Goal: Information Seeking & Learning: Find specific fact

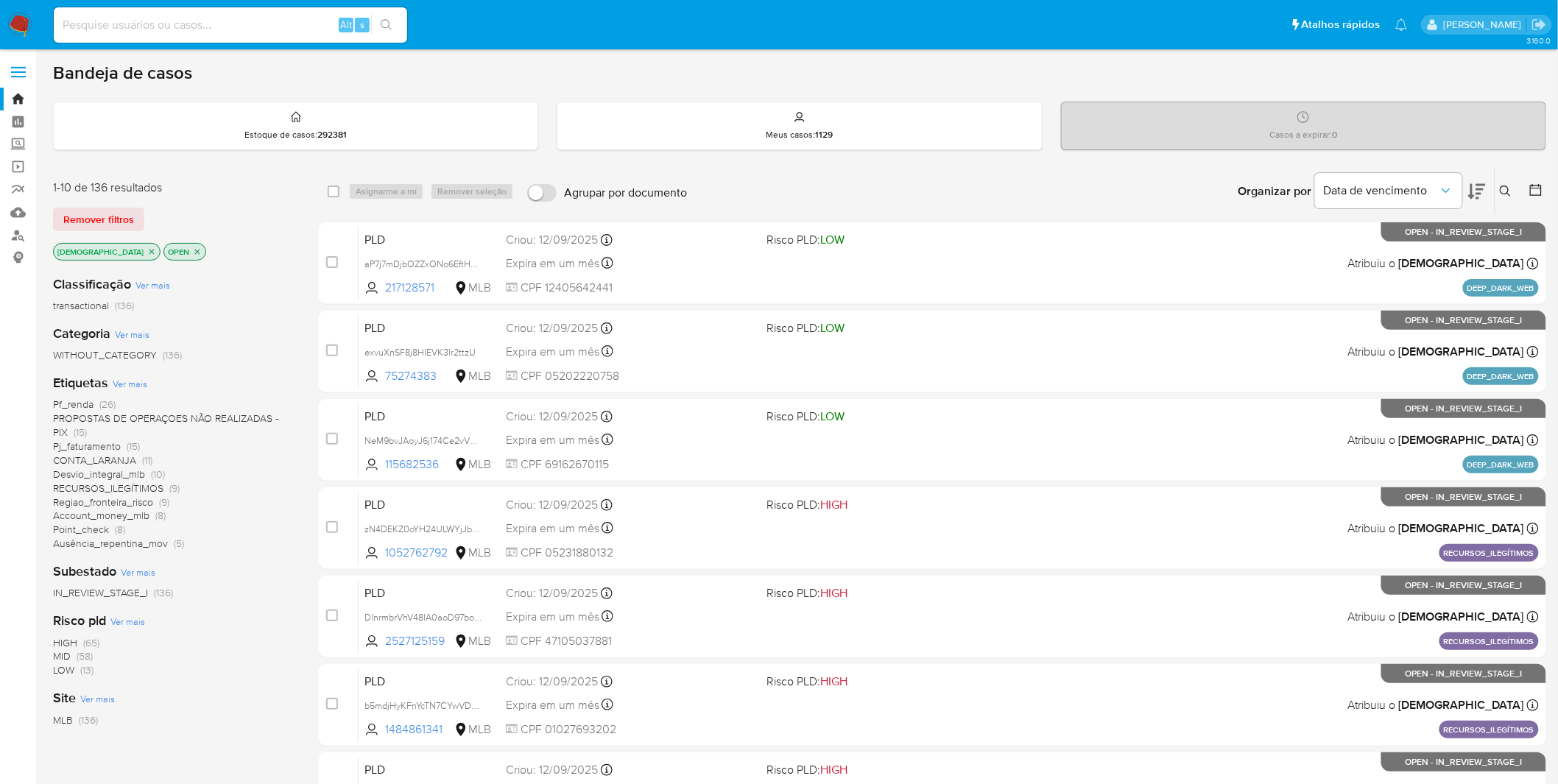
click at [184, 20] on input at bounding box center [230, 25] width 353 height 19
paste input "h9I58n8fw0ztsRvKr7pZV8OS"
type input "h9I58n8fw0ztsRvKr7pZV8OS"
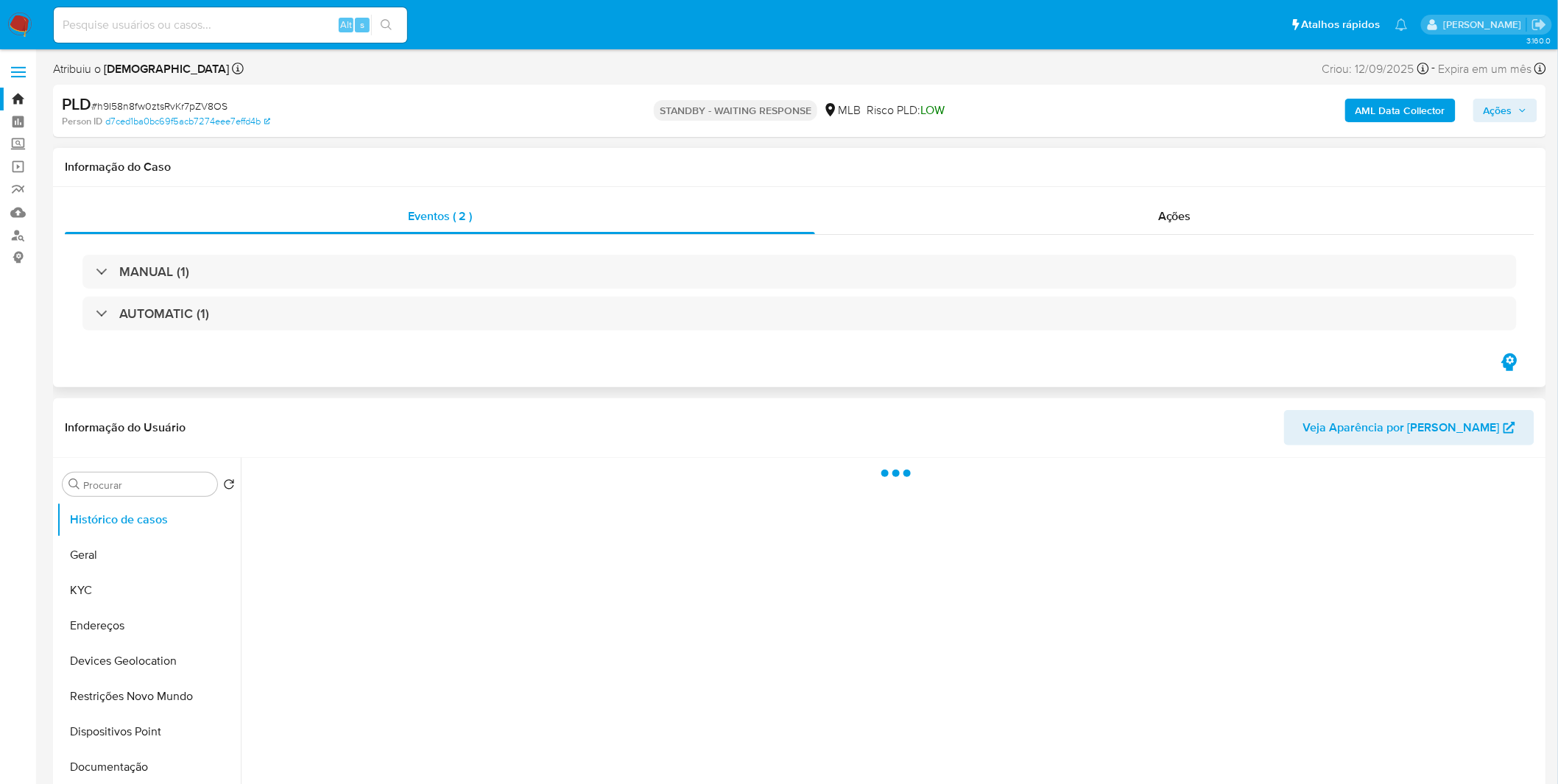
select select "10"
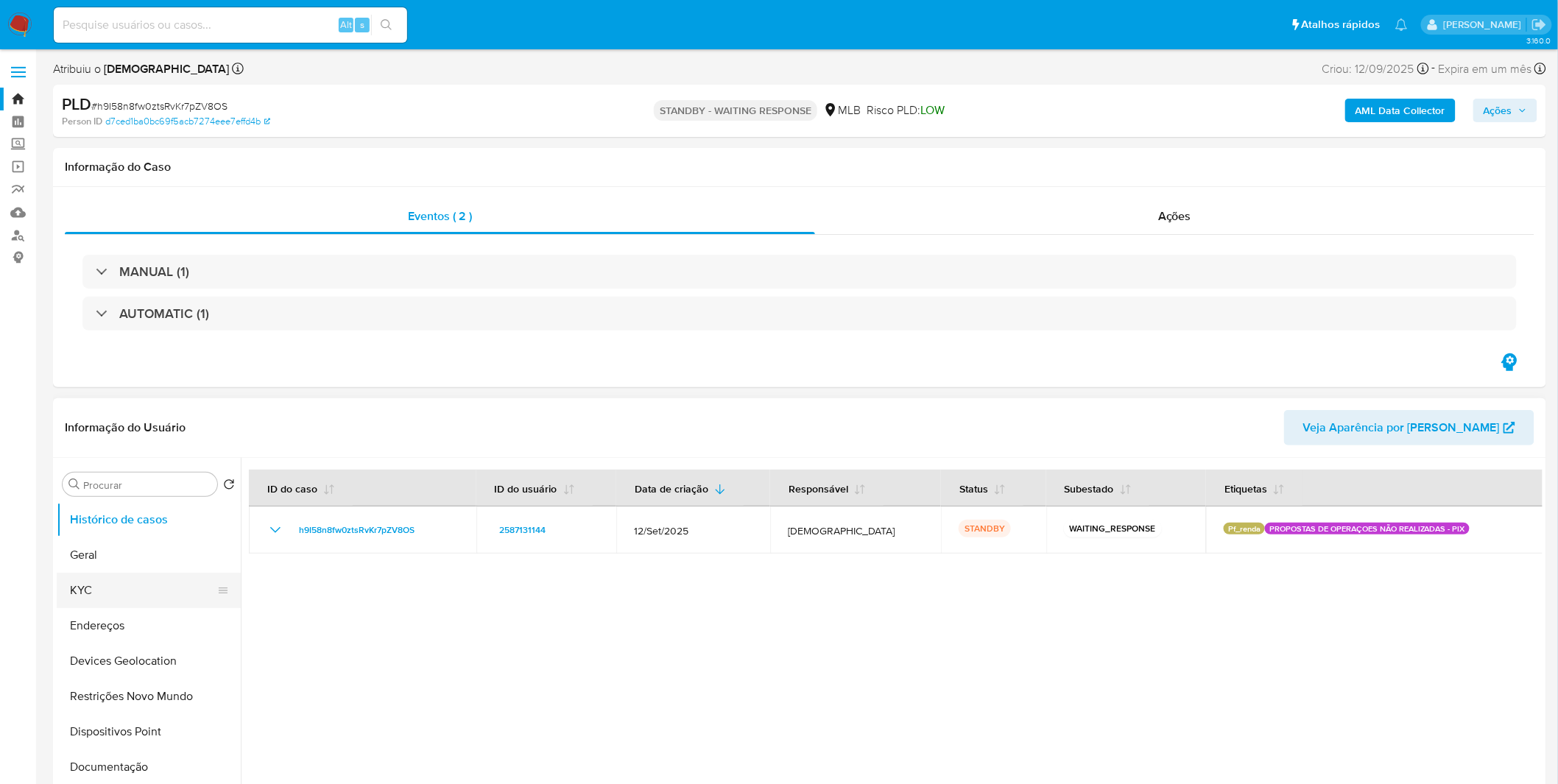
click at [71, 515] on button "KYC" at bounding box center [142, 590] width 172 height 35
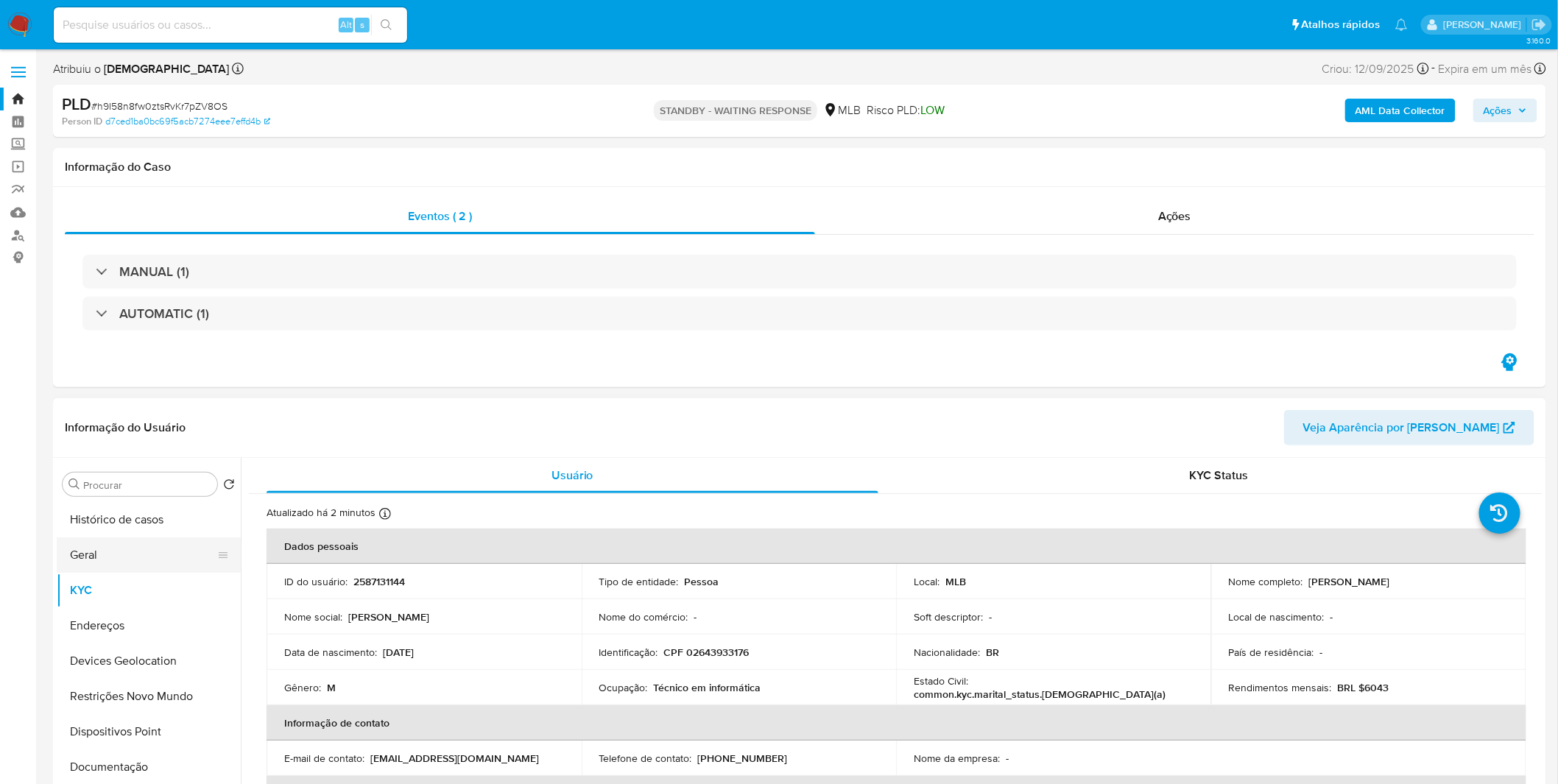
click at [171, 515] on button "Geral" at bounding box center [142, 555] width 172 height 35
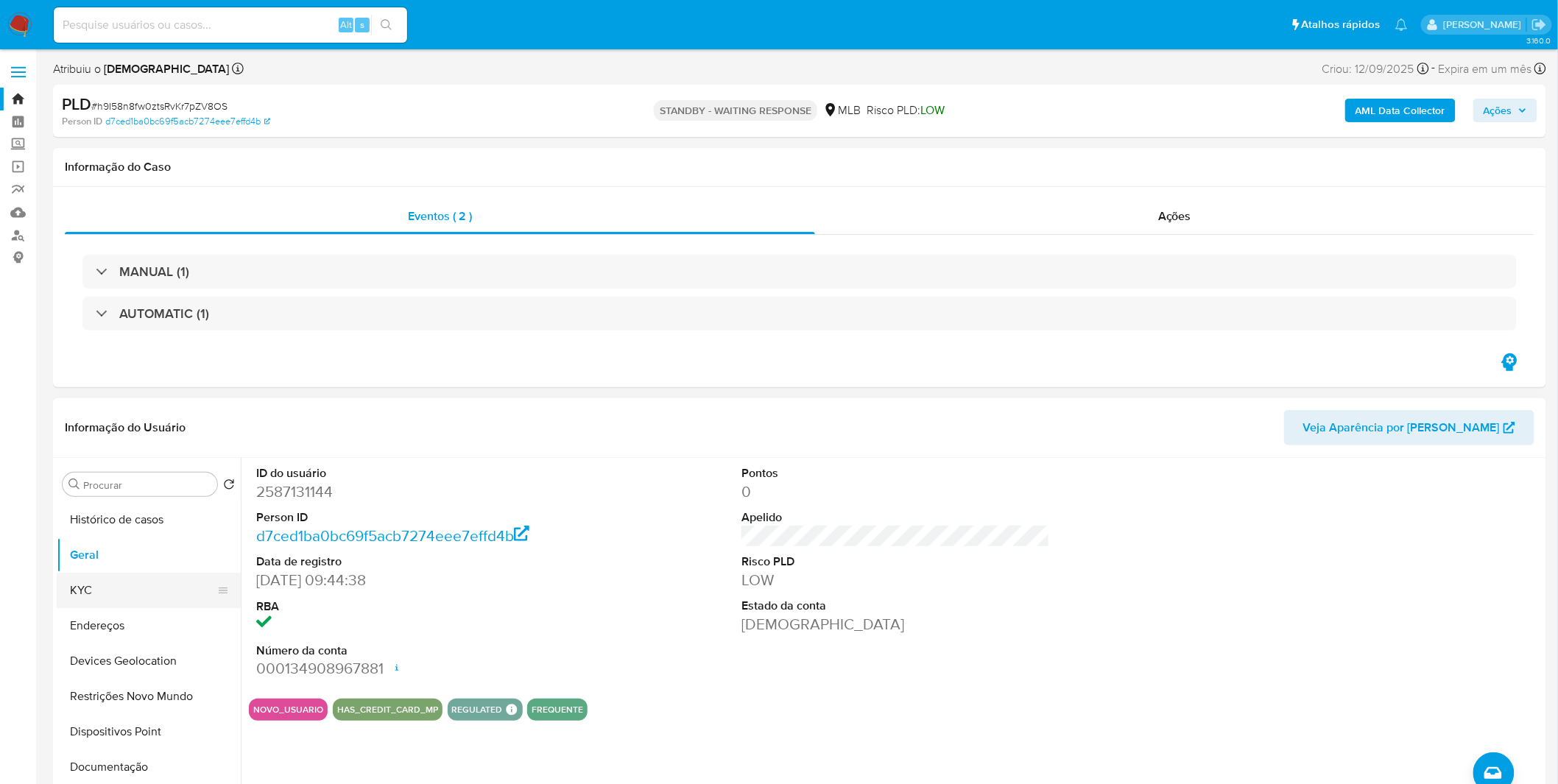
click at [84, 515] on button "KYC" at bounding box center [142, 590] width 172 height 35
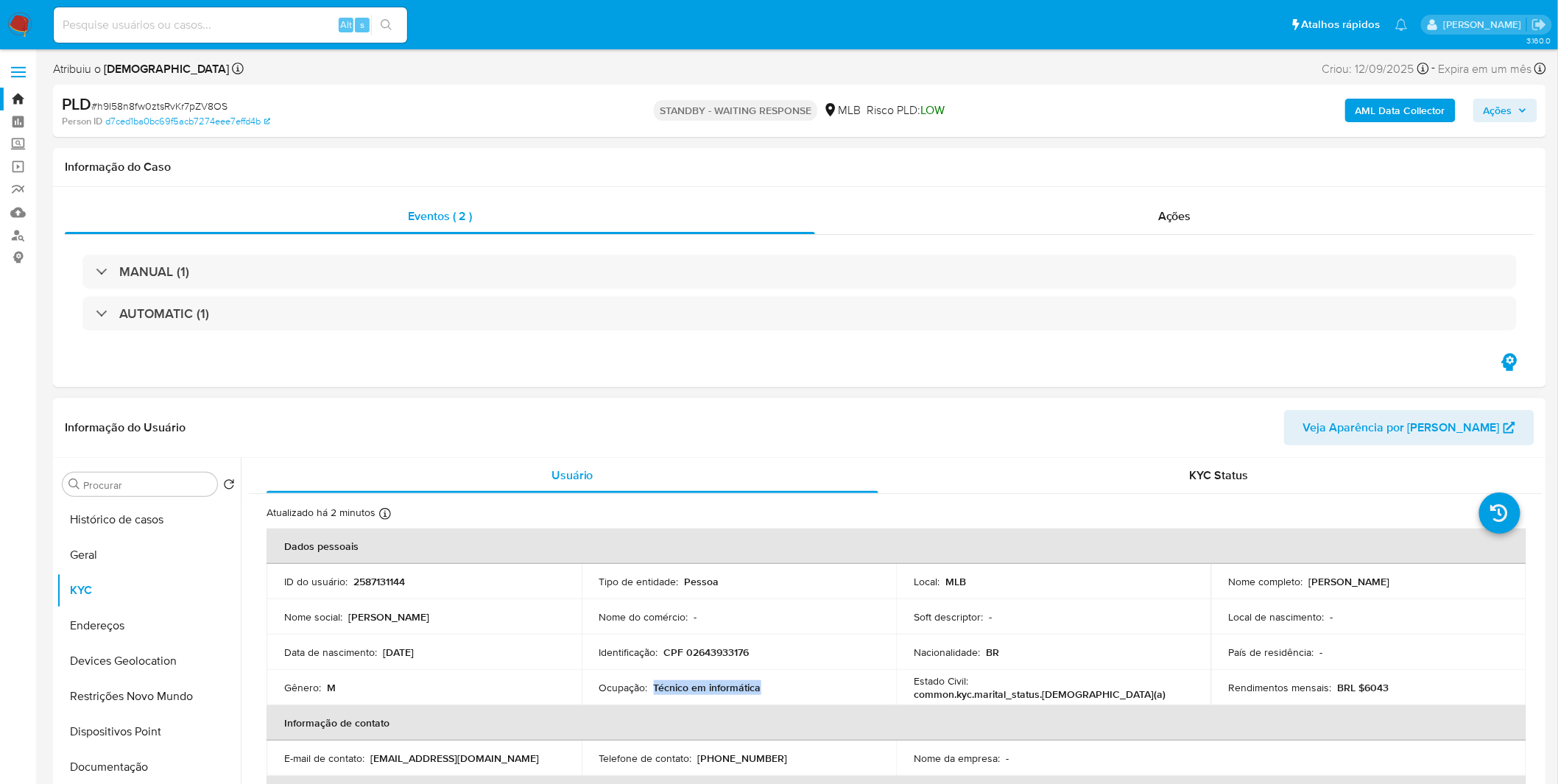
copy p "Técnico em informática"
drag, startPoint x: 758, startPoint y: 687, endPoint x: 651, endPoint y: 687, distance: 107.0
click at [651, 515] on div "Ocupação : Técnico em informática" at bounding box center [739, 688] width 280 height 14
click at [729, 515] on p "CPF 02643933176" at bounding box center [706, 652] width 85 height 14
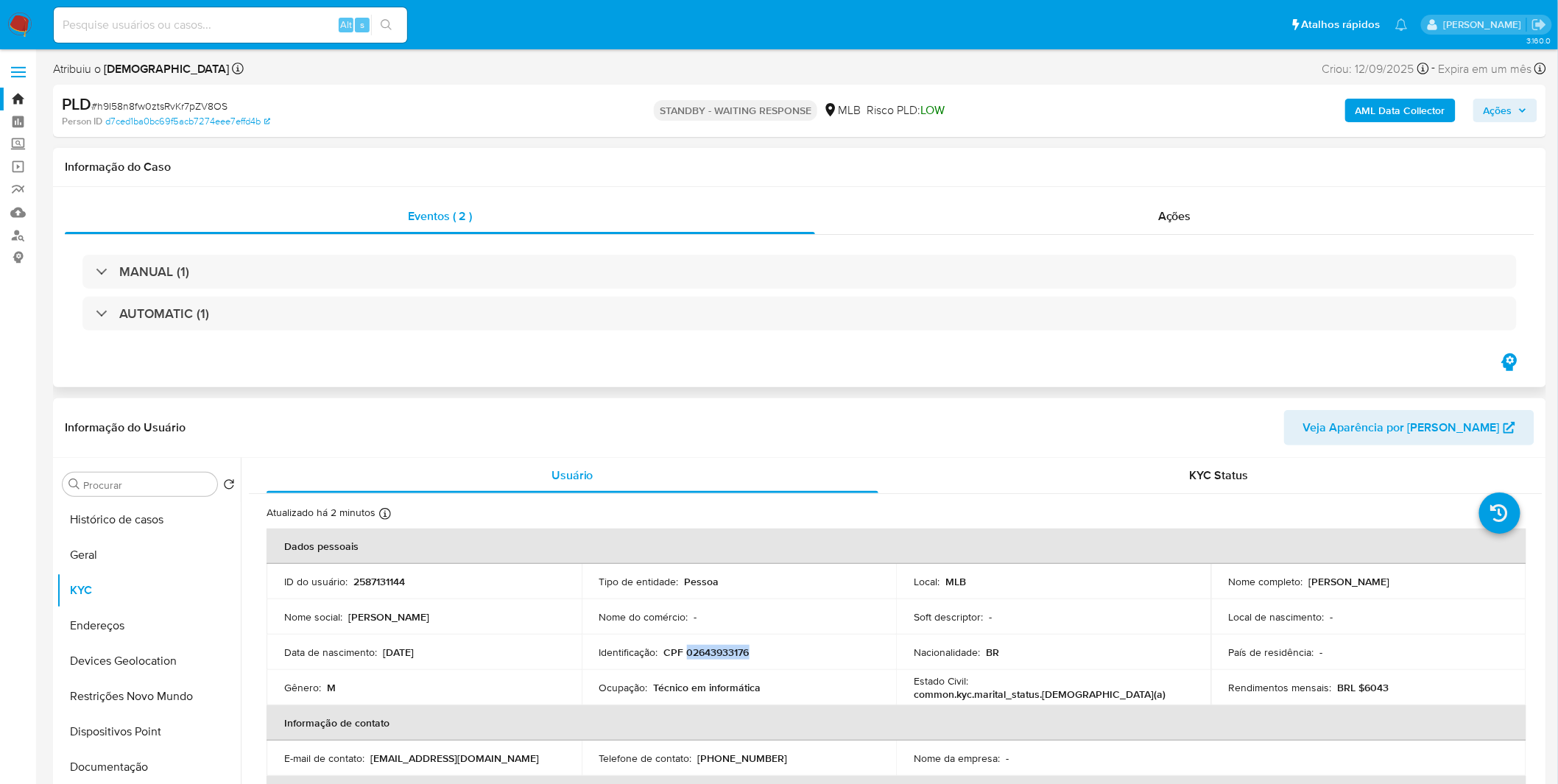
copy p "02643933176"
click at [125, 515] on button "Documentação" at bounding box center [142, 767] width 172 height 35
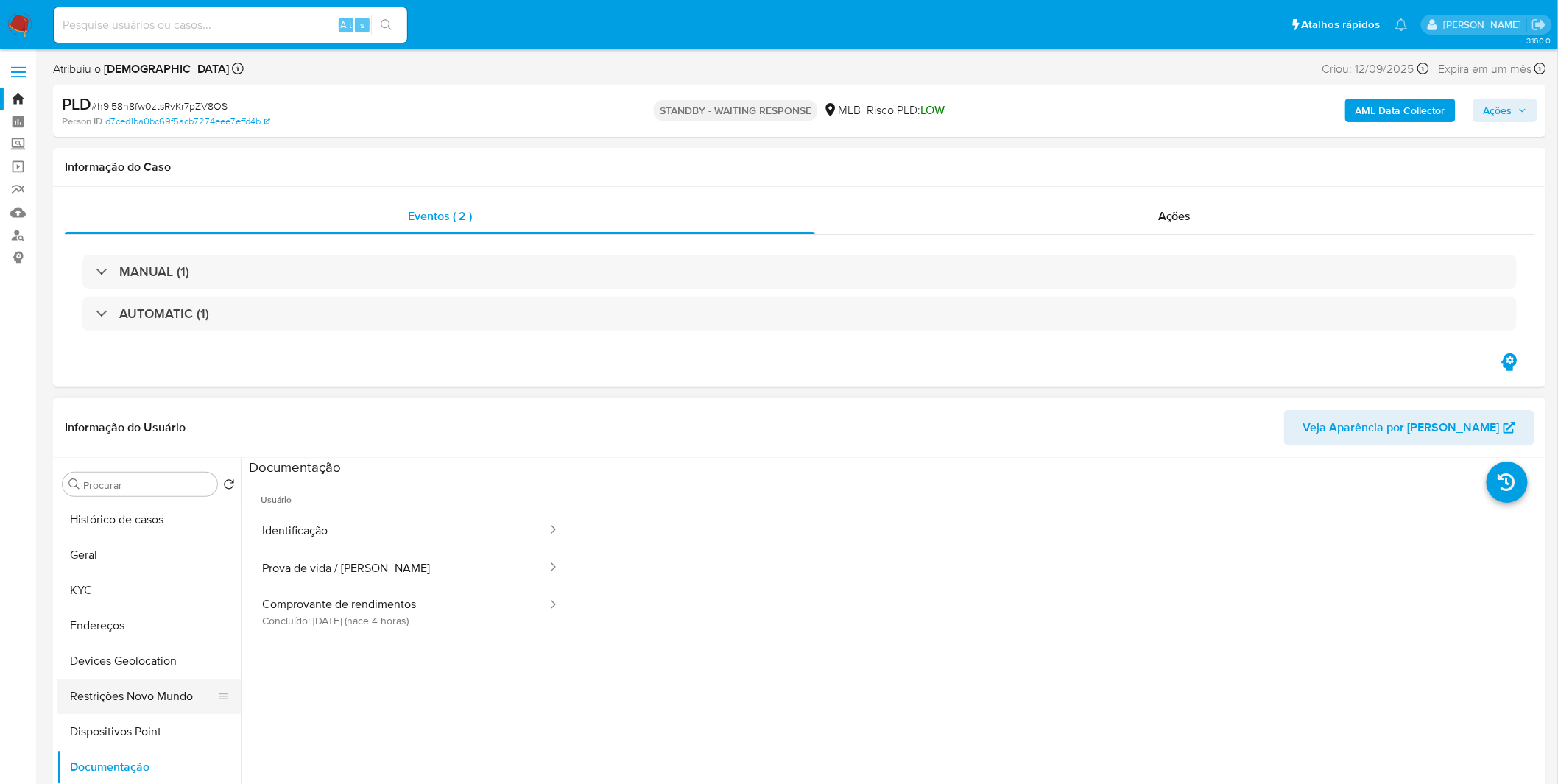
click at [142, 515] on button "Restrições Novo Mundo" at bounding box center [142, 696] width 172 height 35
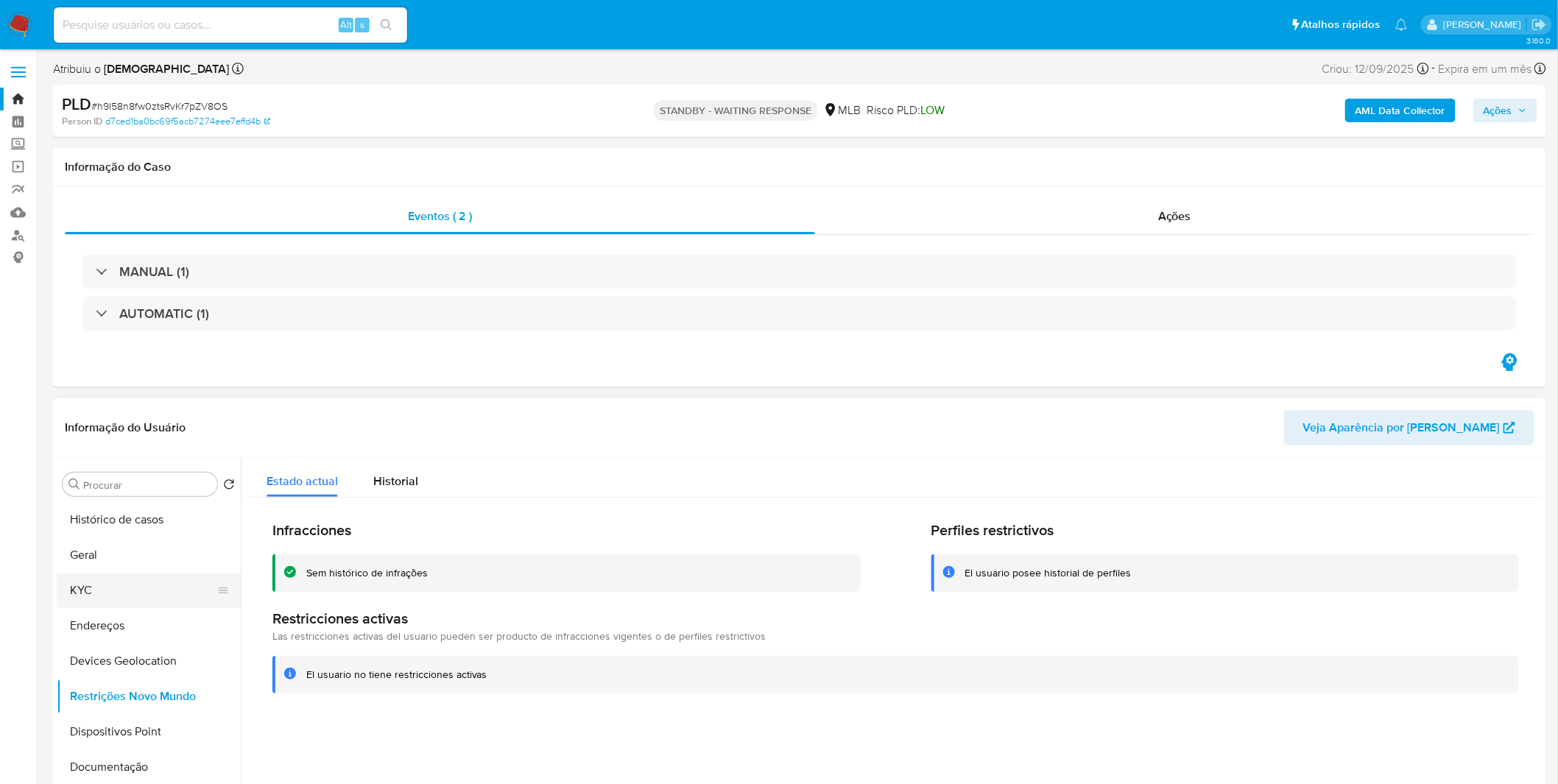
click at [141, 515] on button "KYC" at bounding box center [142, 590] width 172 height 35
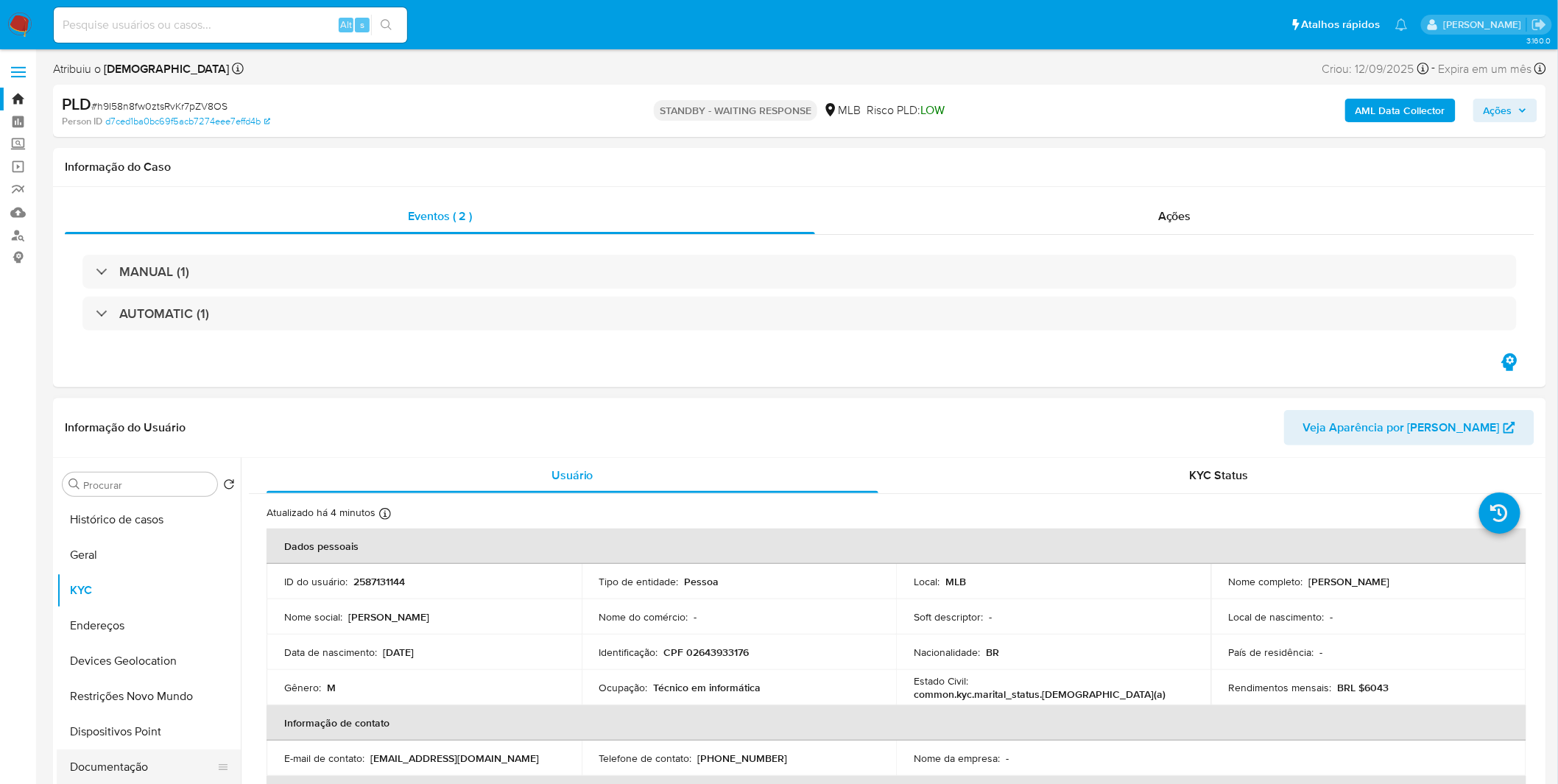
click at [151, 515] on button "Documentação" at bounding box center [142, 767] width 172 height 35
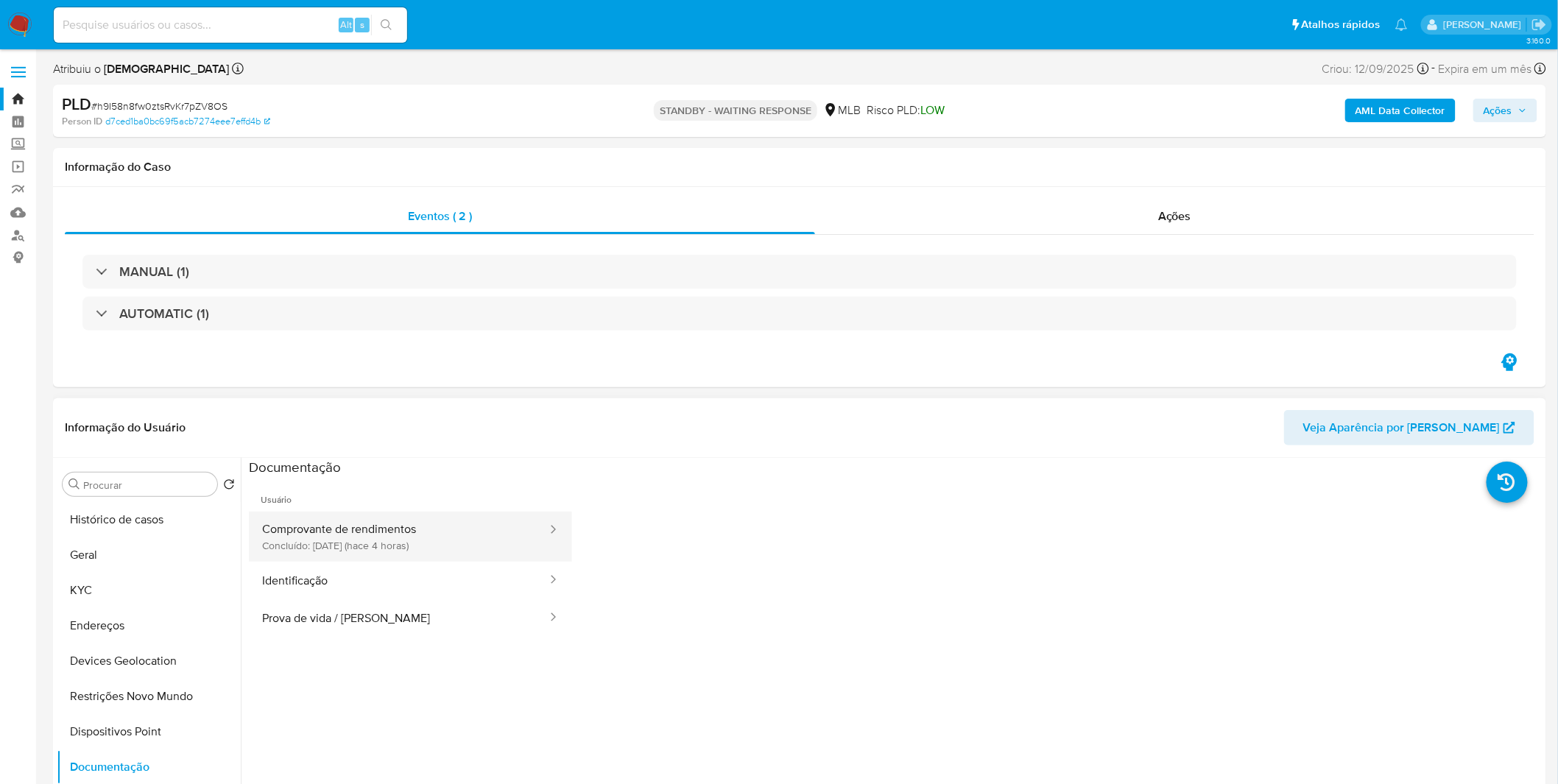
click at [406, 515] on button "Comprovante de rendimentos Concluído: 18/09/2025 (hace 4 horas)" at bounding box center [399, 536] width 300 height 50
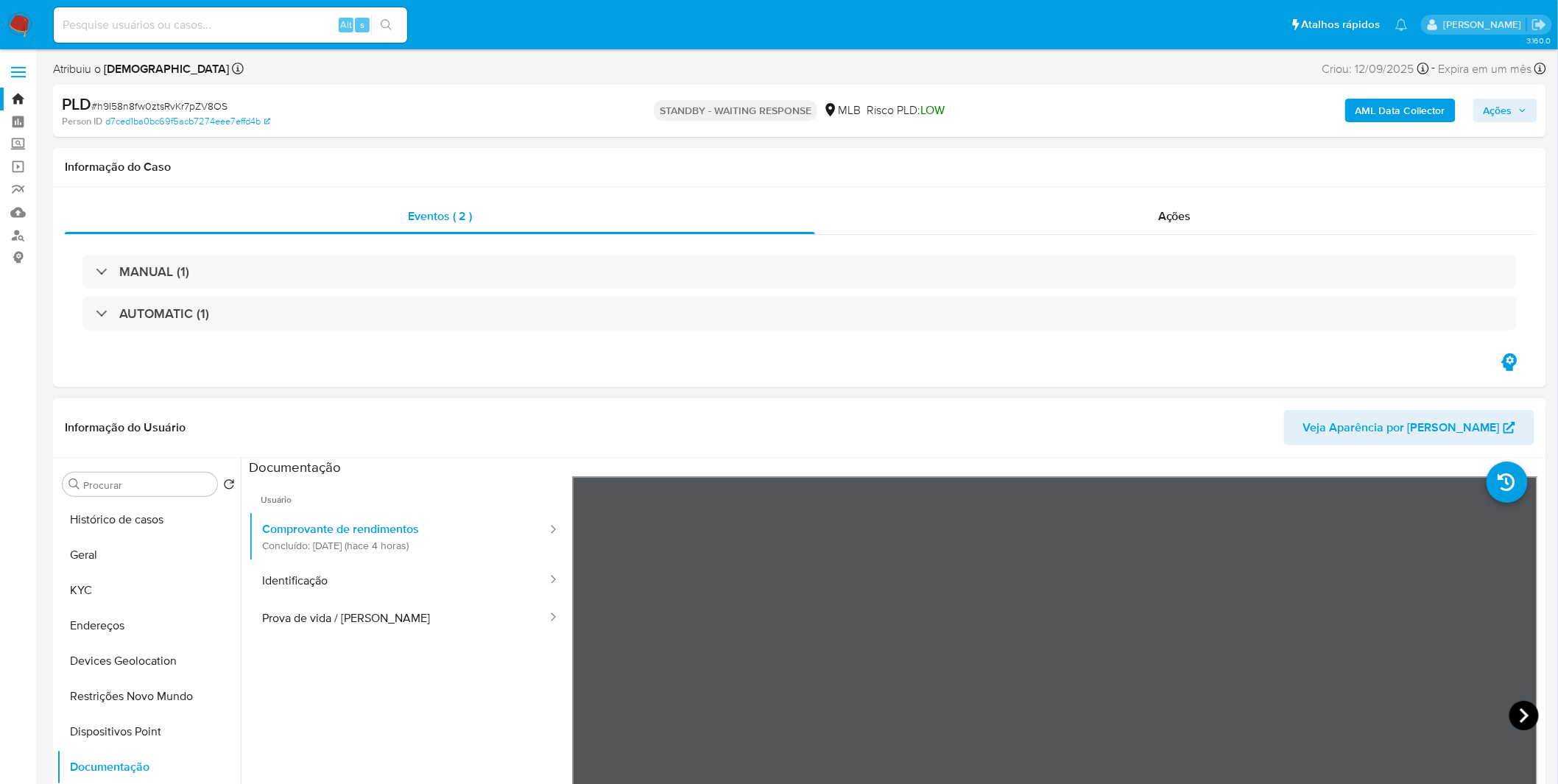
click at [1033, 515] on icon at bounding box center [1523, 715] width 29 height 29
click at [587, 515] on icon at bounding box center [590, 715] width 29 height 29
click at [158, 515] on button "Restrições Novo Mundo" at bounding box center [142, 696] width 172 height 35
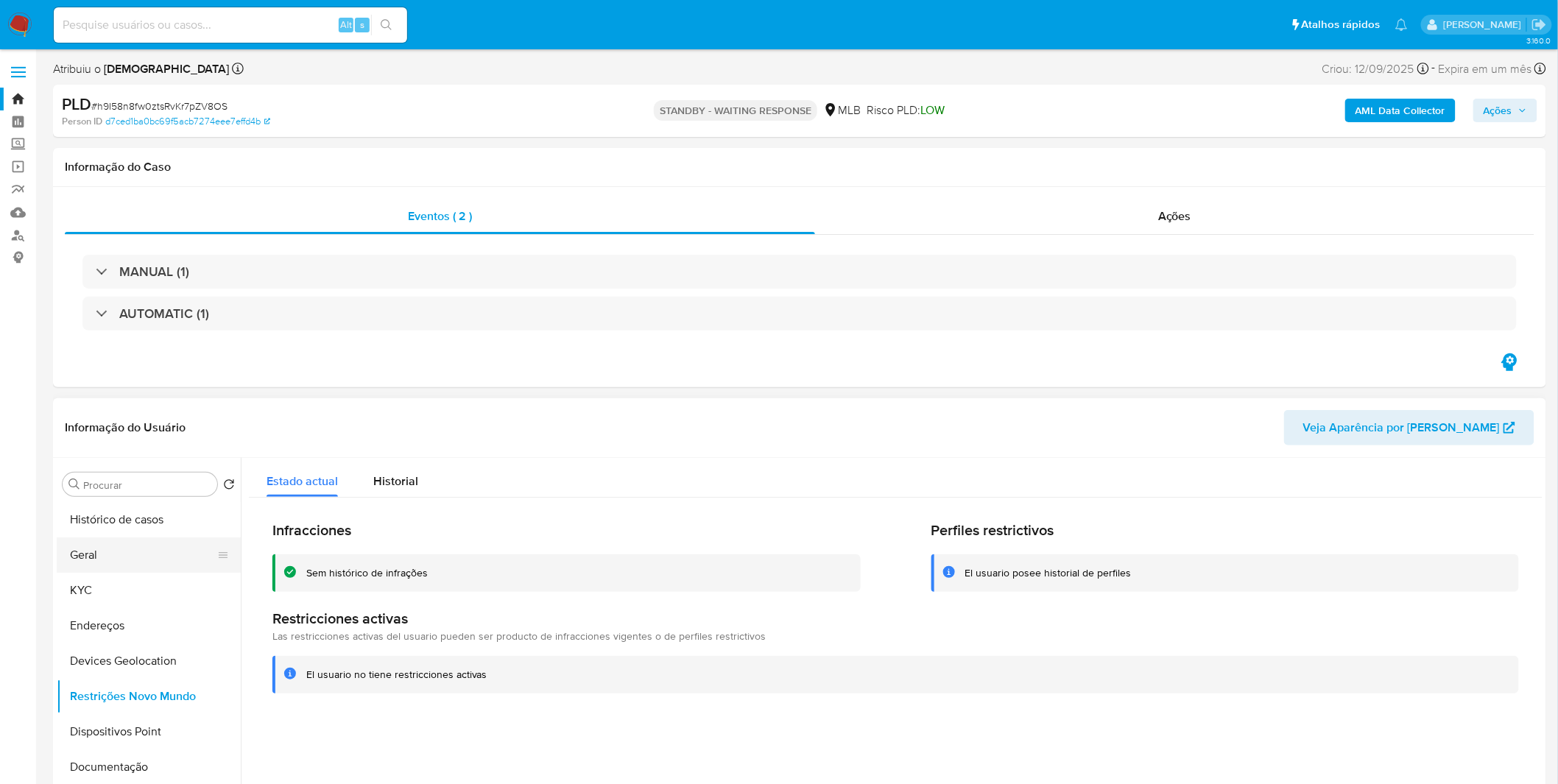
click at [72, 515] on button "Geral" at bounding box center [142, 555] width 172 height 35
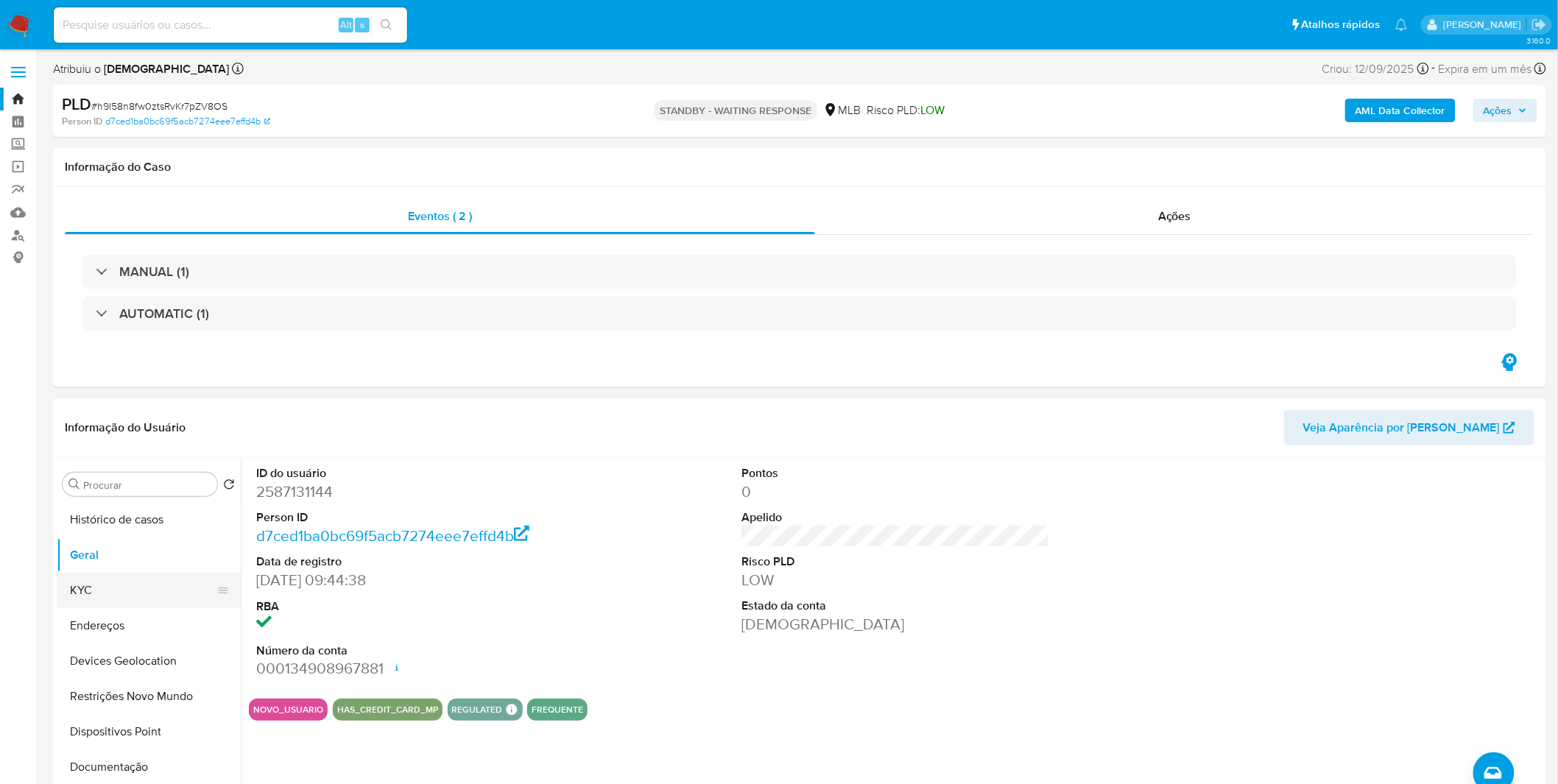
click at [84, 515] on button "KYC" at bounding box center [142, 590] width 172 height 35
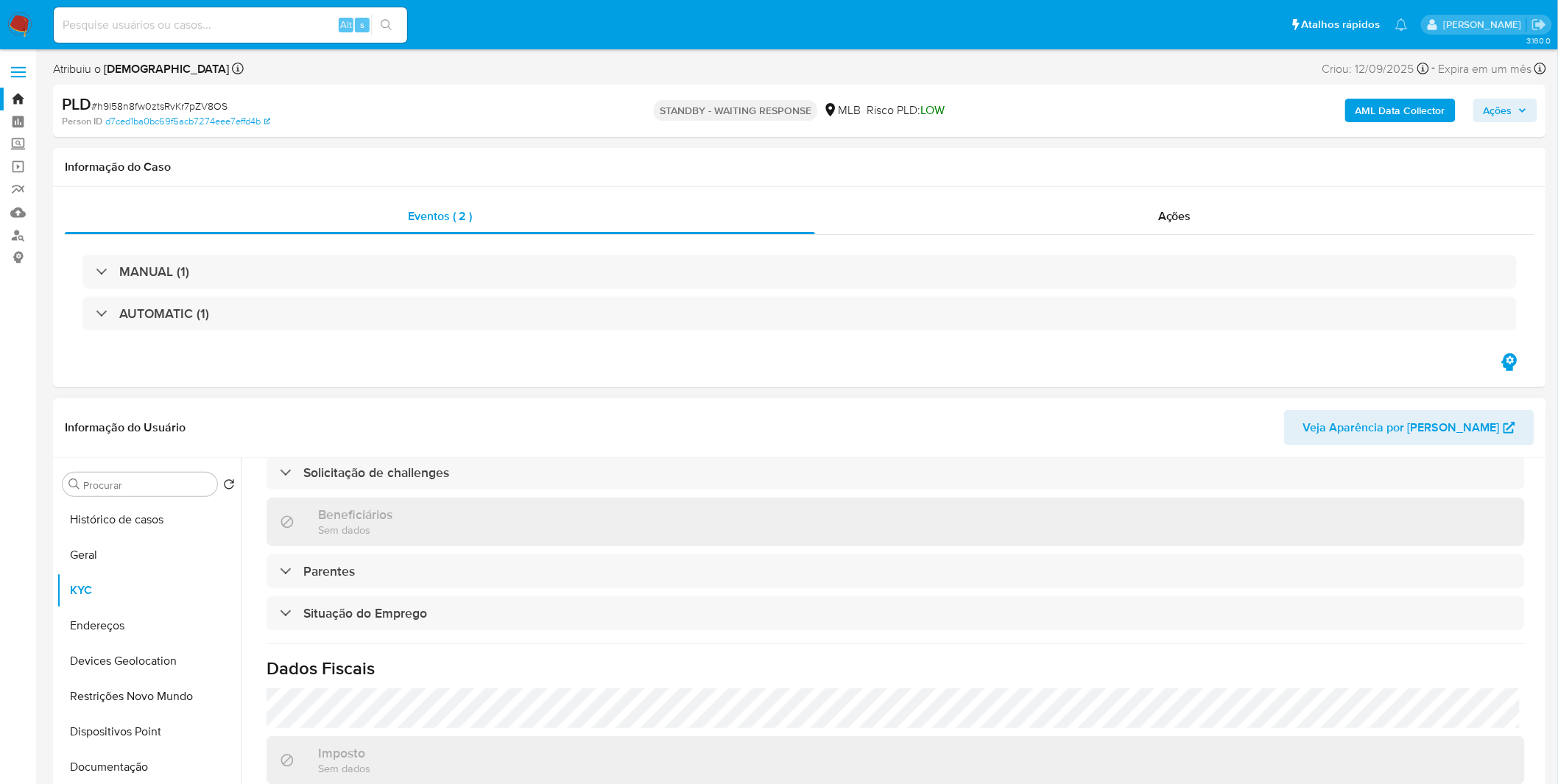
scroll to position [612, 0]
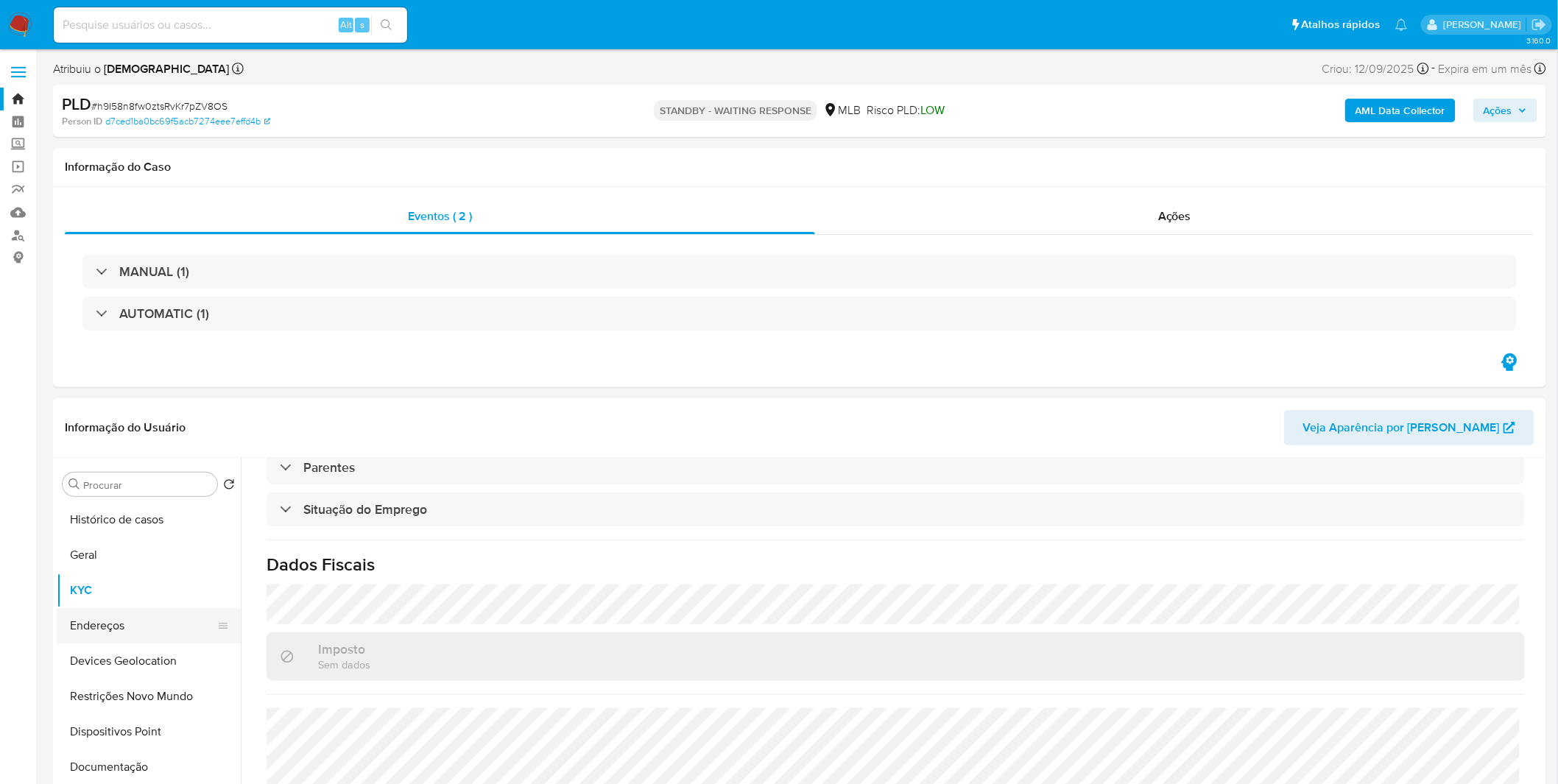
click at [157, 515] on button "Endereços" at bounding box center [142, 625] width 172 height 35
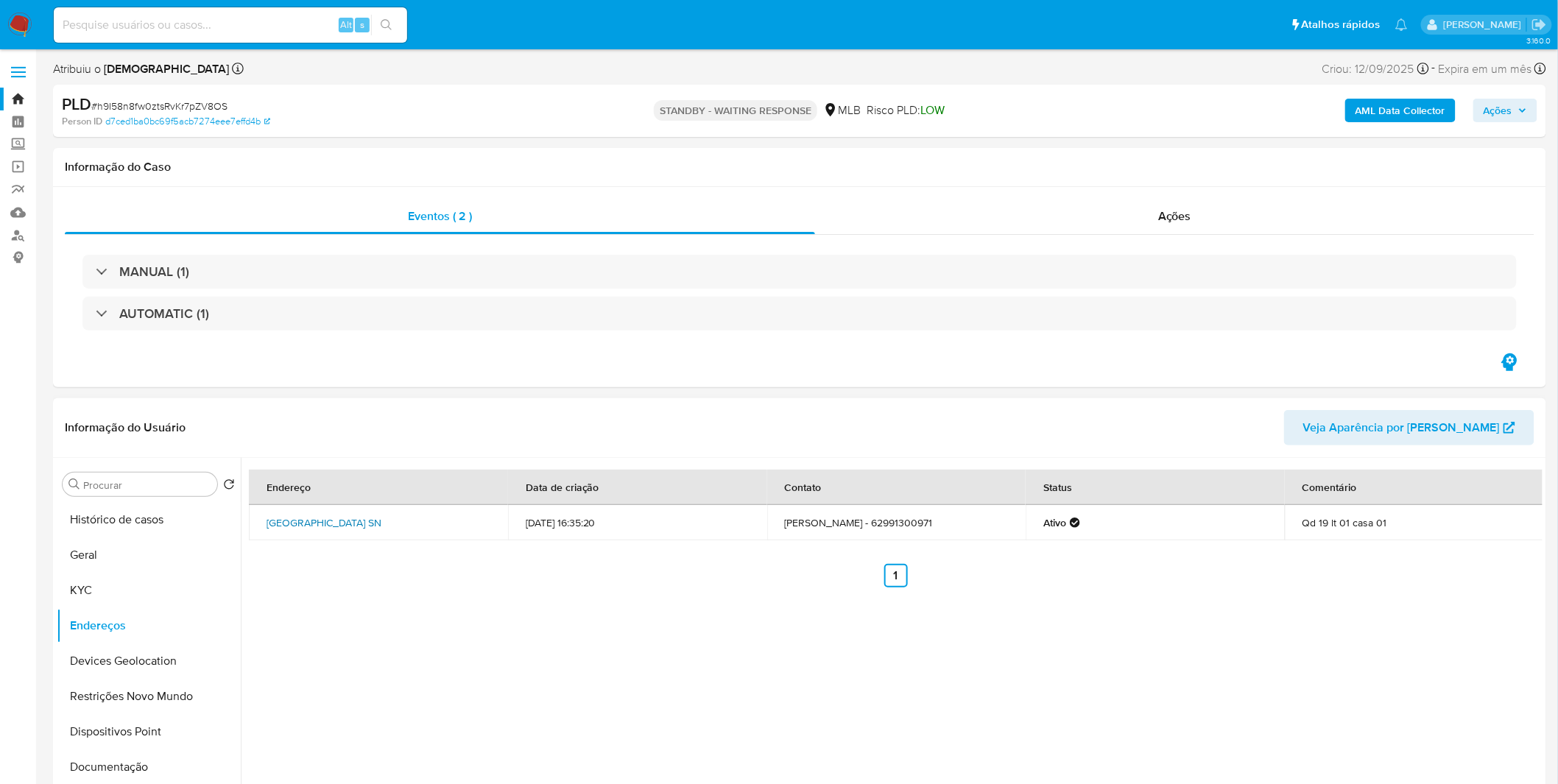
click at [299, 515] on link "Rua Fn23 Sn, Goiânia, Goiás, 74594026, Brasil SN" at bounding box center [324, 523] width 115 height 15
click at [144, 515] on button "Dispositivos Point" at bounding box center [142, 731] width 172 height 35
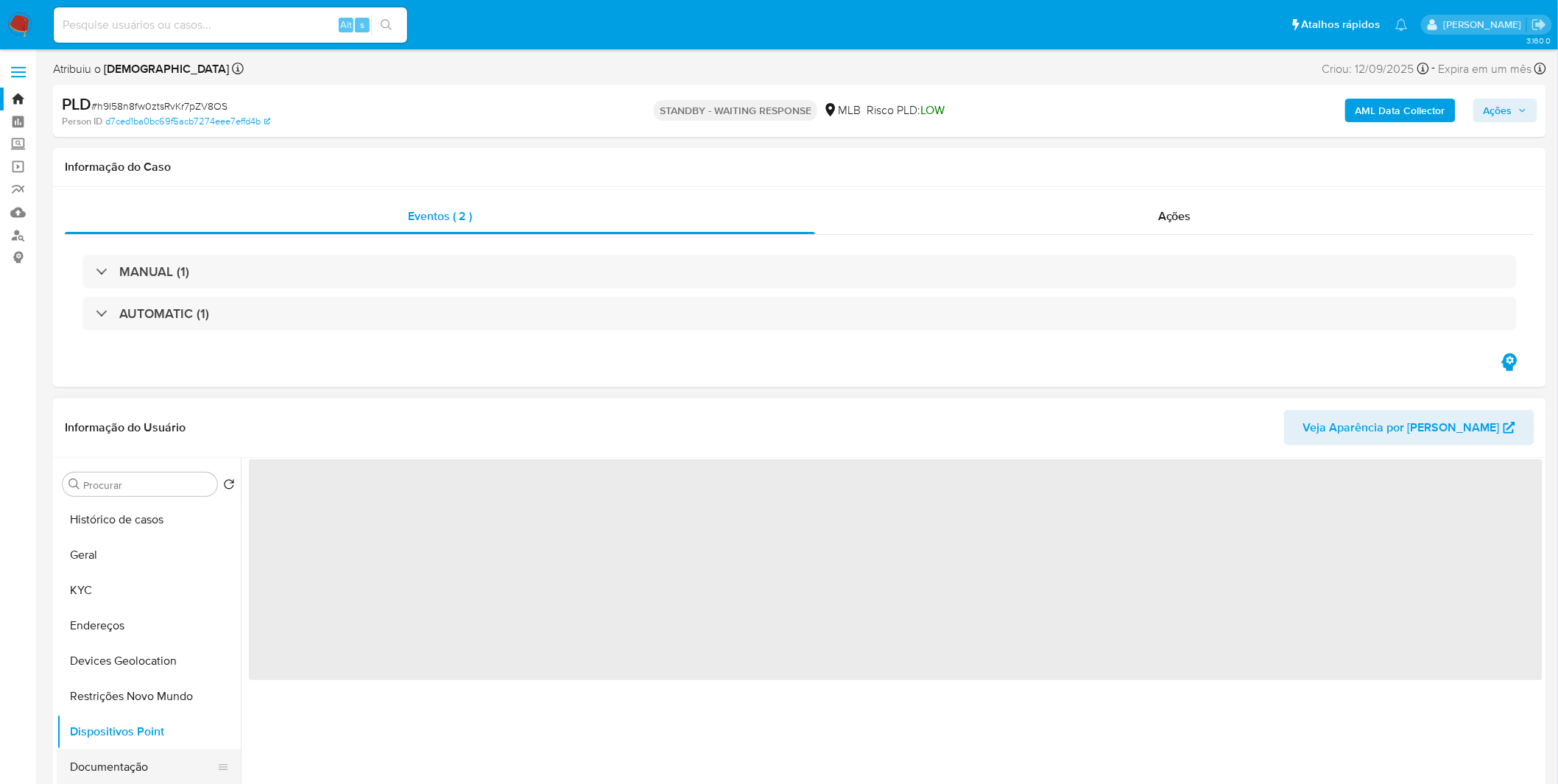
click at [145, 515] on button "Documentação" at bounding box center [142, 767] width 172 height 35
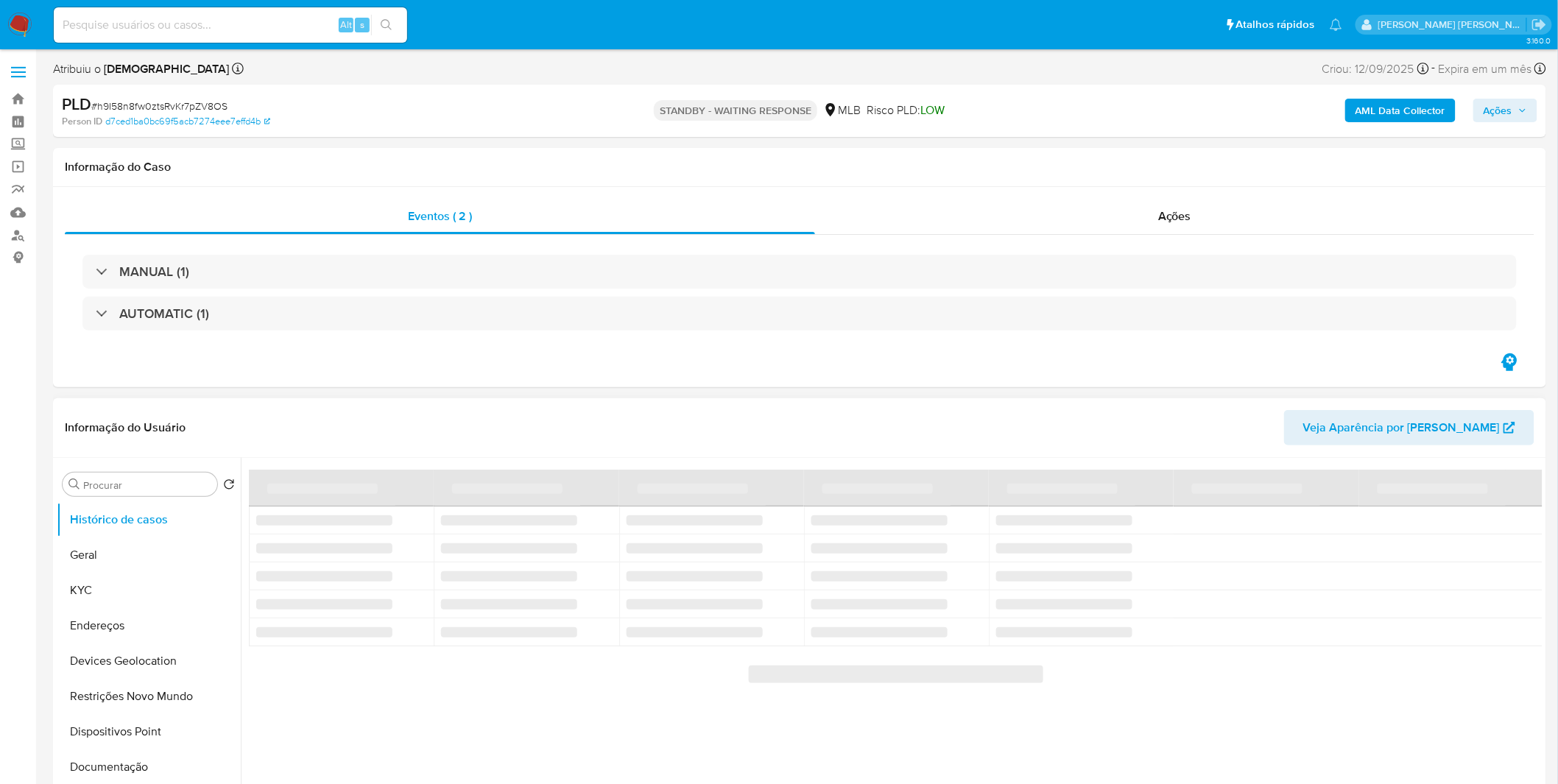
select select "10"
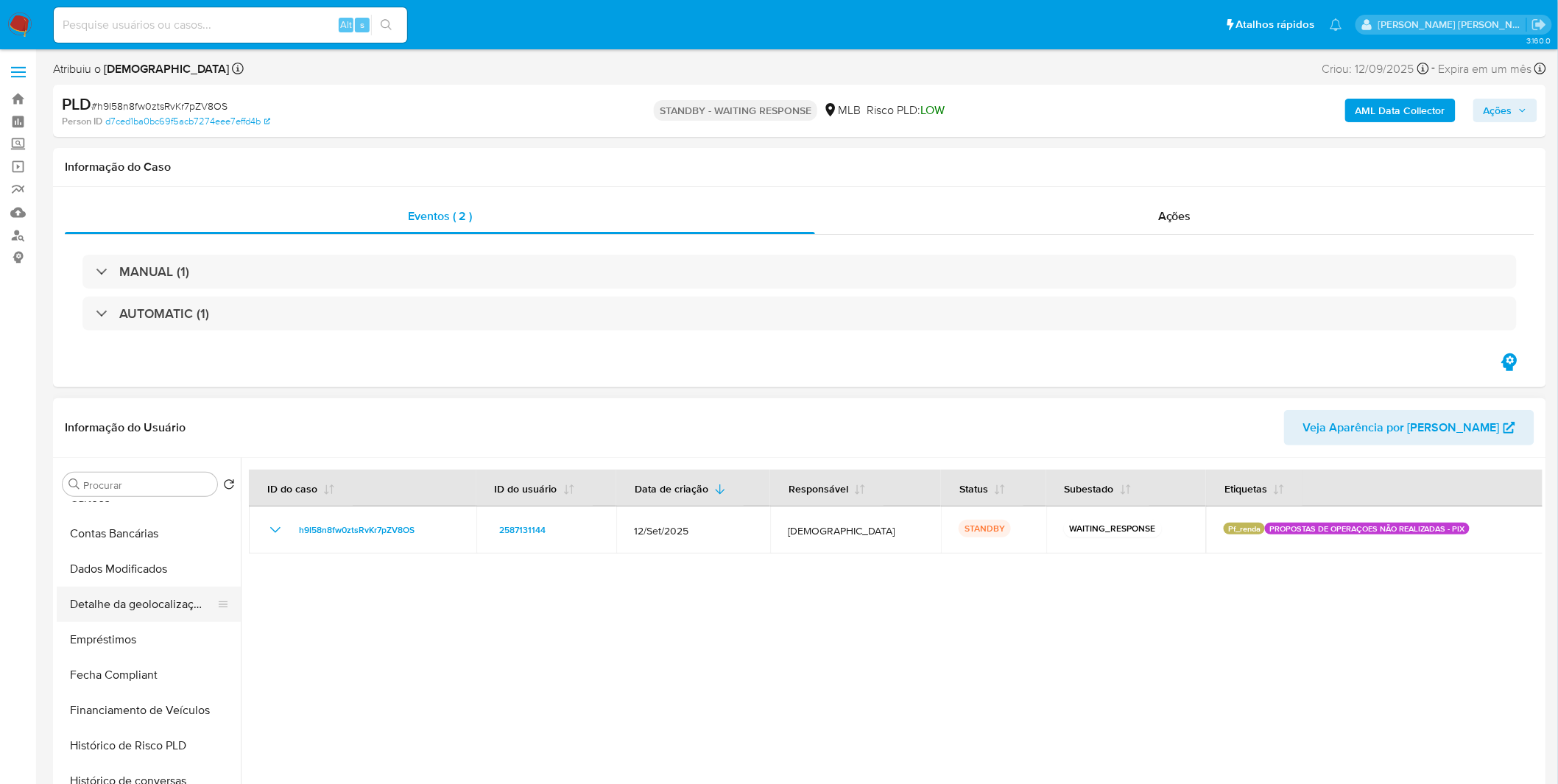
scroll to position [409, 0]
click at [149, 604] on button "Detalhe da geolocalização" at bounding box center [142, 605] width 172 height 35
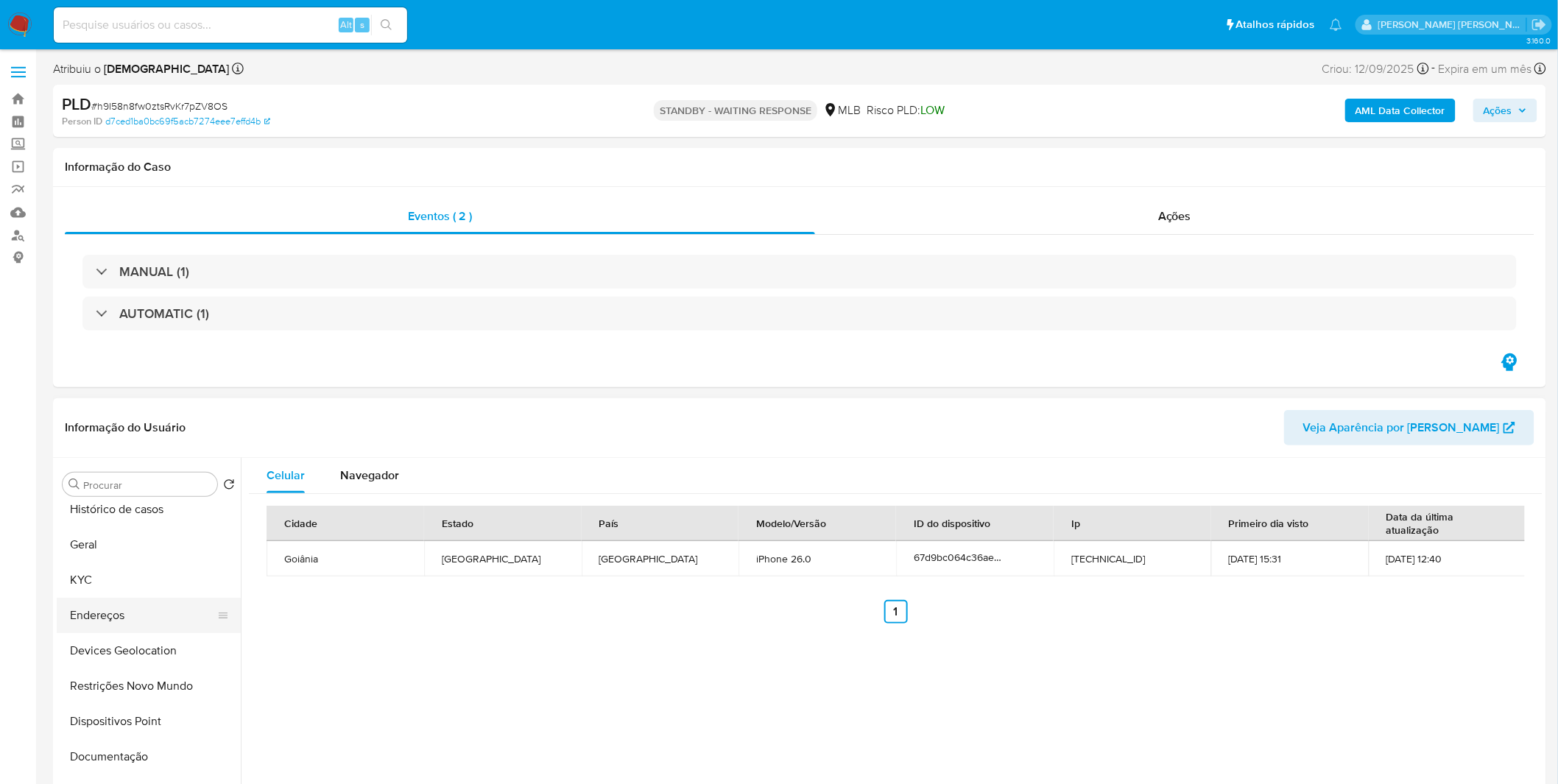
scroll to position [0, 0]
click at [166, 655] on button "Devices Geolocation" at bounding box center [142, 661] width 172 height 35
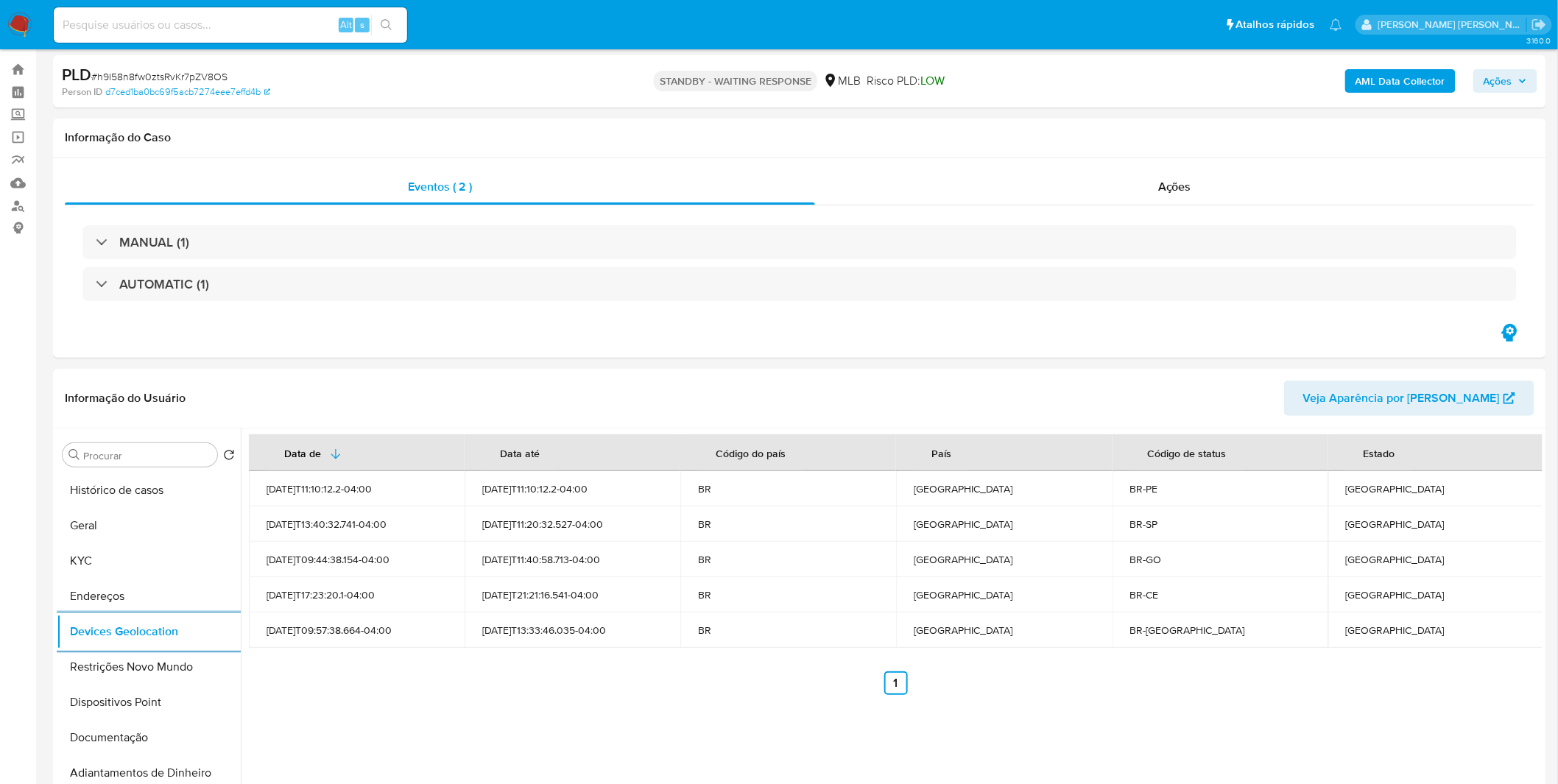
scroll to position [82, 0]
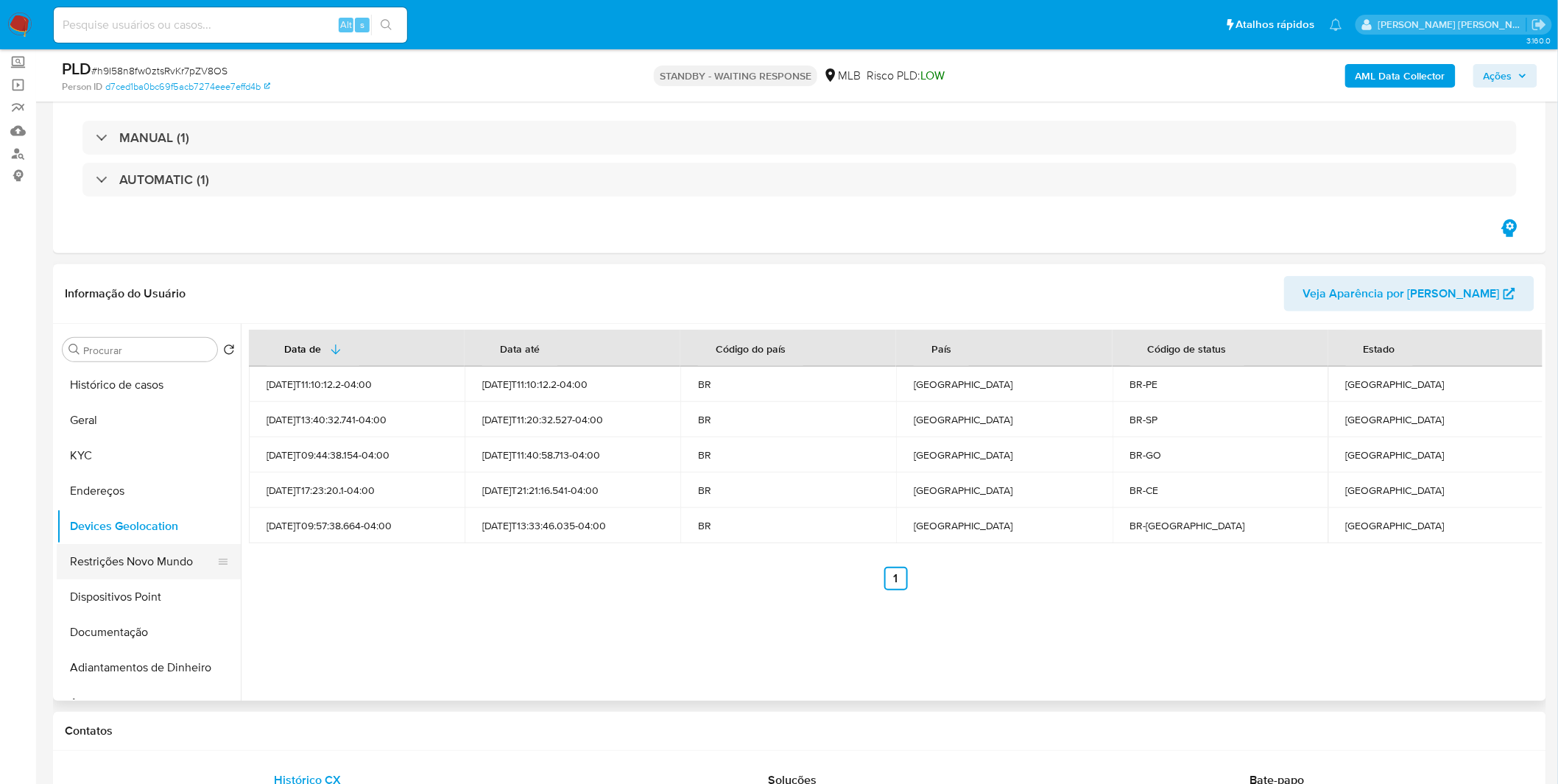
click at [138, 570] on button "Restrições Novo Mundo" at bounding box center [142, 561] width 172 height 35
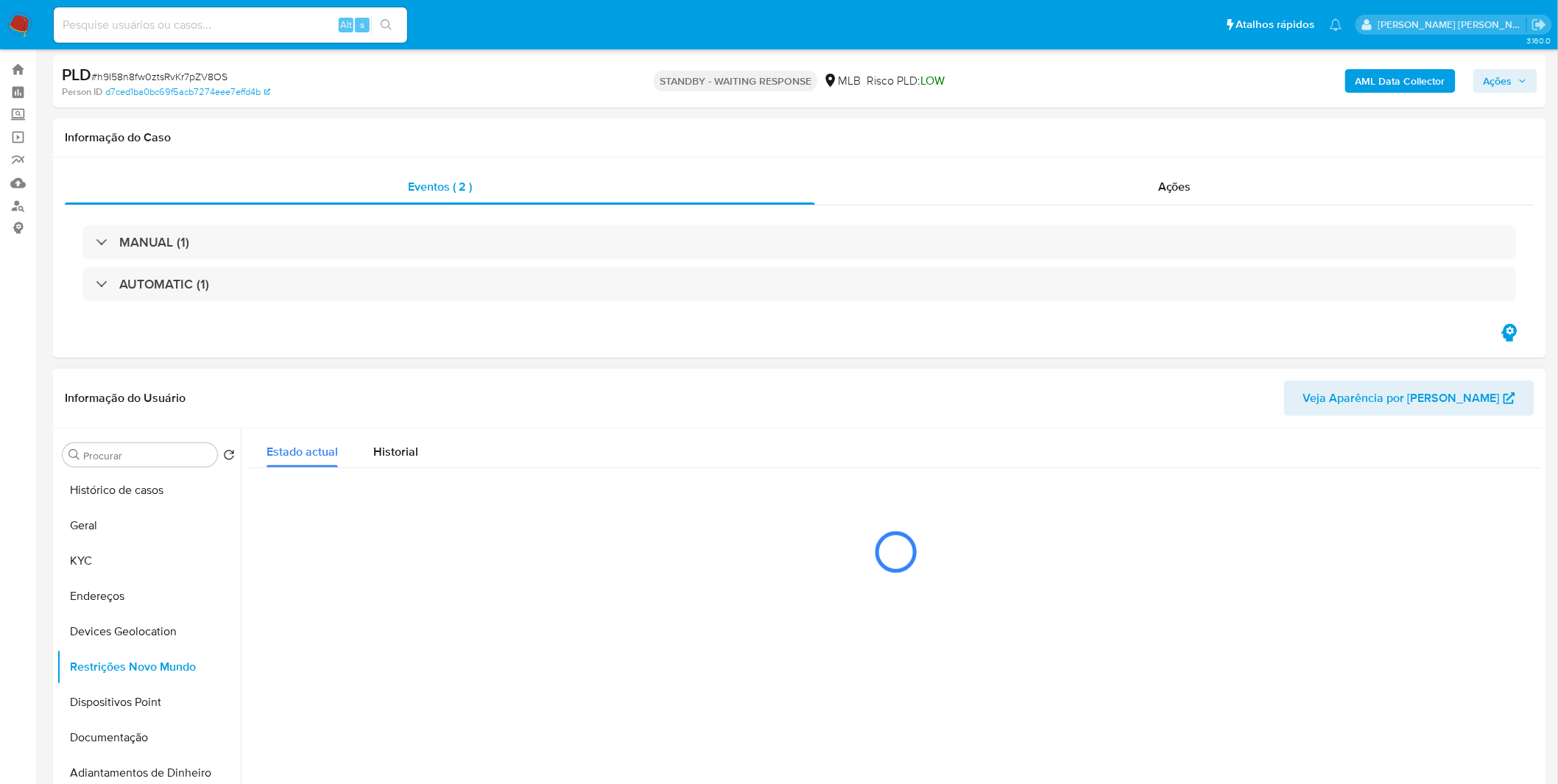
scroll to position [0, 0]
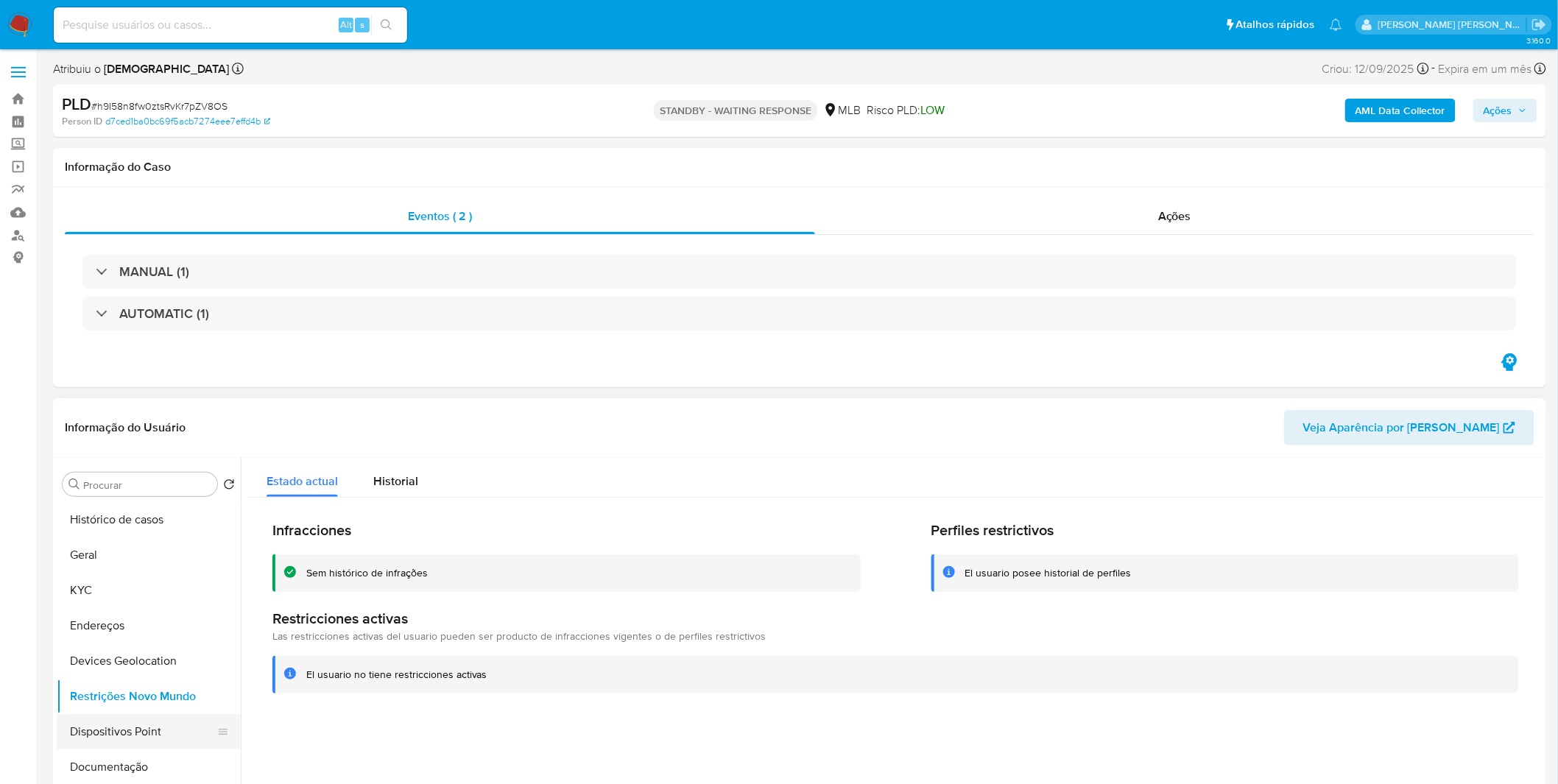
click at [151, 739] on button "Dispositivos Point" at bounding box center [142, 731] width 172 height 35
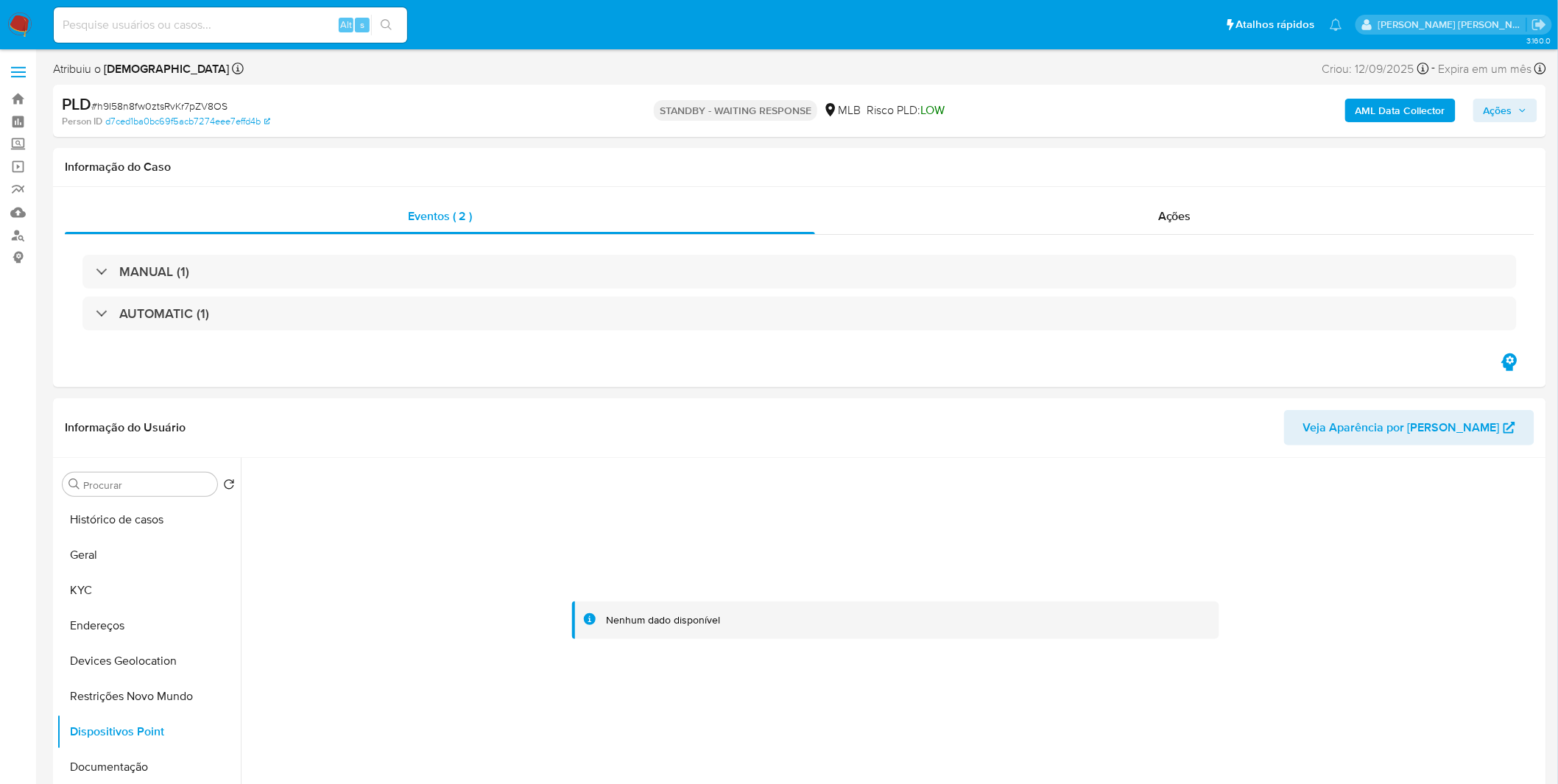
click at [24, 26] on img at bounding box center [20, 25] width 25 height 25
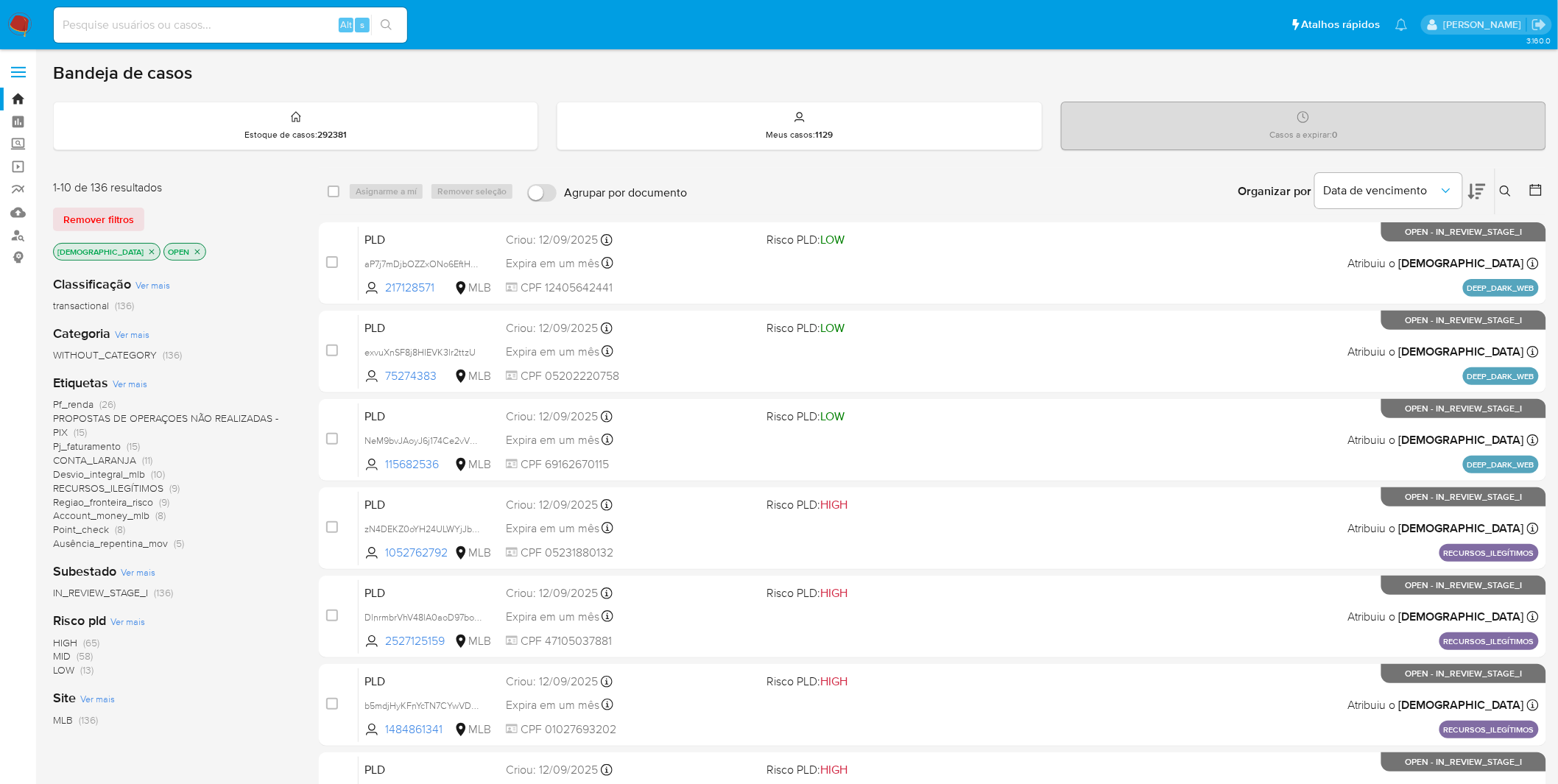
click at [117, 381] on span "Ver mais" at bounding box center [130, 384] width 35 height 14
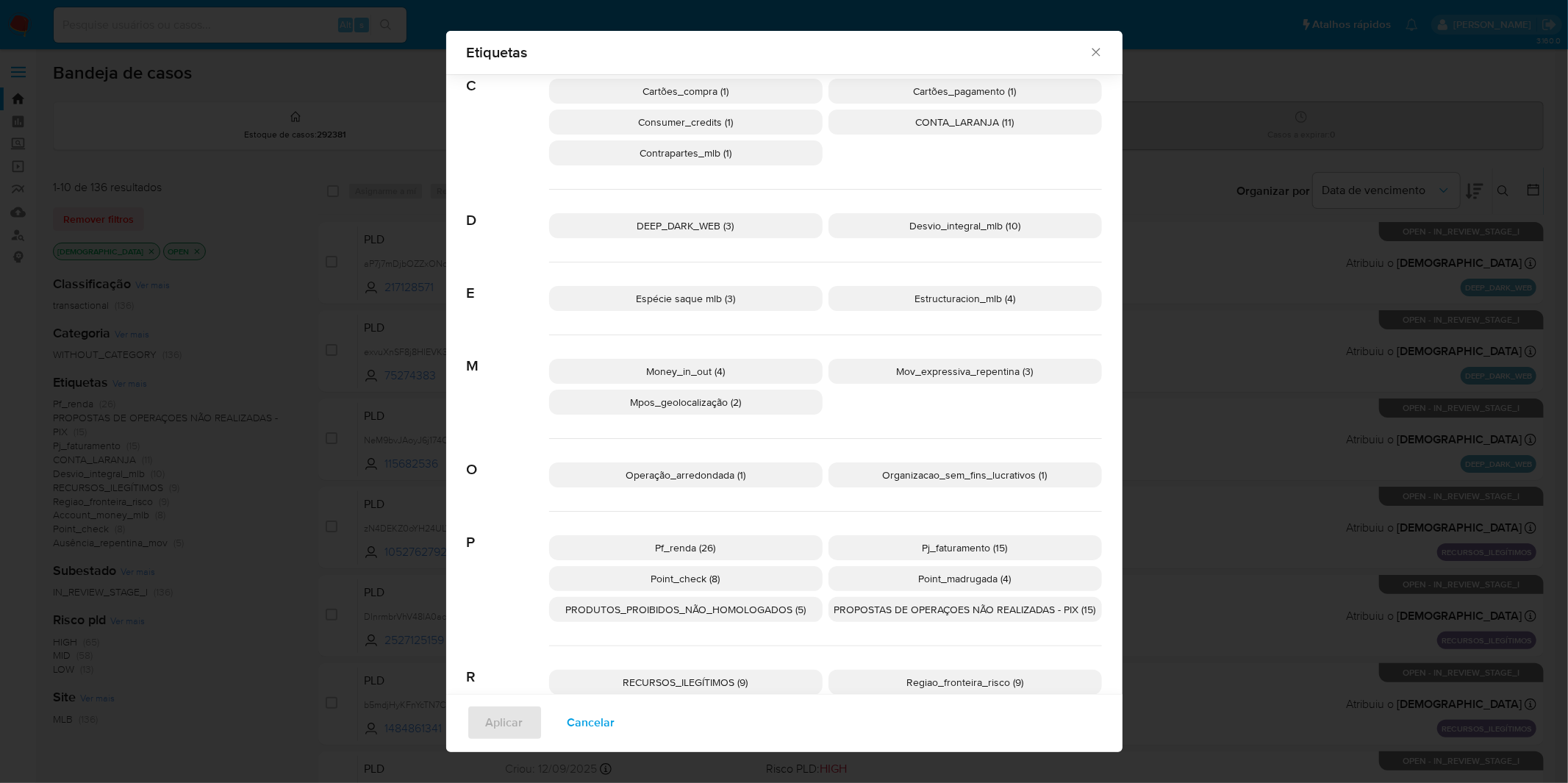
scroll to position [152, 0]
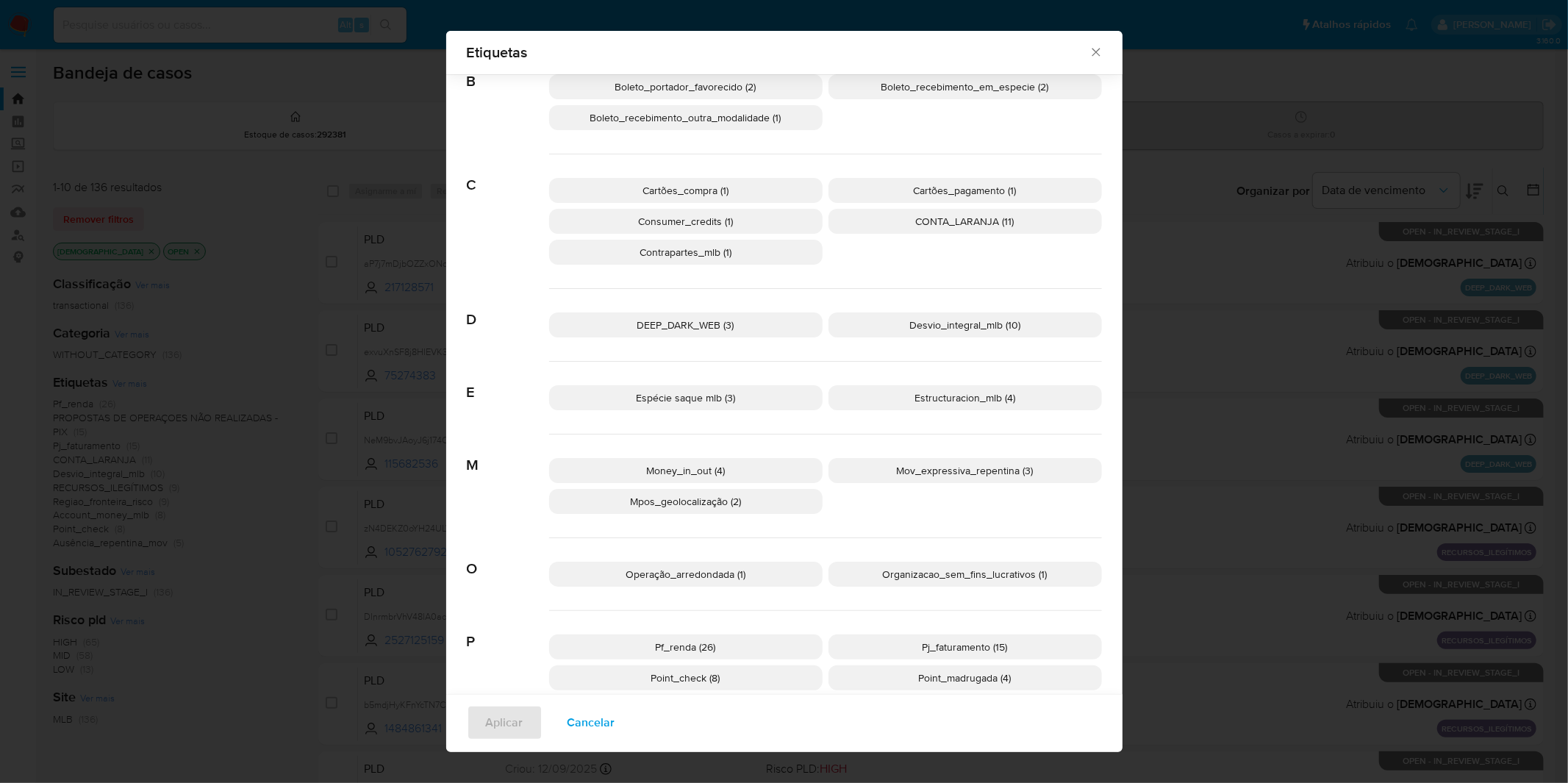
click at [588, 712] on span "Cancelar" at bounding box center [592, 722] width 48 height 32
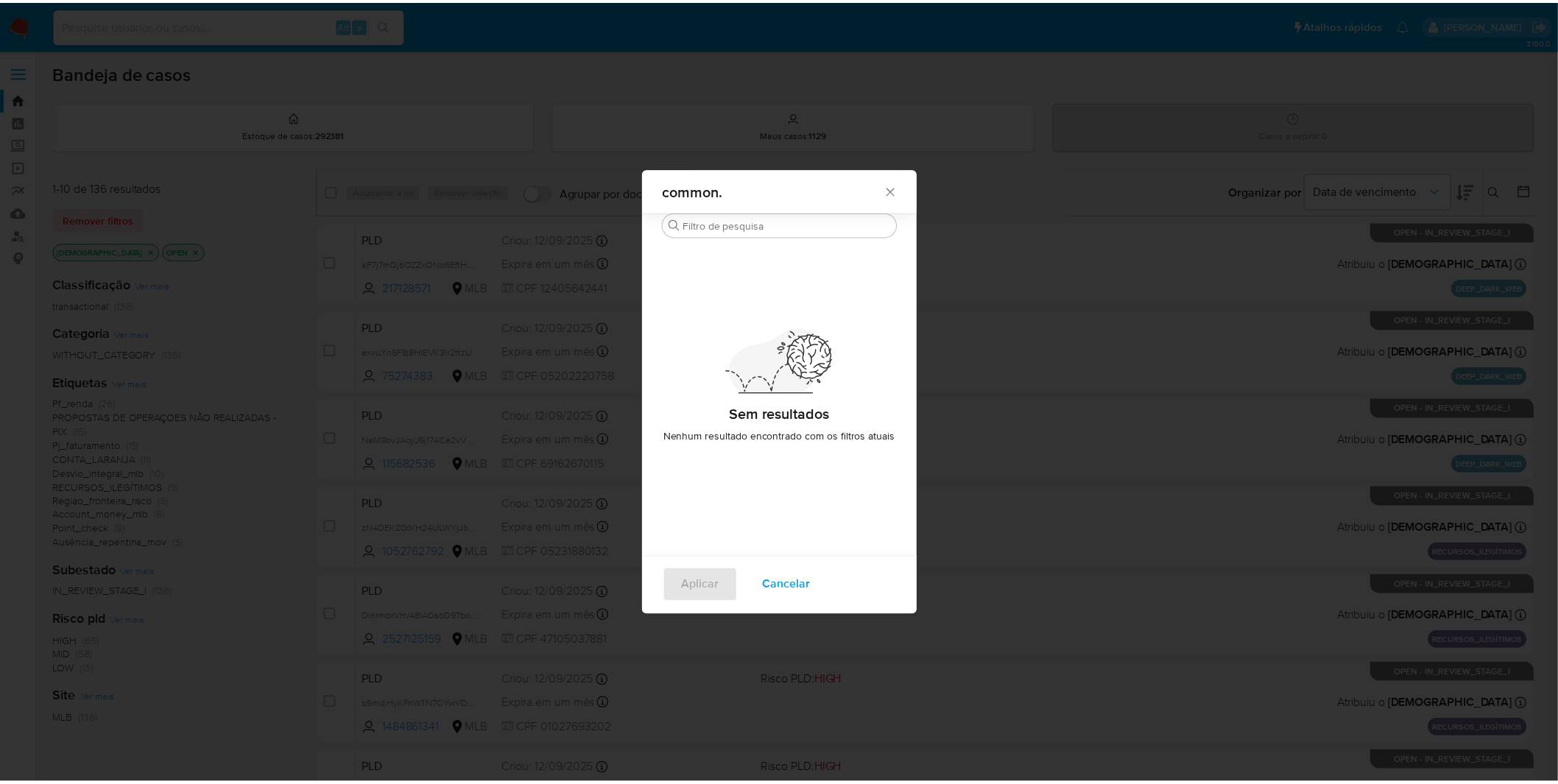
scroll to position [0, 0]
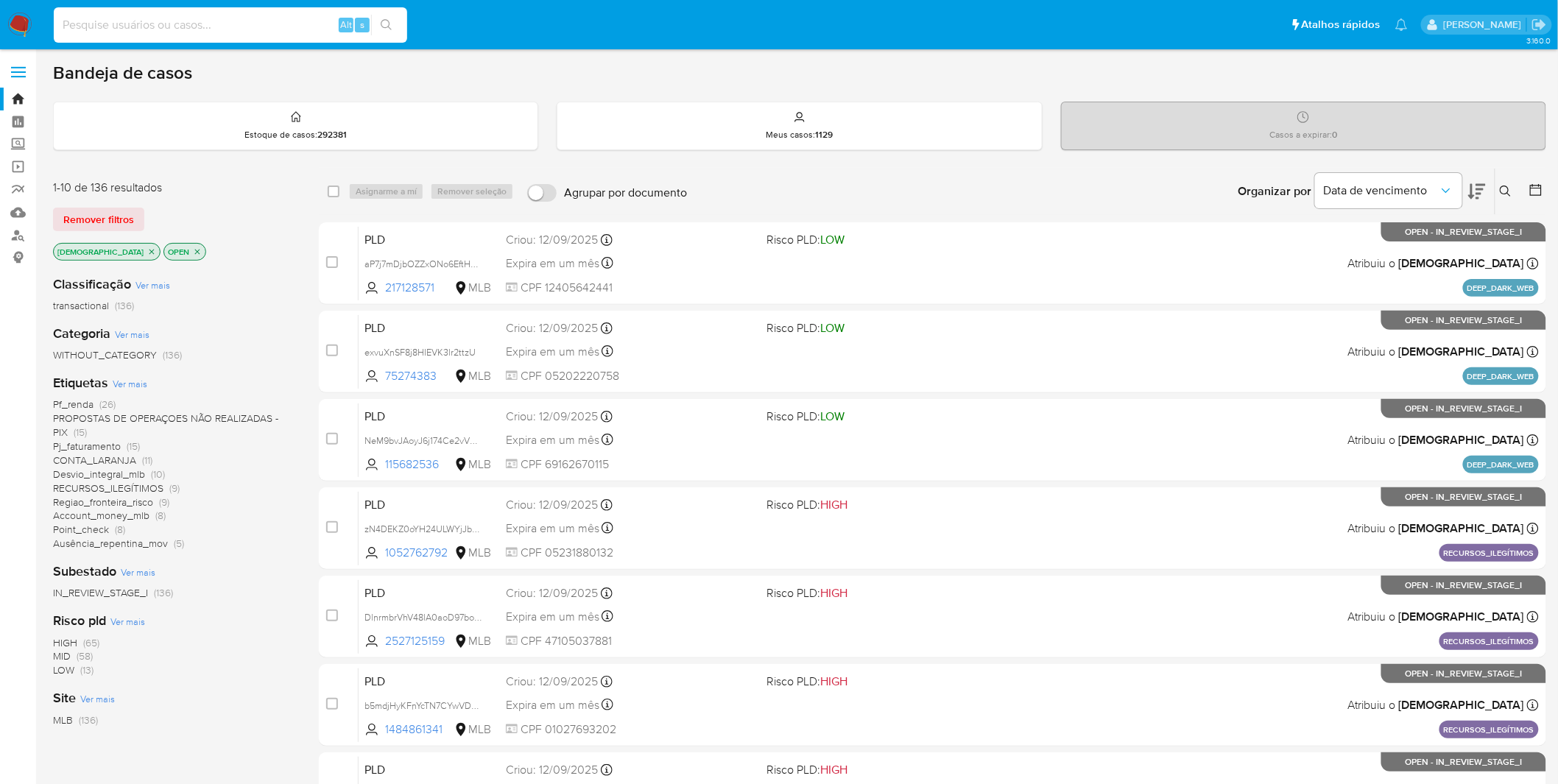
click at [125, 23] on input at bounding box center [230, 25] width 353 height 19
paste input "ahpvXebf98knNLqE7AJkzge1"
type input "ahpvXebf98knNLqE7AJkzge1"
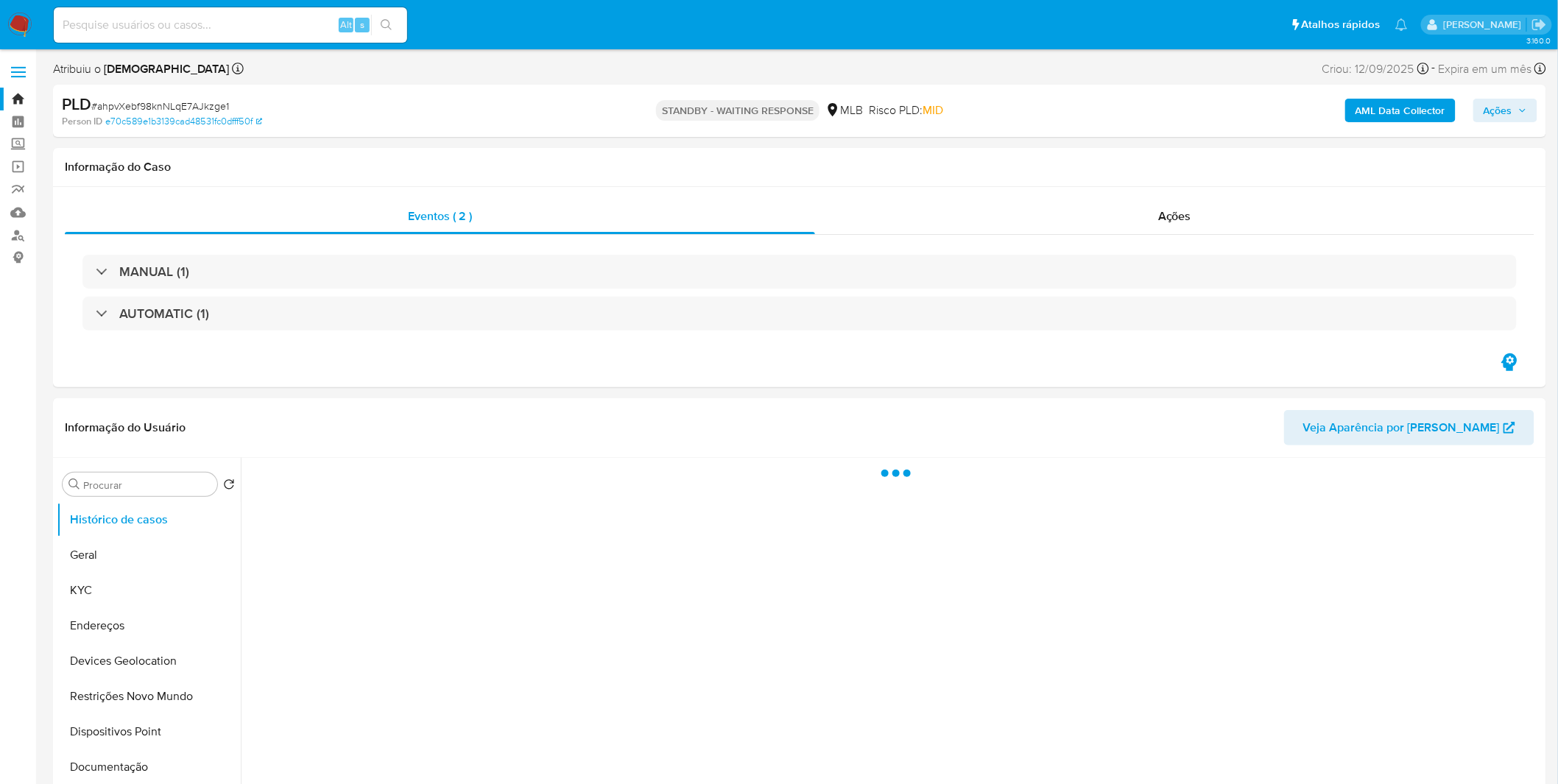
select select "10"
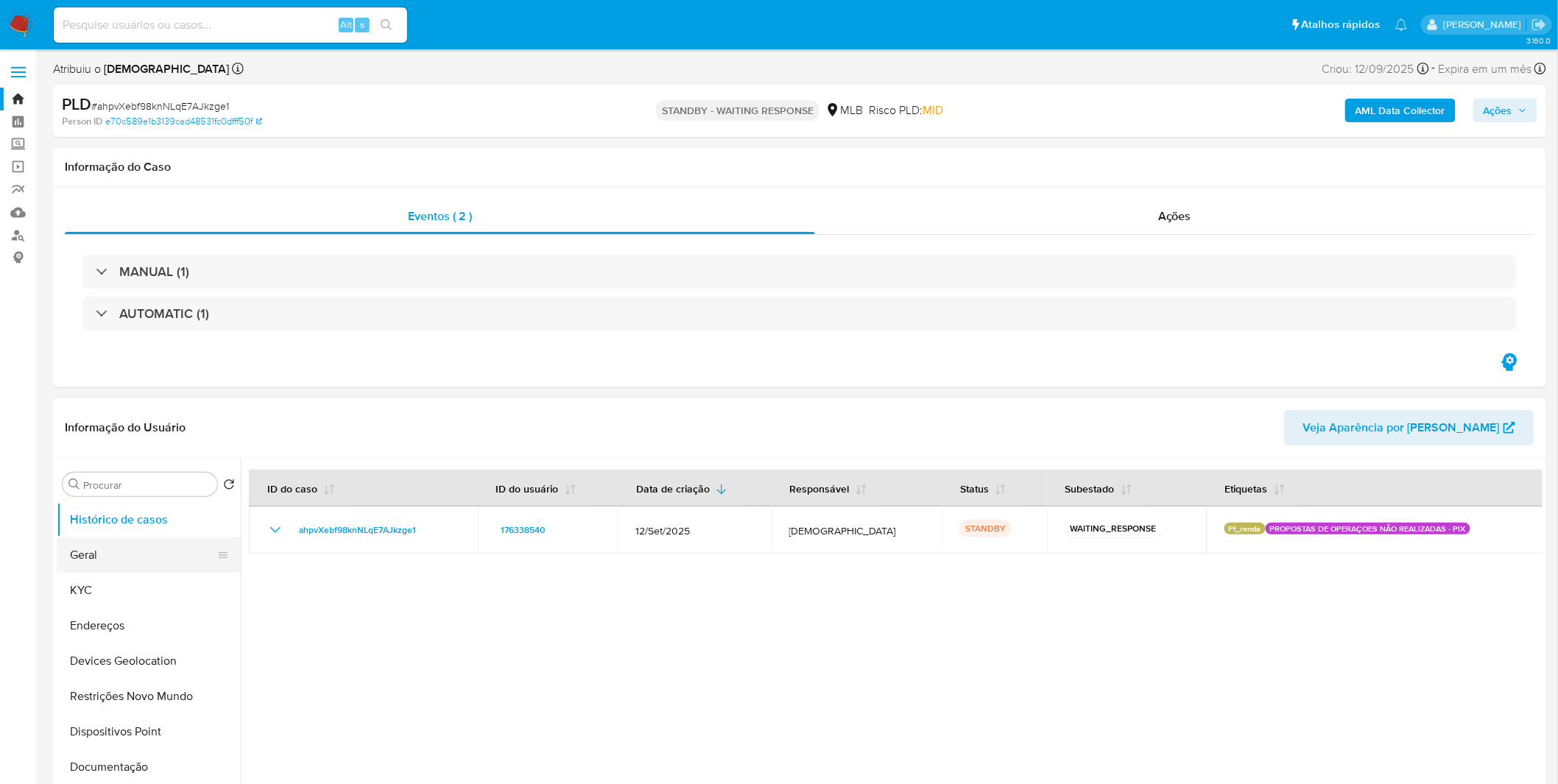
click at [157, 539] on button "Geral" at bounding box center [142, 555] width 172 height 35
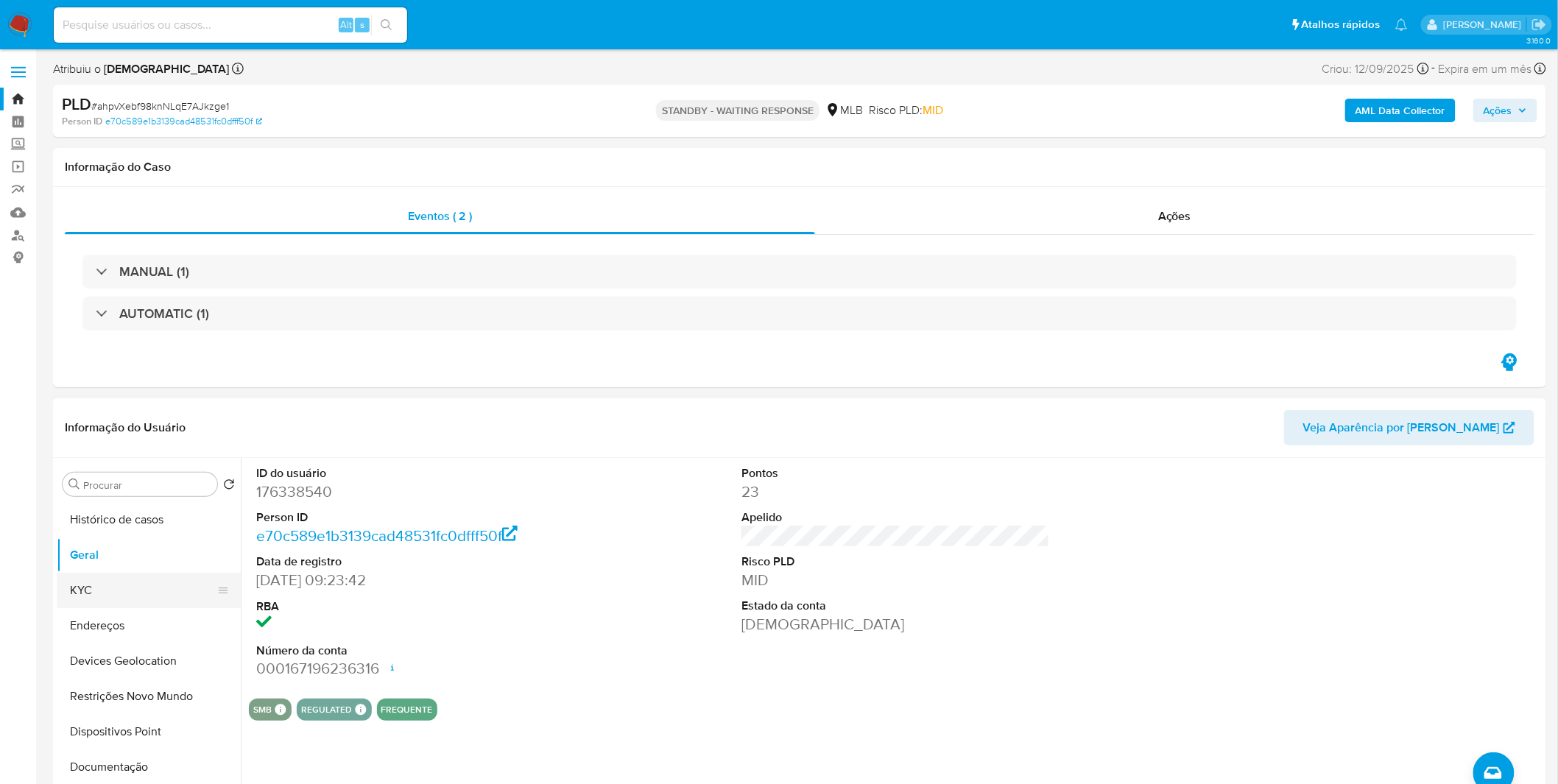
click at [89, 591] on button "KYC" at bounding box center [142, 590] width 172 height 35
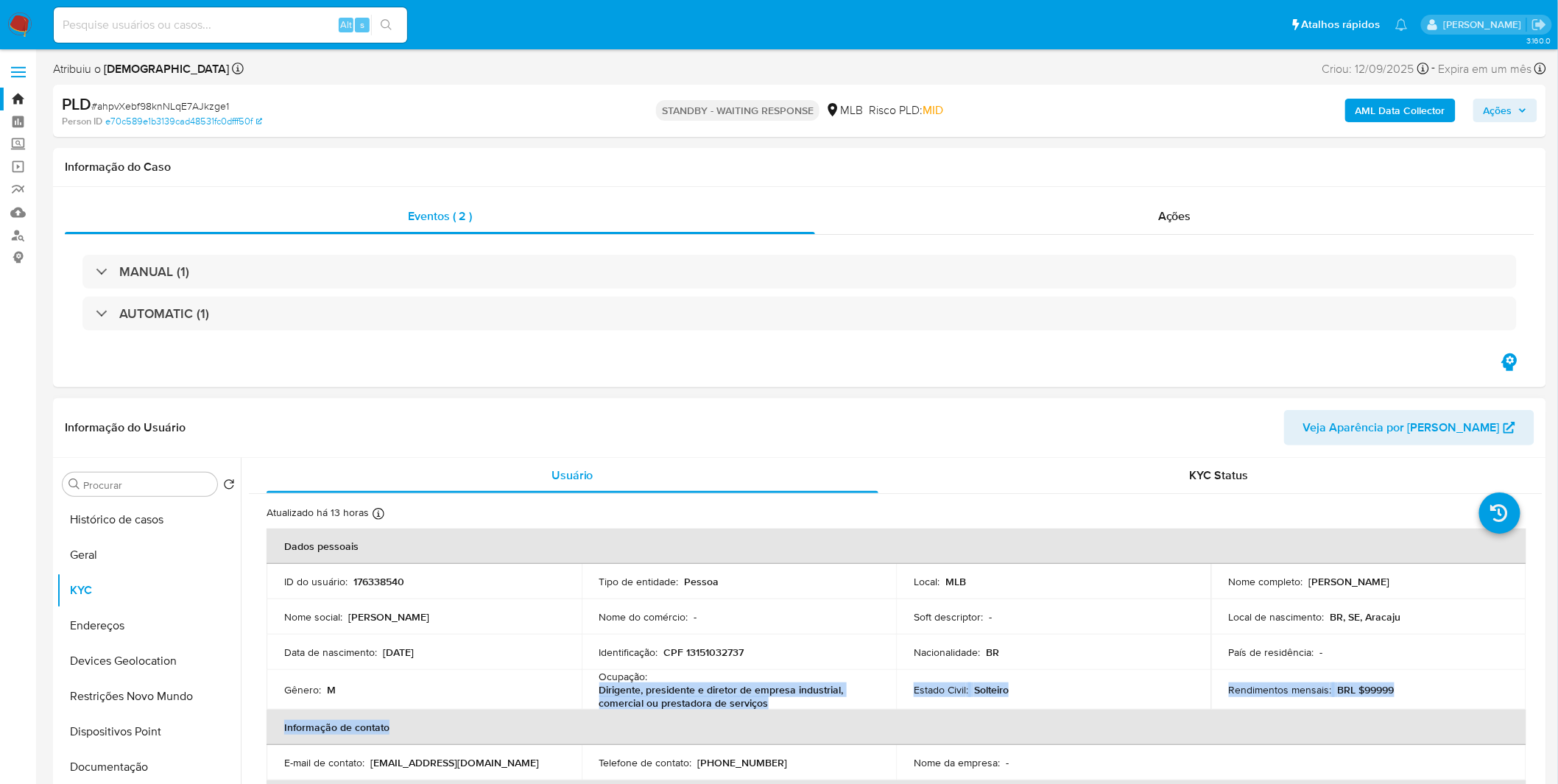
drag, startPoint x: 778, startPoint y: 710, endPoint x: 593, endPoint y: 700, distance: 185.3
click at [593, 700] on table "Dados pessoais ID do usuário : 176338540 Tipo de entidade : Pessoa Local : MLB …" at bounding box center [896, 742] width 1259 height 428
click at [593, 700] on td "Ocupação : Dirigente, presidente e diretor de empresa industrial, comercial ou …" at bounding box center [739, 689] width 315 height 40
copy p "Dirigente, presidente e diretor de empresa industrial, comercial ou prestadora …"
drag, startPoint x: 769, startPoint y: 702, endPoint x: 598, endPoint y: 694, distance: 171.2
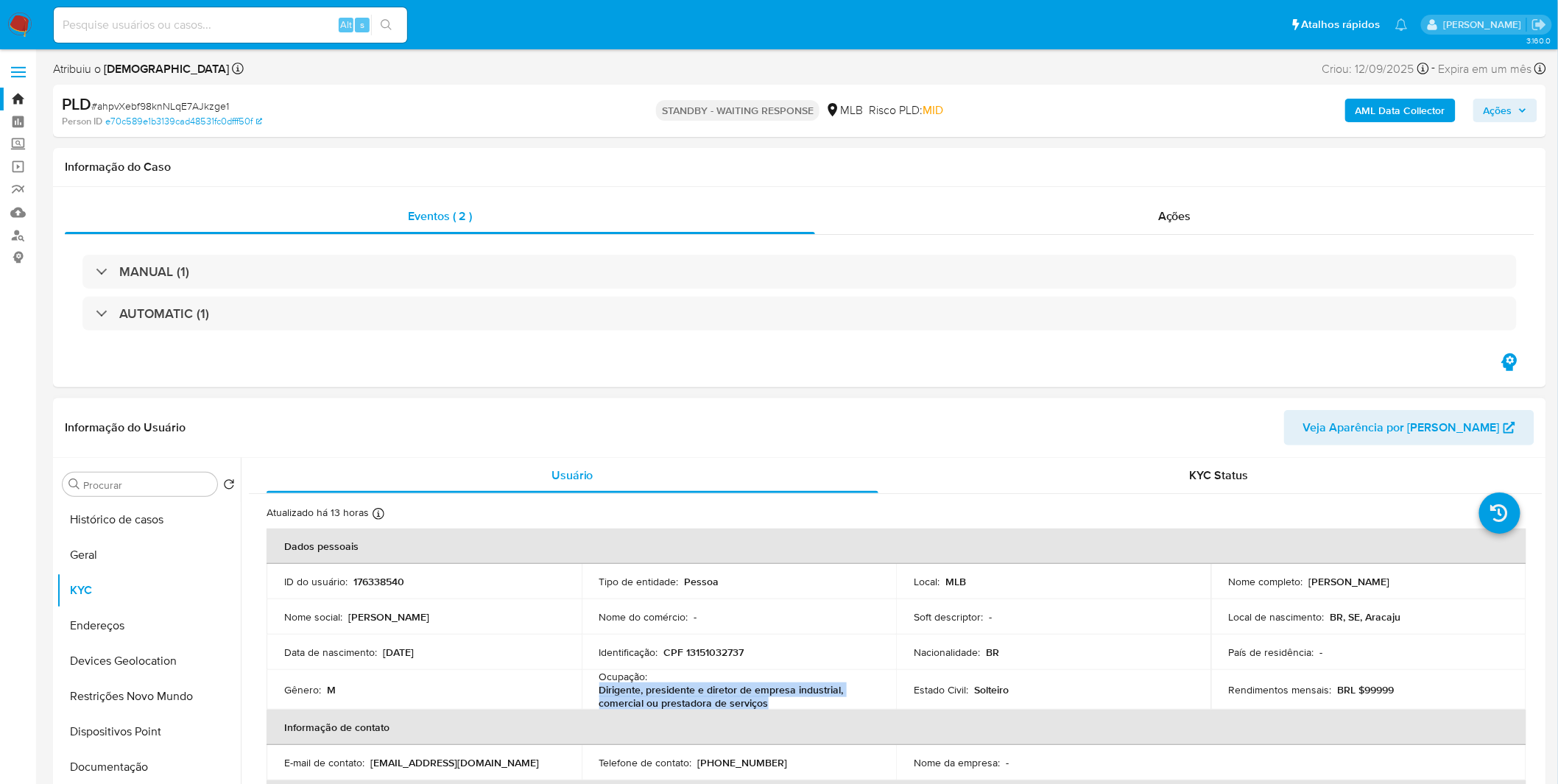
click at [599, 694] on p "Dirigente, presidente e diretor de empresa industrial, comercial ou prestadora …" at bounding box center [736, 696] width 274 height 26
click at [707, 654] on p "CPF 13151032737" at bounding box center [704, 652] width 81 height 14
copy p "13151032737"
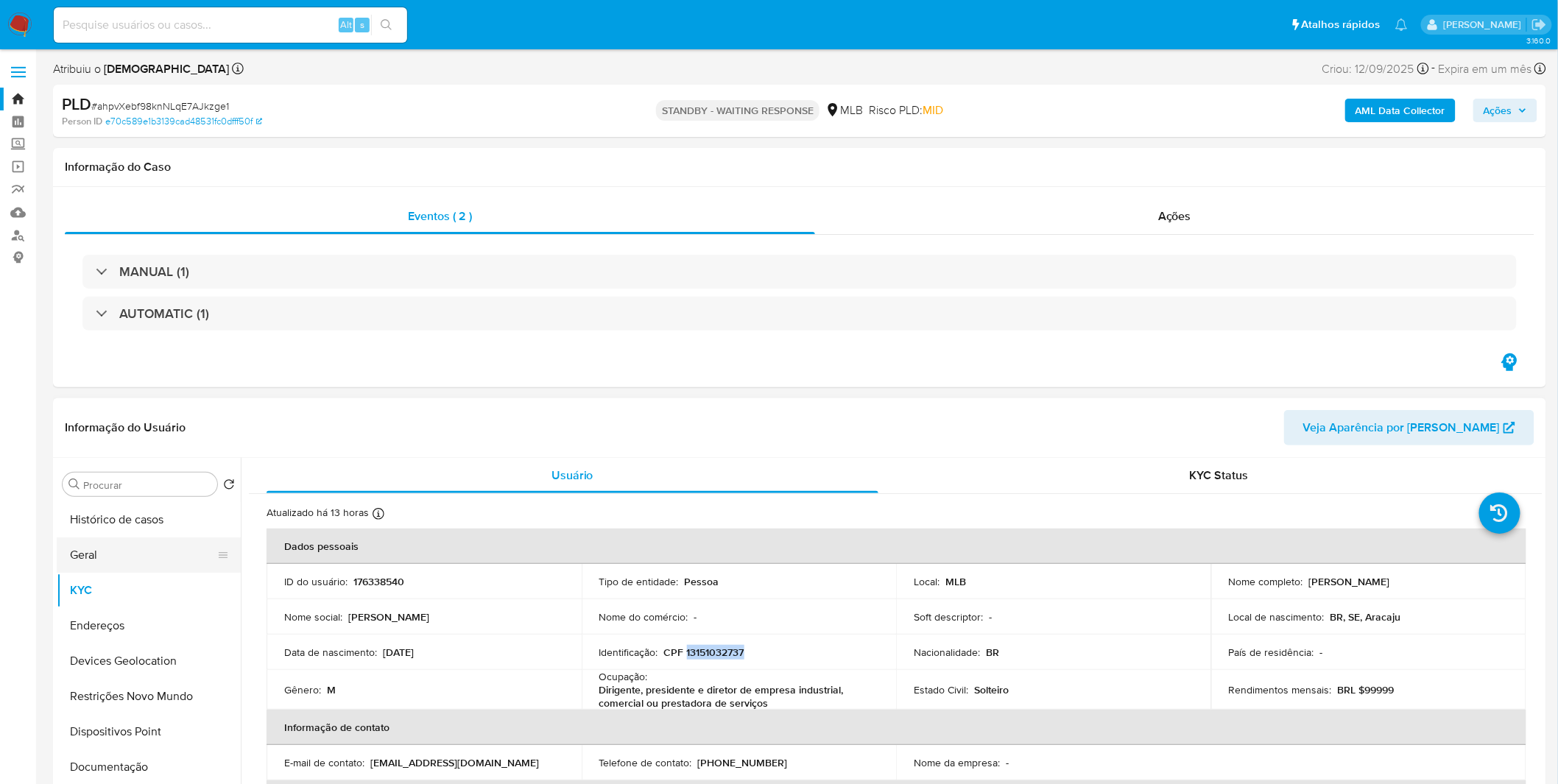
click at [143, 562] on button "Geral" at bounding box center [142, 555] width 172 height 35
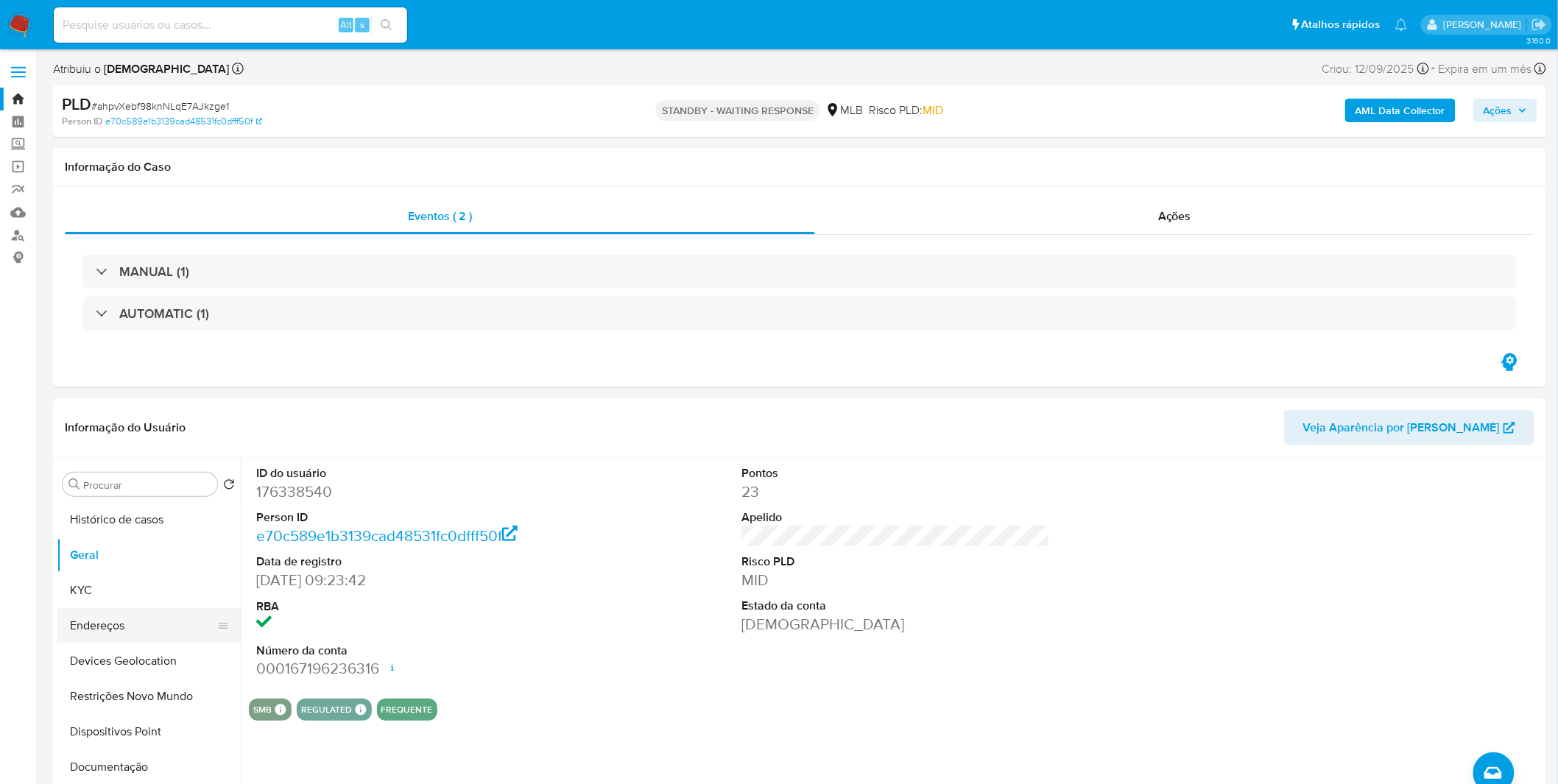
click at [59, 609] on button "Endereços" at bounding box center [142, 625] width 172 height 35
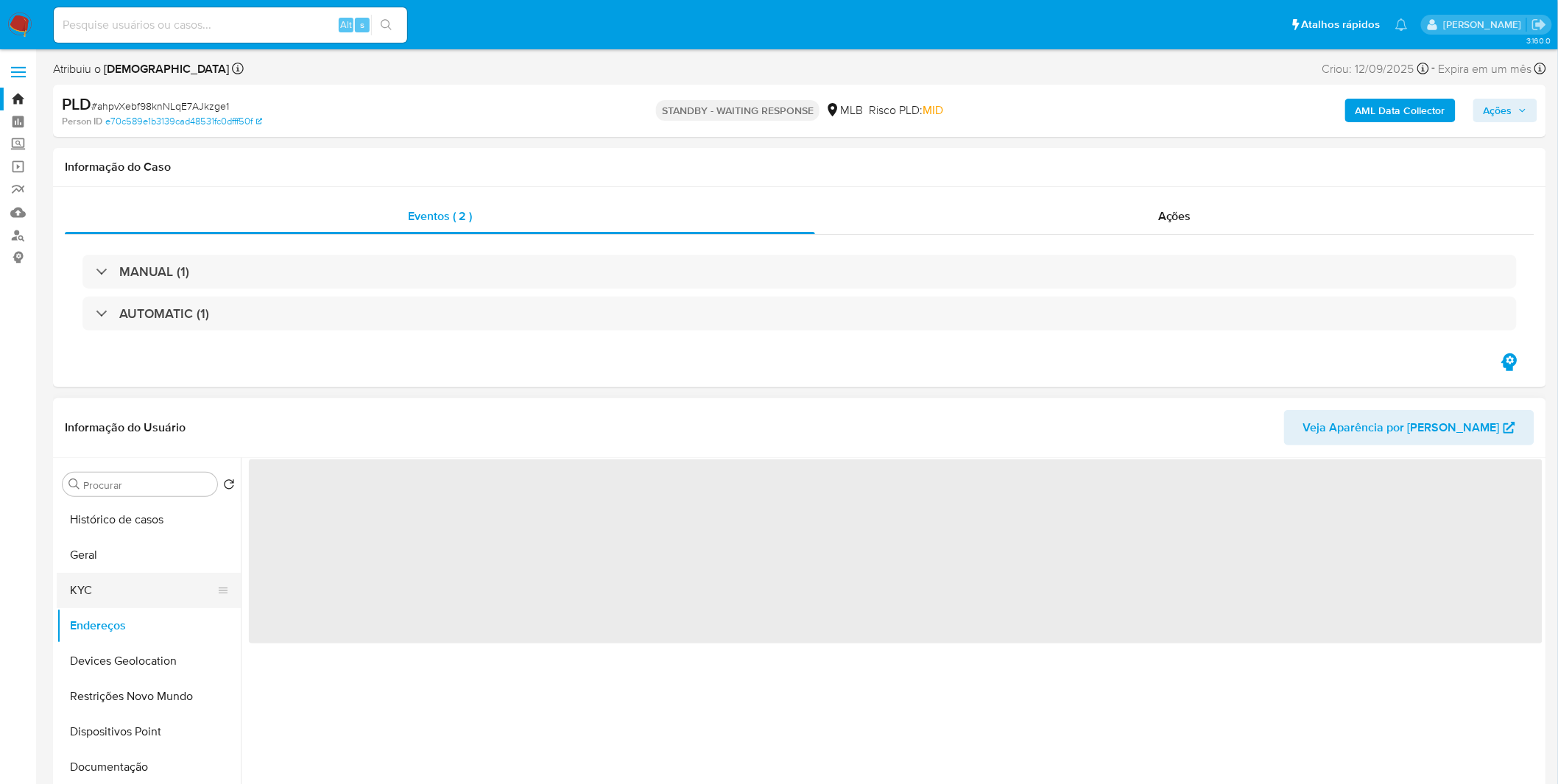
click at [81, 592] on button "KYC" at bounding box center [142, 590] width 172 height 35
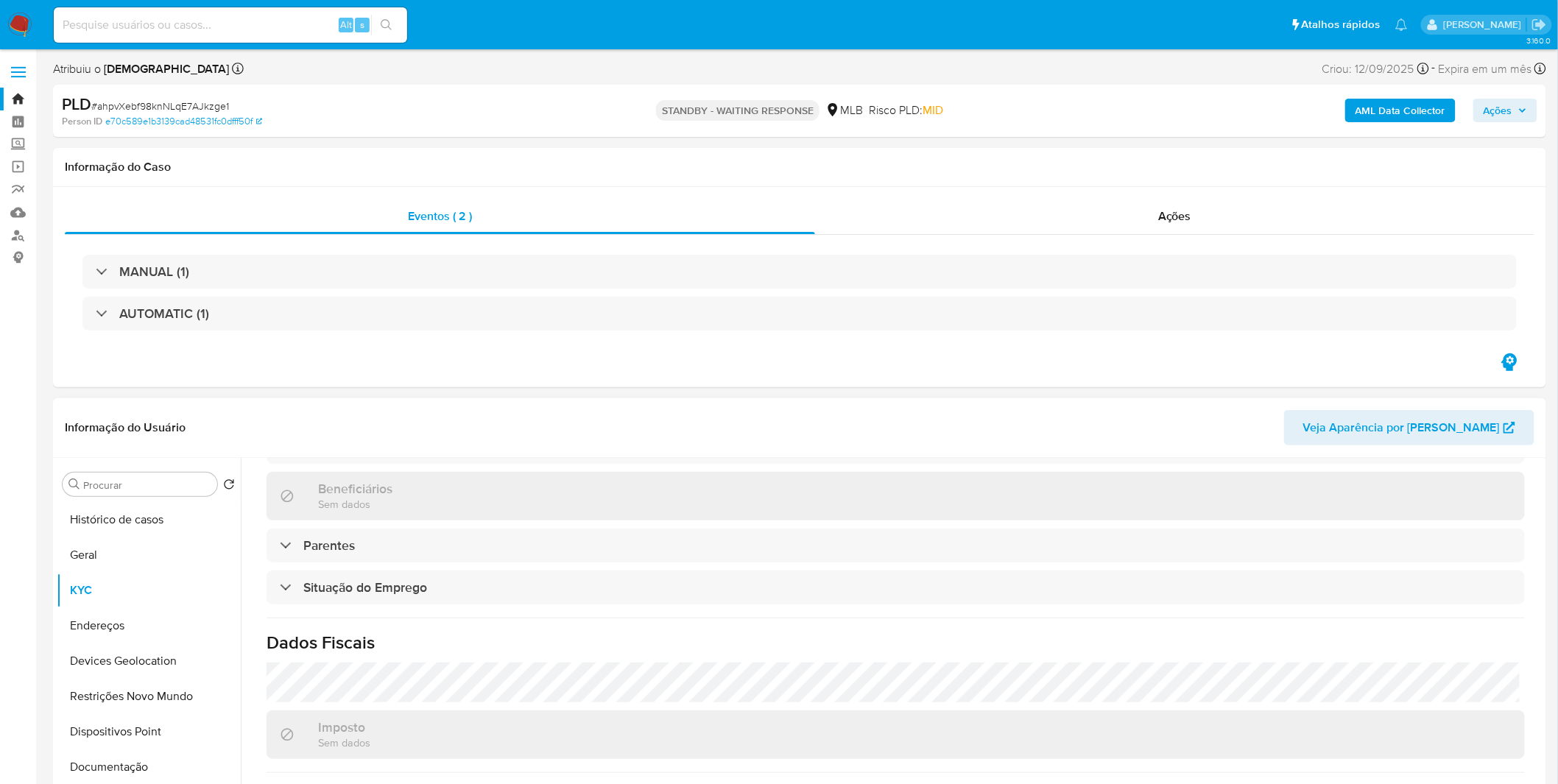
scroll to position [617, 0]
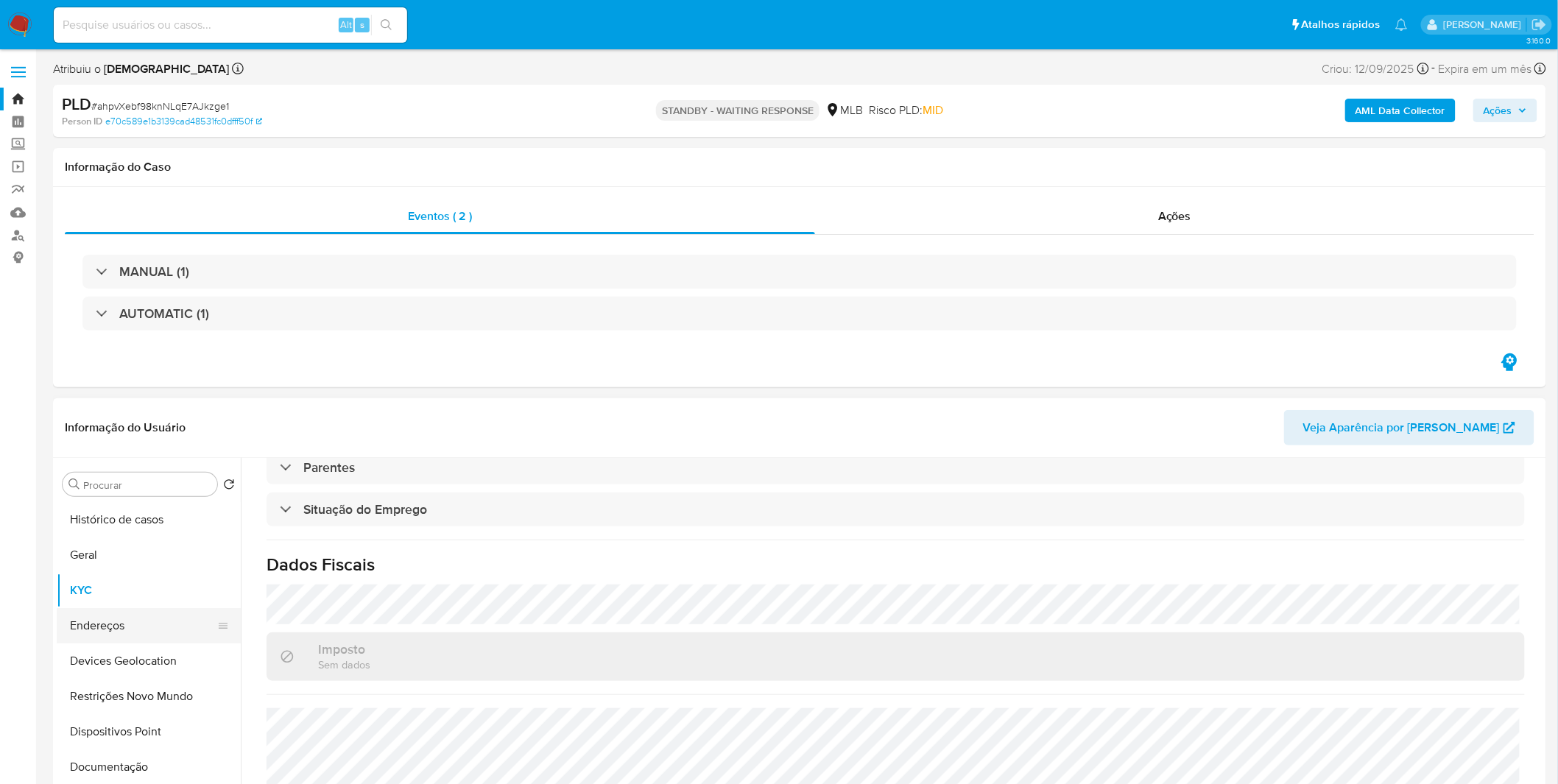
click at [108, 612] on button "Endereços" at bounding box center [142, 625] width 172 height 35
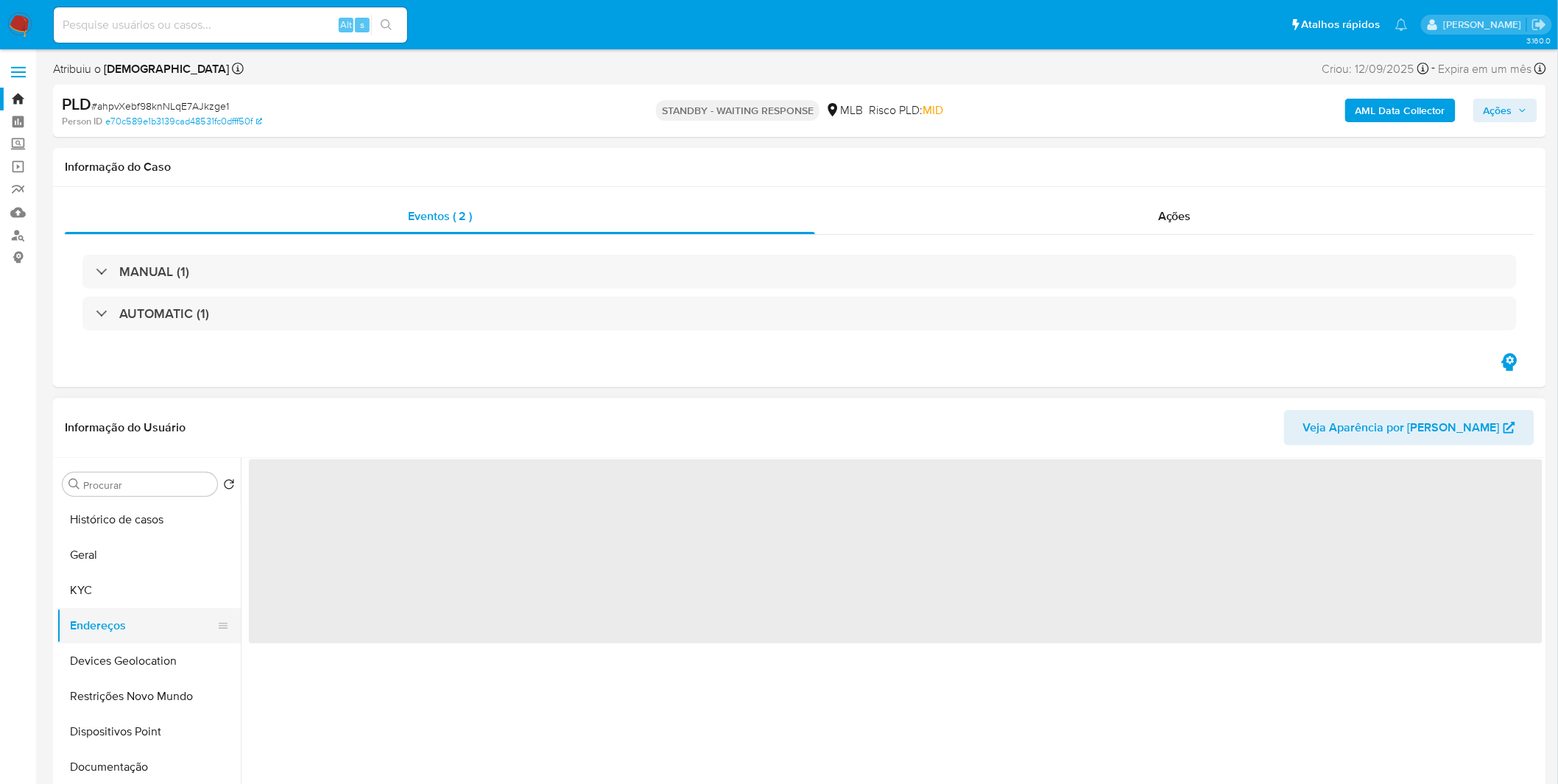
scroll to position [0, 0]
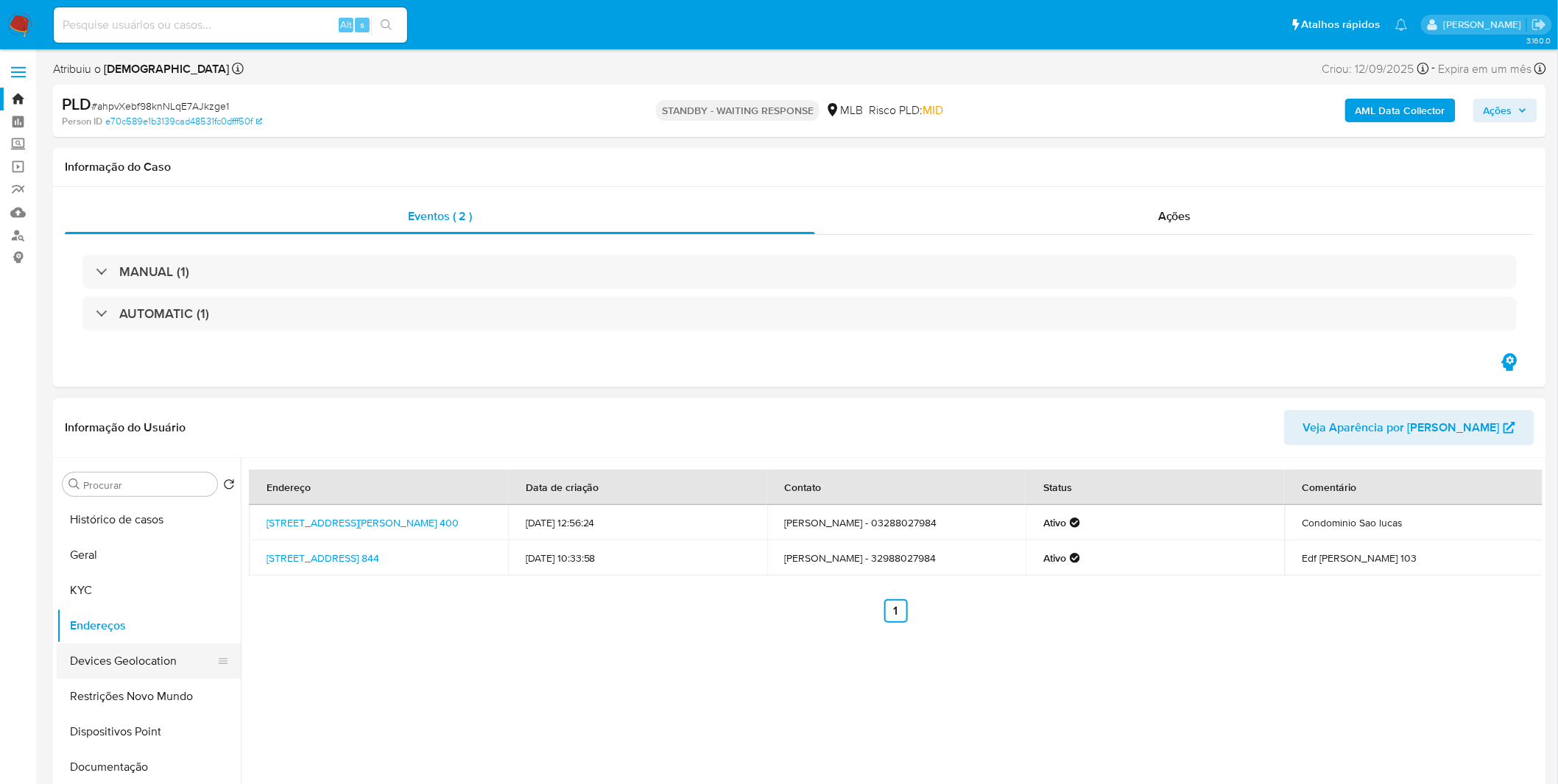
click at [111, 646] on button "Devices Geolocation" at bounding box center [142, 661] width 172 height 35
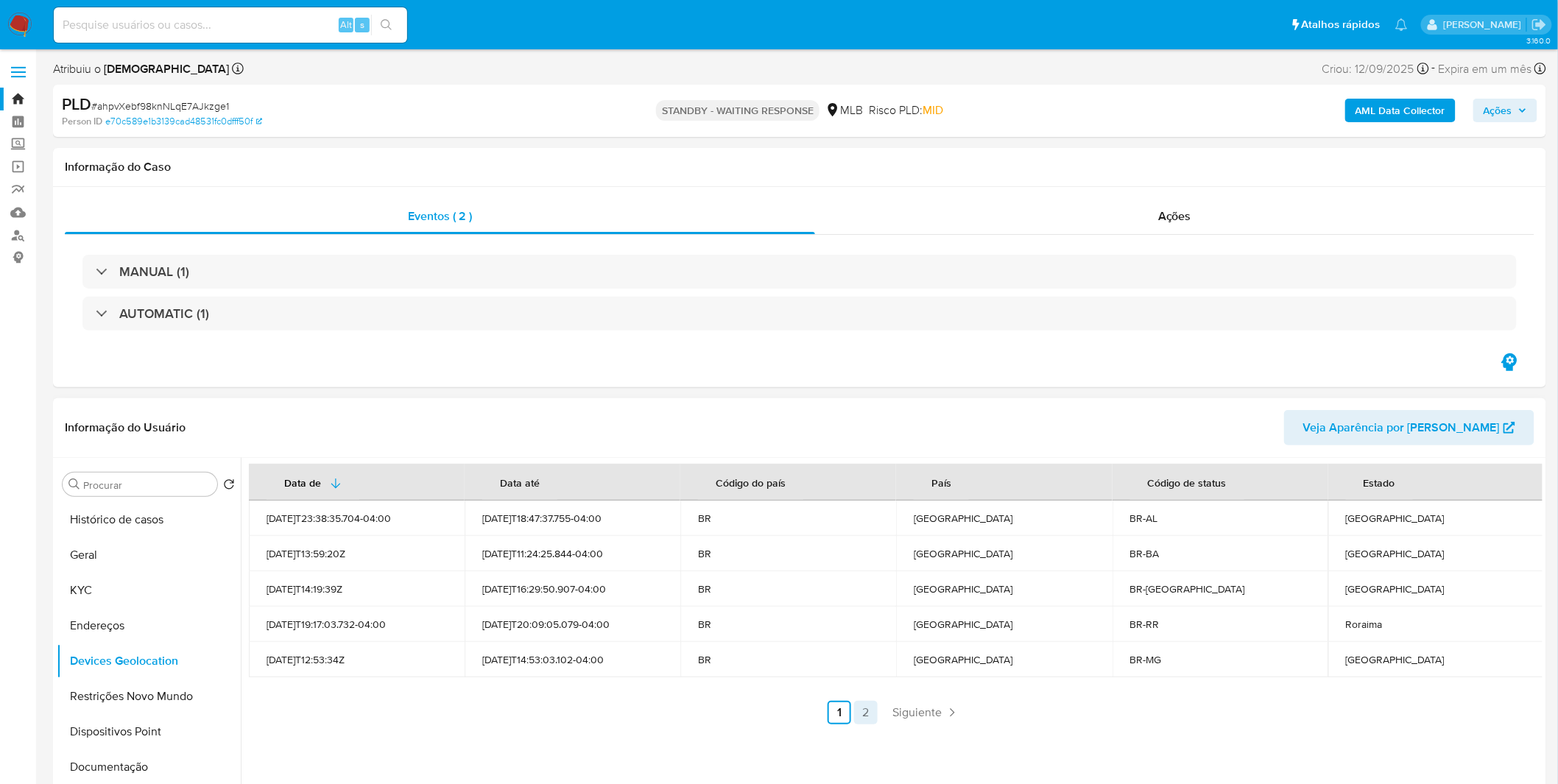
click at [871, 712] on link "2" at bounding box center [866, 712] width 23 height 23
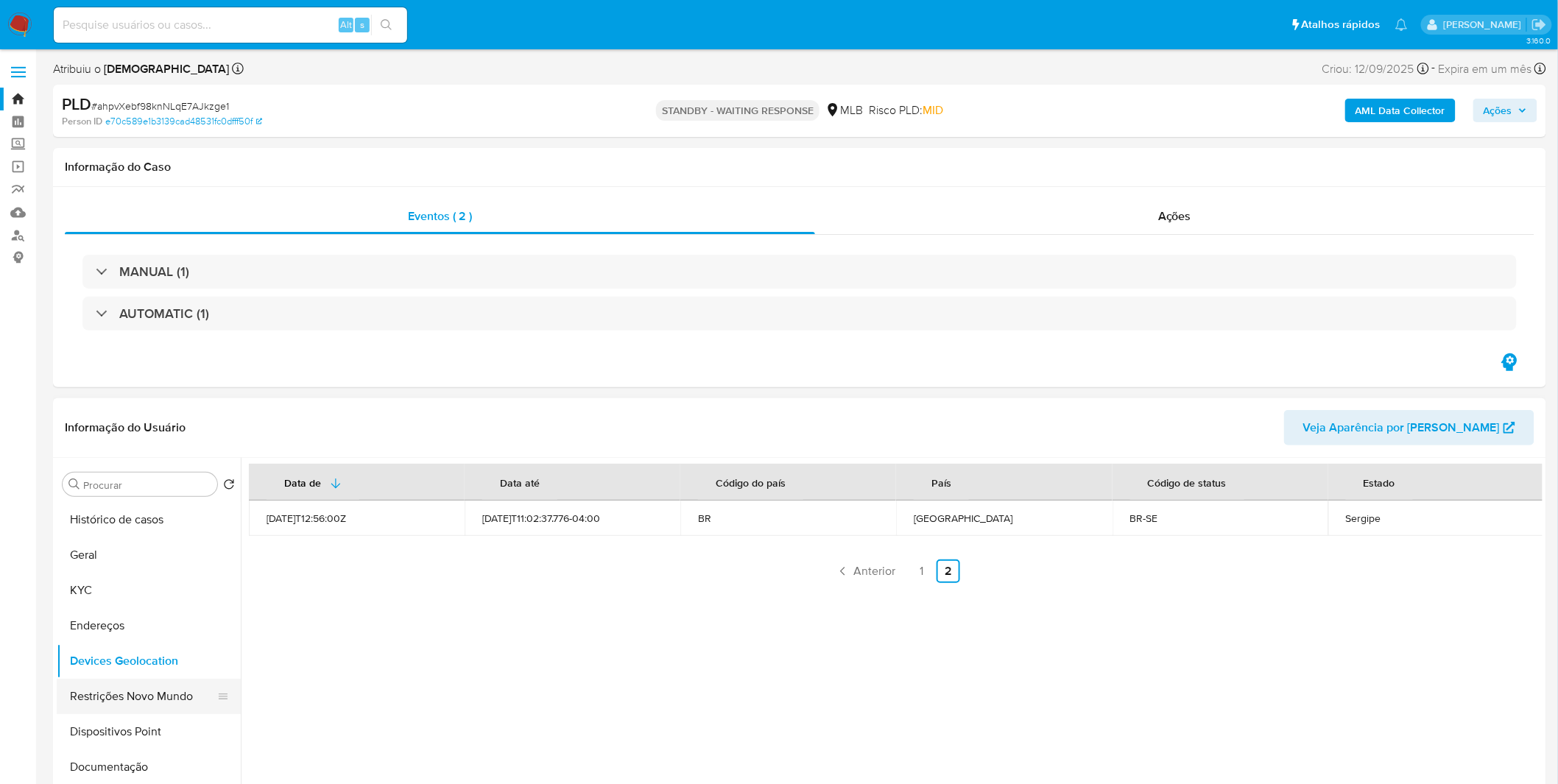
click at [159, 690] on button "Restrições Novo Mundo" at bounding box center [142, 696] width 172 height 35
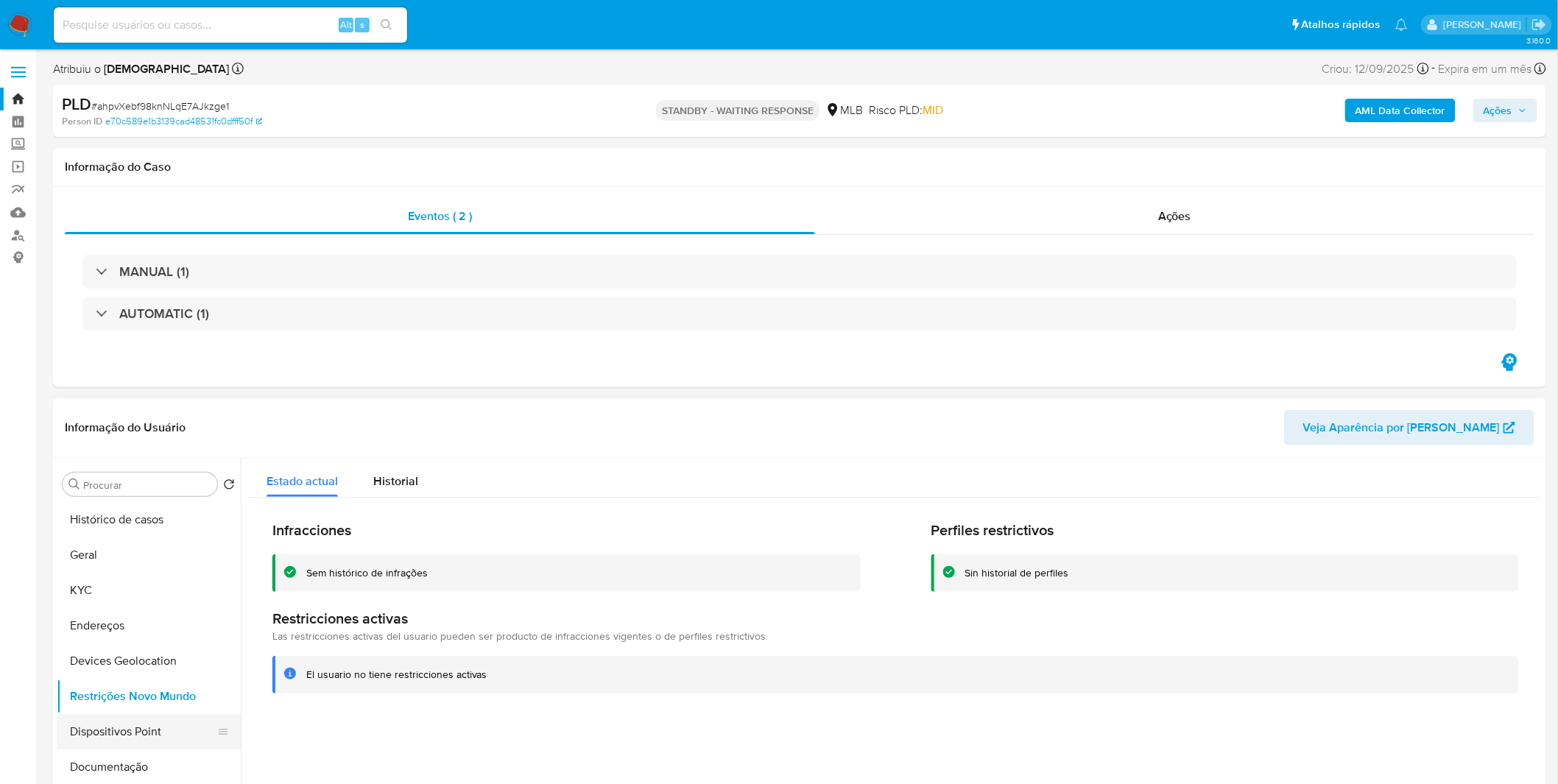
click at [140, 731] on button "Dispositivos Point" at bounding box center [142, 731] width 172 height 35
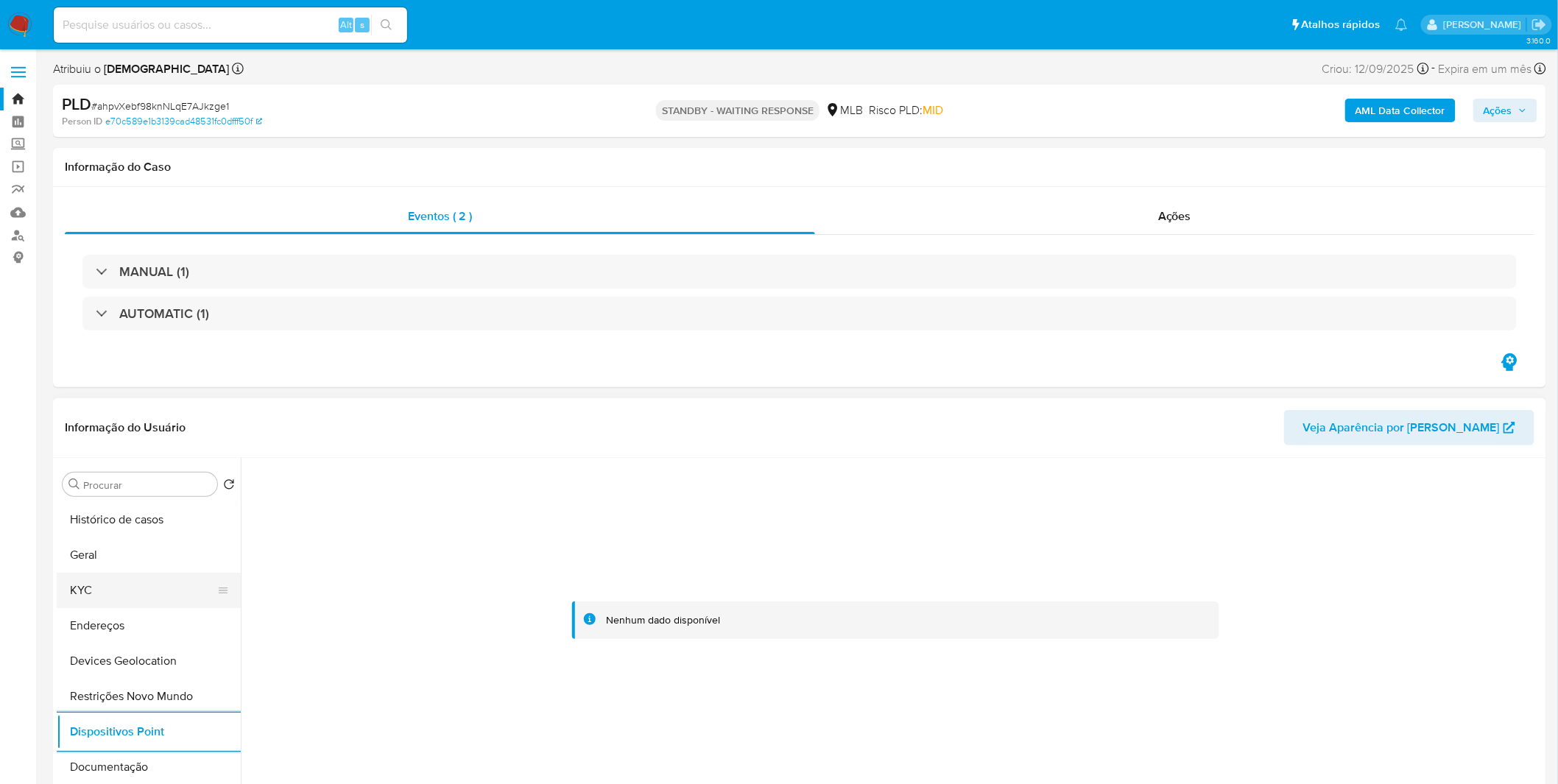
click at [117, 583] on button "KYC" at bounding box center [142, 590] width 172 height 35
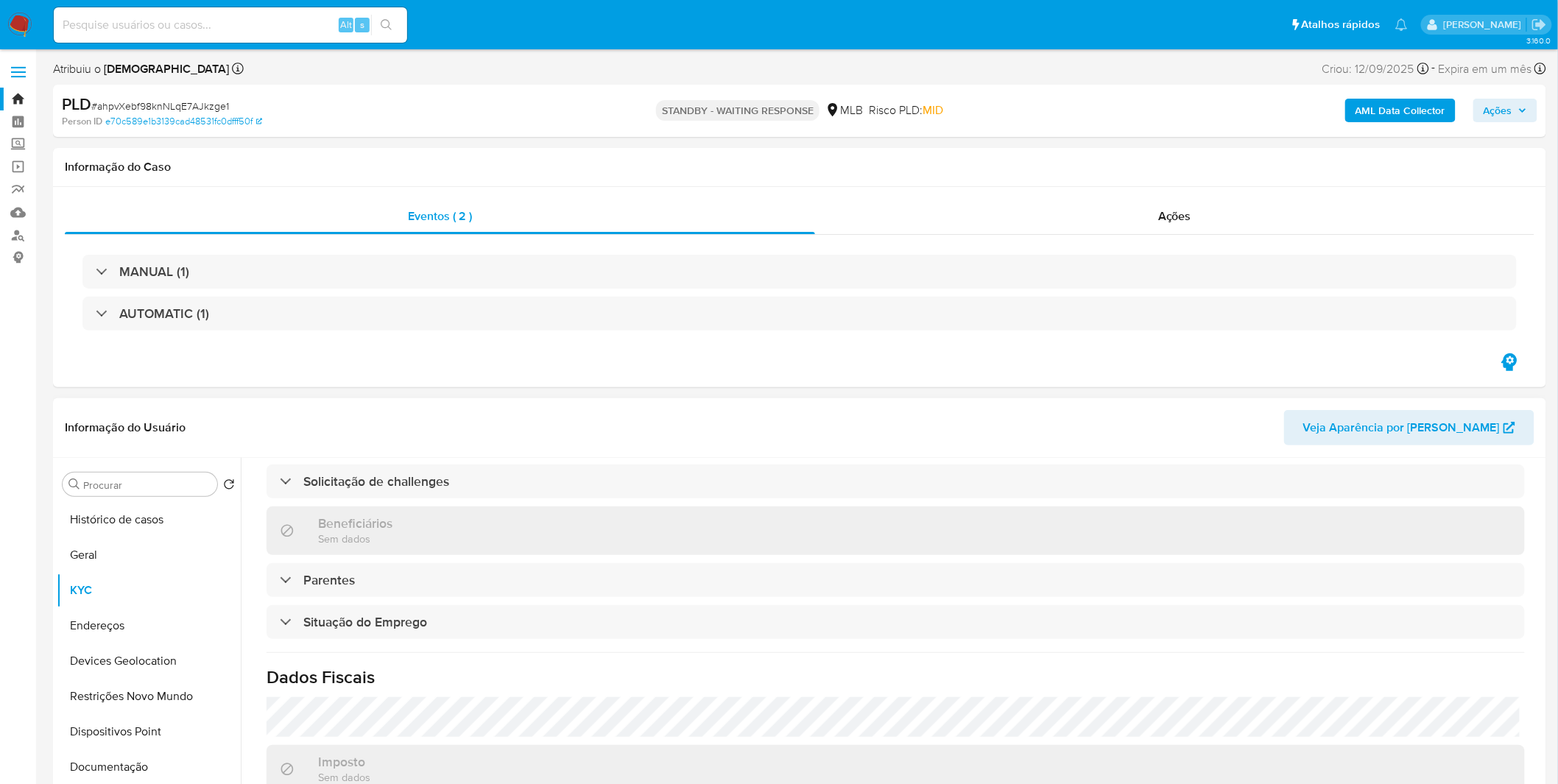
scroll to position [617, 0]
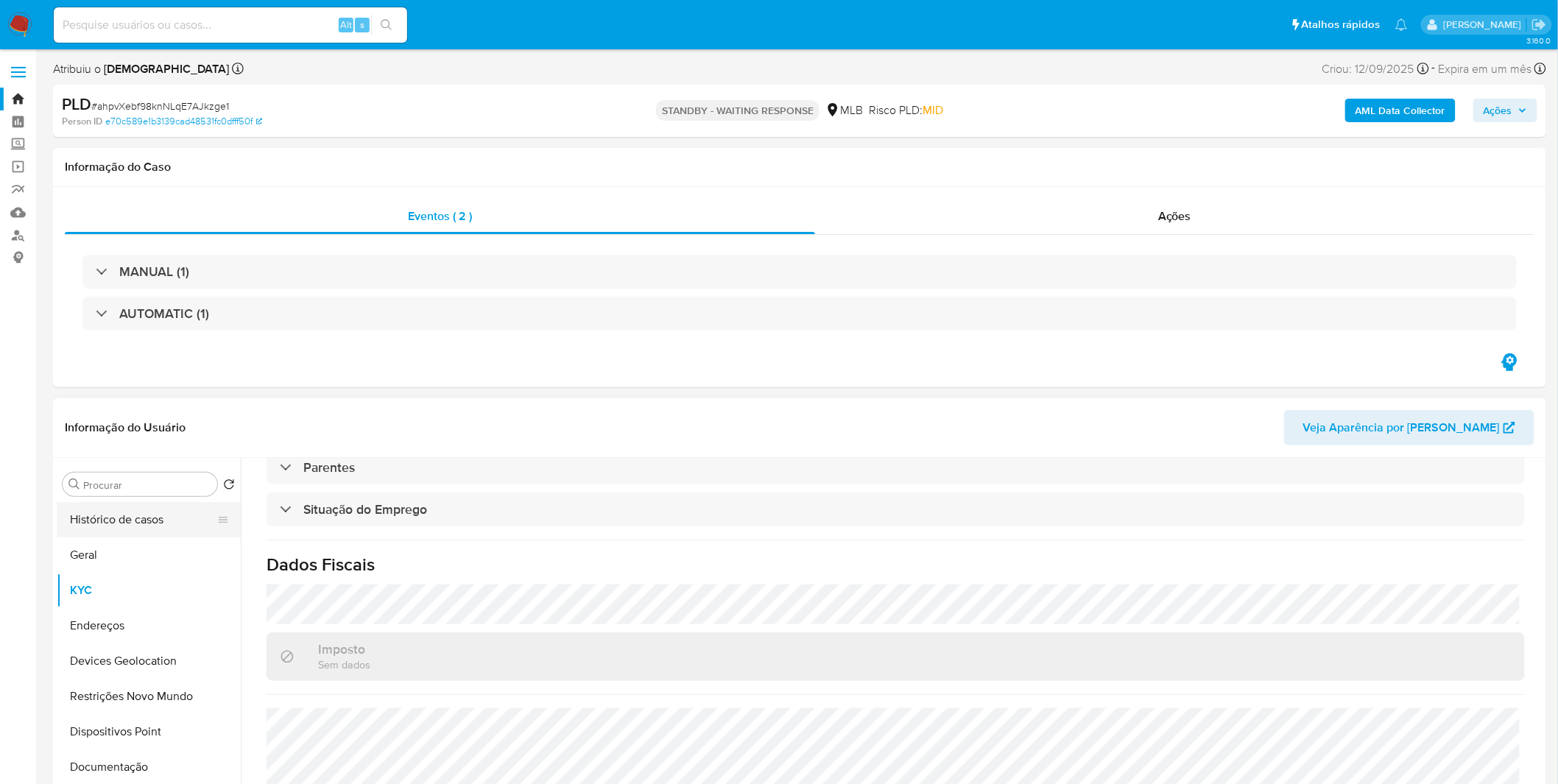
click at [105, 535] on button "Histórico de casos" at bounding box center [142, 519] width 172 height 35
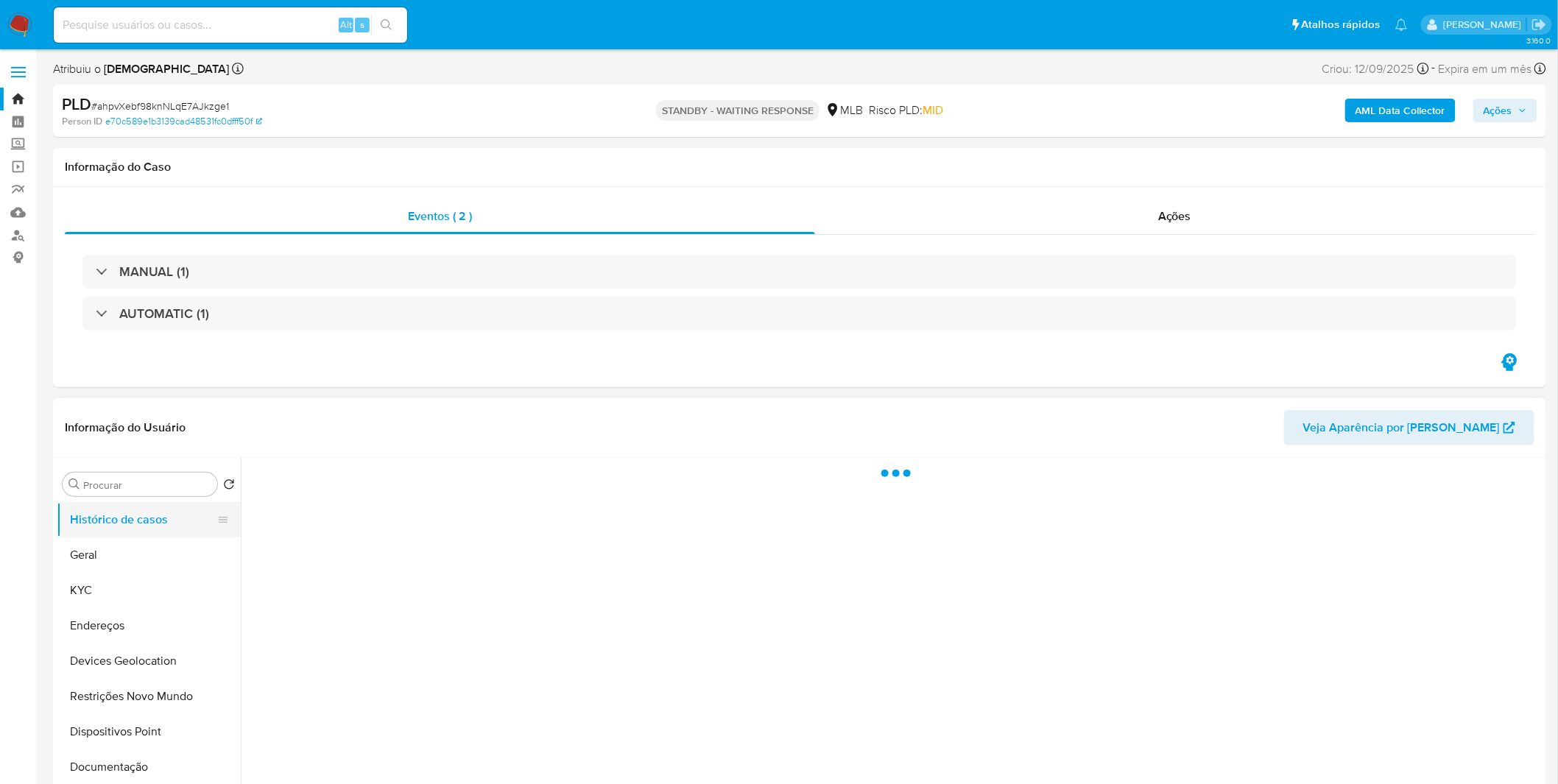
scroll to position [0, 0]
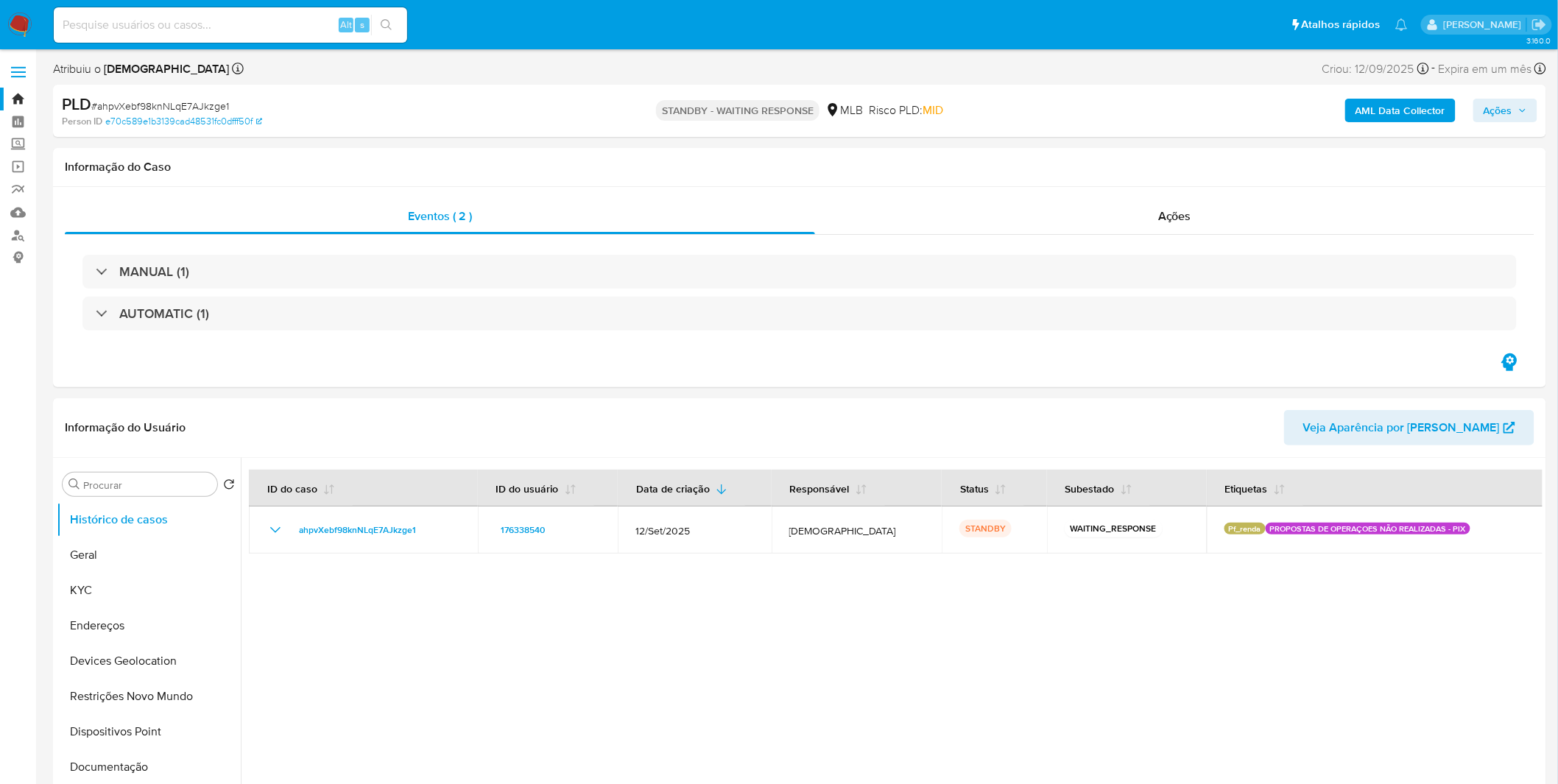
drag, startPoint x: 252, startPoint y: 39, endPoint x: 259, endPoint y: 28, distance: 13.0
click at [252, 39] on div "Alt s" at bounding box center [230, 25] width 353 height 35
click at [260, 26] on input at bounding box center [230, 25] width 353 height 19
paste input "ScDH5COdhKxG5451cJPS1Vwl"
type input "ScDH5COdhKxG5451cJPS1Vwl"
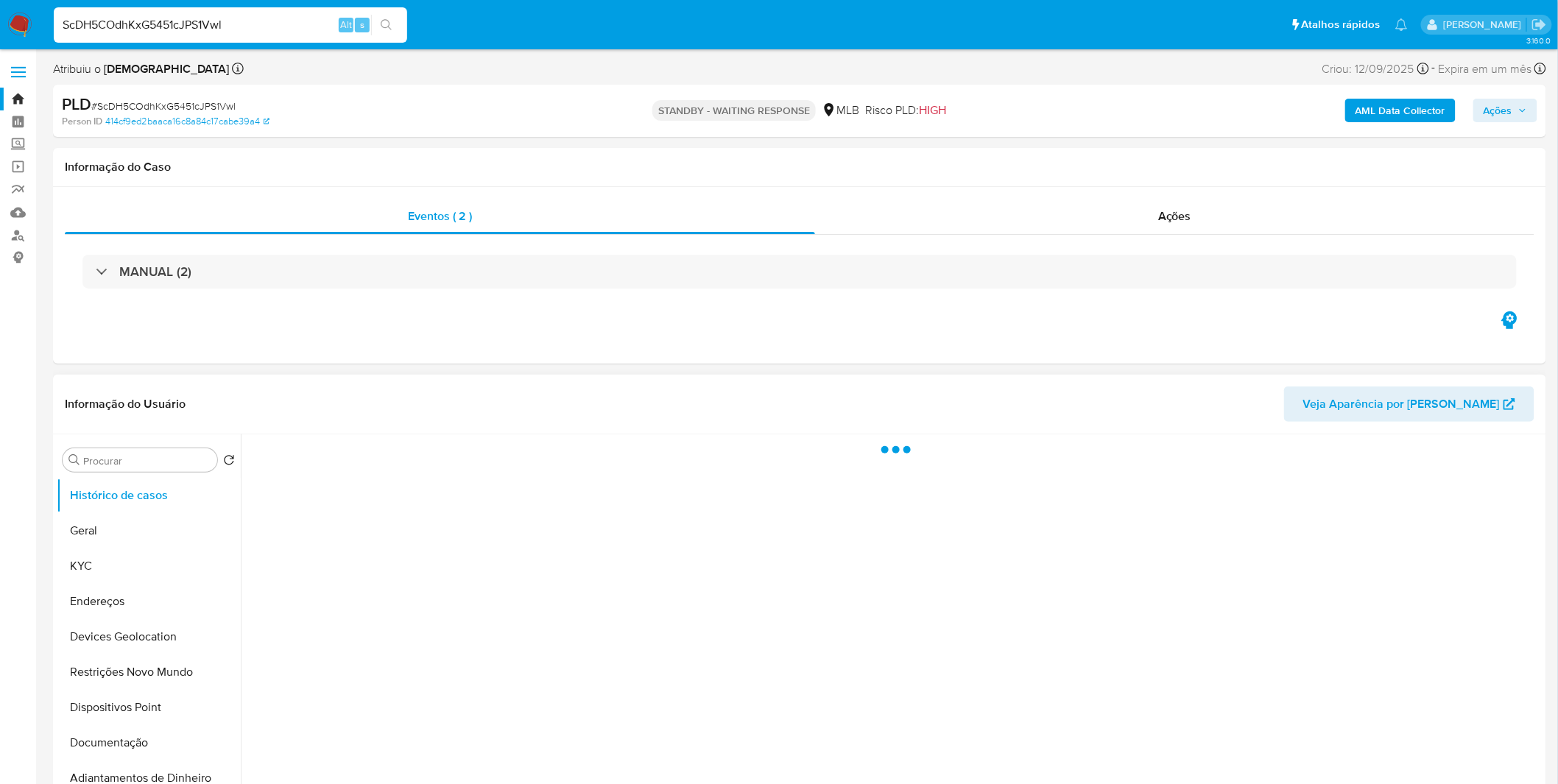
select select "10"
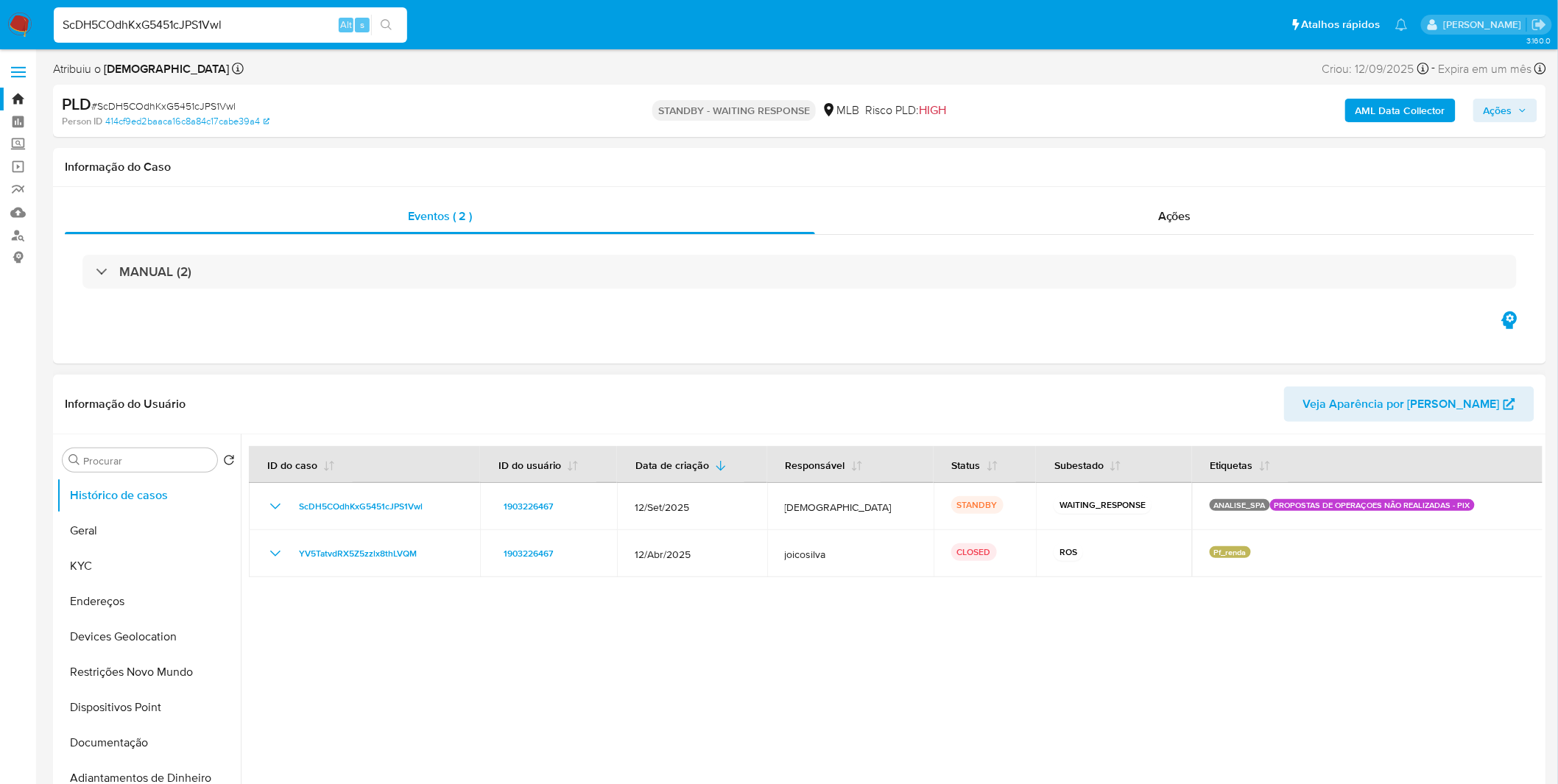
click at [660, 696] on div at bounding box center [891, 622] width 1301 height 377
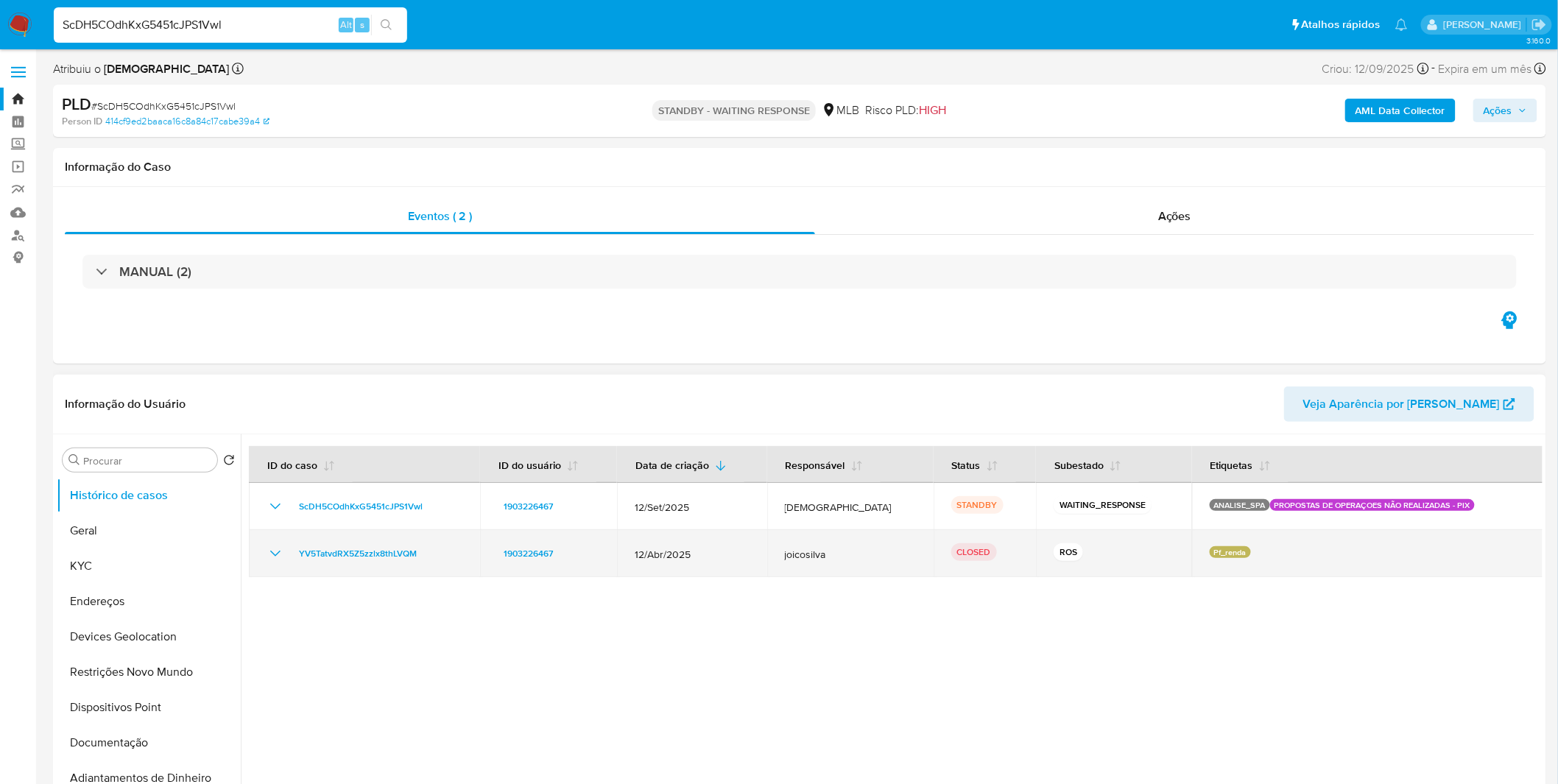
click at [283, 555] on icon "Mostrar/Ocultar" at bounding box center [275, 553] width 17 height 17
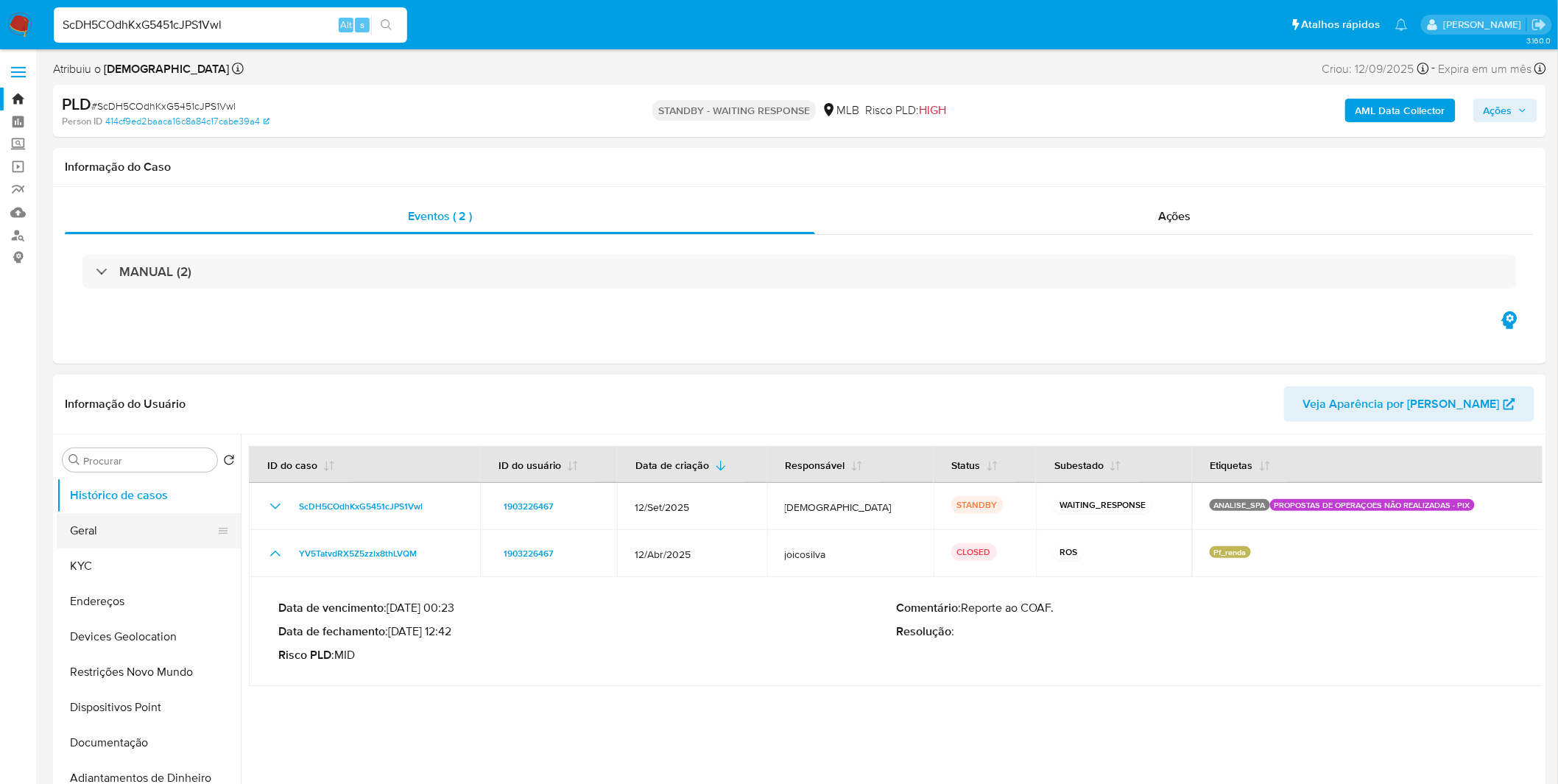
click at [122, 514] on button "Geral" at bounding box center [142, 530] width 172 height 35
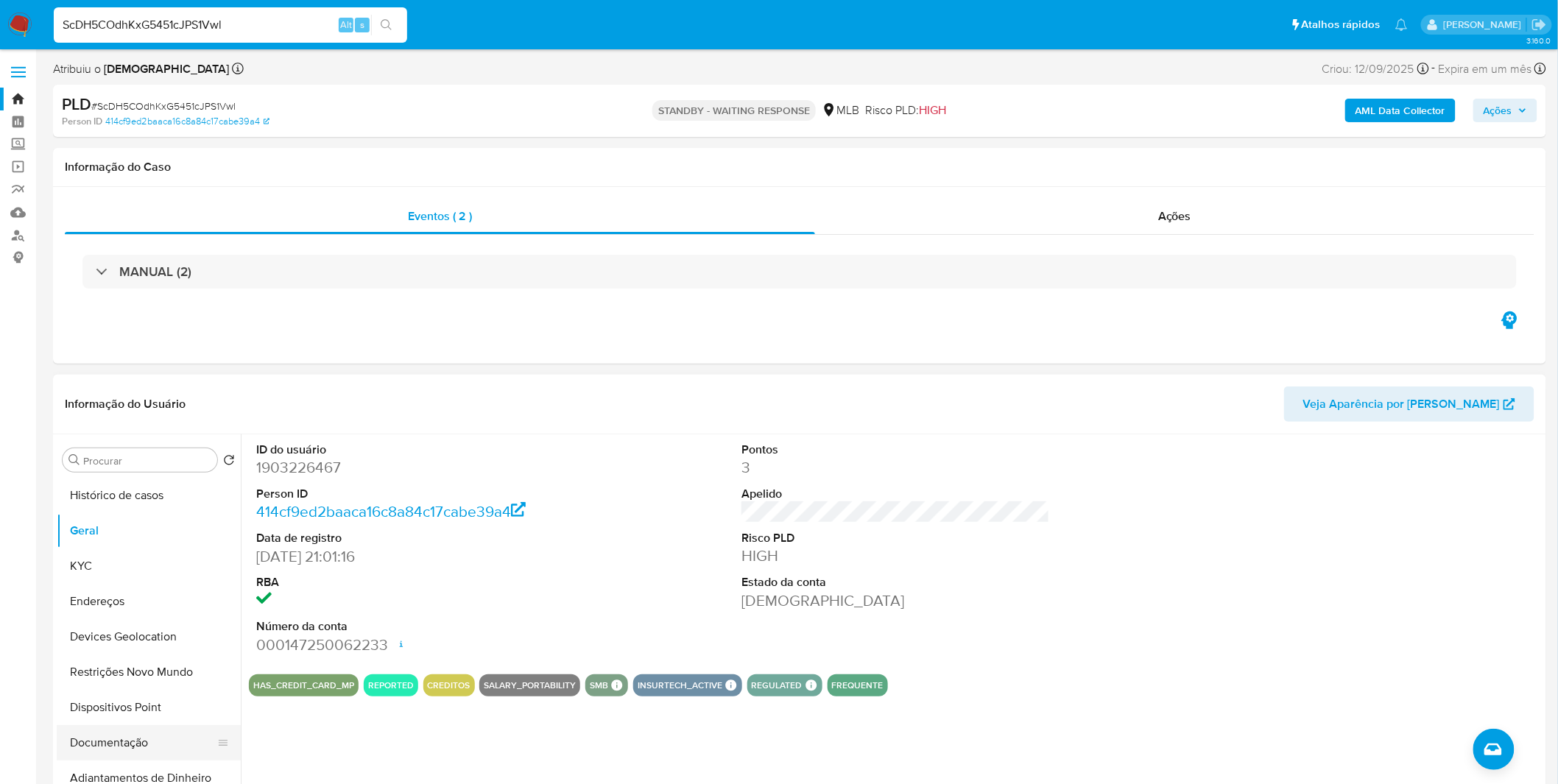
click at [91, 740] on button "Documentação" at bounding box center [142, 742] width 172 height 35
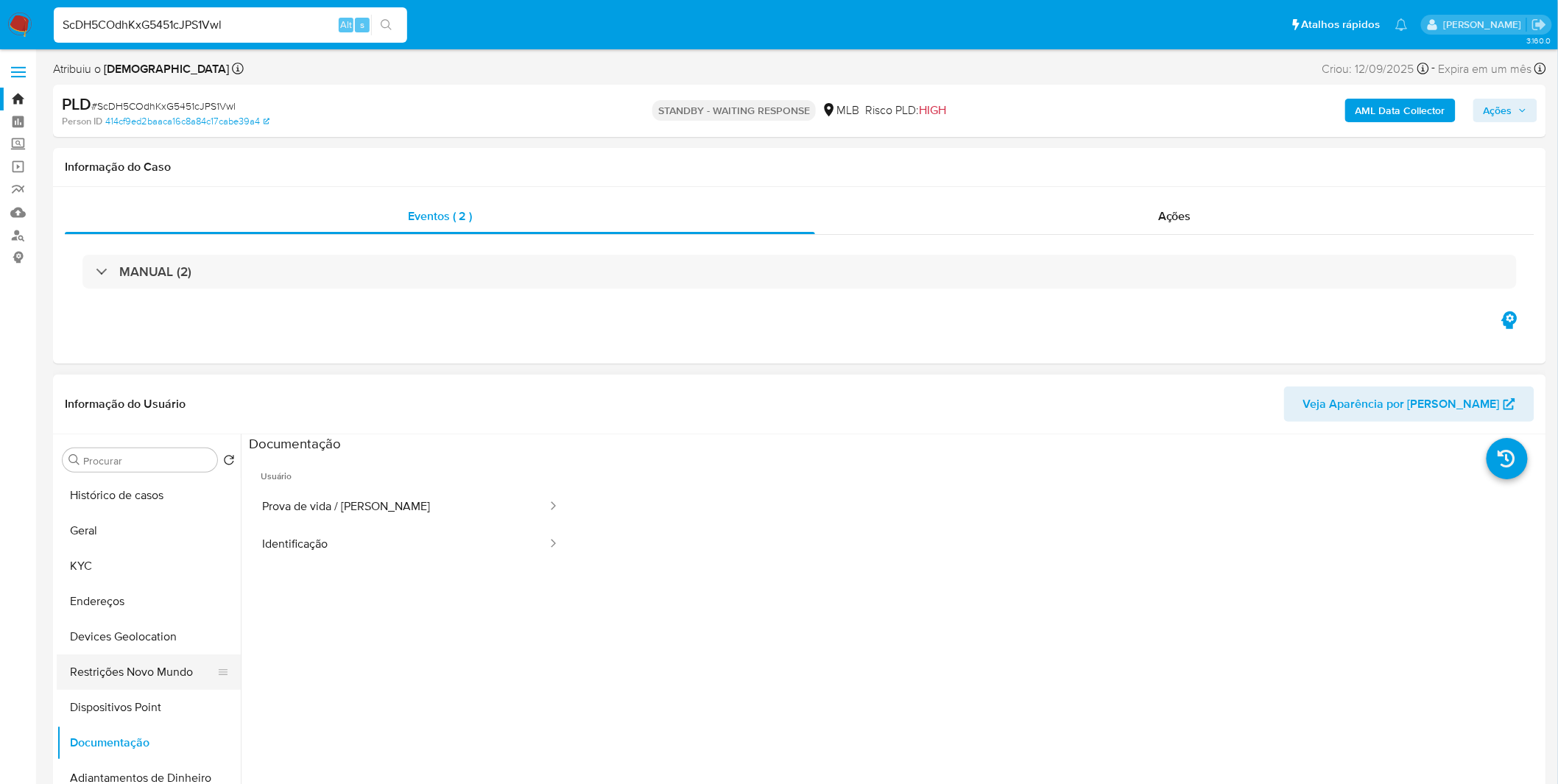
click at [120, 667] on button "Restrições Novo Mundo" at bounding box center [142, 671] width 172 height 35
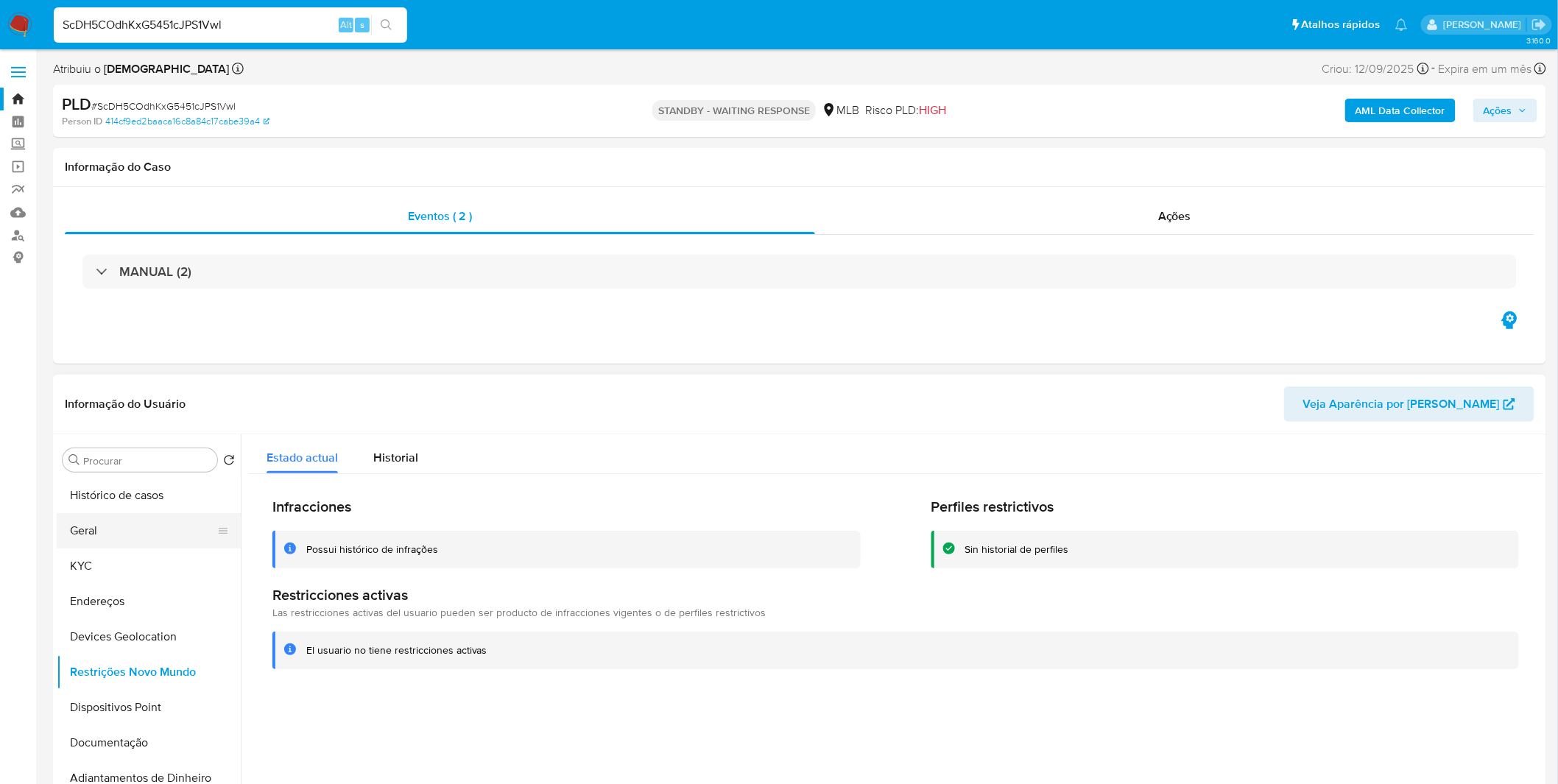
click at [166, 543] on button "Geral" at bounding box center [142, 530] width 172 height 35
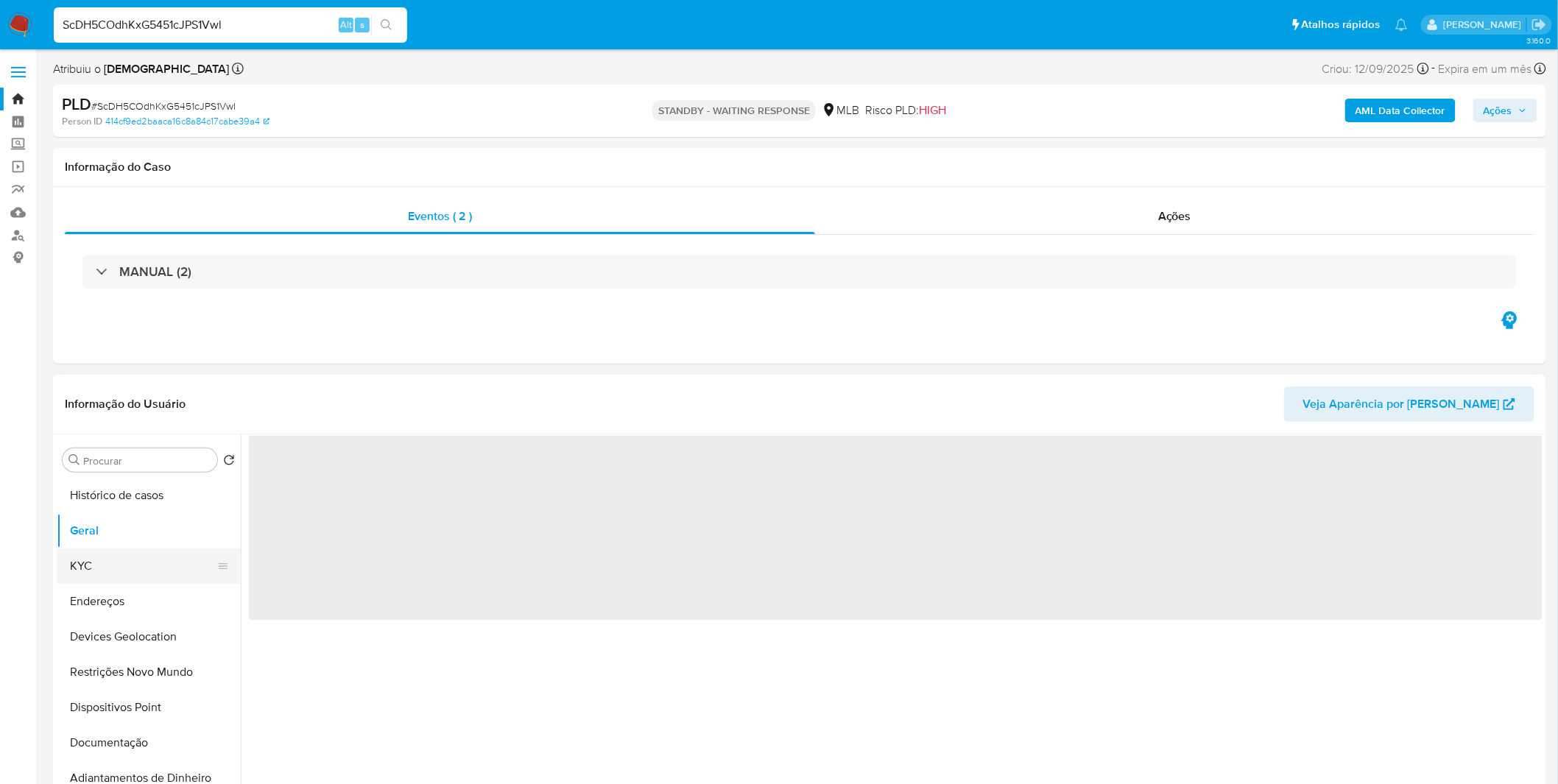
click at [140, 569] on button "KYC" at bounding box center [142, 566] width 172 height 35
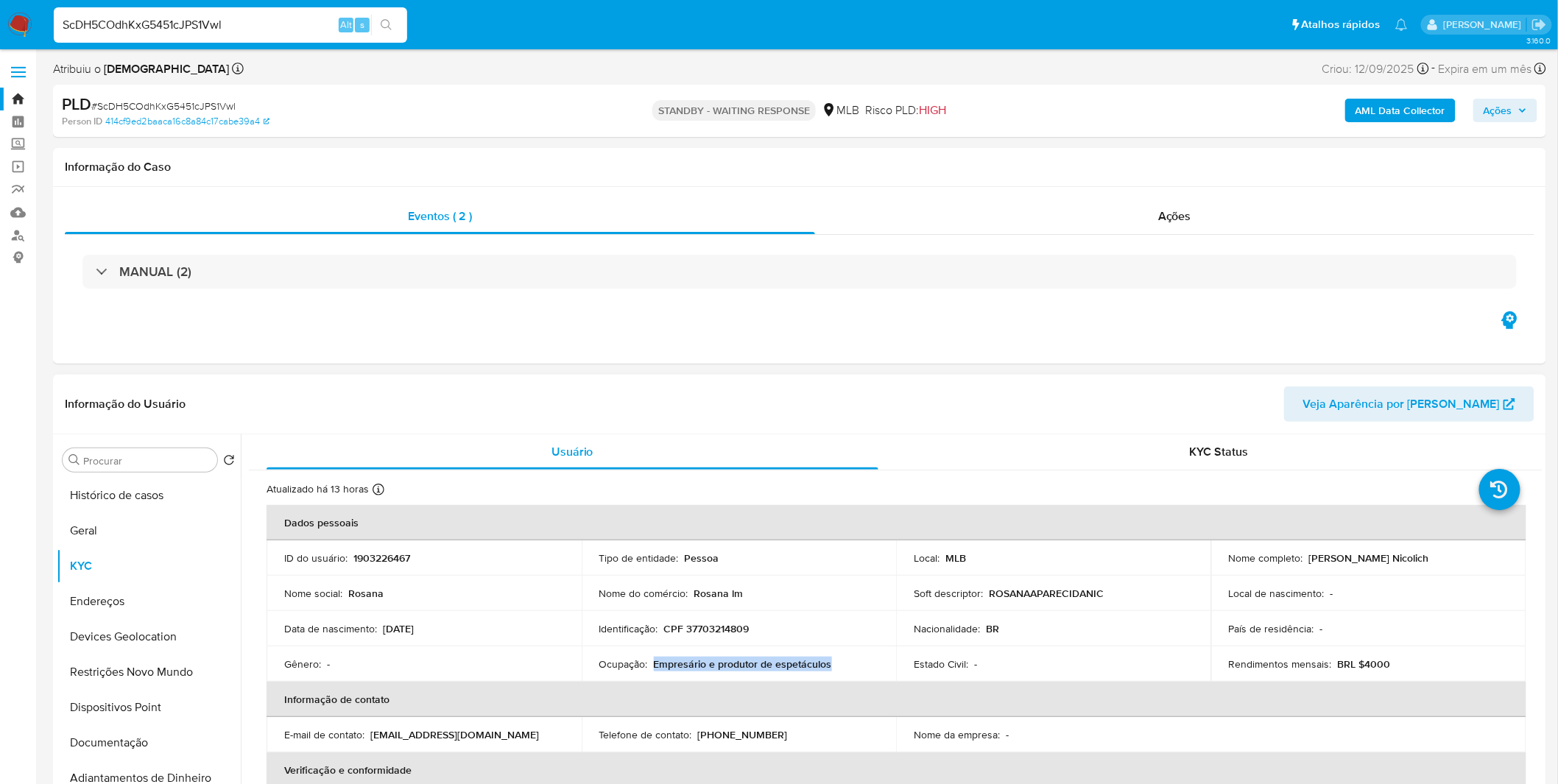
copy p "Empresário e produtor de espetáculos"
drag, startPoint x: 845, startPoint y: 668, endPoint x: 653, endPoint y: 665, distance: 192.0
click at [653, 665] on div "Ocupação : Empresário e produtor de espetáculos" at bounding box center [739, 664] width 280 height 14
click at [177, 671] on button "Restrições Novo Mundo" at bounding box center [142, 671] width 172 height 35
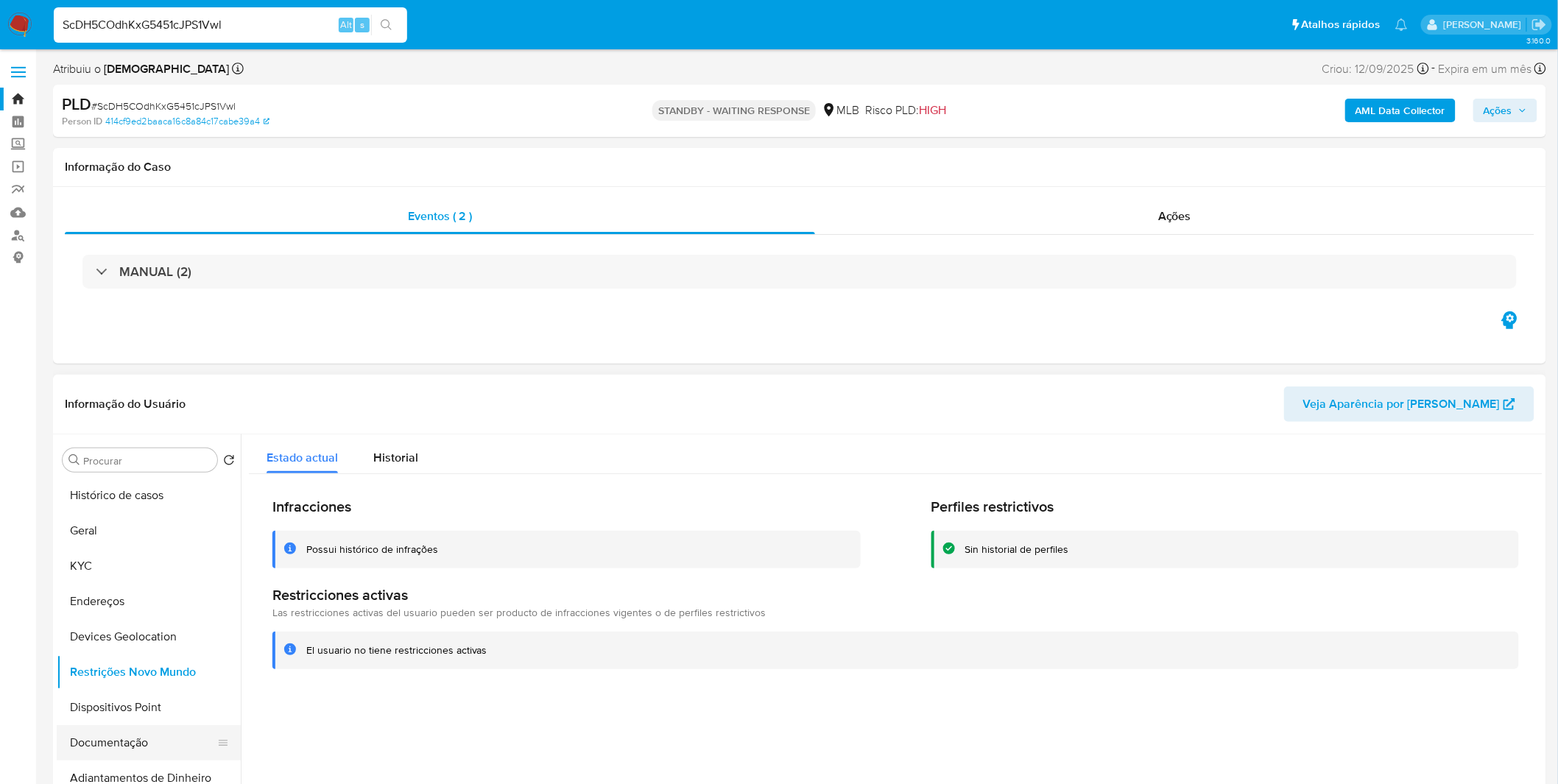
click at [112, 743] on button "Documentação" at bounding box center [142, 742] width 172 height 35
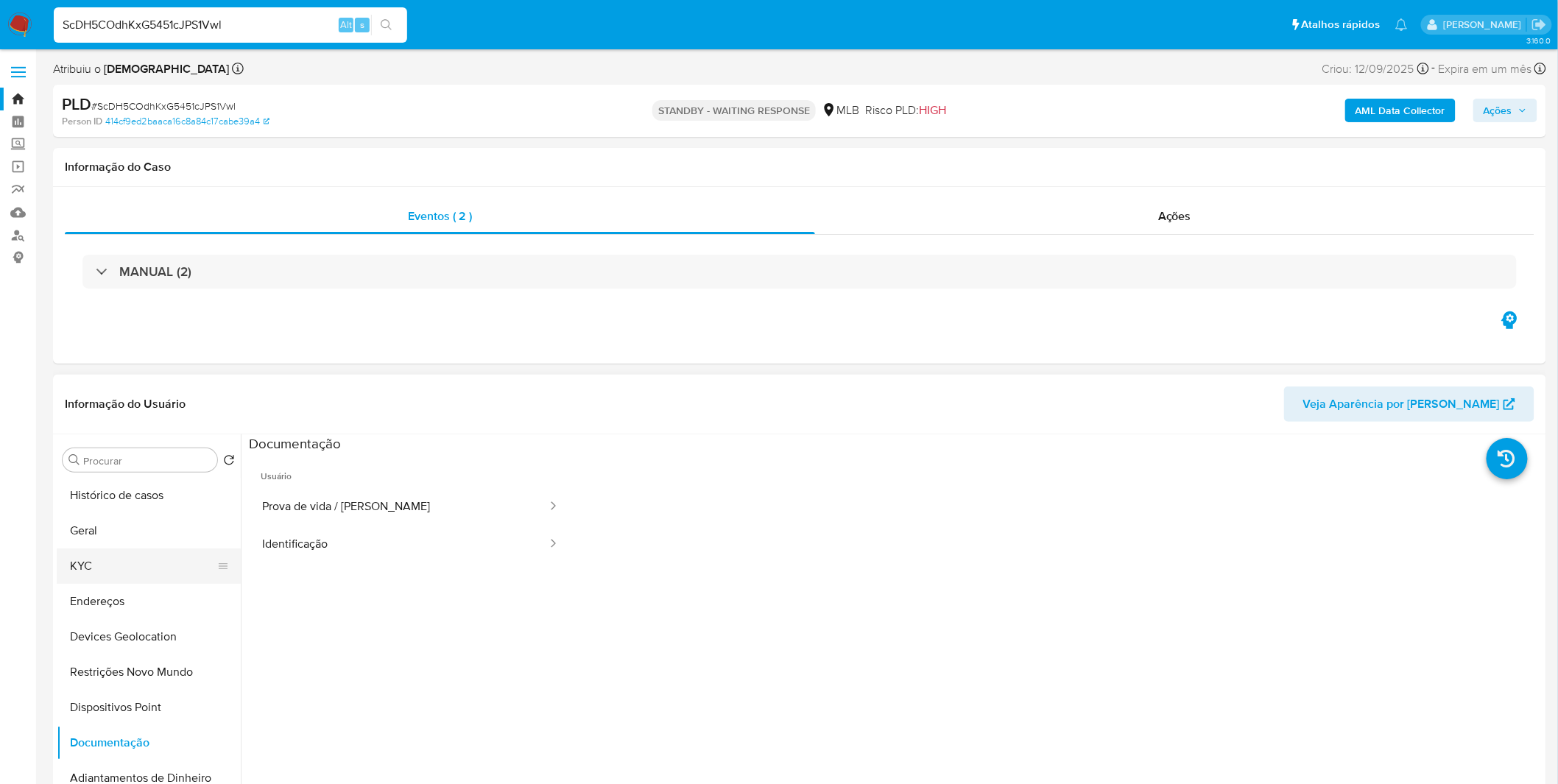
click at [166, 575] on button "KYC" at bounding box center [142, 566] width 172 height 35
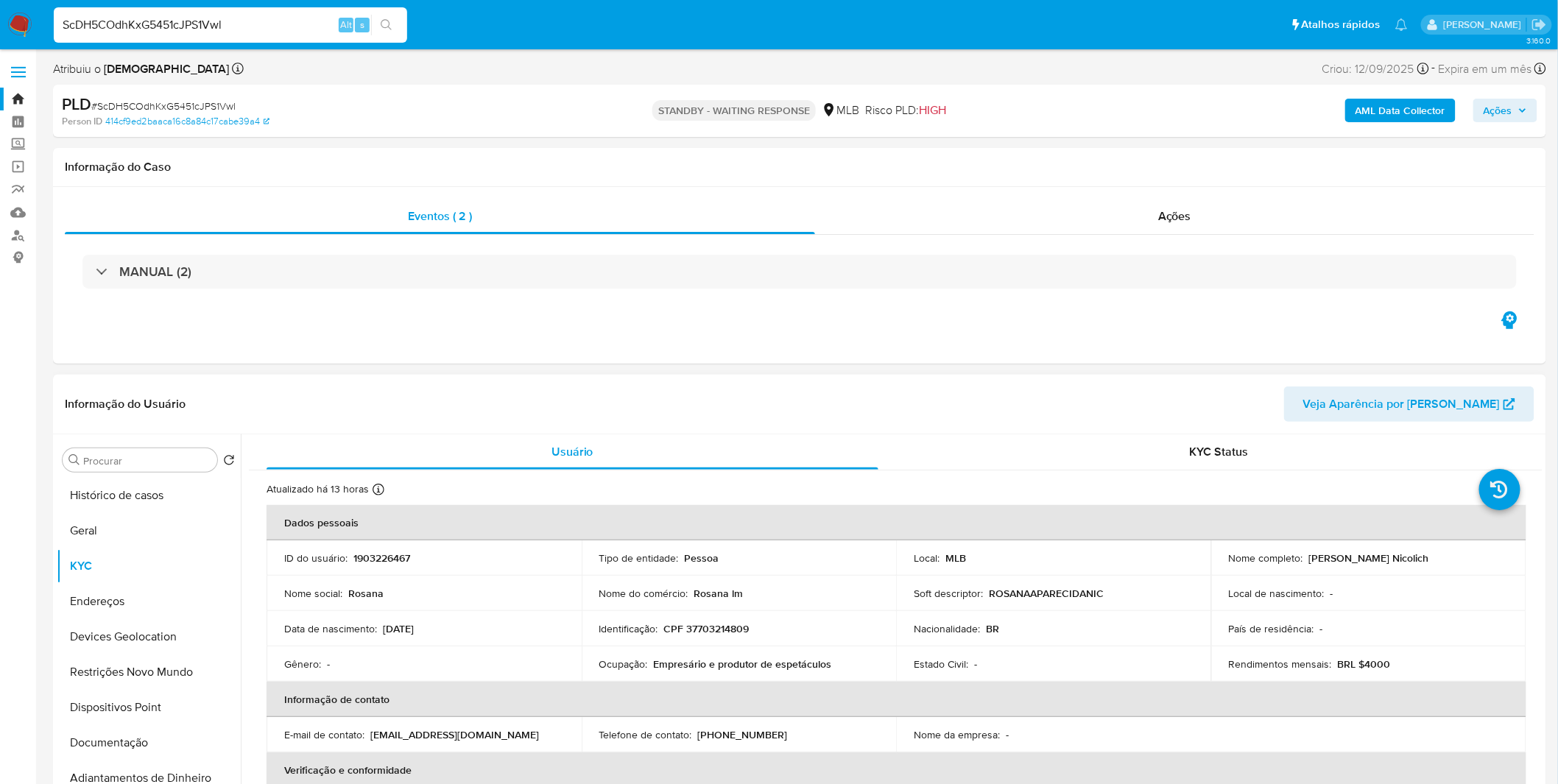
click at [725, 627] on p "CPF 37703214809" at bounding box center [706, 628] width 85 height 14
copy p "37703214809"
click at [113, 534] on button "Geral" at bounding box center [142, 530] width 172 height 35
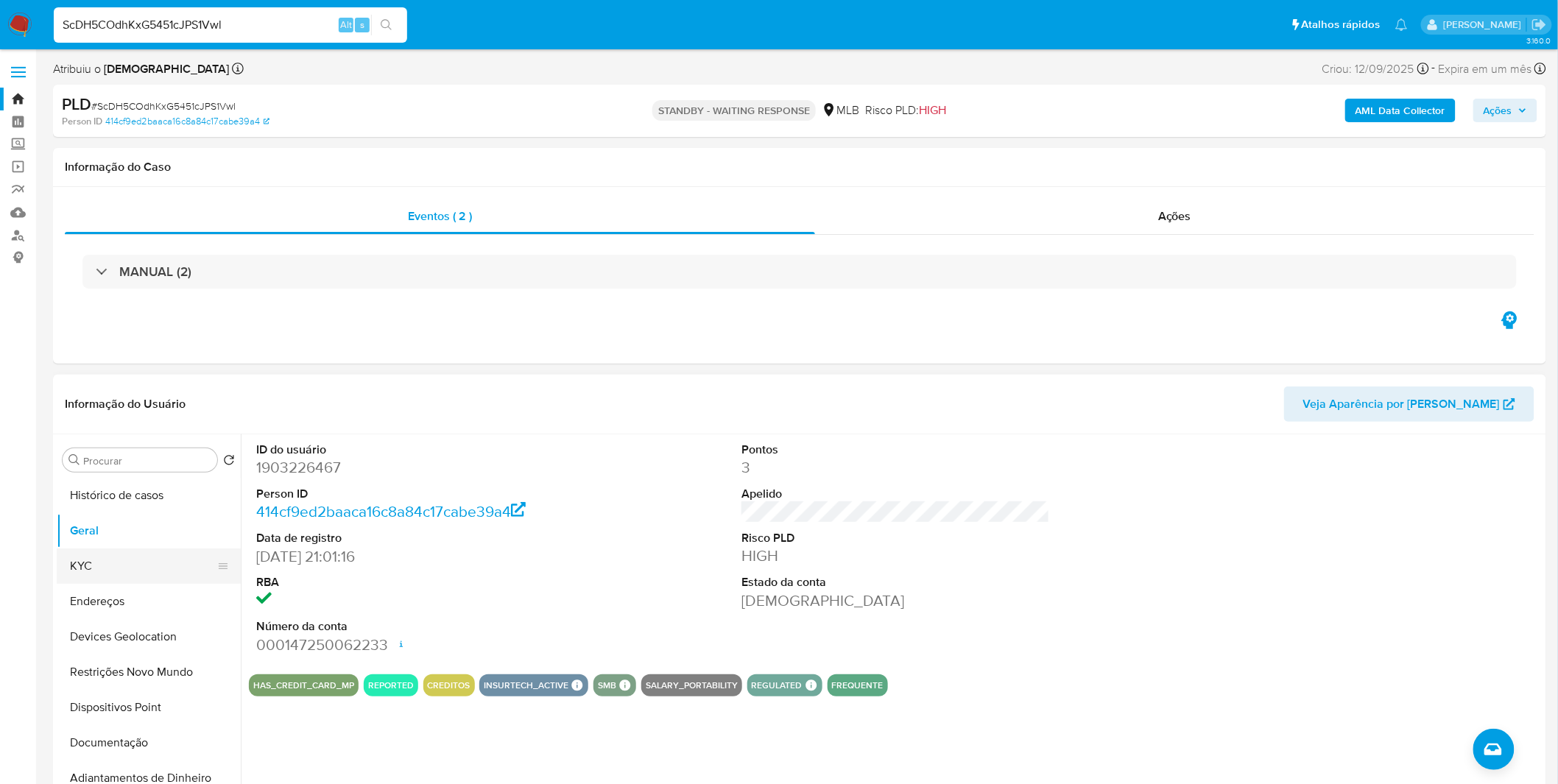
click at [117, 561] on button "KYC" at bounding box center [142, 566] width 172 height 35
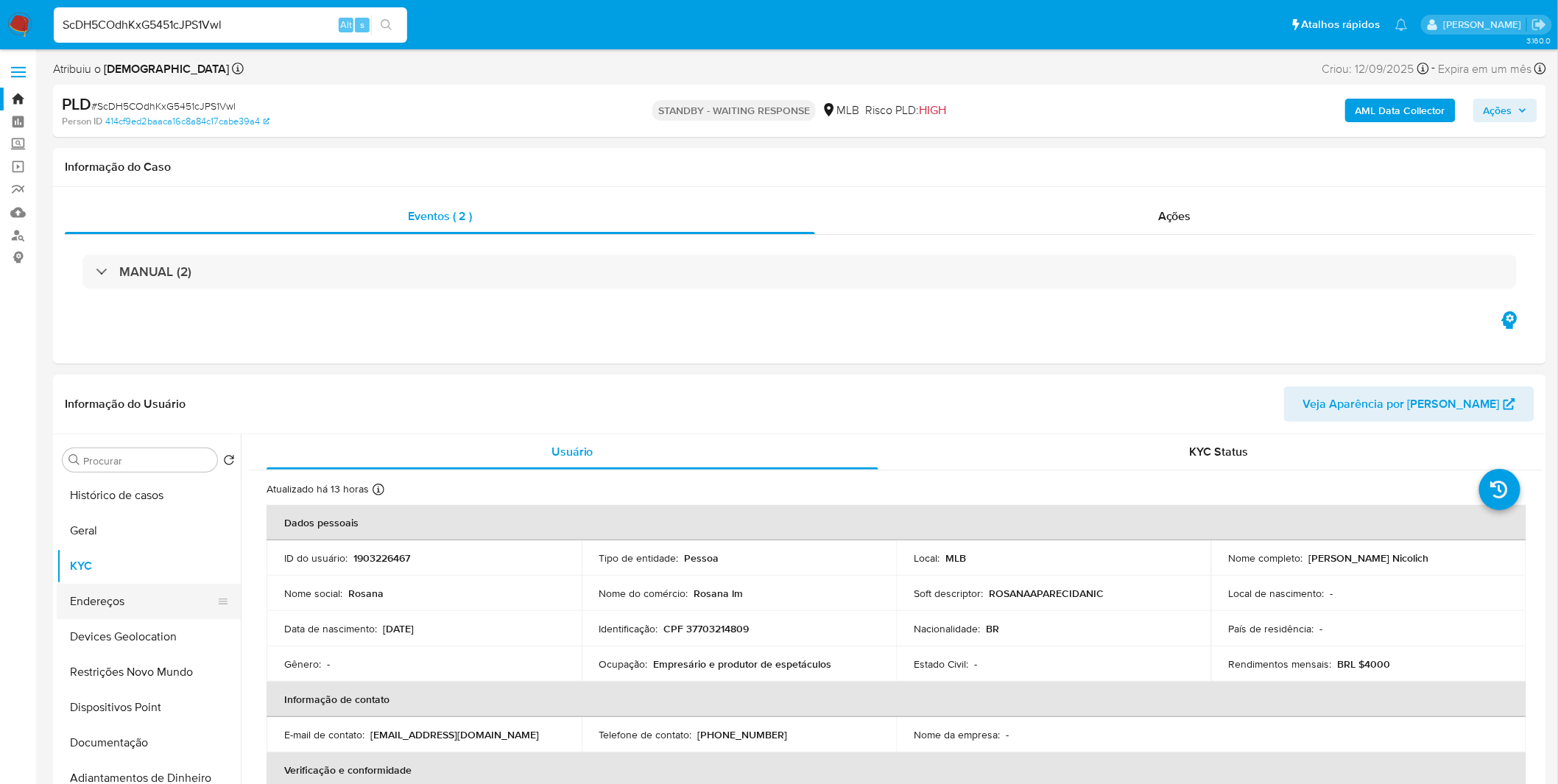
click at [166, 612] on button "Endereços" at bounding box center [142, 601] width 172 height 35
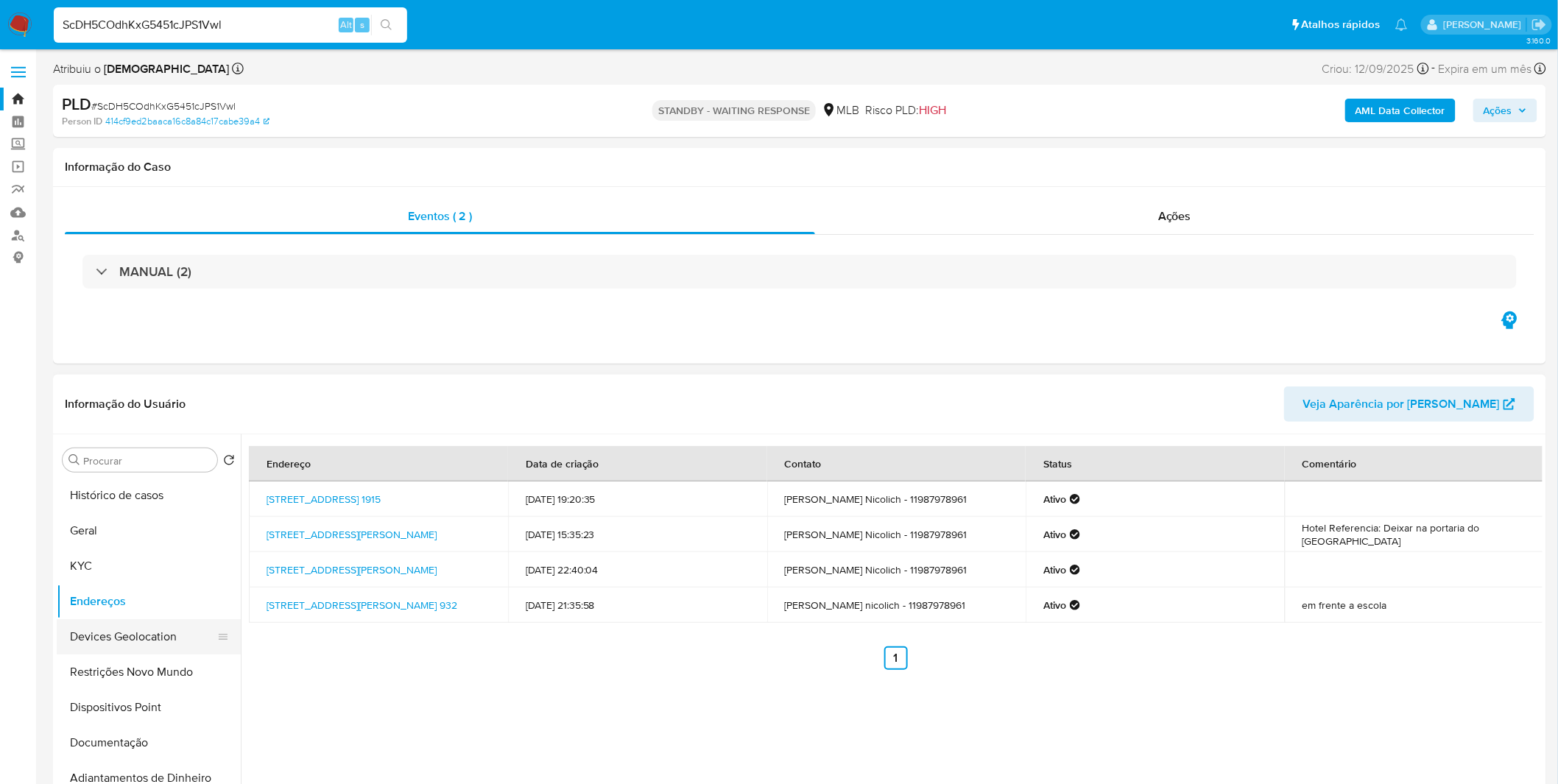
click at [114, 637] on button "Devices Geolocation" at bounding box center [142, 637] width 172 height 35
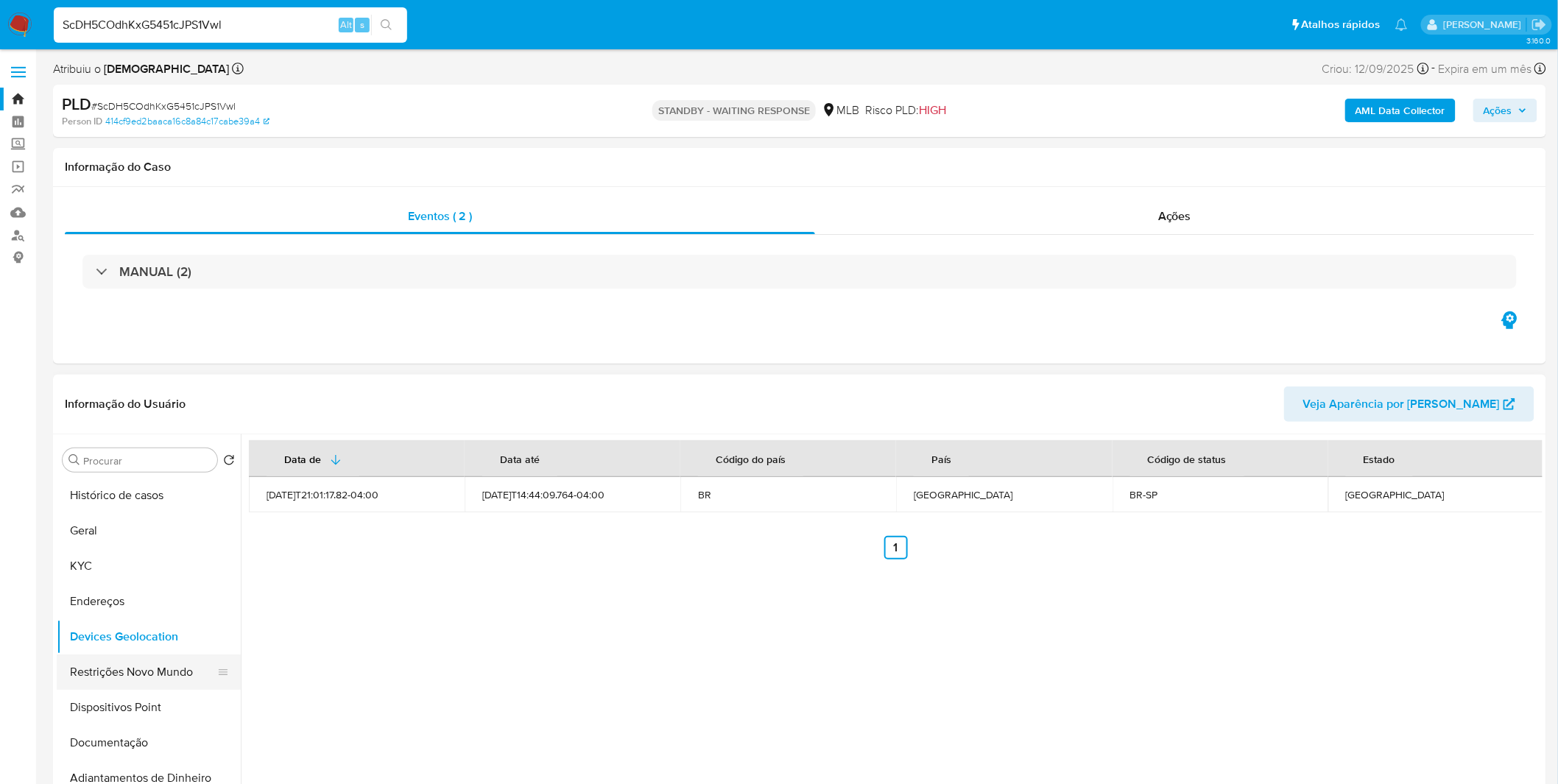
click at [105, 677] on button "Restrições Novo Mundo" at bounding box center [142, 671] width 172 height 35
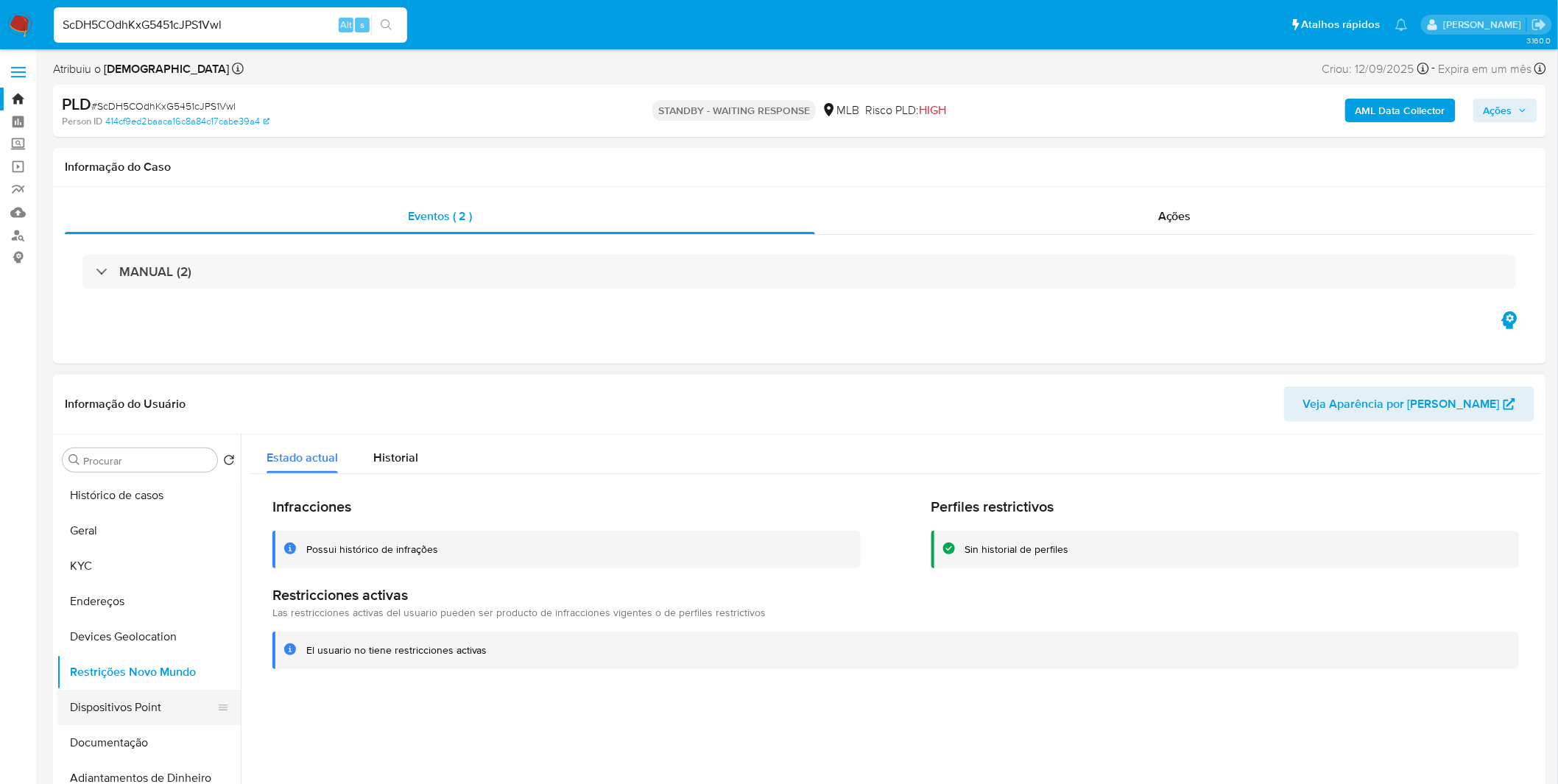
click at [150, 710] on button "Dispositivos Point" at bounding box center [142, 707] width 172 height 35
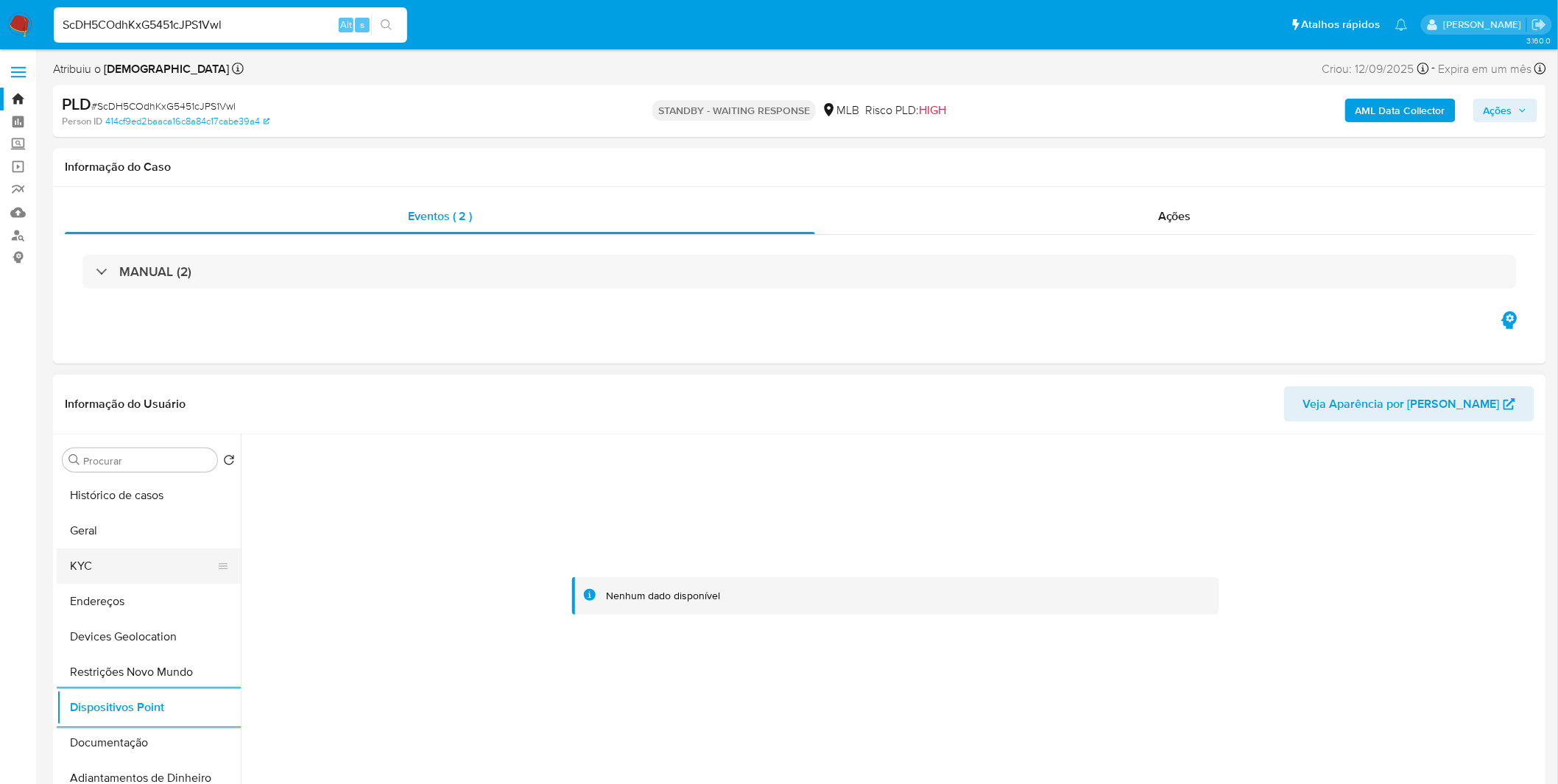
click at [107, 553] on button "KYC" at bounding box center [142, 566] width 172 height 35
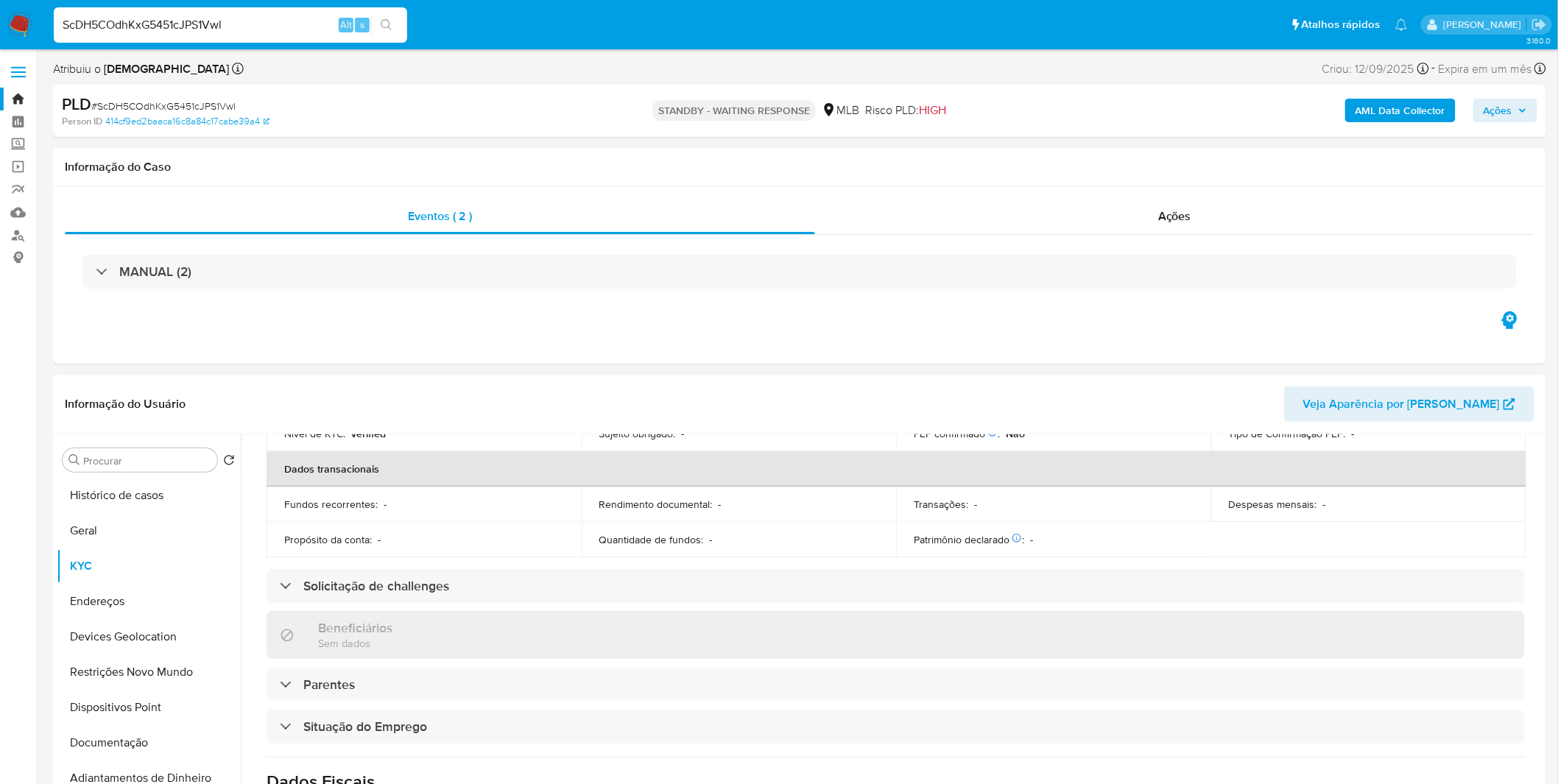
scroll to position [612, 0]
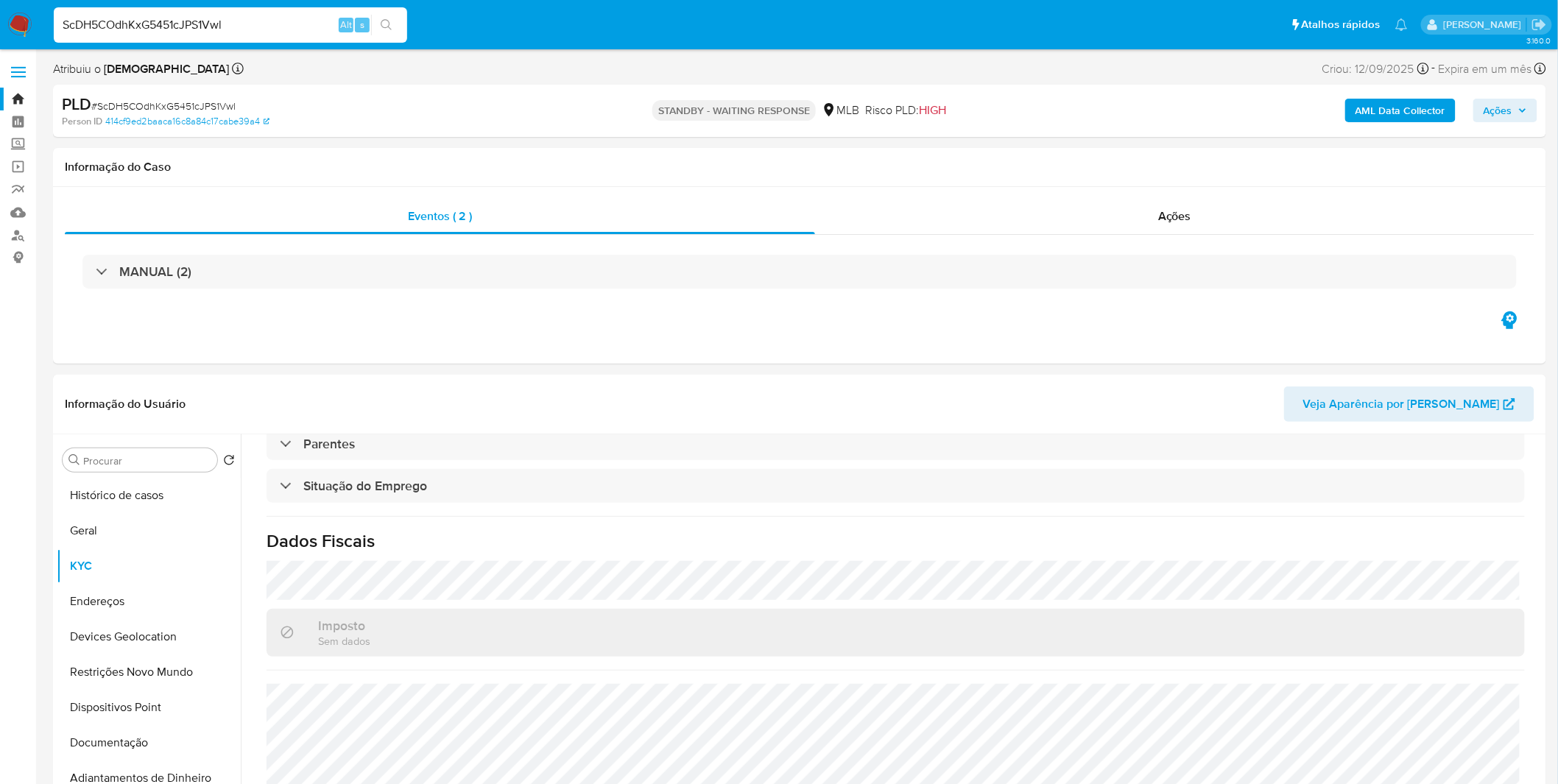
click at [115, 19] on input "ScDH5COdhKxG5451cJPS1Vwl" at bounding box center [230, 25] width 353 height 19
paste input "cD6snUWRhbBxZqwQTpfaRGOE"
type input "cD6snUWRhbBxZqwQTpfaRGOE"
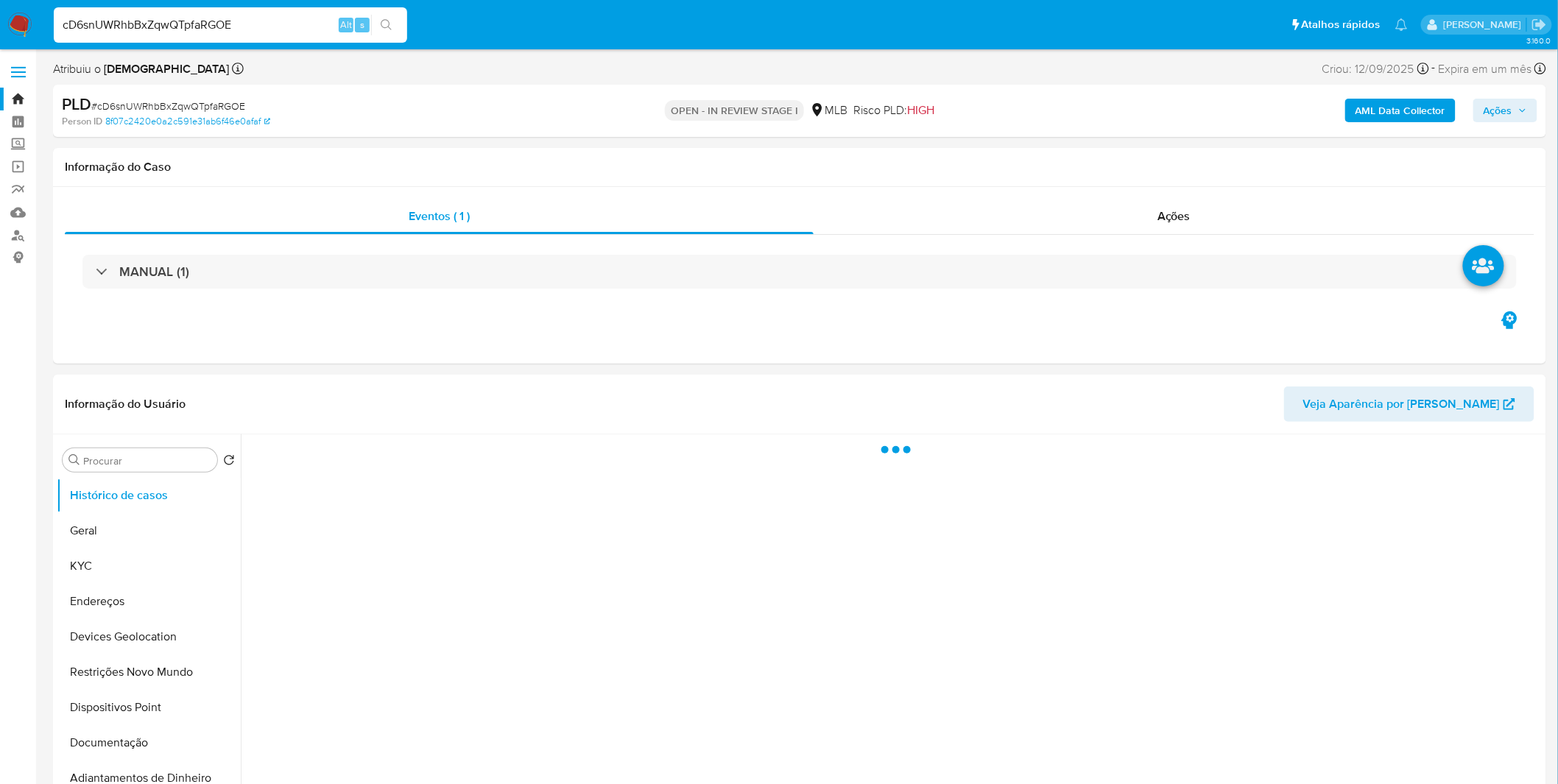
select select "10"
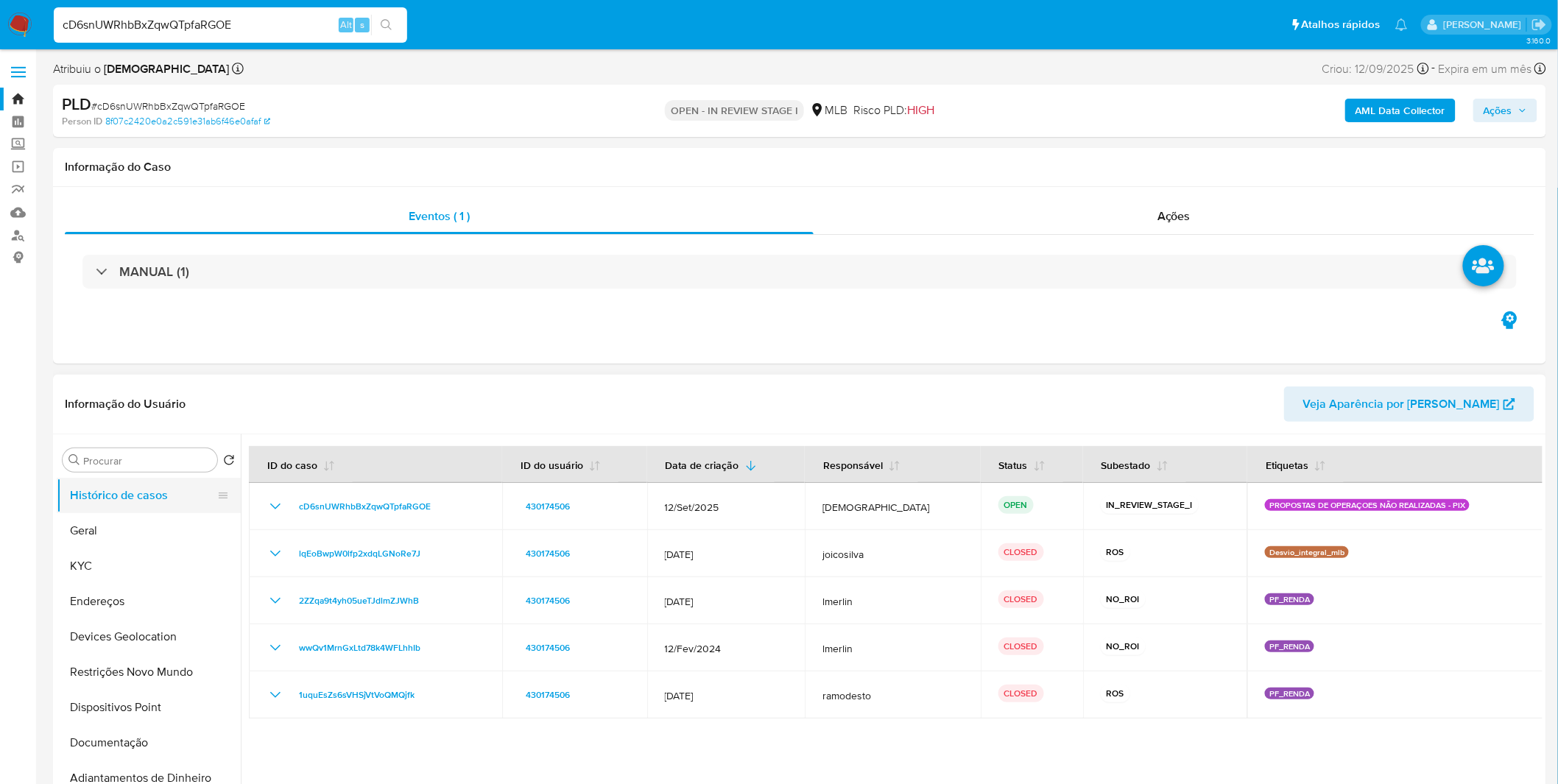
click at [135, 512] on button "Histórico de casos" at bounding box center [142, 495] width 172 height 35
click at [130, 519] on button "Geral" at bounding box center [142, 530] width 172 height 35
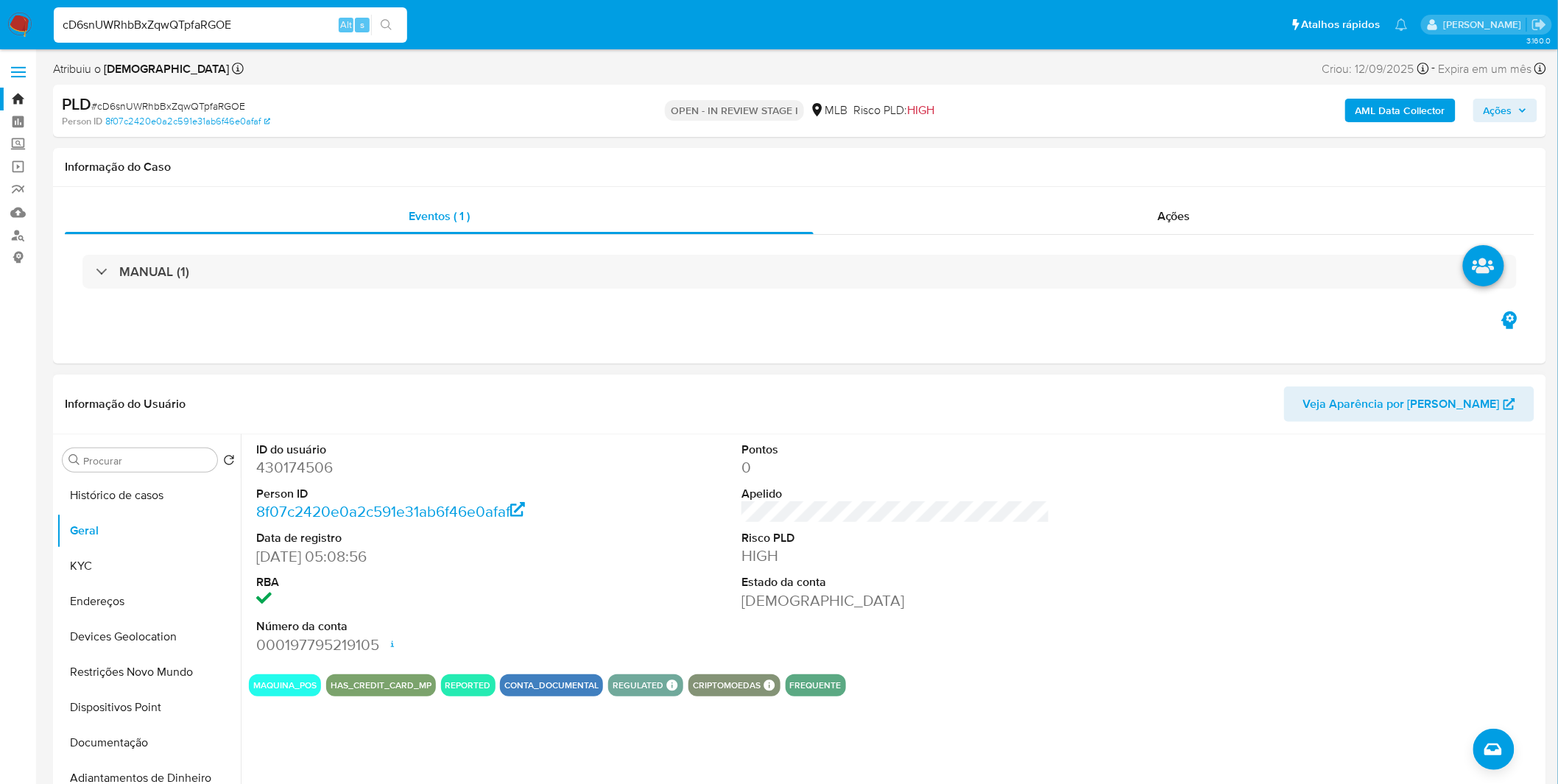
click at [366, 740] on div "ID do usuário 430174506 Person ID 8f07c2420e0a2c591e31ab6f46e0afaf Data de regi…" at bounding box center [891, 622] width 1301 height 377
click at [170, 740] on button "Documentação" at bounding box center [142, 742] width 172 height 35
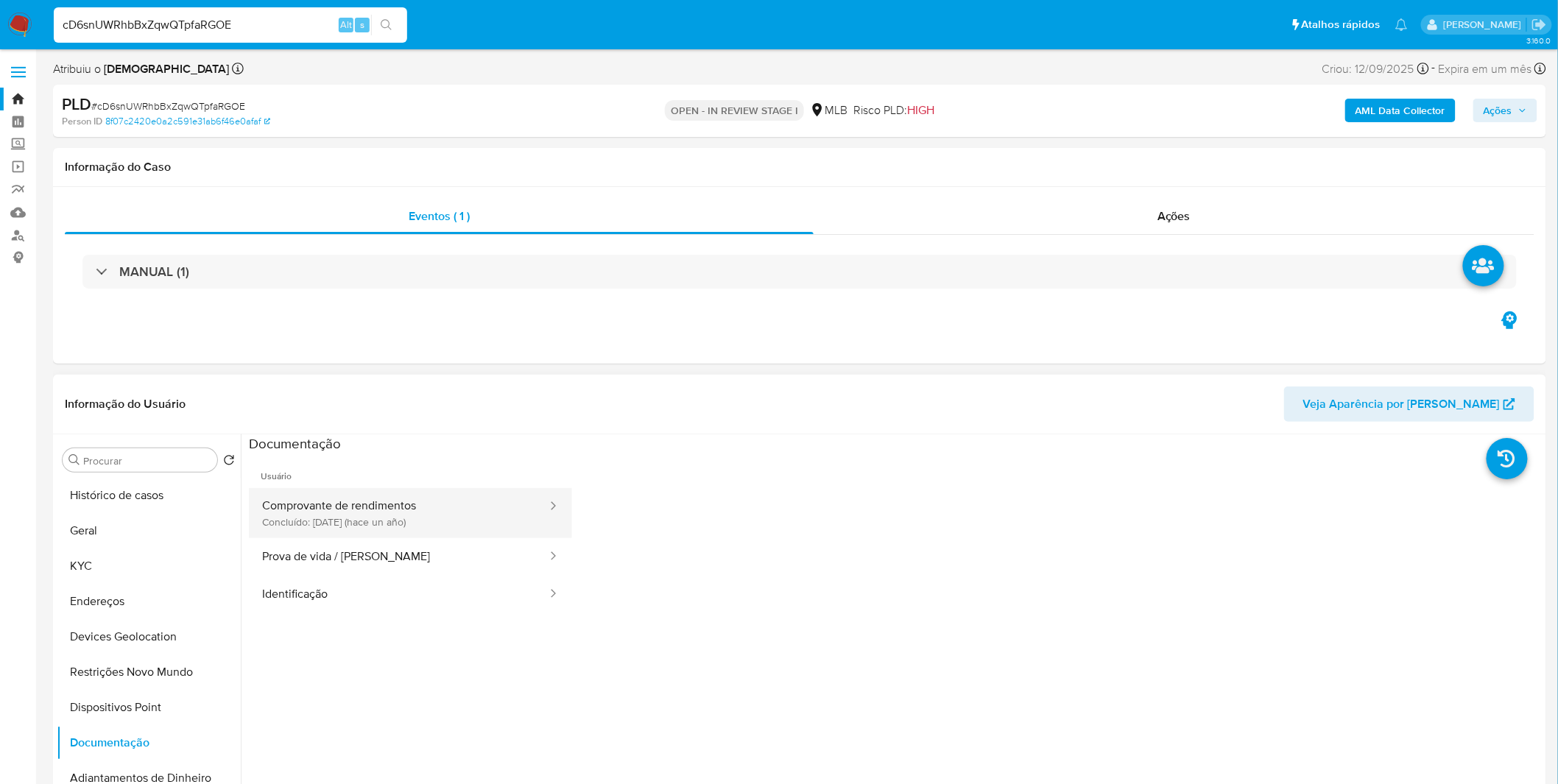
click at [371, 528] on button "Comprovante de rendimentos Concluído: 30/09/2024 (hace un año)" at bounding box center [399, 512] width 300 height 50
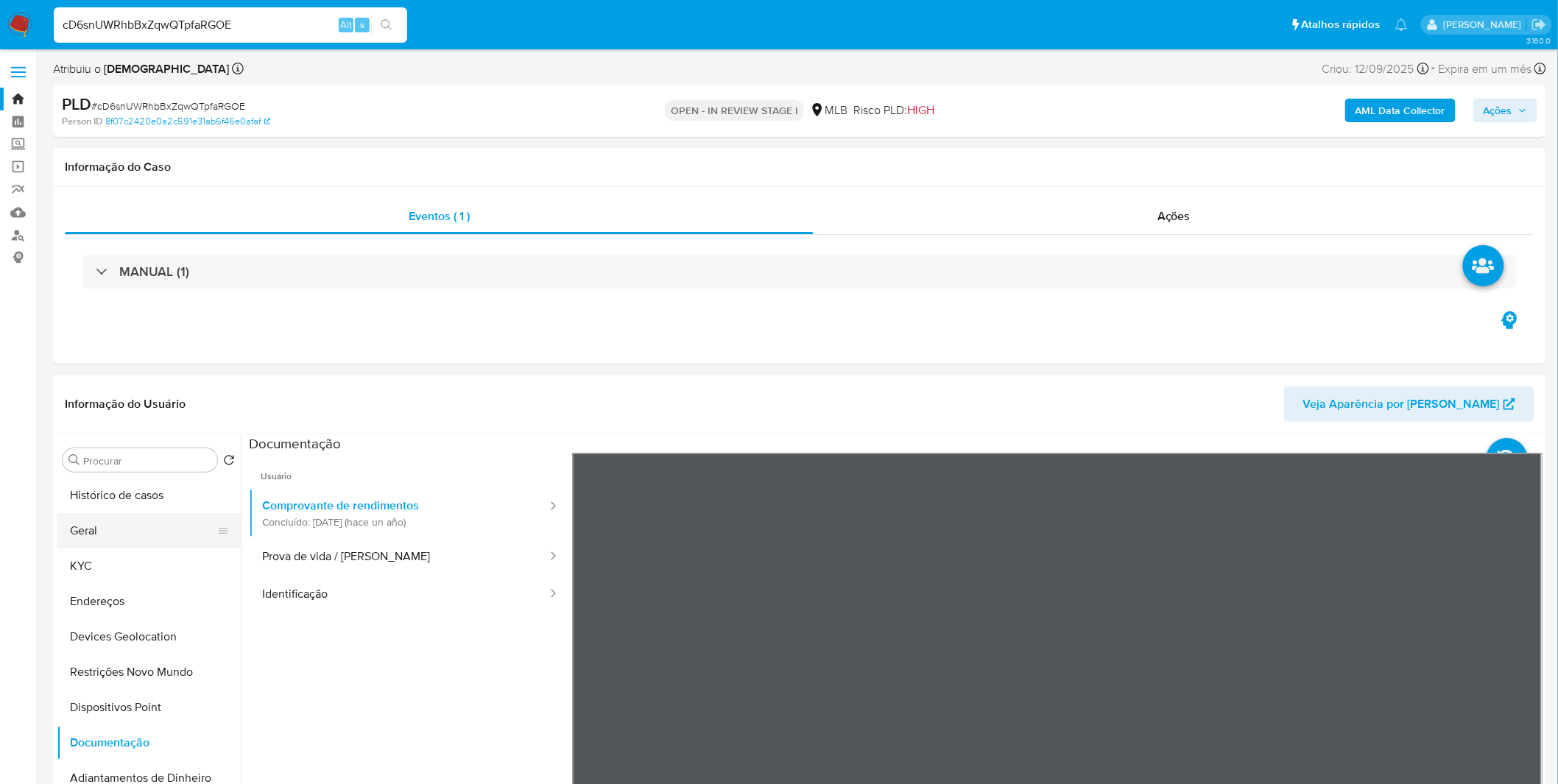
click at [154, 514] on button "Geral" at bounding box center [142, 530] width 172 height 35
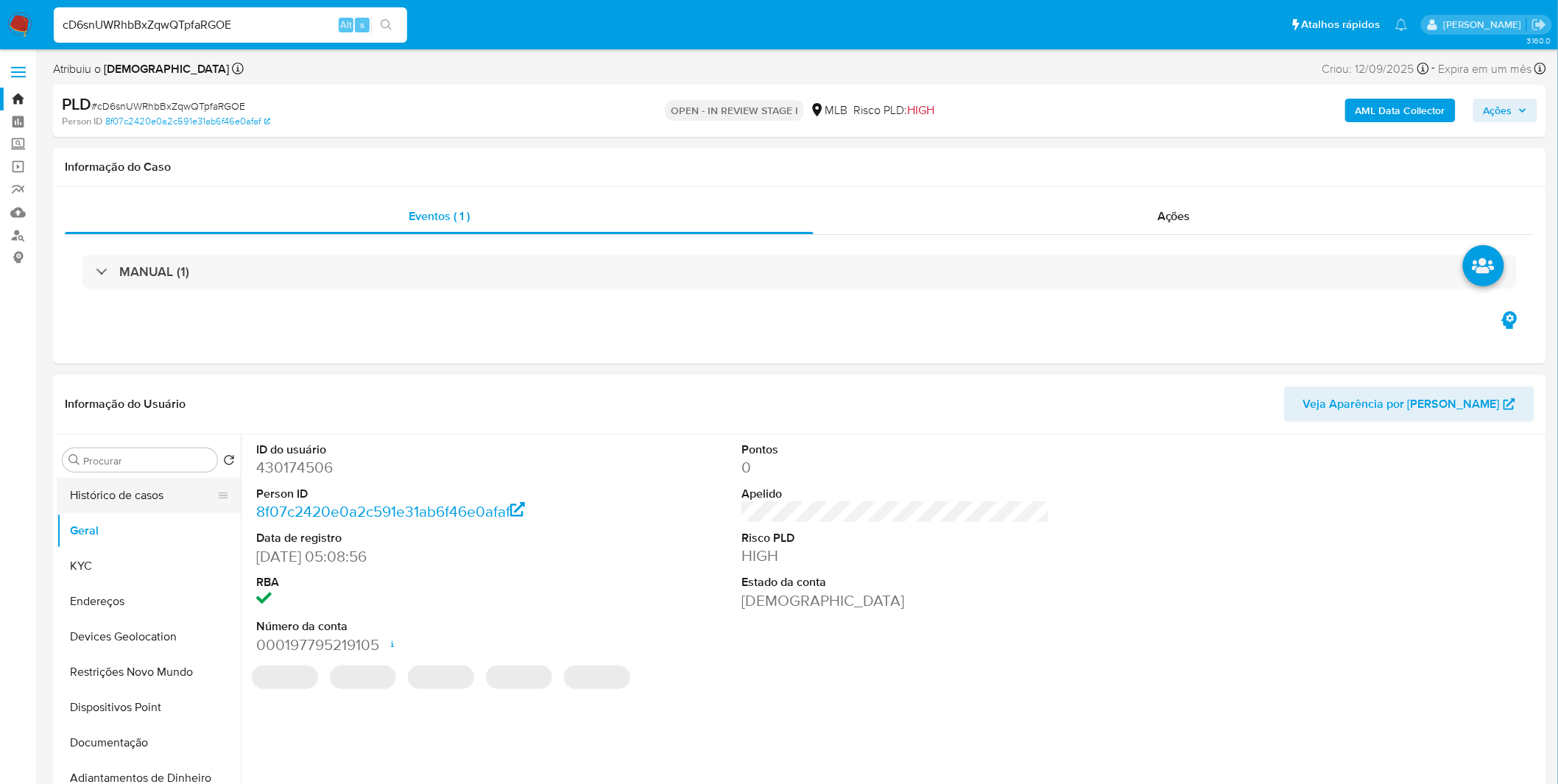
click at [169, 488] on button "Histórico de casos" at bounding box center [142, 495] width 172 height 35
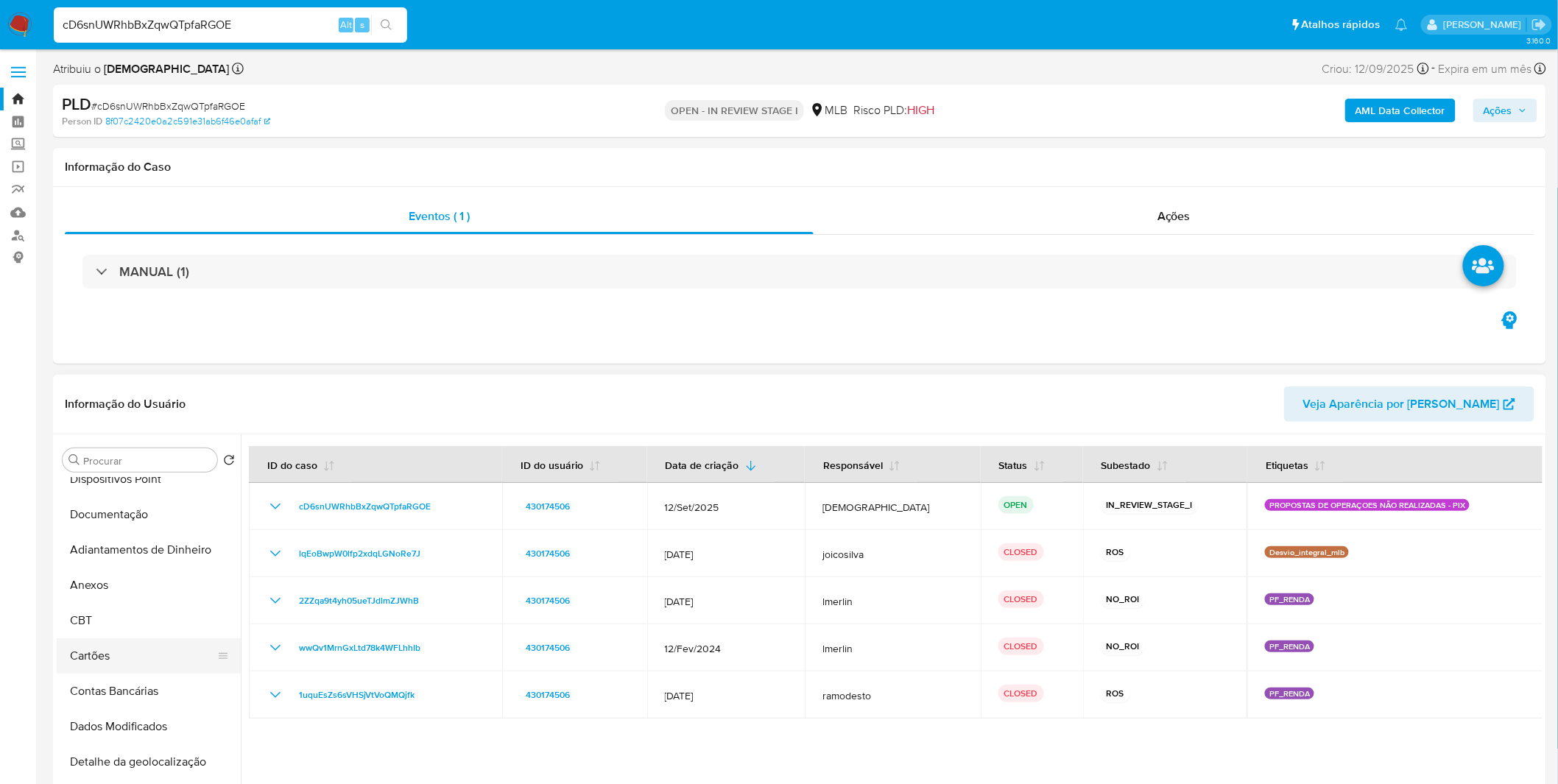
scroll to position [245, 0]
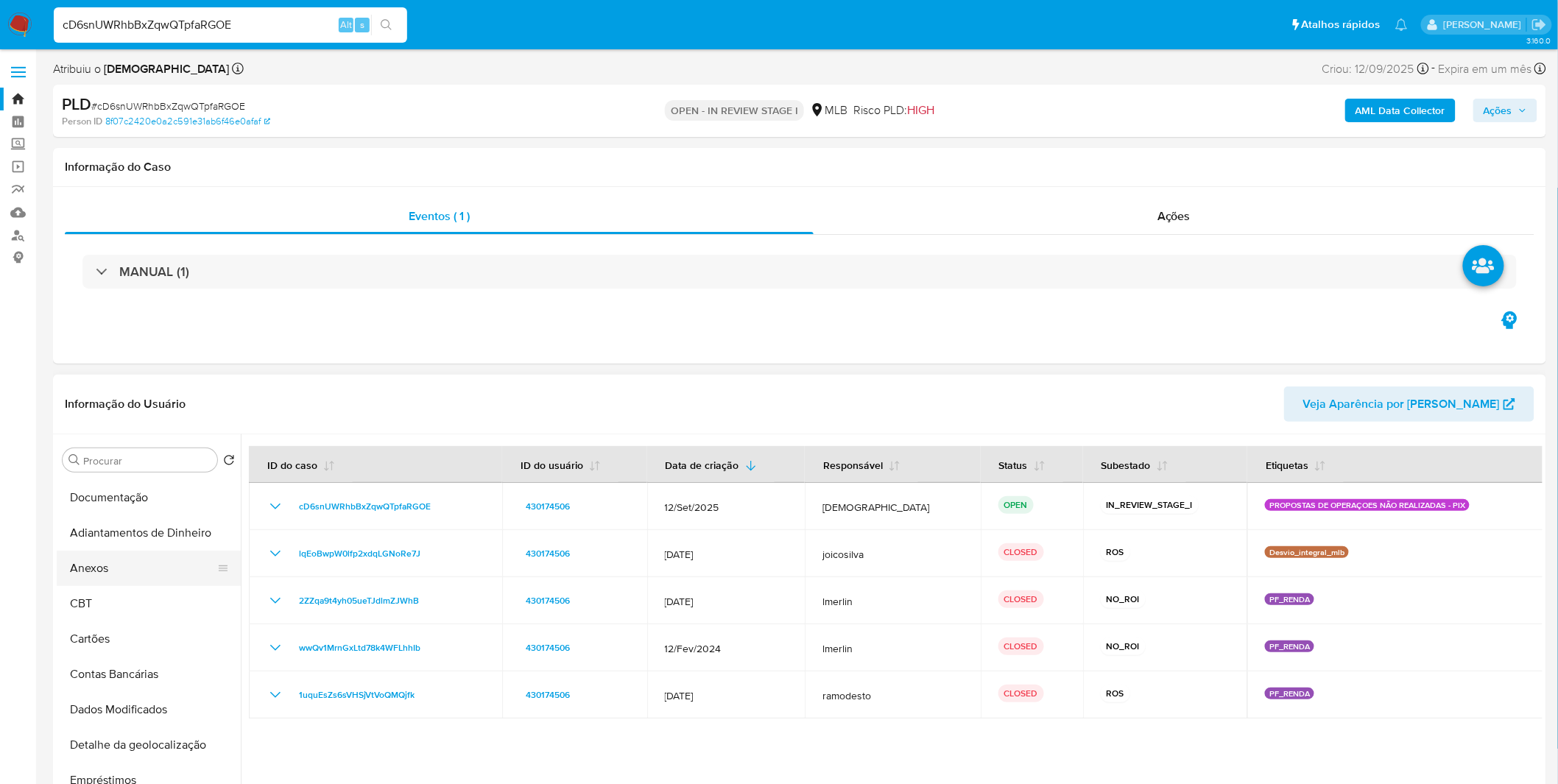
click at [157, 584] on button "Anexos" at bounding box center [142, 568] width 172 height 35
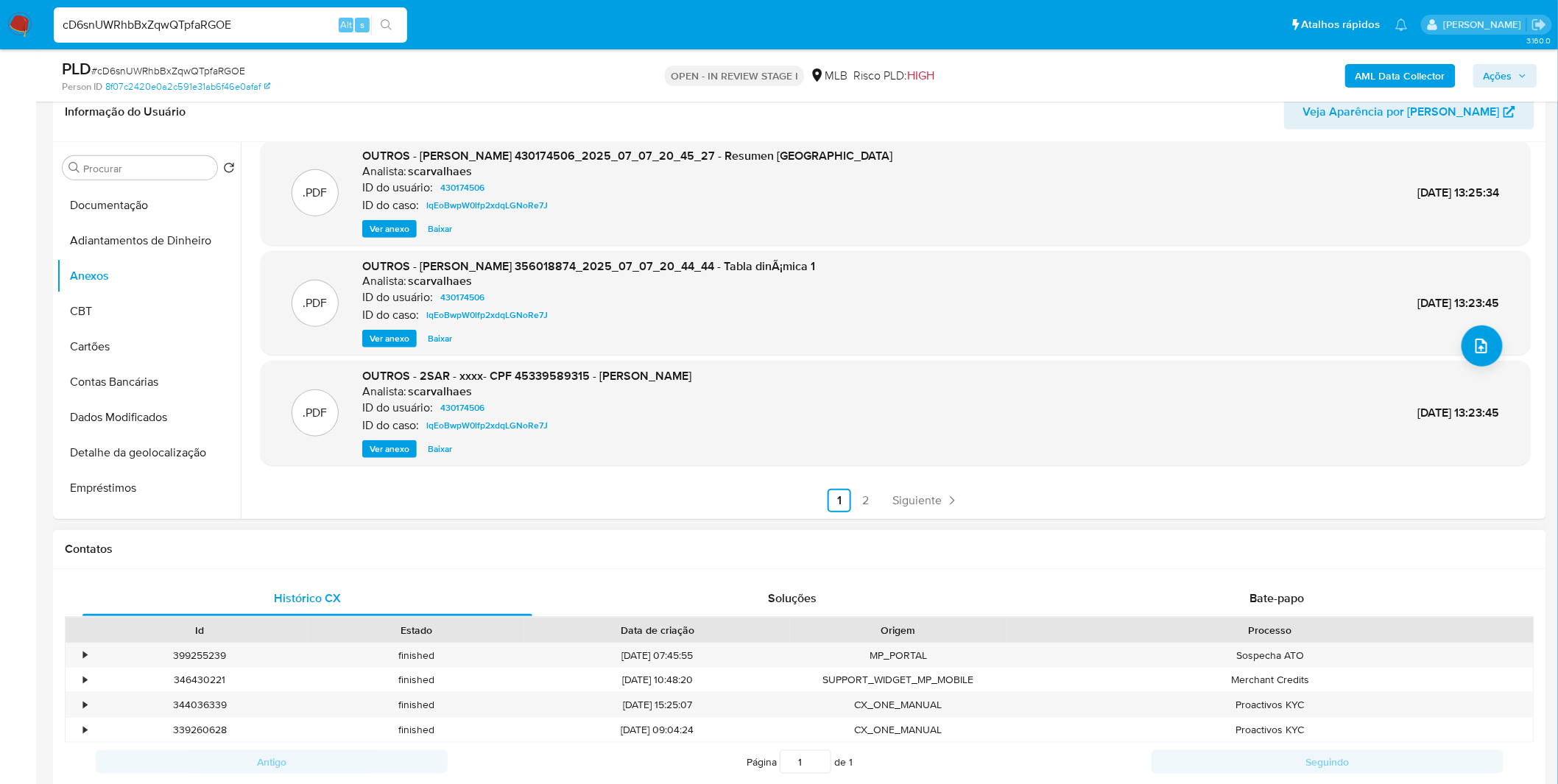
scroll to position [327, 0]
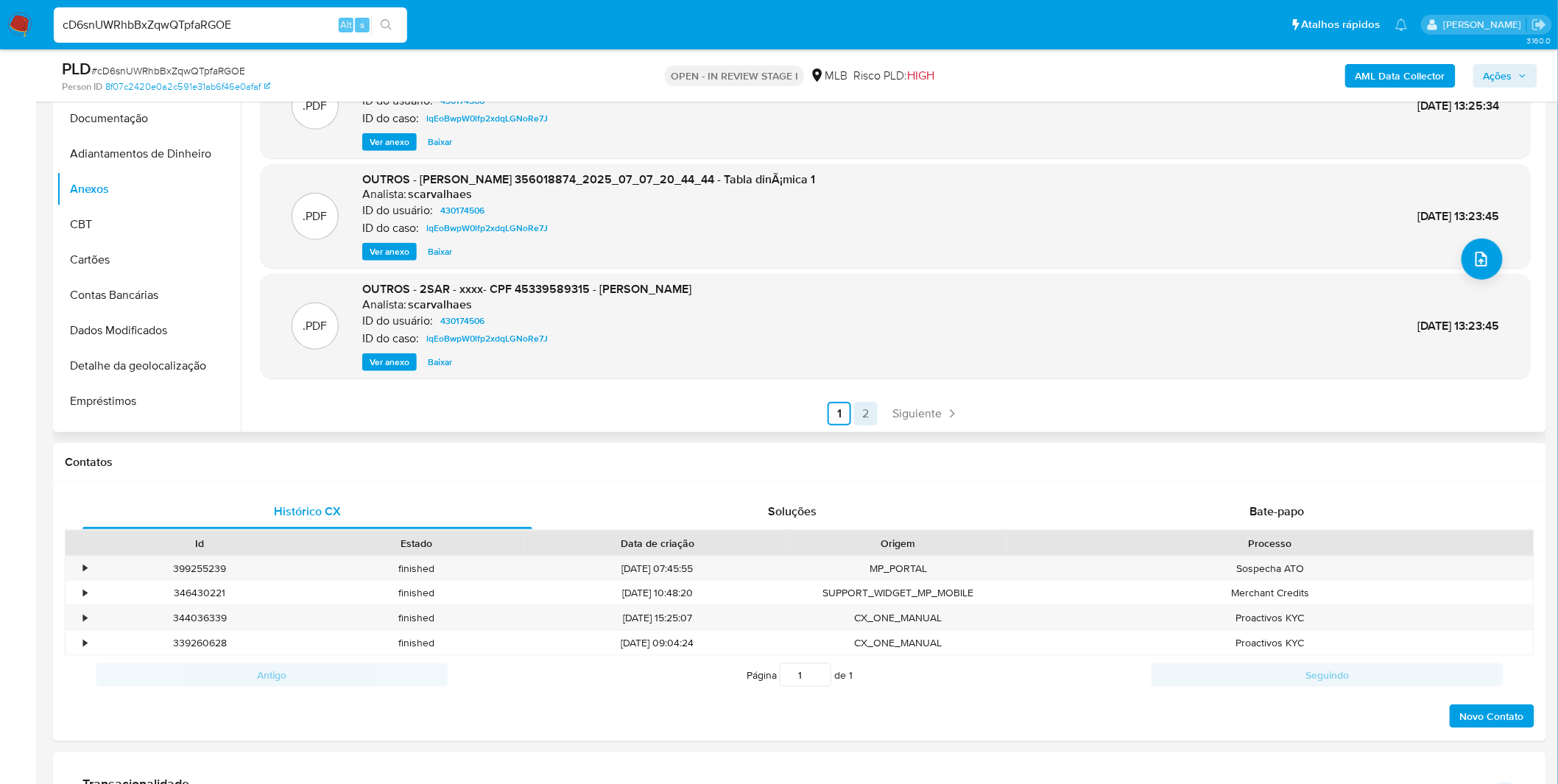
click at [872, 412] on link "2" at bounding box center [866, 413] width 23 height 23
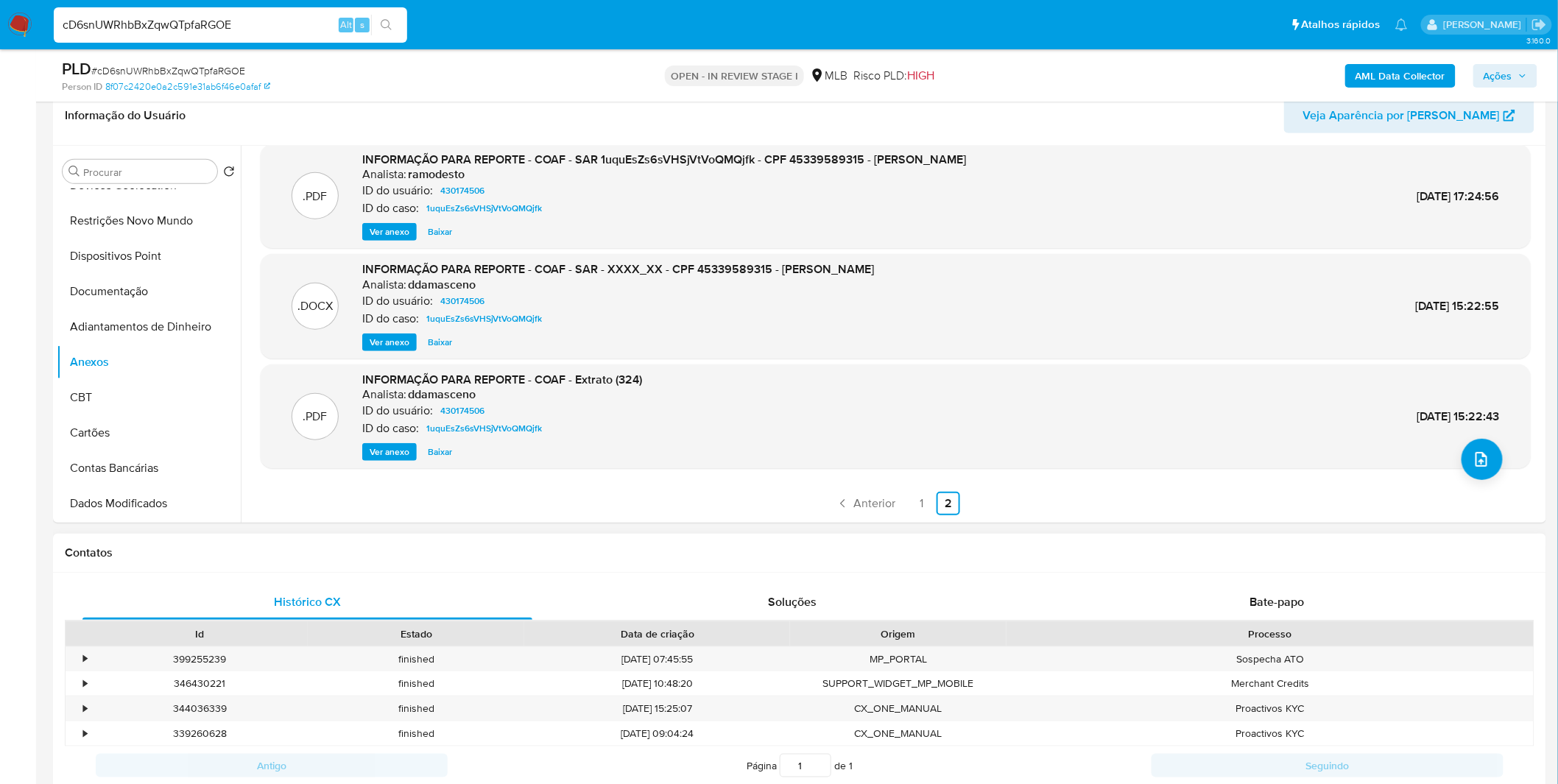
scroll to position [409, 0]
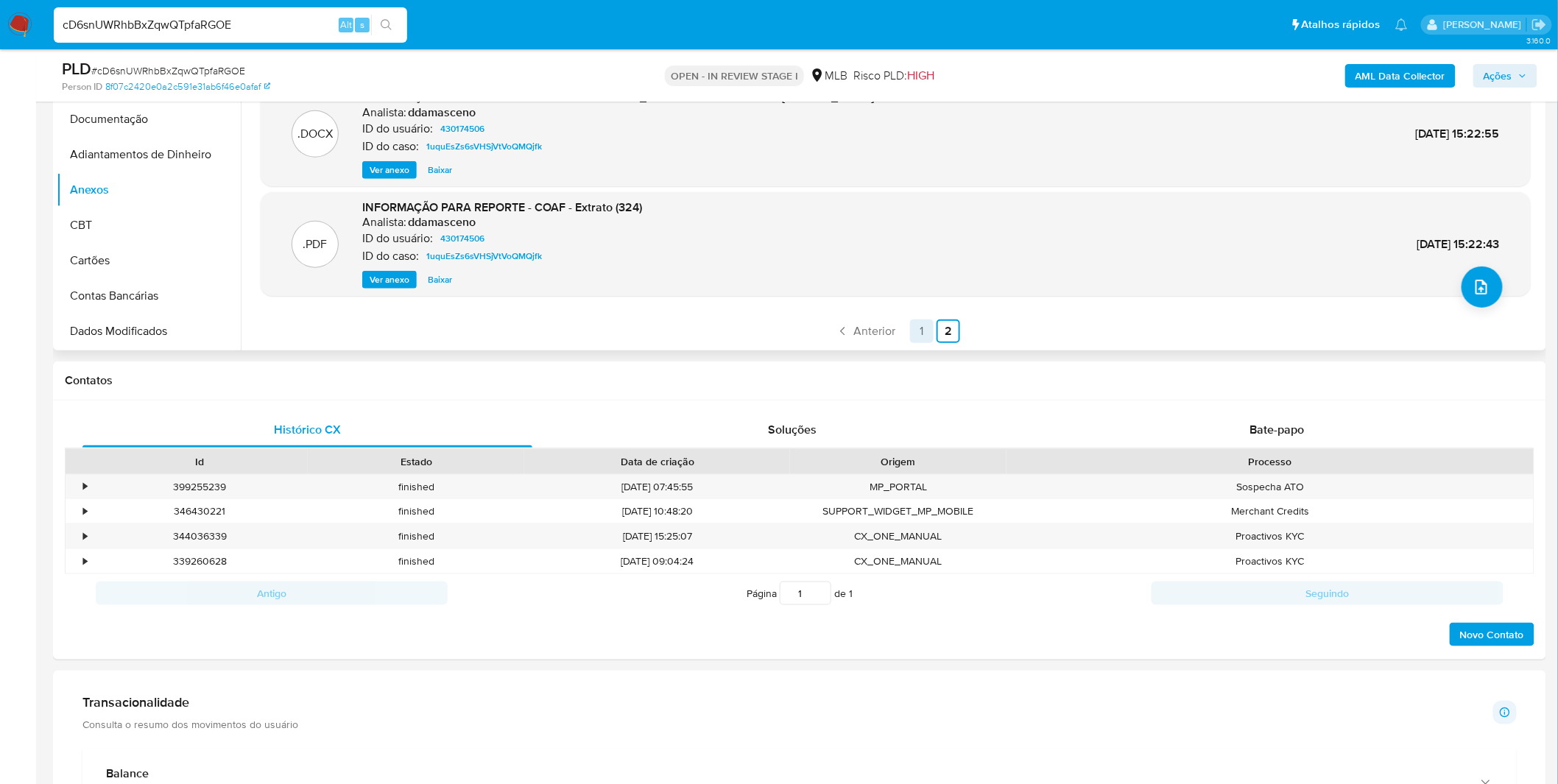
click at [910, 324] on link "1" at bounding box center [921, 330] width 23 height 23
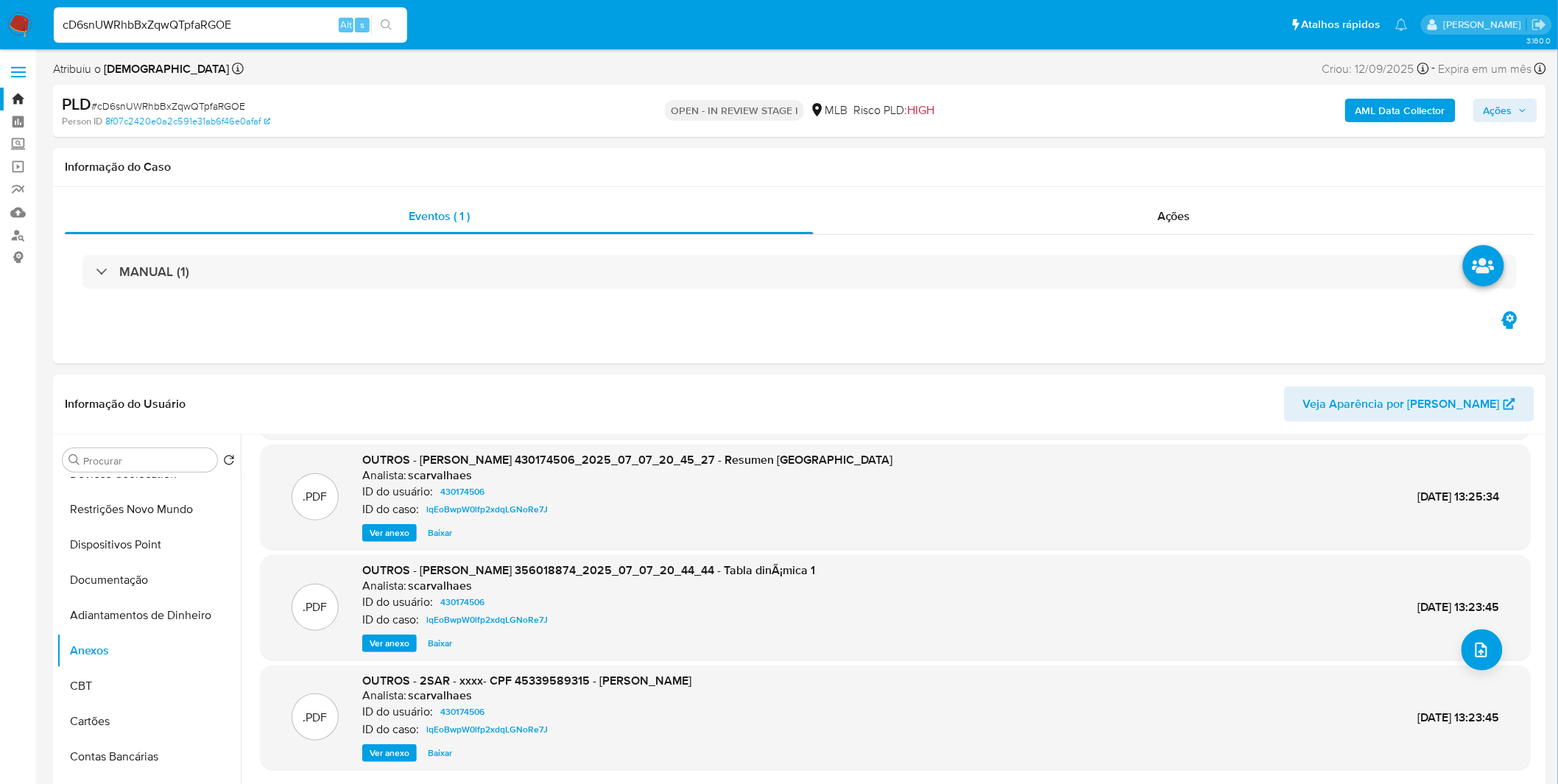
scroll to position [123, 0]
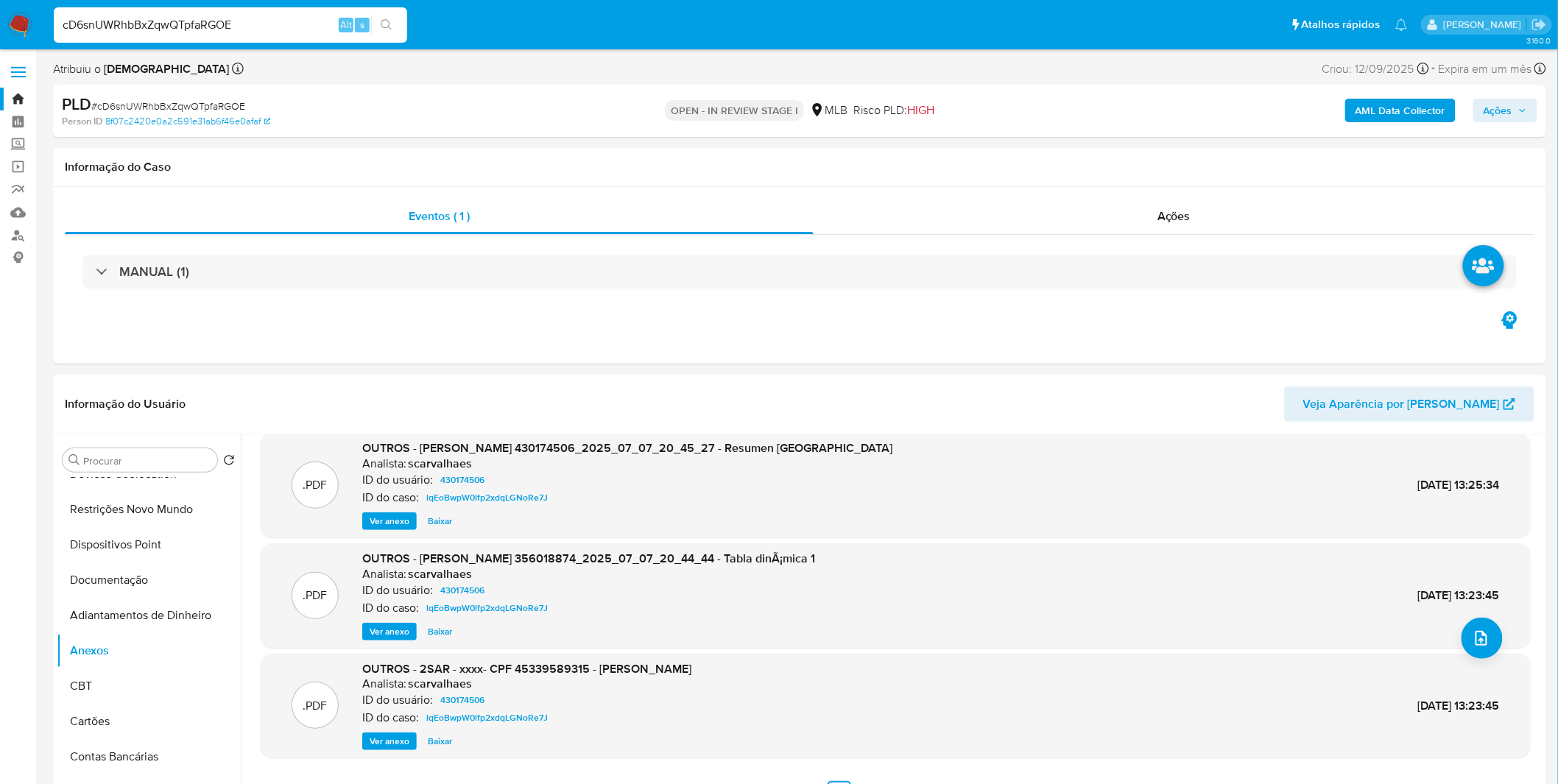
click at [395, 741] on span "Ver anexo" at bounding box center [389, 741] width 40 height 15
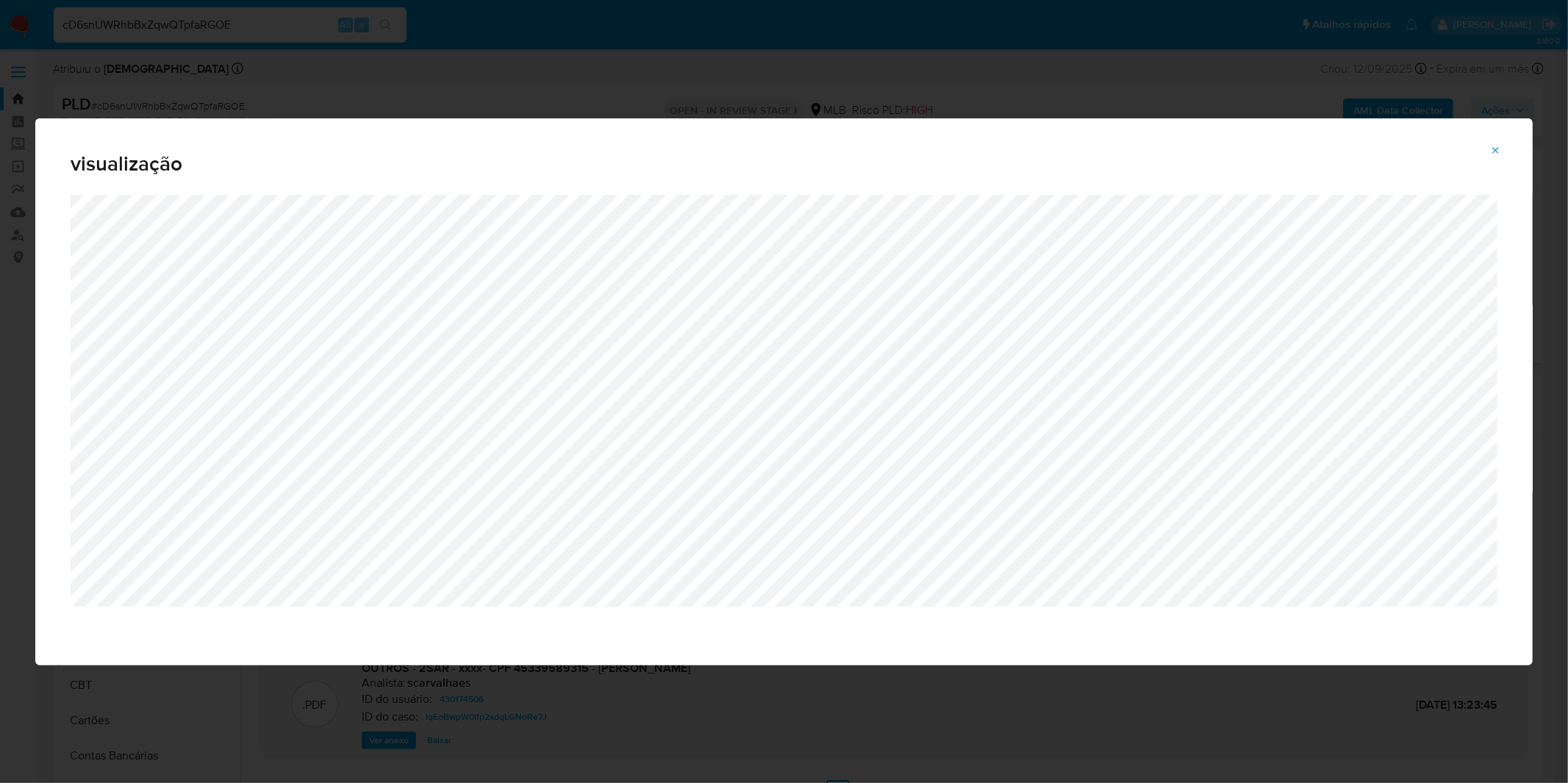
click at [762, 103] on div "visualização" at bounding box center [784, 392] width 1568 height 783
click at [1498, 158] on span "Attachment preview" at bounding box center [1496, 150] width 12 height 20
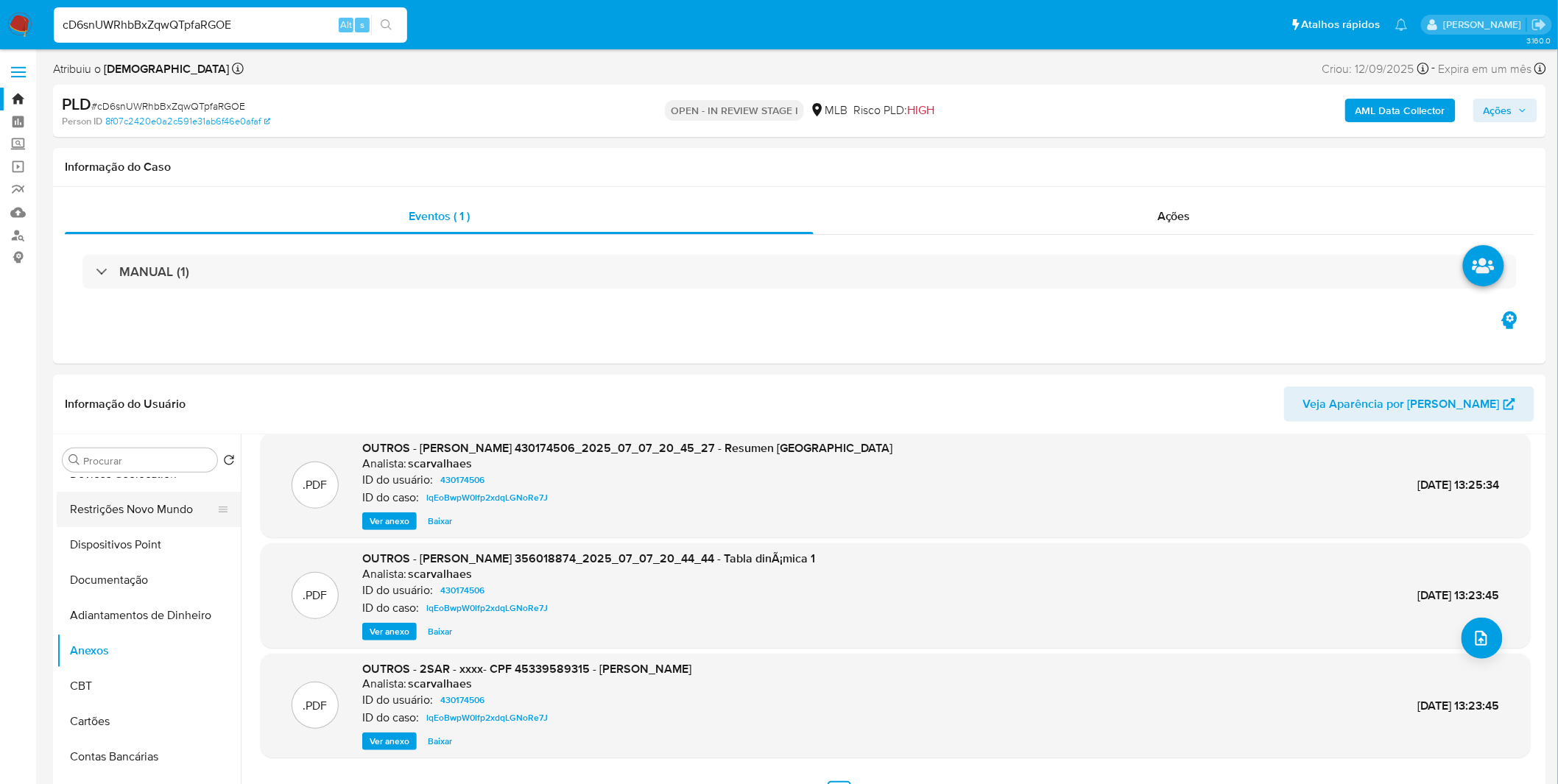
scroll to position [0, 0]
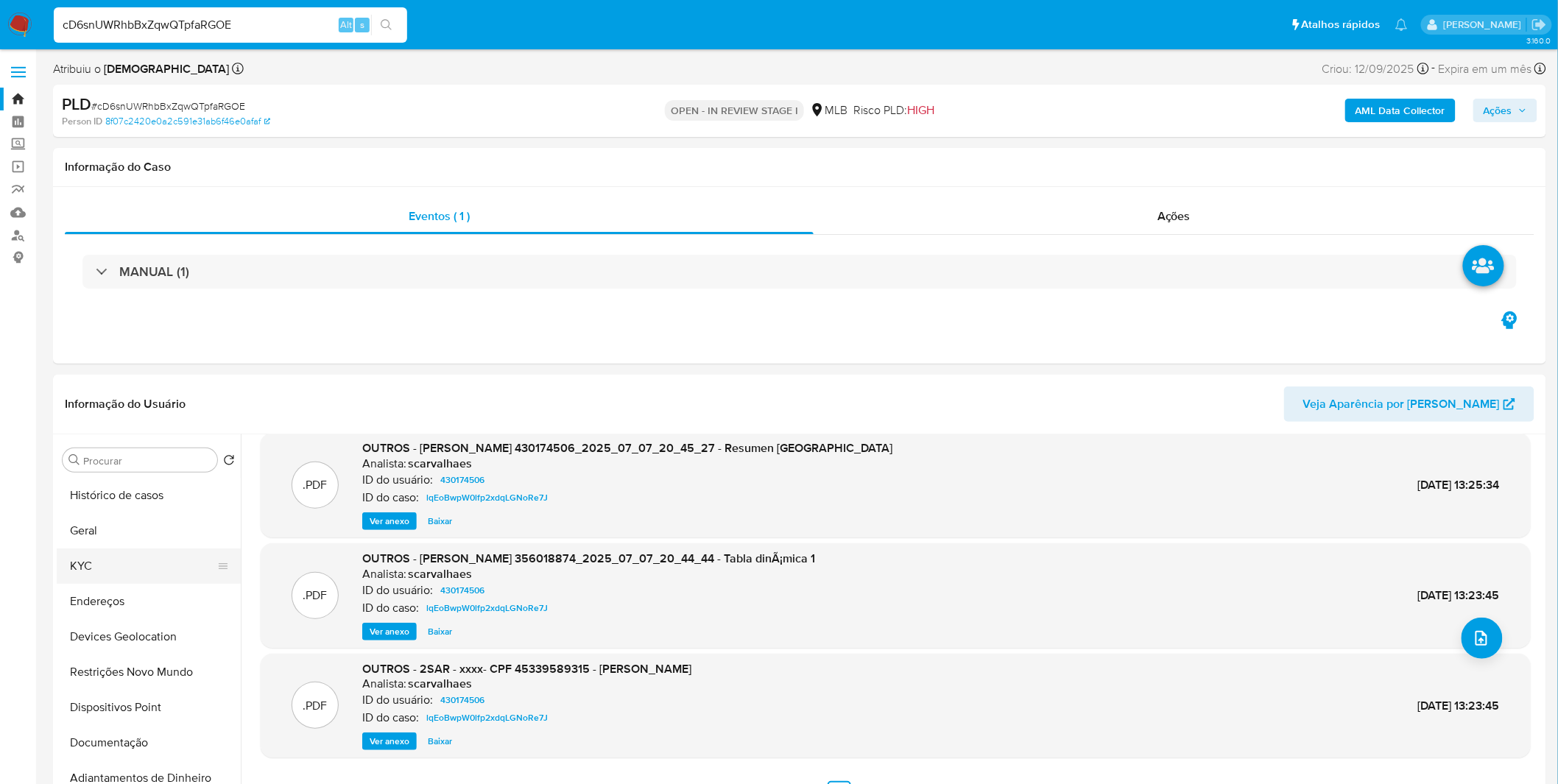
click at [145, 567] on button "KYC" at bounding box center [142, 566] width 172 height 35
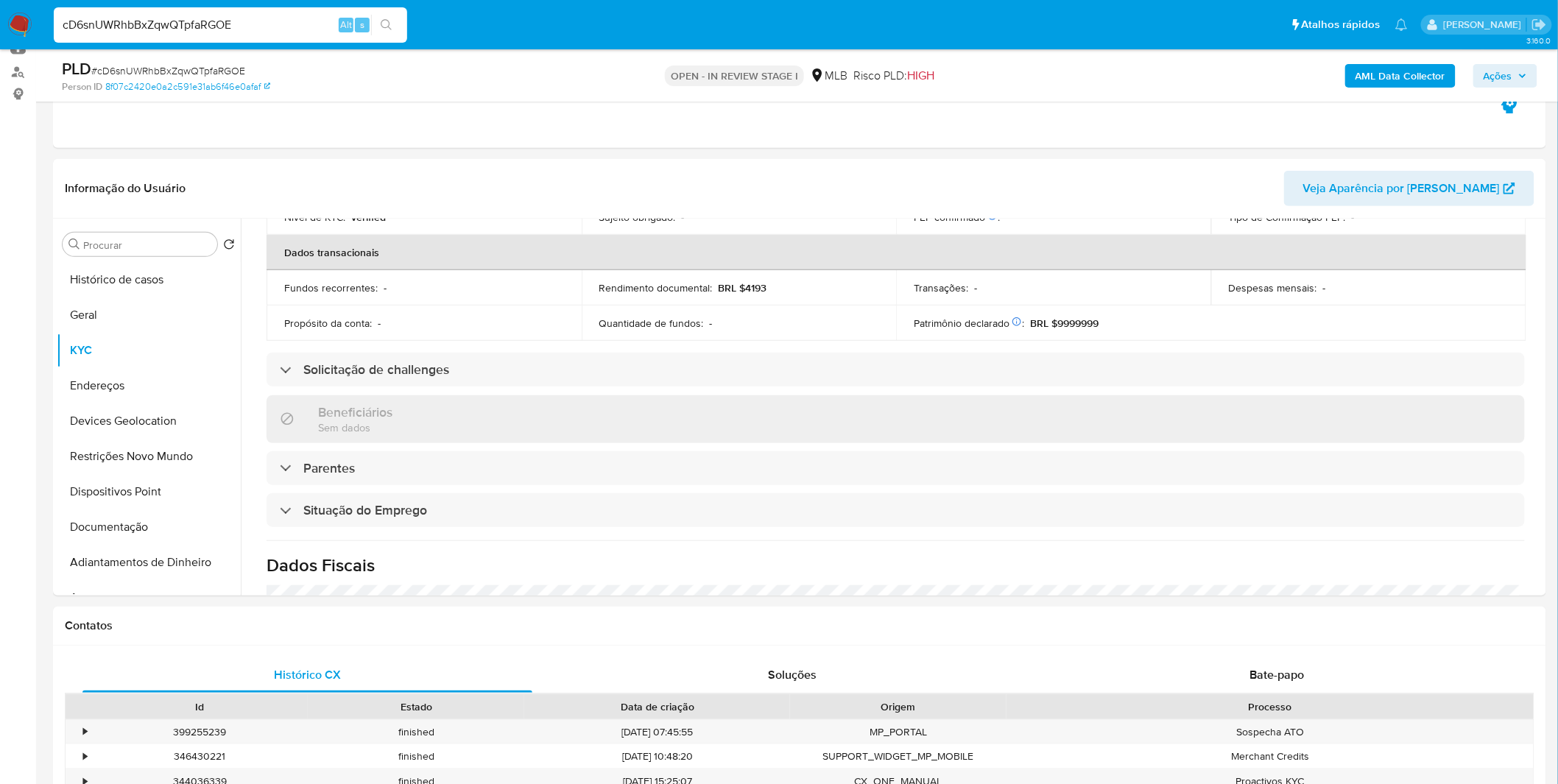
scroll to position [612, 0]
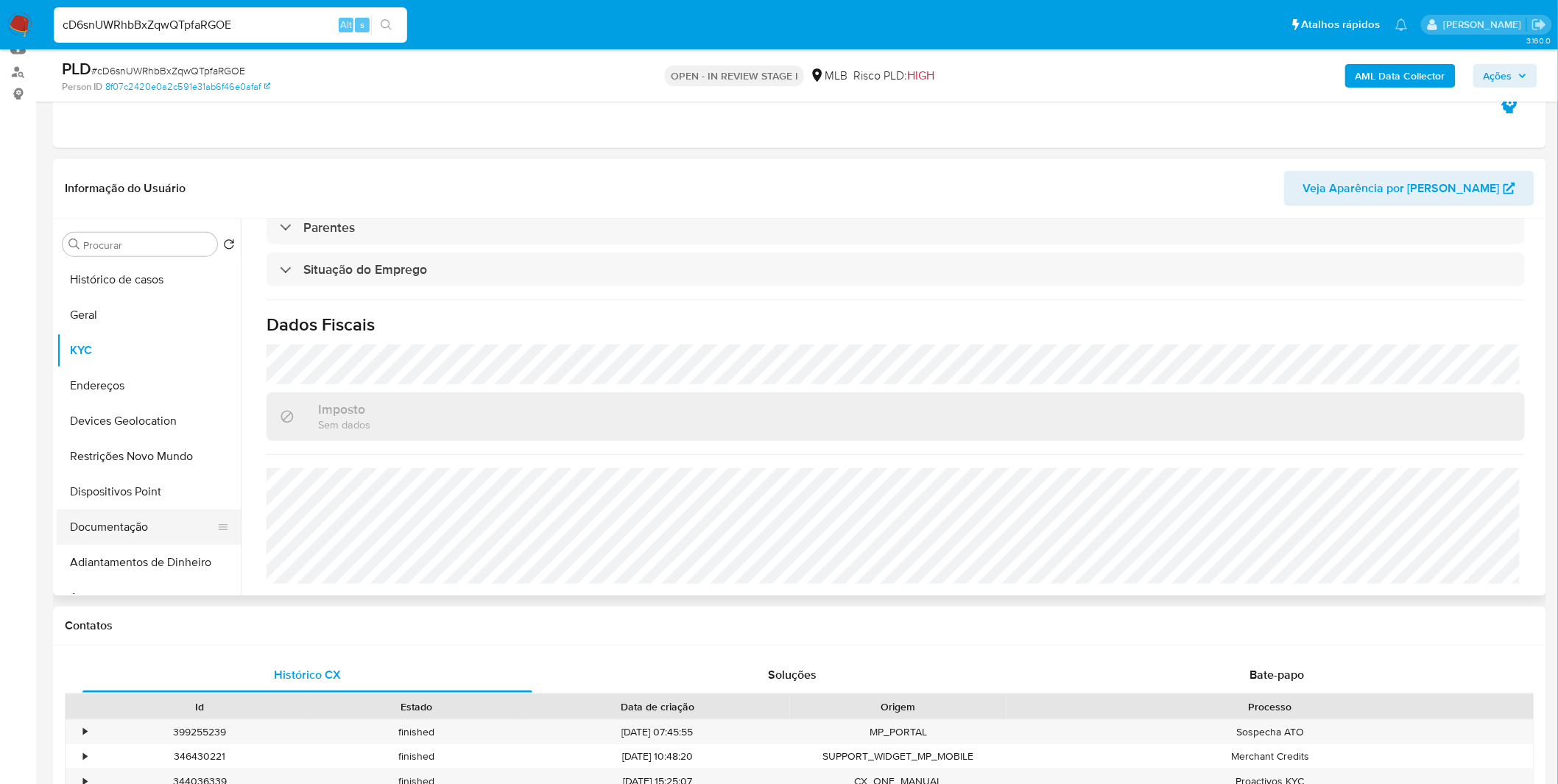
click at [136, 524] on button "Documentação" at bounding box center [142, 527] width 172 height 35
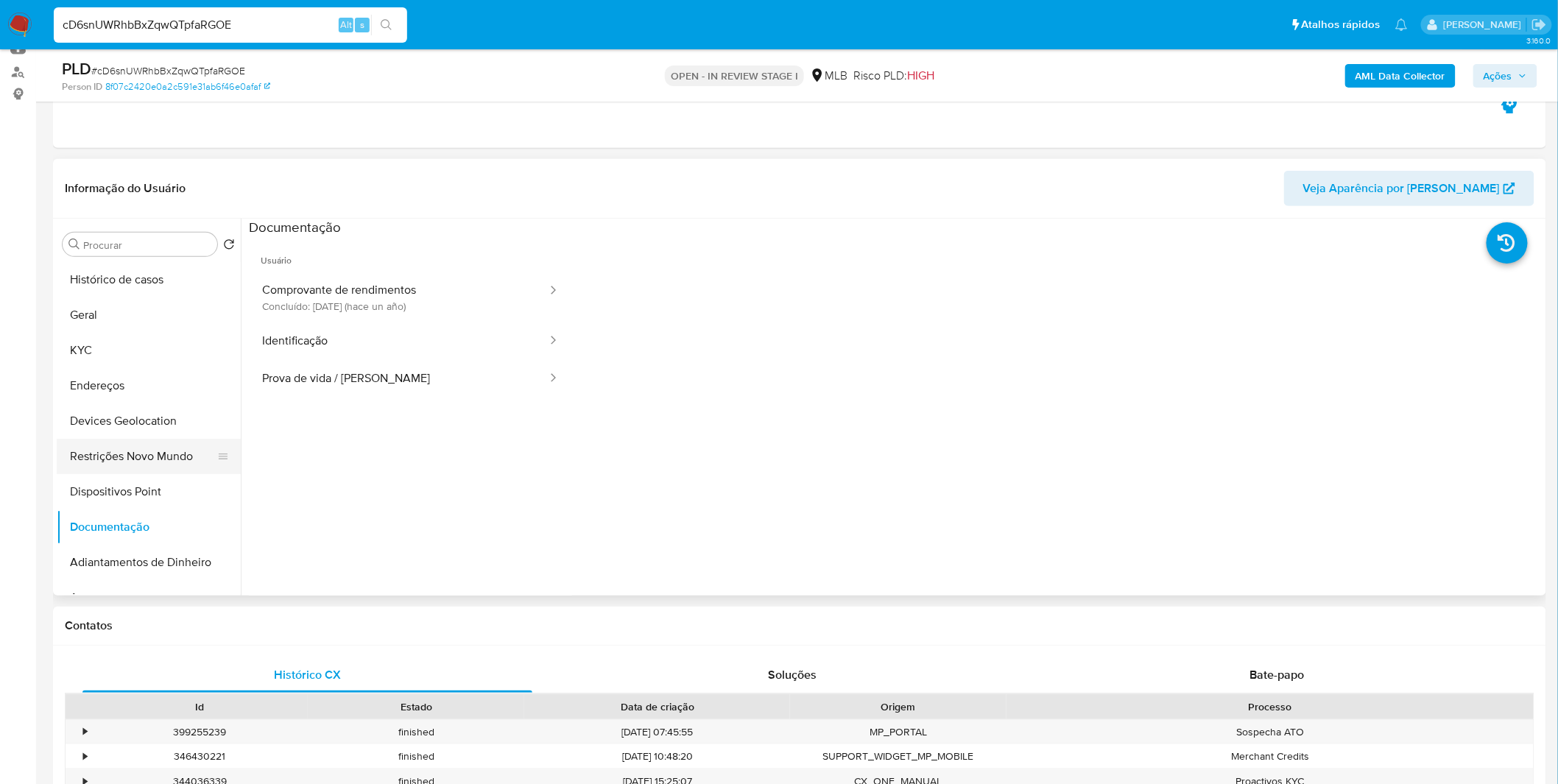
click at [155, 463] on button "Restrições Novo Mundo" at bounding box center [142, 456] width 172 height 35
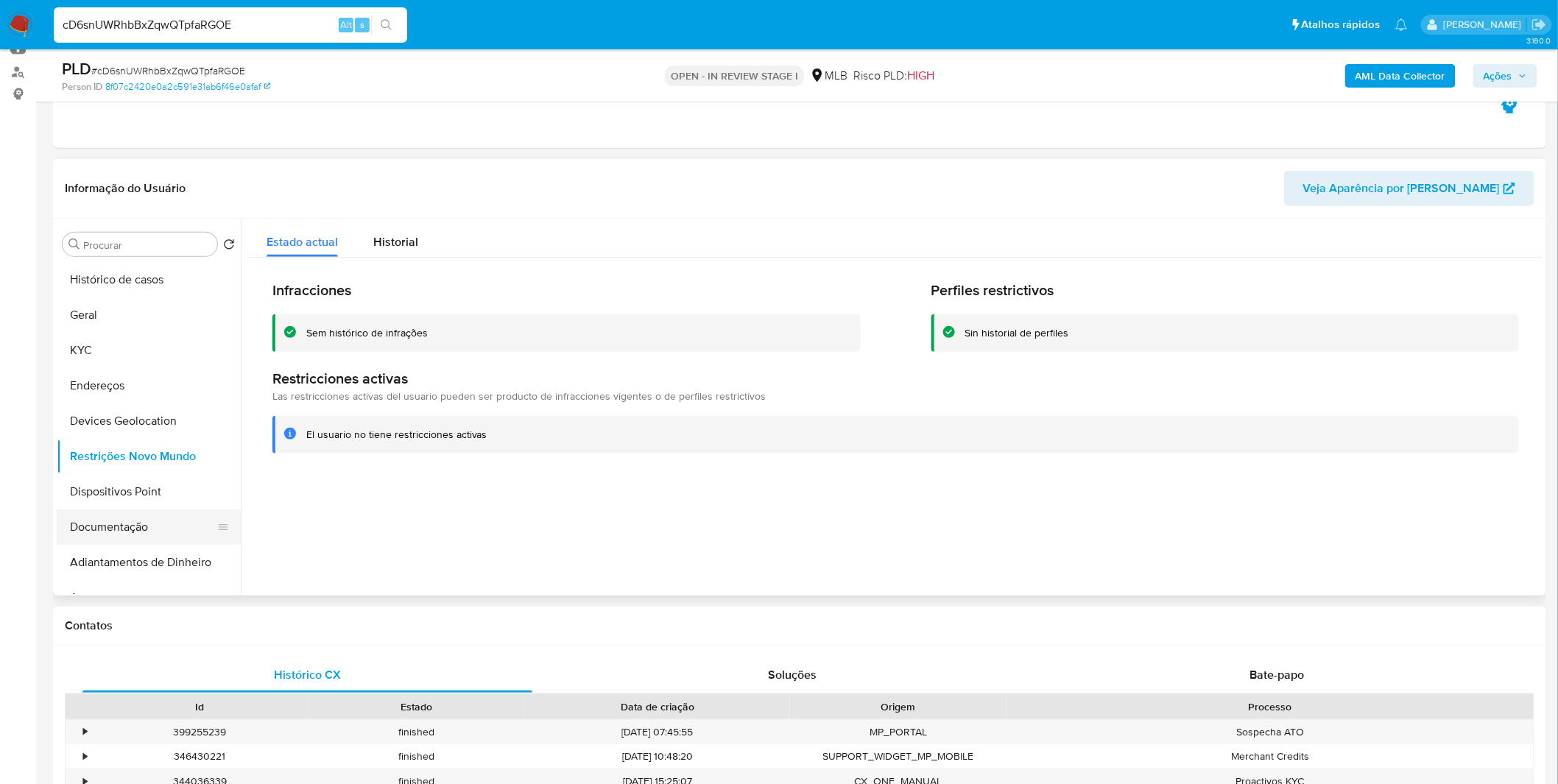
click at [105, 527] on button "Documentação" at bounding box center [142, 527] width 172 height 35
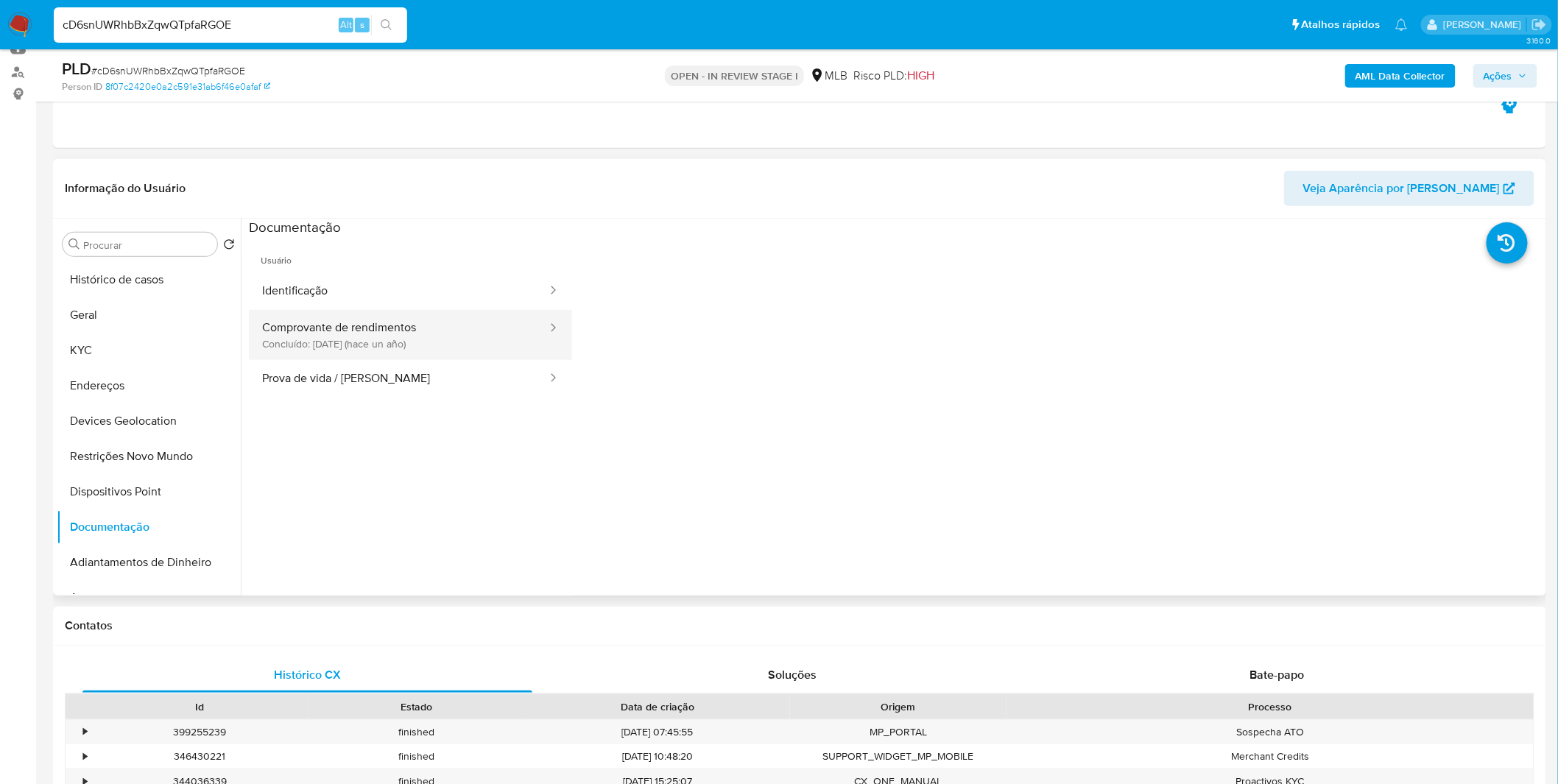
click at [369, 318] on button "Comprovante de rendimentos Concluído: 30/09/2024 (hace un año)" at bounding box center [399, 335] width 300 height 50
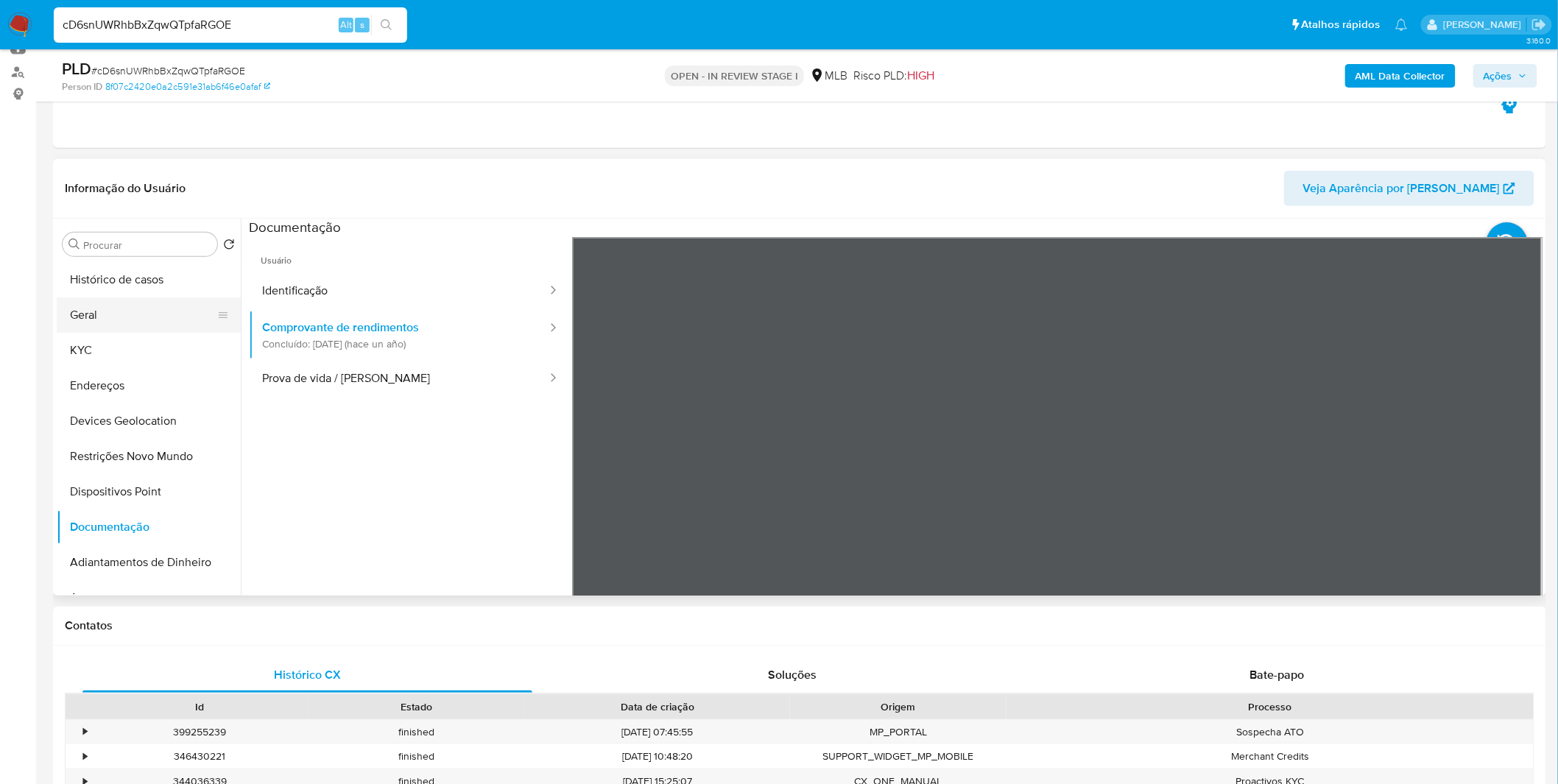
click at [103, 321] on button "Geral" at bounding box center [142, 315] width 172 height 35
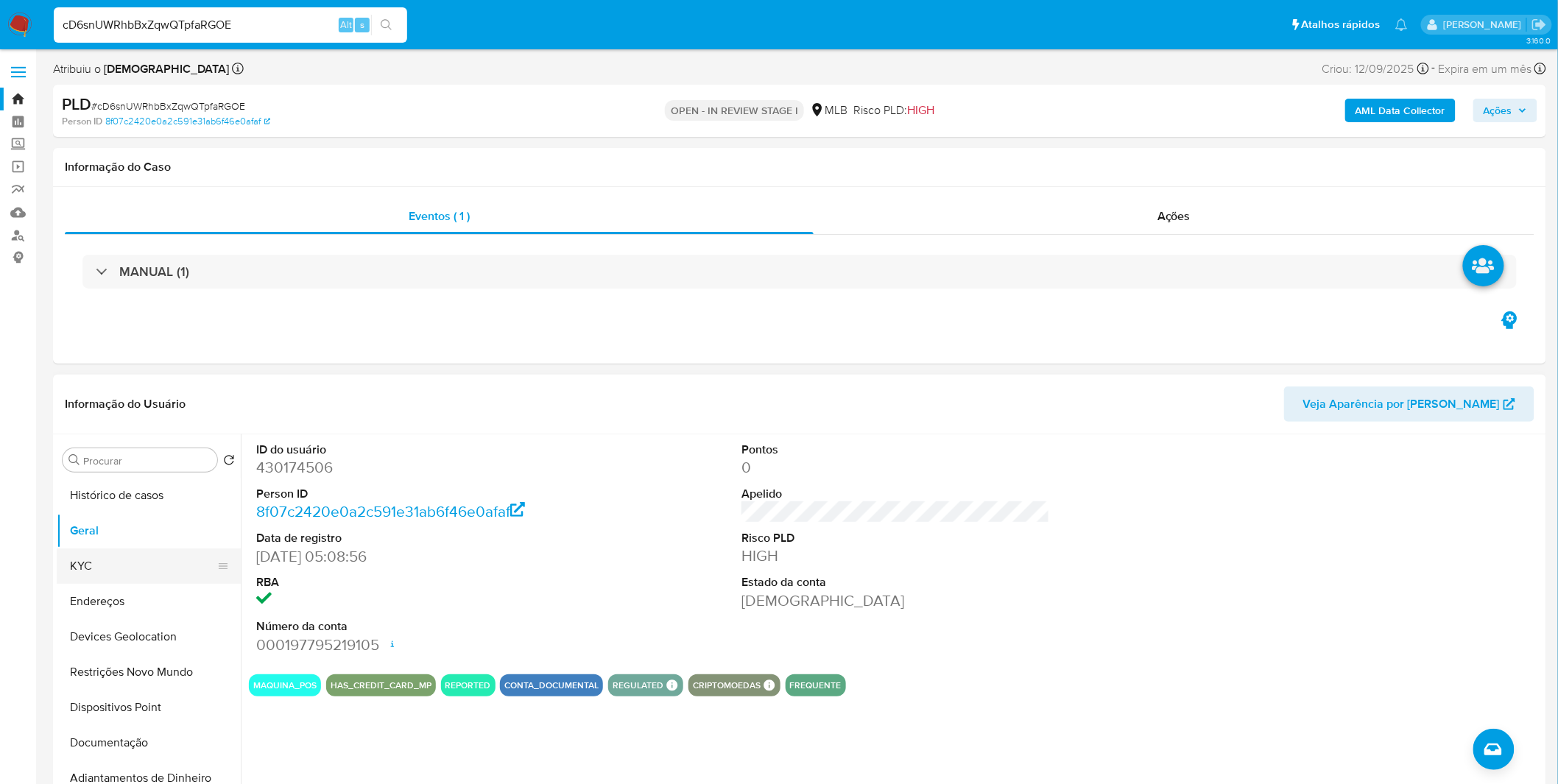
drag, startPoint x: 89, startPoint y: 542, endPoint x: 93, endPoint y: 550, distance: 8.9
click at [89, 542] on button "Geral" at bounding box center [148, 530] width 184 height 35
click at [93, 550] on button "KYC" at bounding box center [142, 566] width 172 height 35
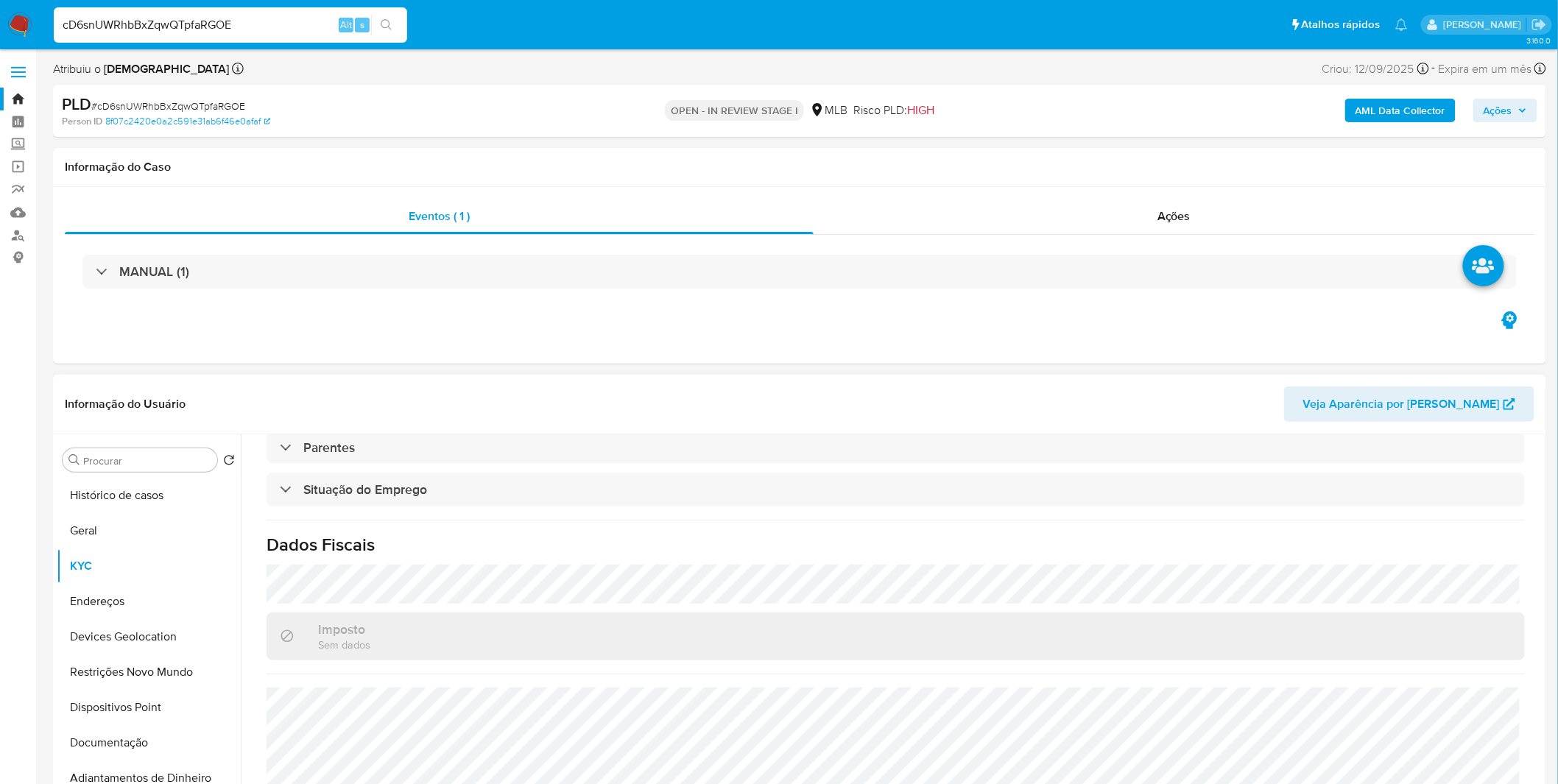
scroll to position [612, 0]
click at [173, 611] on button "Endereços" at bounding box center [142, 601] width 172 height 35
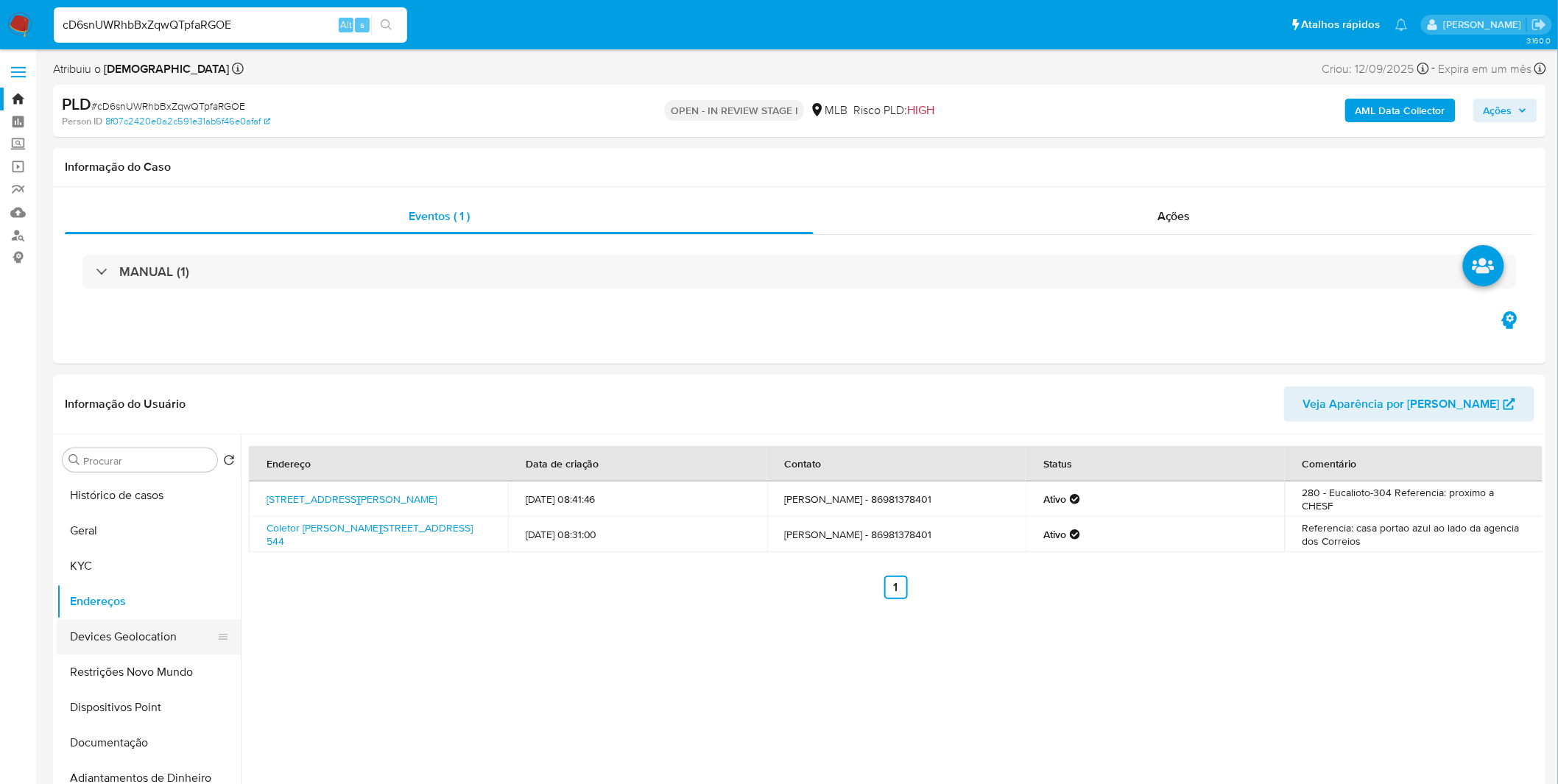
click at [160, 625] on button "Devices Geolocation" at bounding box center [142, 637] width 172 height 35
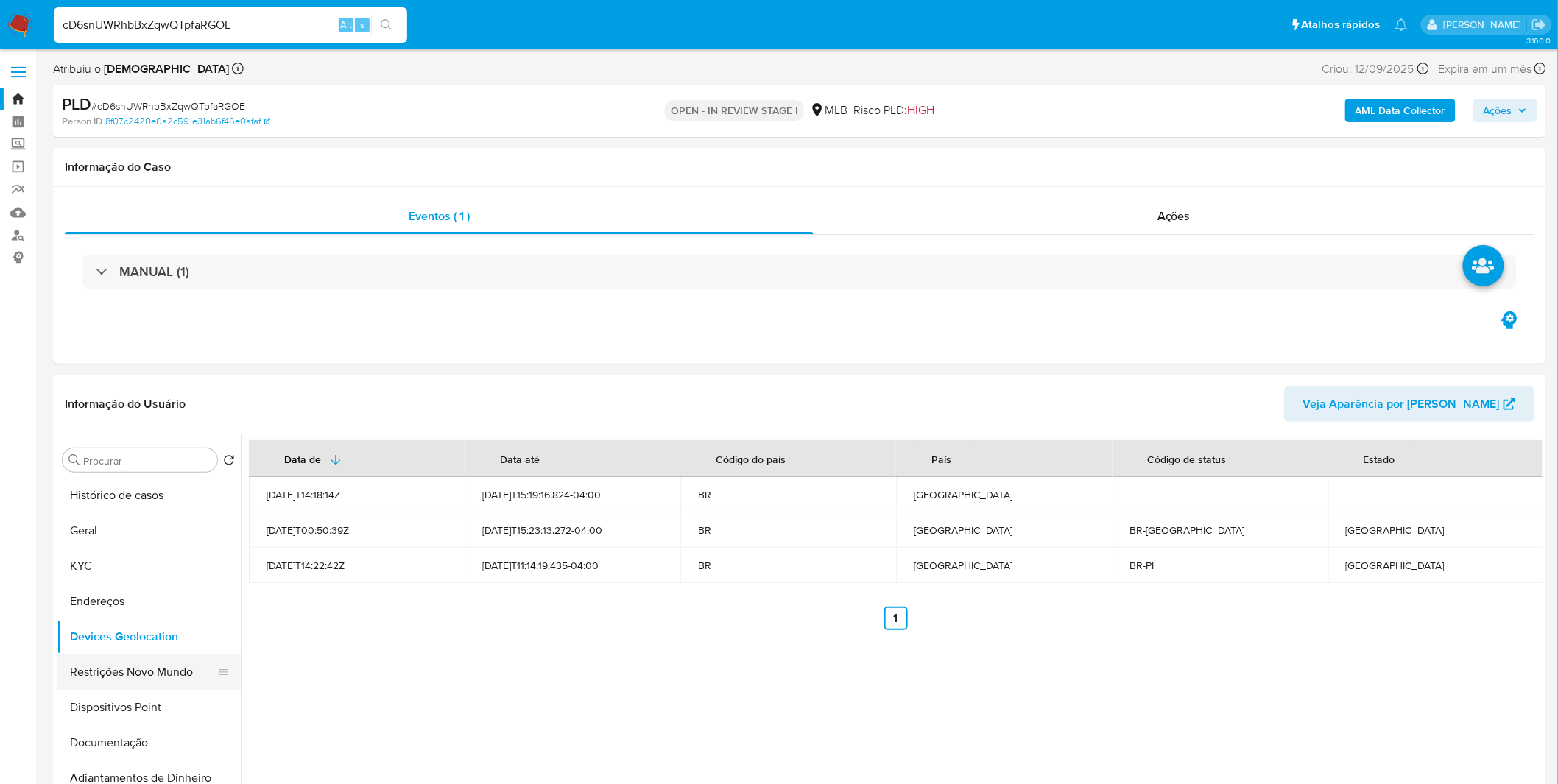
click at [146, 667] on button "Restrições Novo Mundo" at bounding box center [142, 671] width 172 height 35
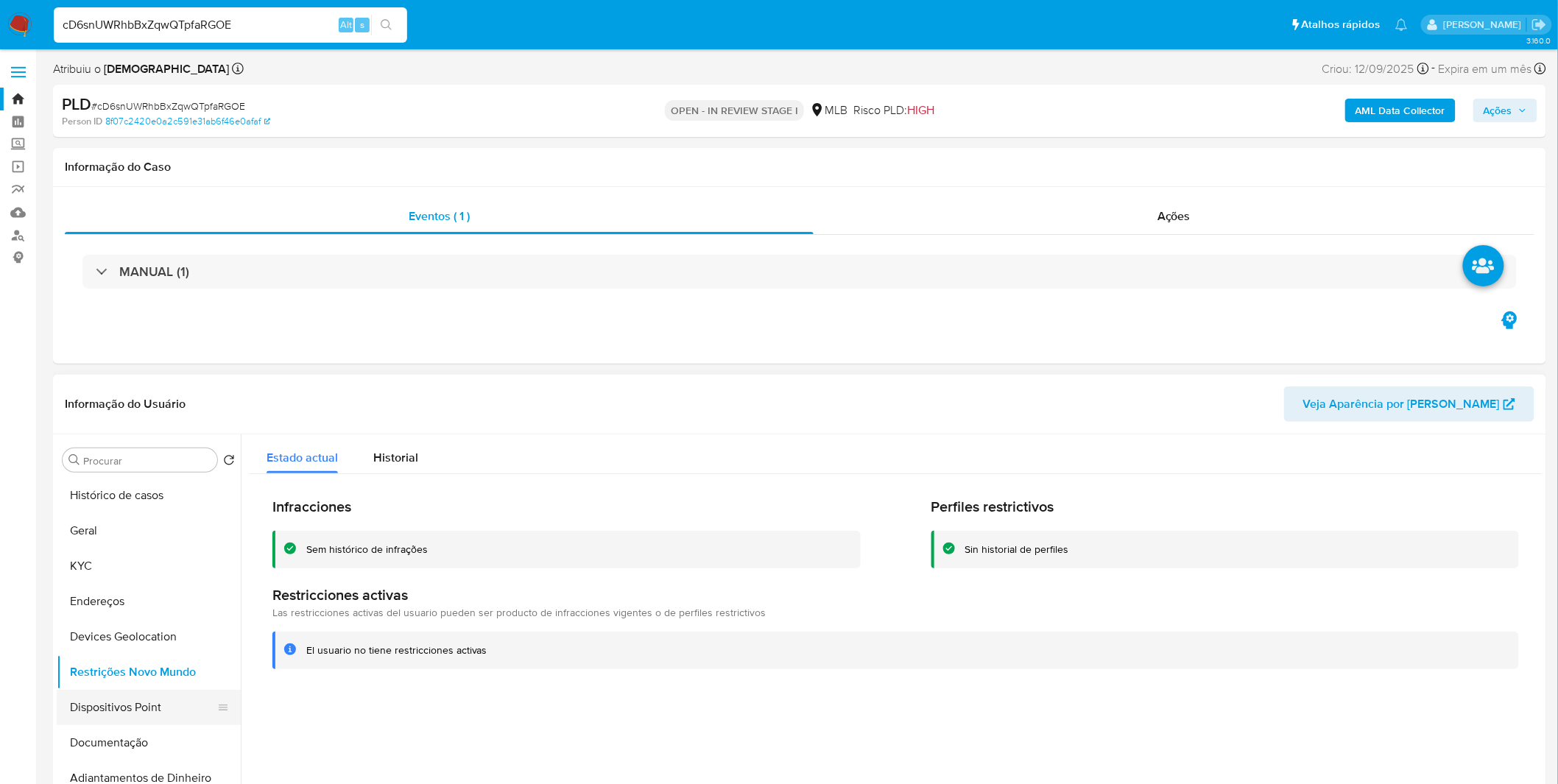
click at [72, 710] on button "Dispositivos Point" at bounding box center [142, 707] width 172 height 35
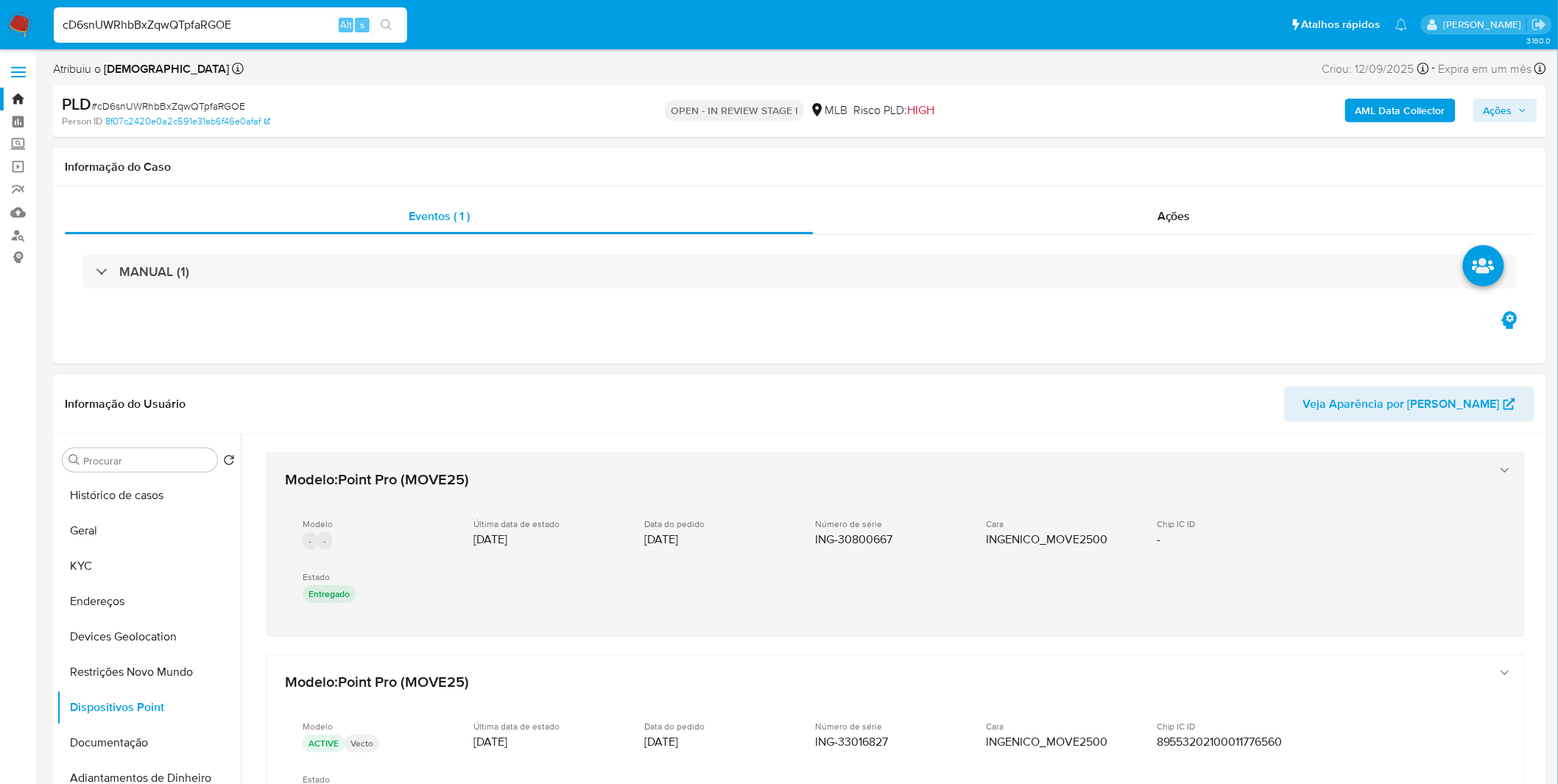
scroll to position [82, 0]
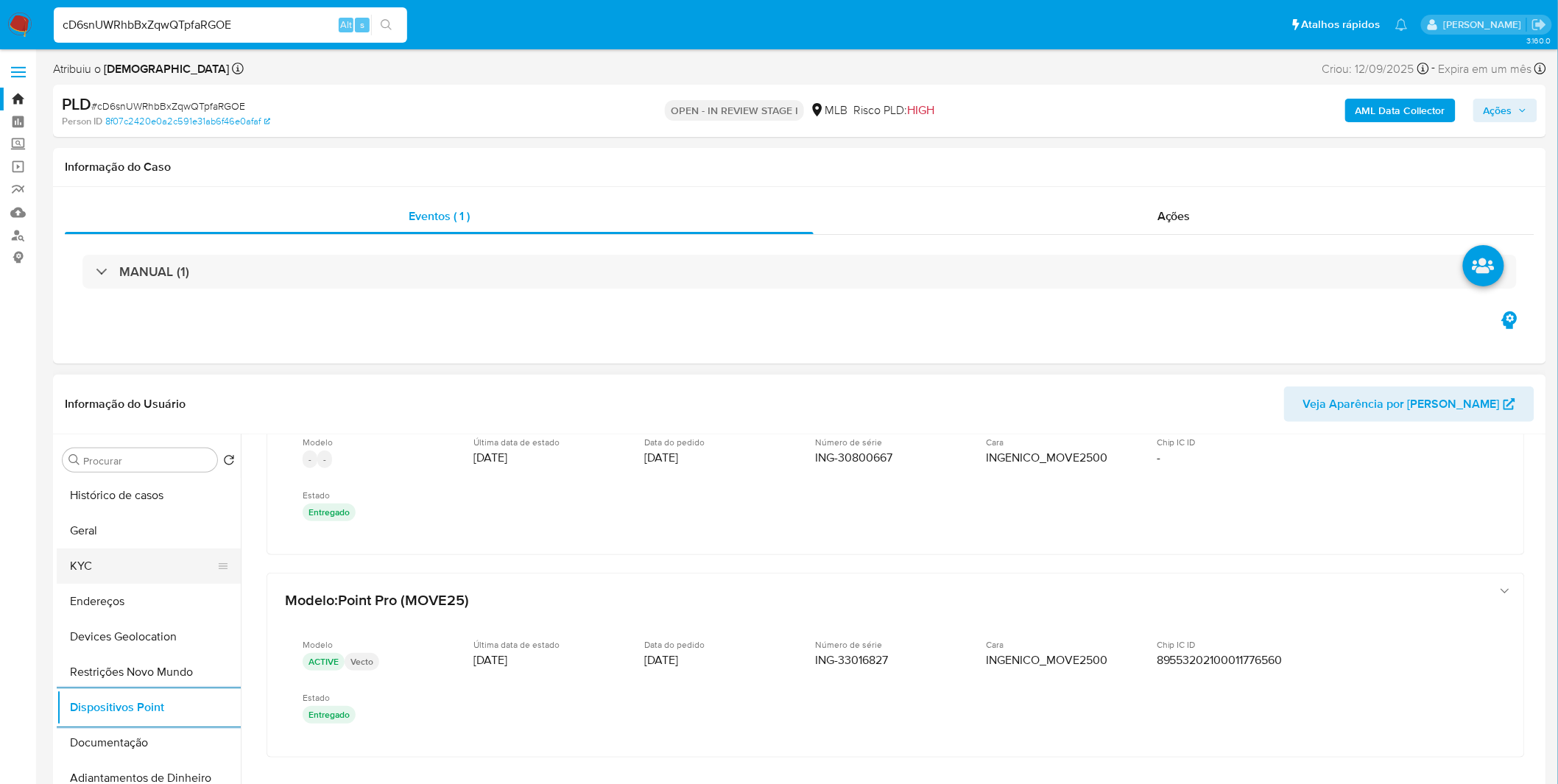
click at [168, 563] on button "KYC" at bounding box center [142, 566] width 172 height 35
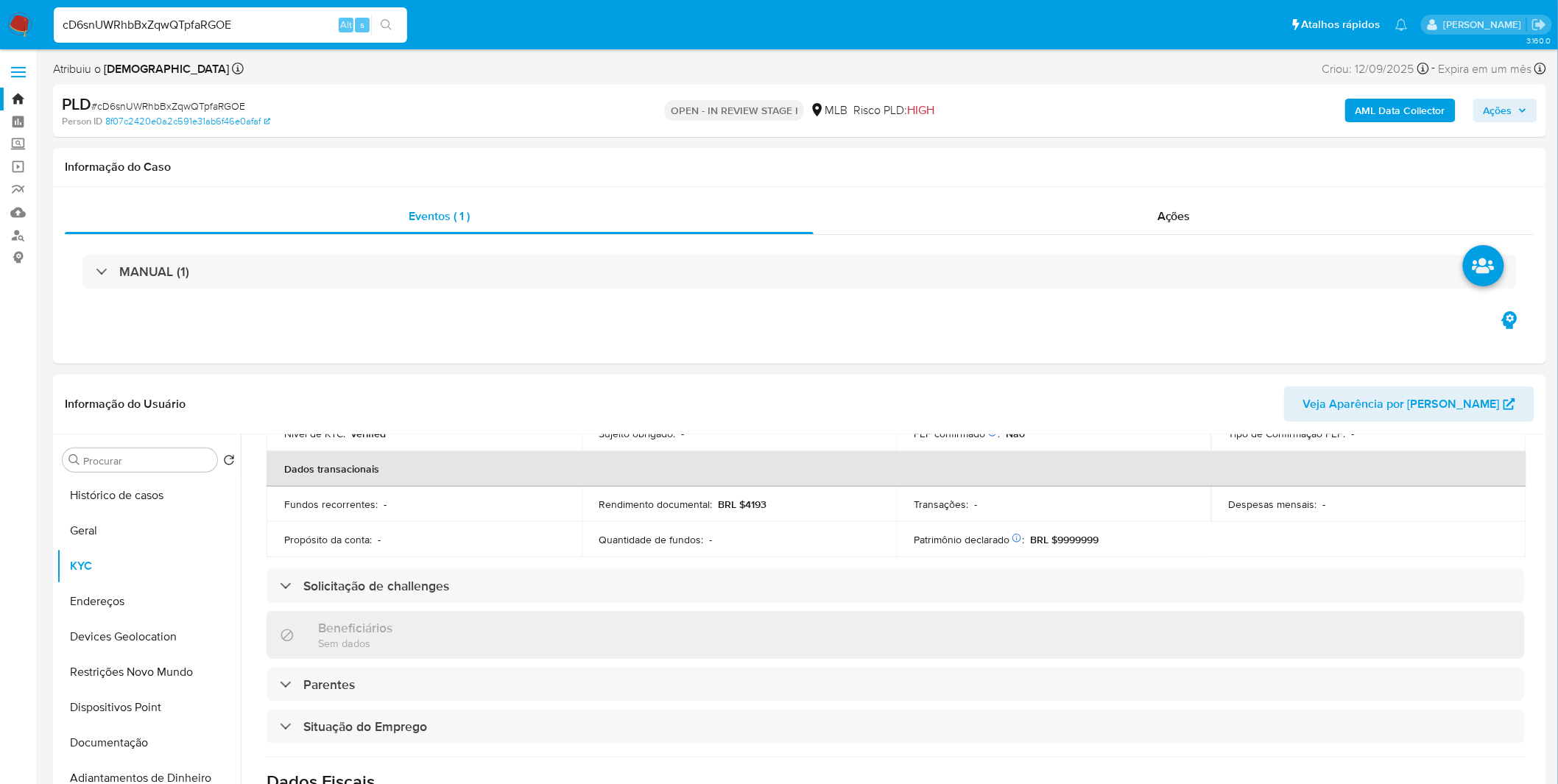
scroll to position [612, 0]
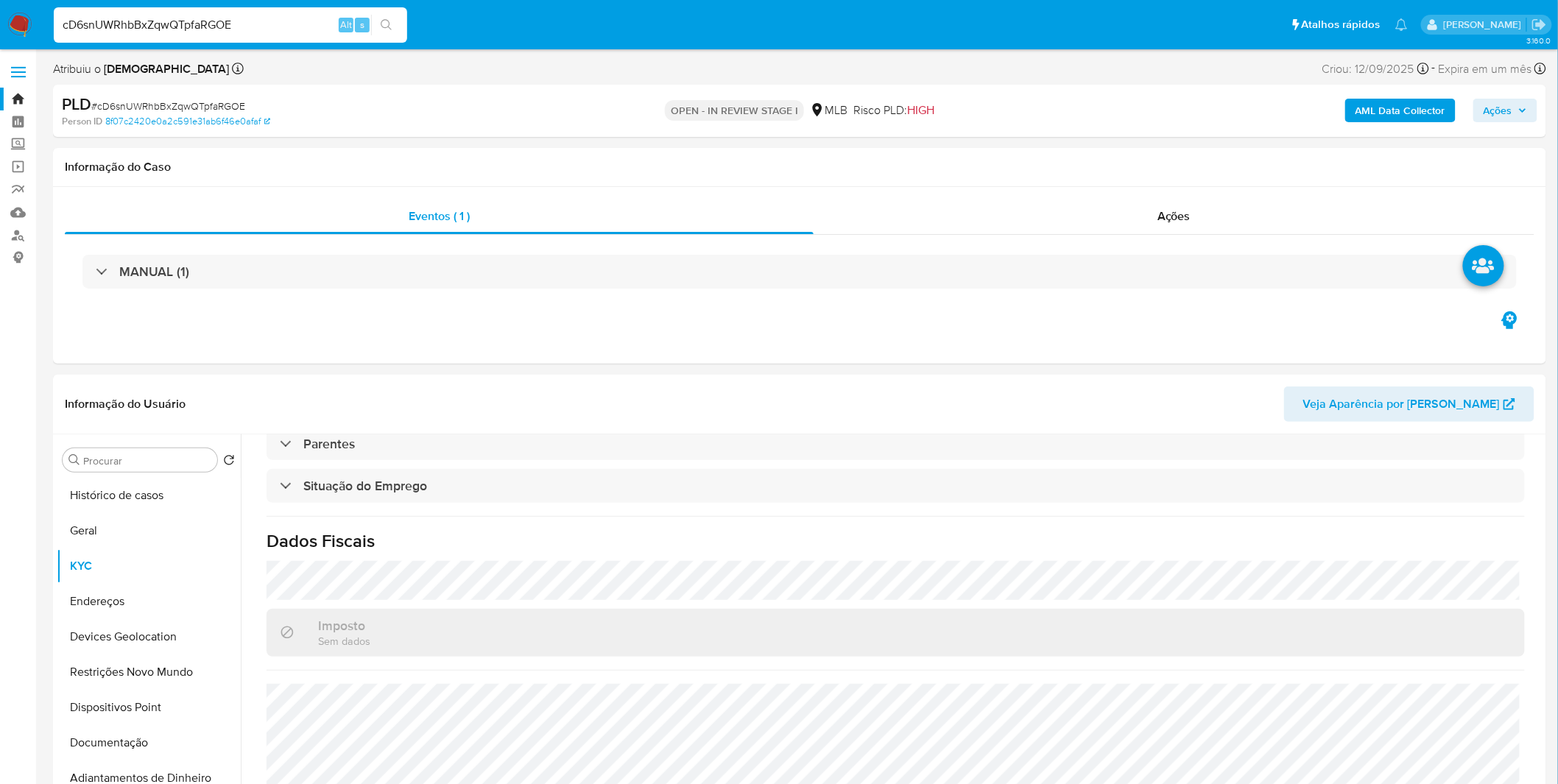
click at [32, 31] on nav "Pausado Ver notificaciones cD6snUWRhbBxZqwQTpfaRGOE Alt s Atalhos rápidos Presi…" at bounding box center [779, 25] width 1558 height 50
click at [14, 24] on img at bounding box center [20, 25] width 25 height 25
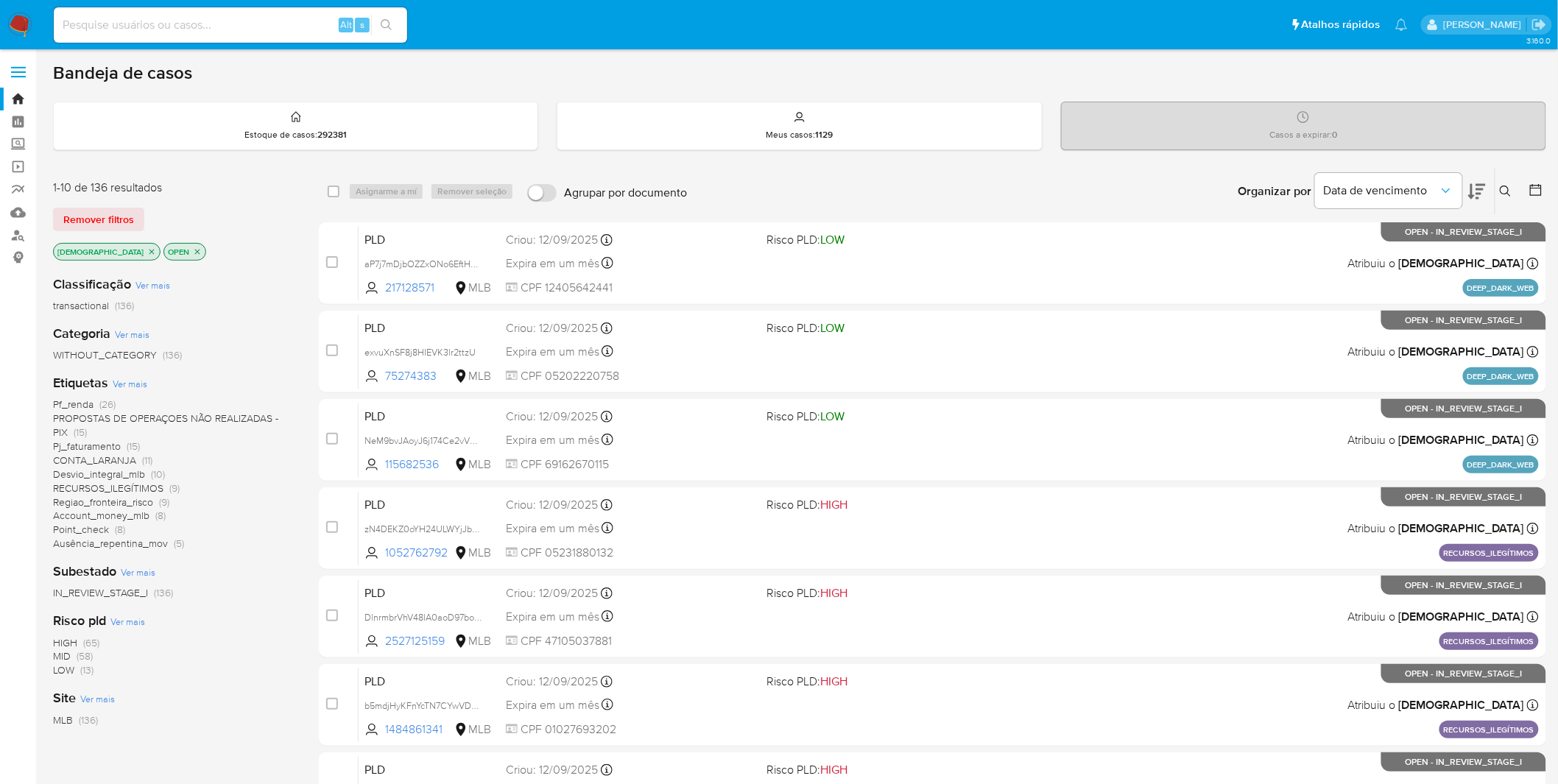
click at [150, 252] on icon "close-filter" at bounding box center [152, 251] width 5 height 5
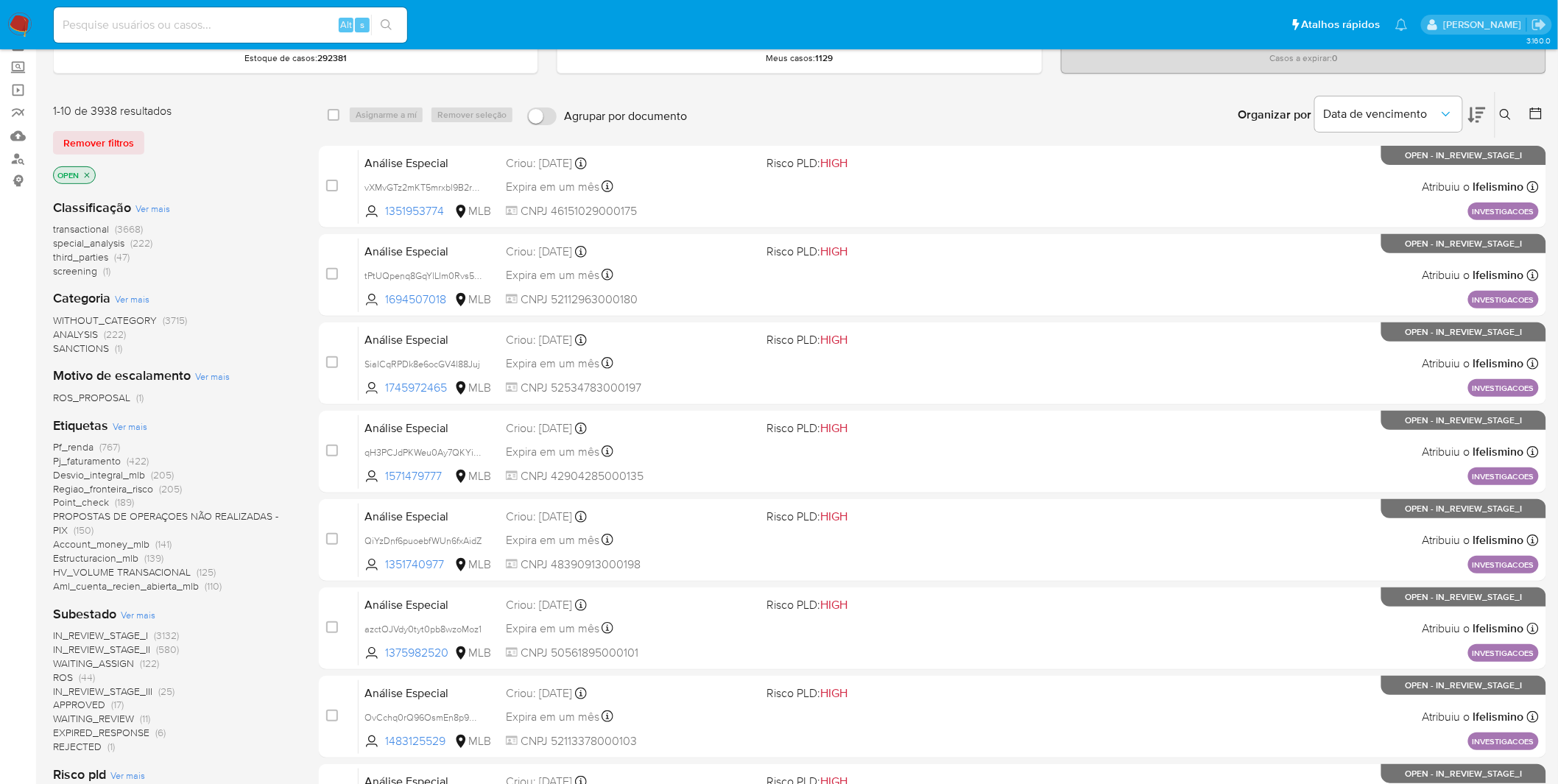
scroll to position [163, 0]
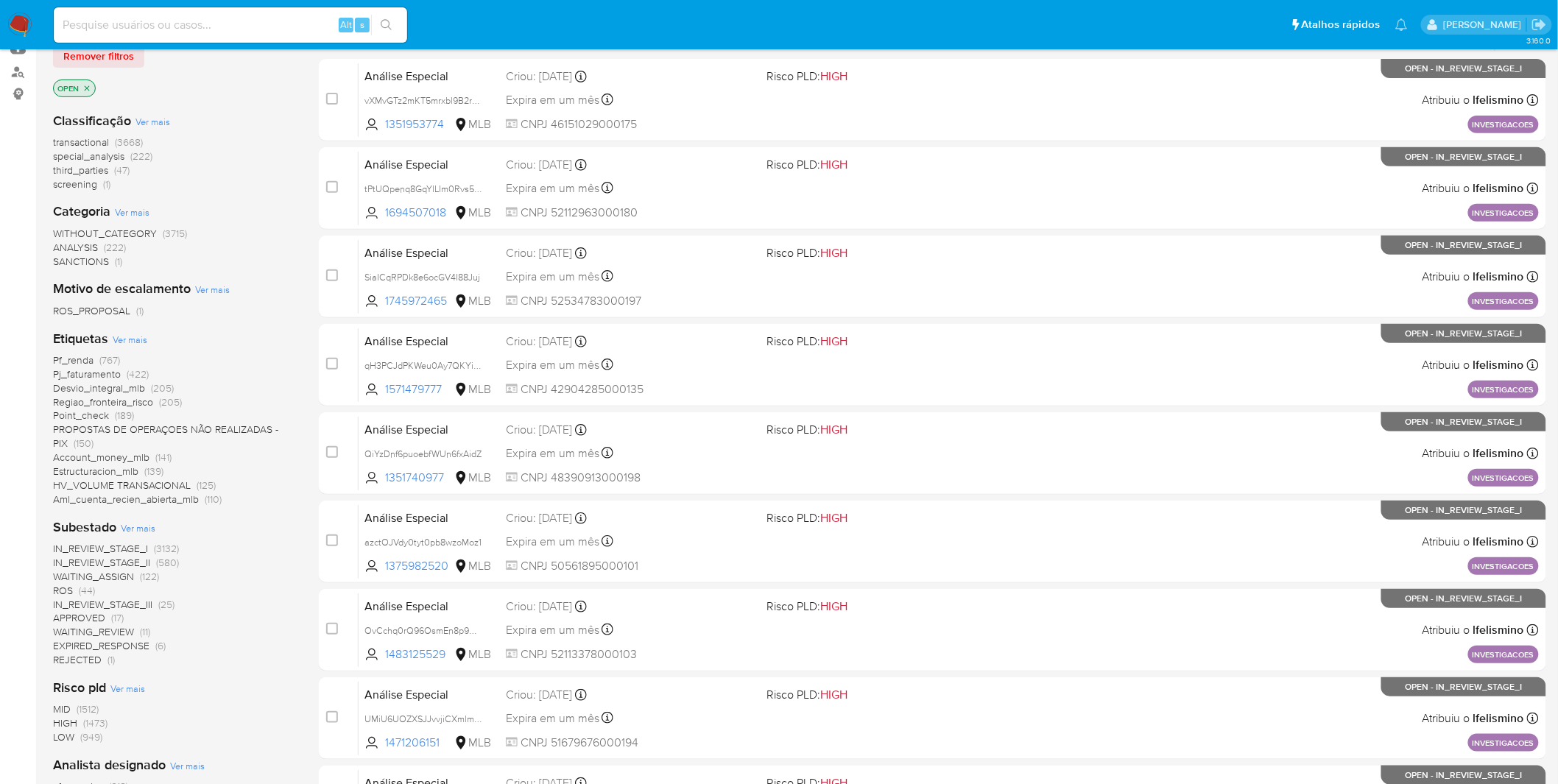
click at [112, 265] on span "SANCTIONS (1)" at bounding box center [87, 261] width 69 height 14
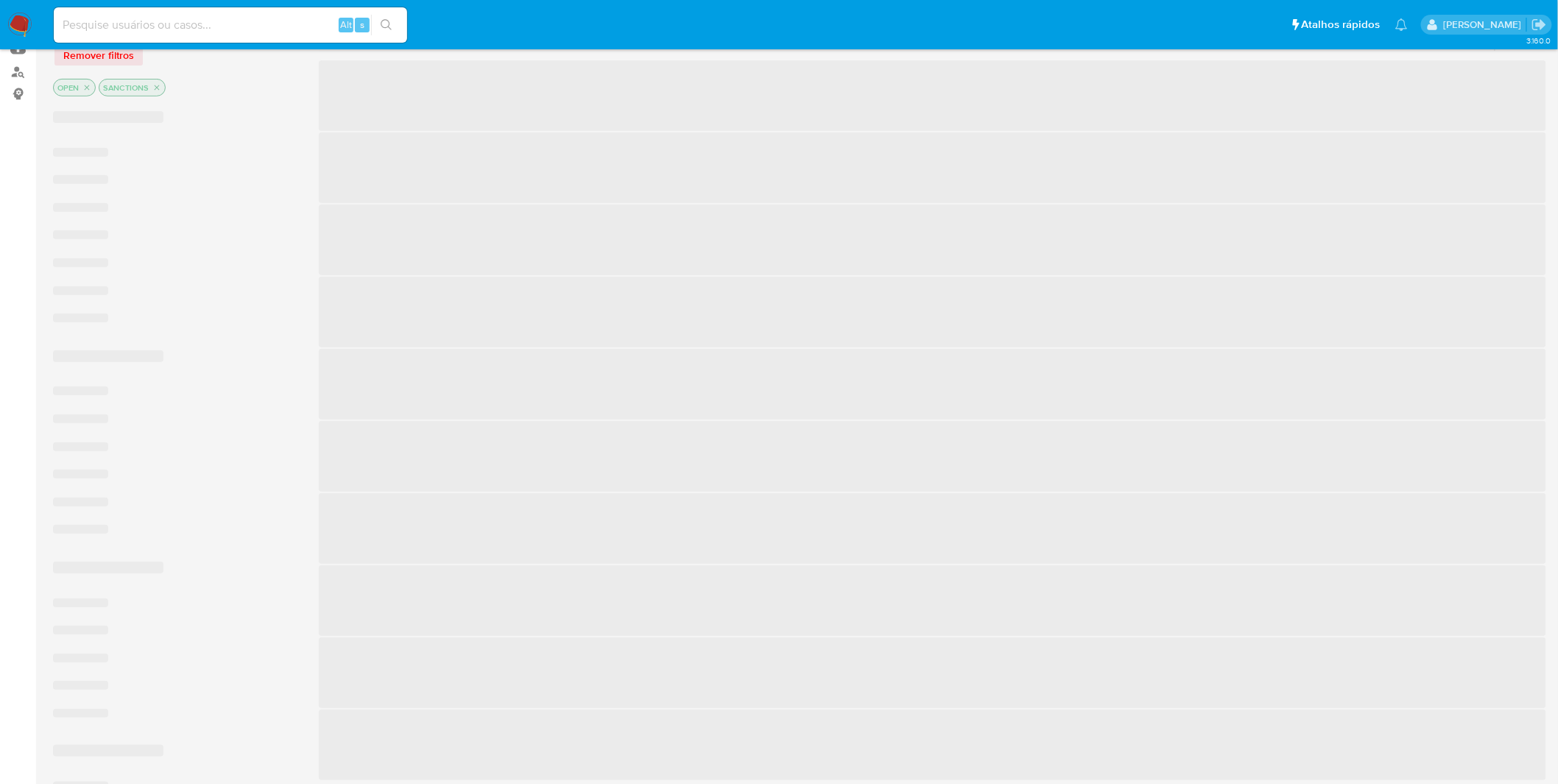
scroll to position [112, 0]
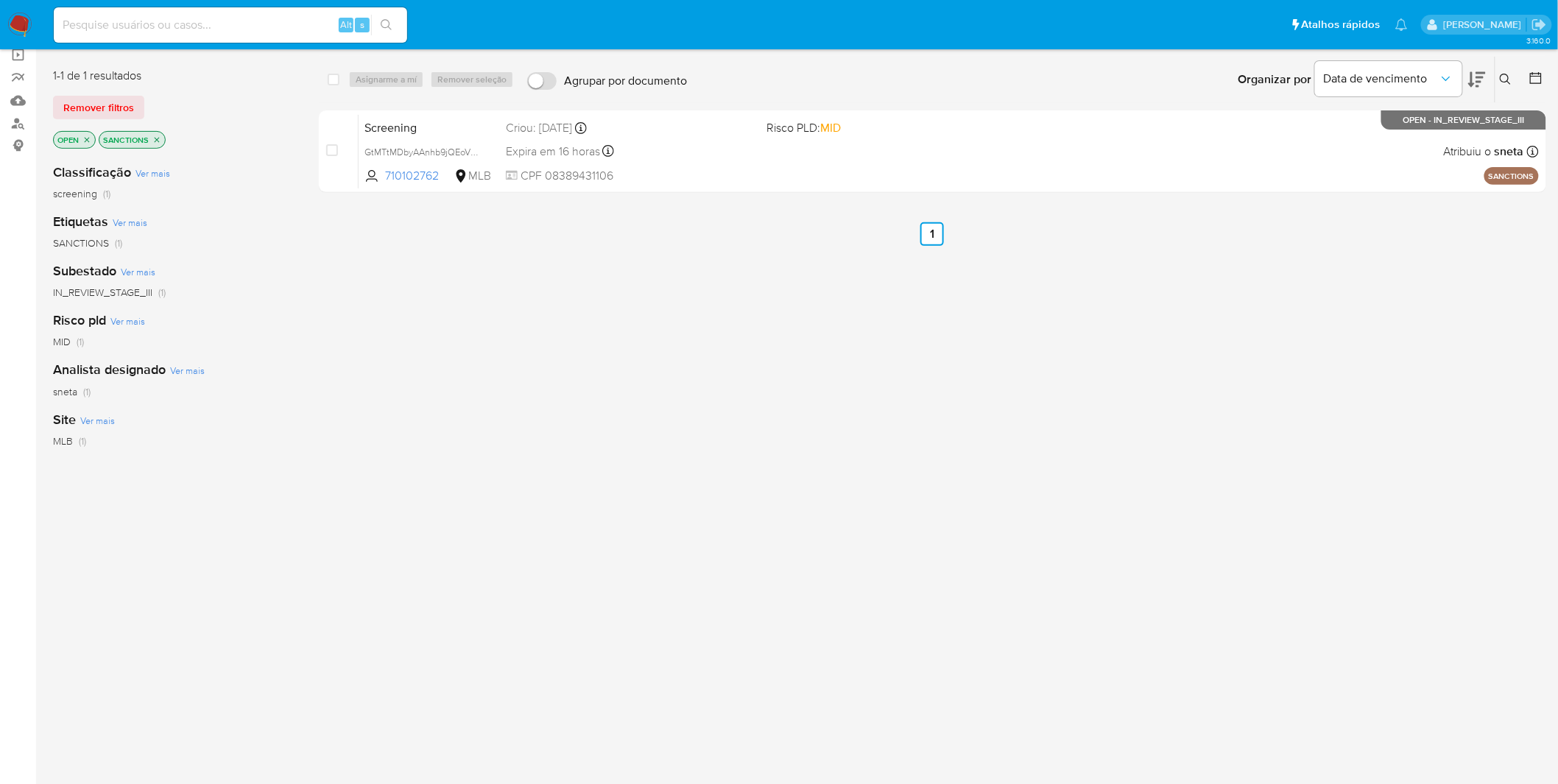
click at [155, 141] on icon "close-filter" at bounding box center [157, 139] width 5 height 5
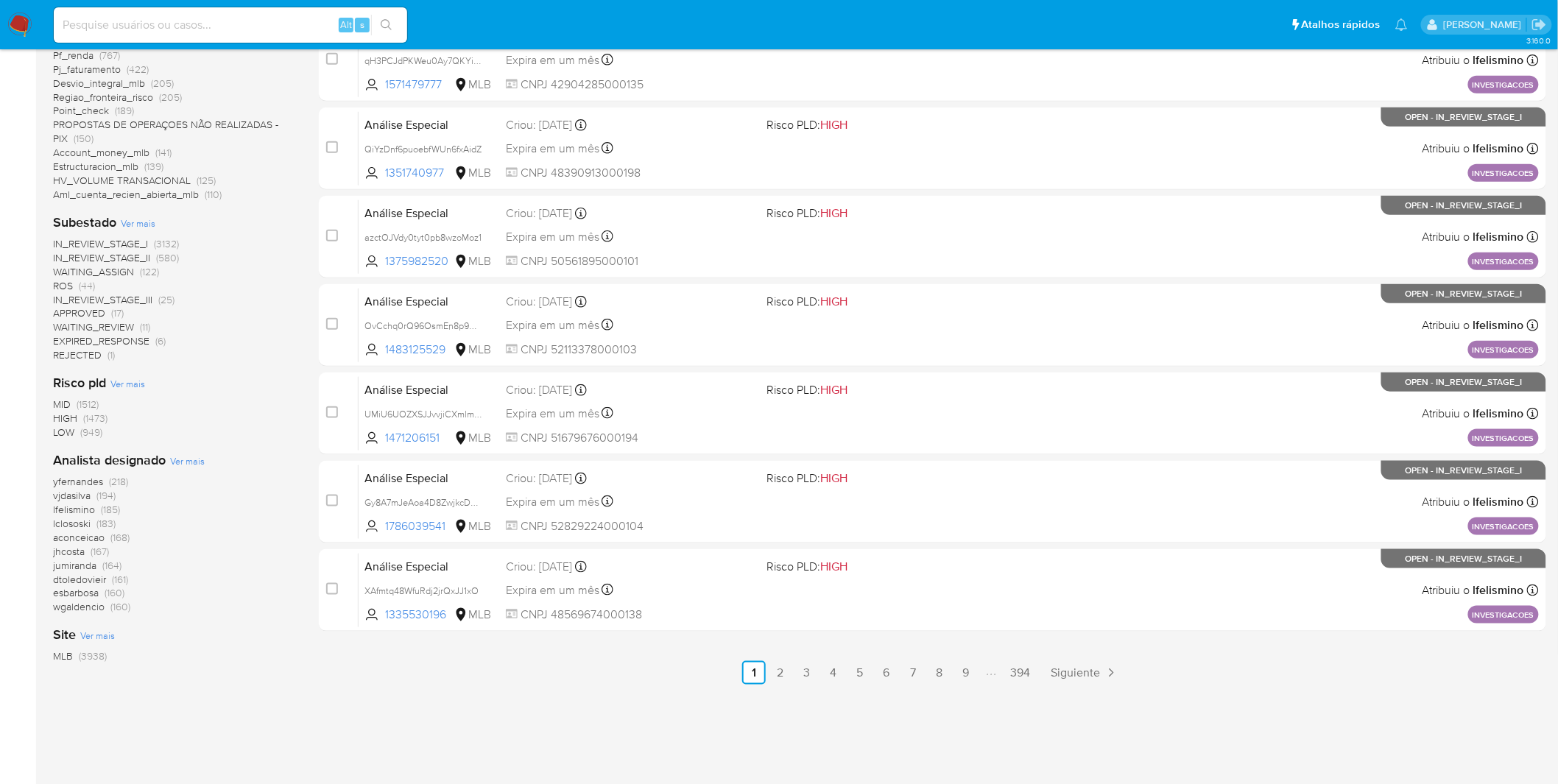
scroll to position [479, 0]
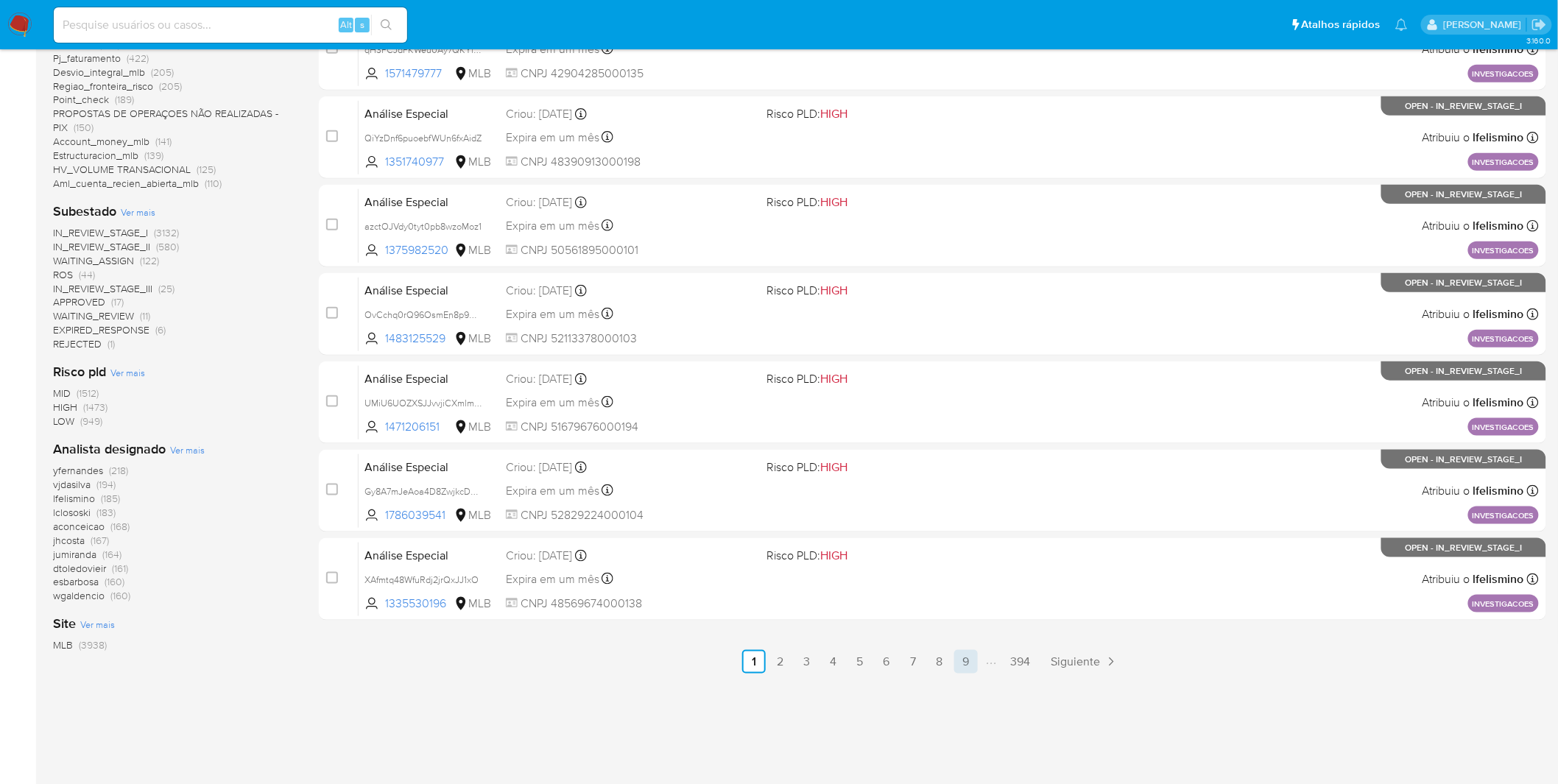
click at [972, 664] on link "9" at bounding box center [966, 661] width 23 height 23
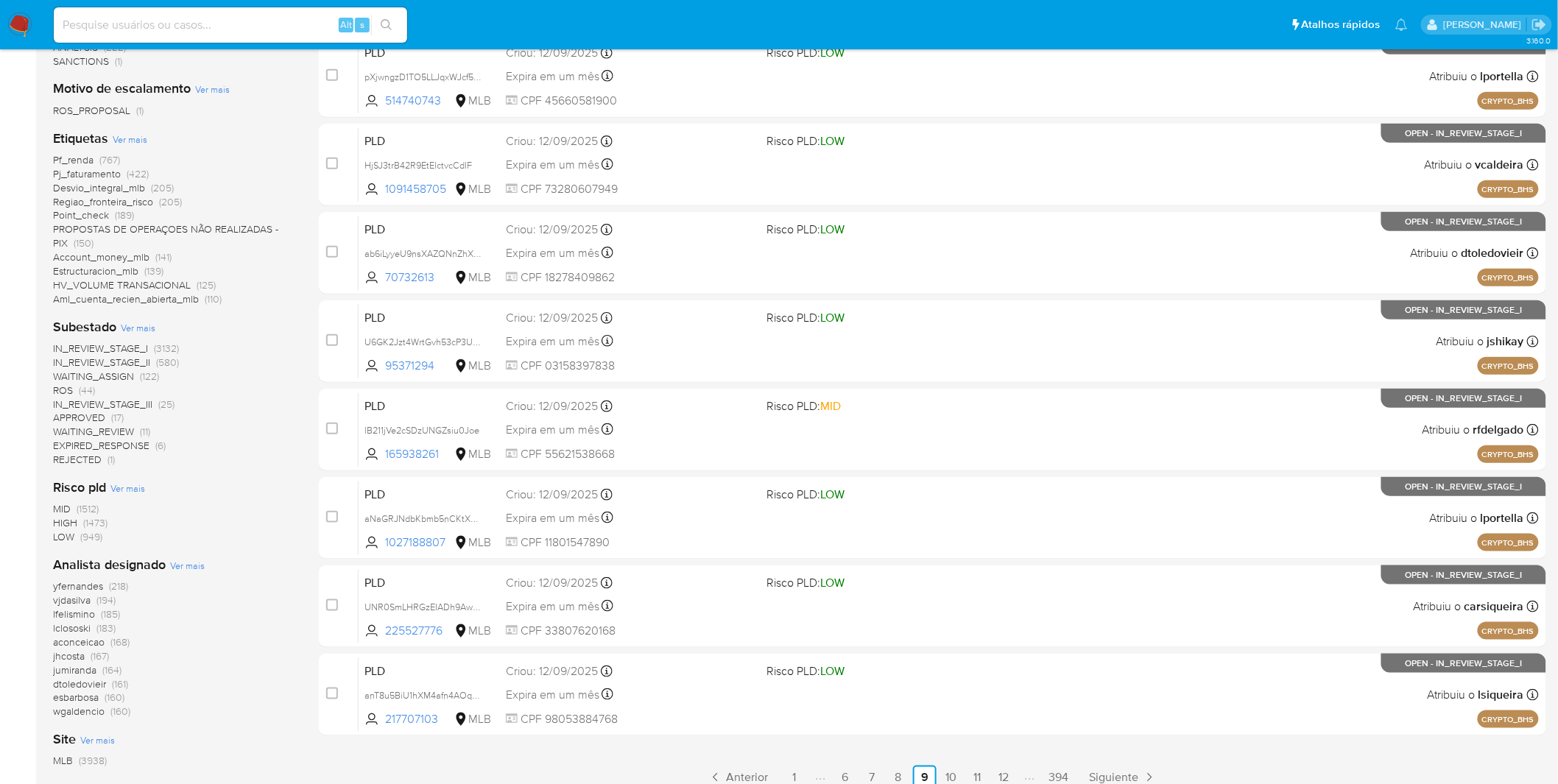
scroll to position [479, 0]
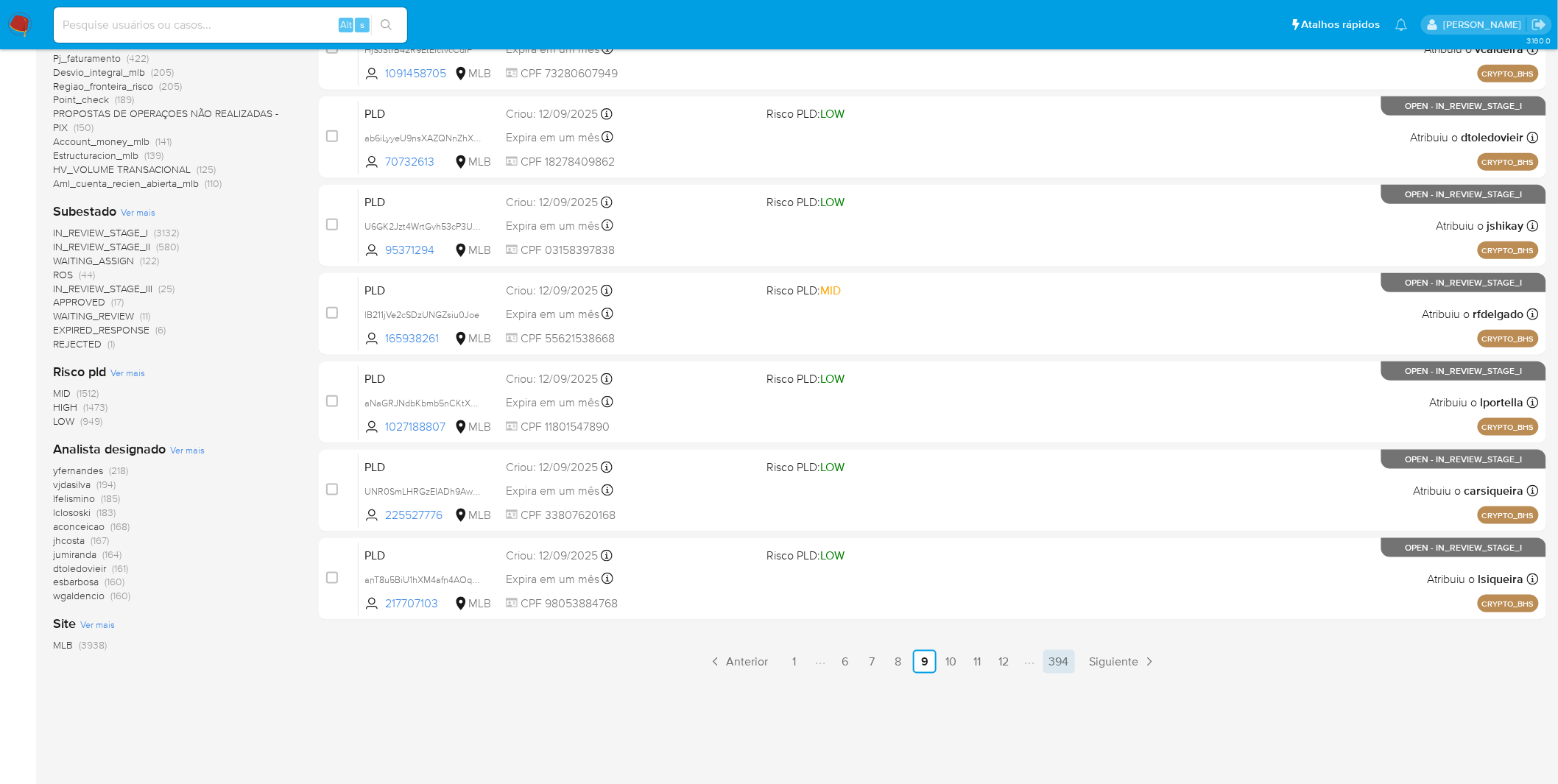
click at [1055, 659] on link "394" at bounding box center [1059, 661] width 32 height 23
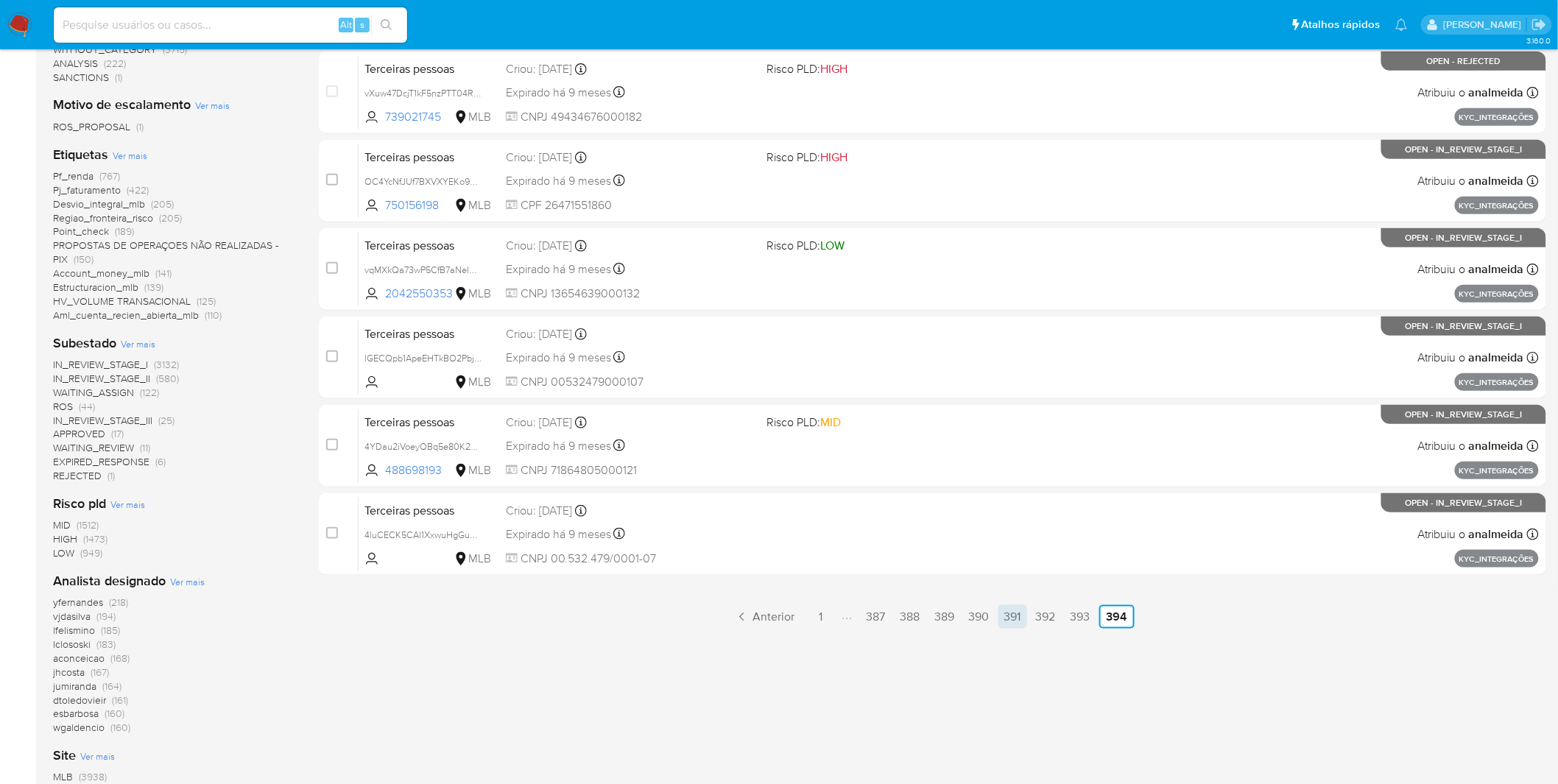
scroll to position [409, 0]
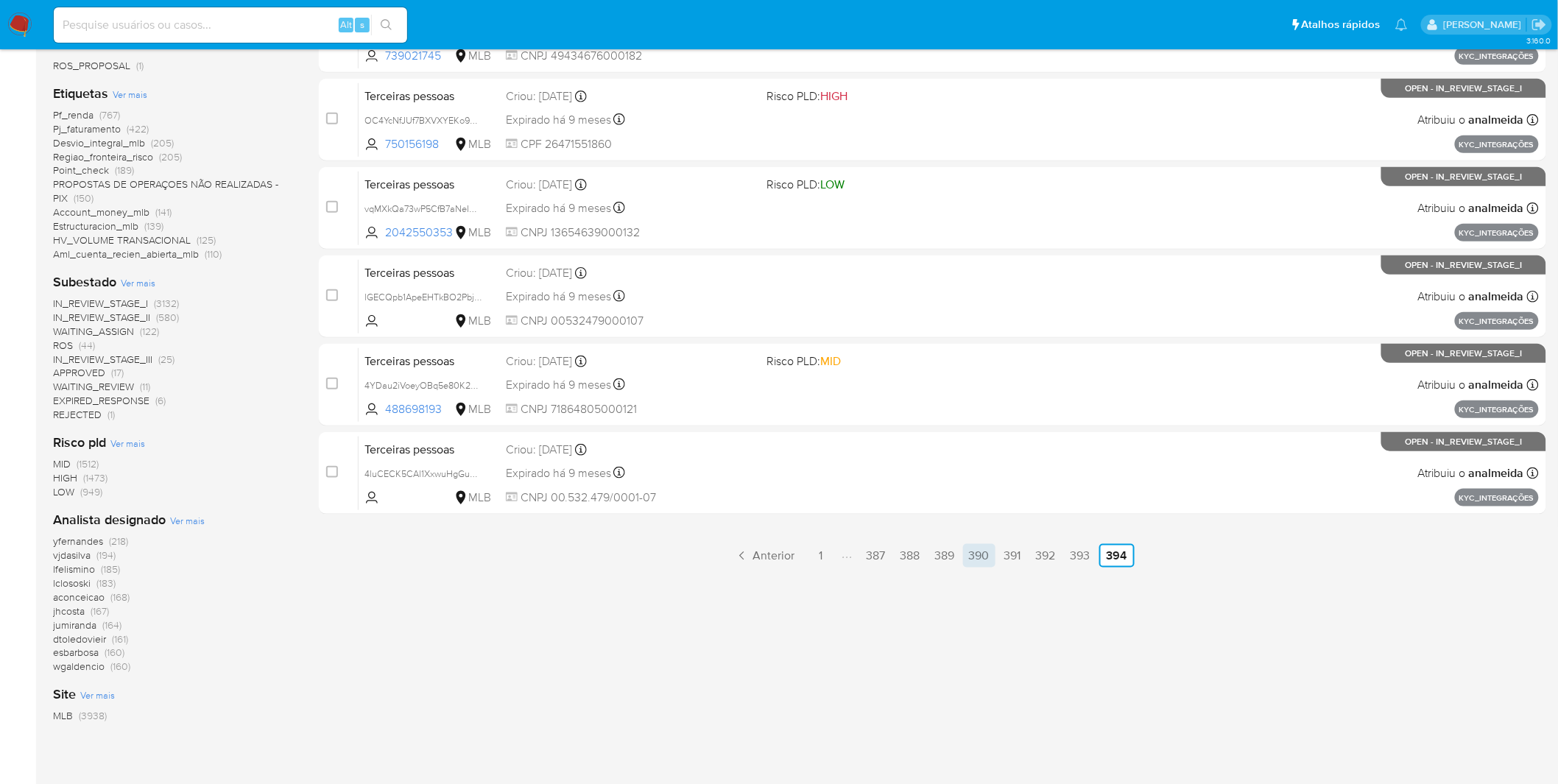
click at [991, 555] on link "390" at bounding box center [978, 555] width 32 height 23
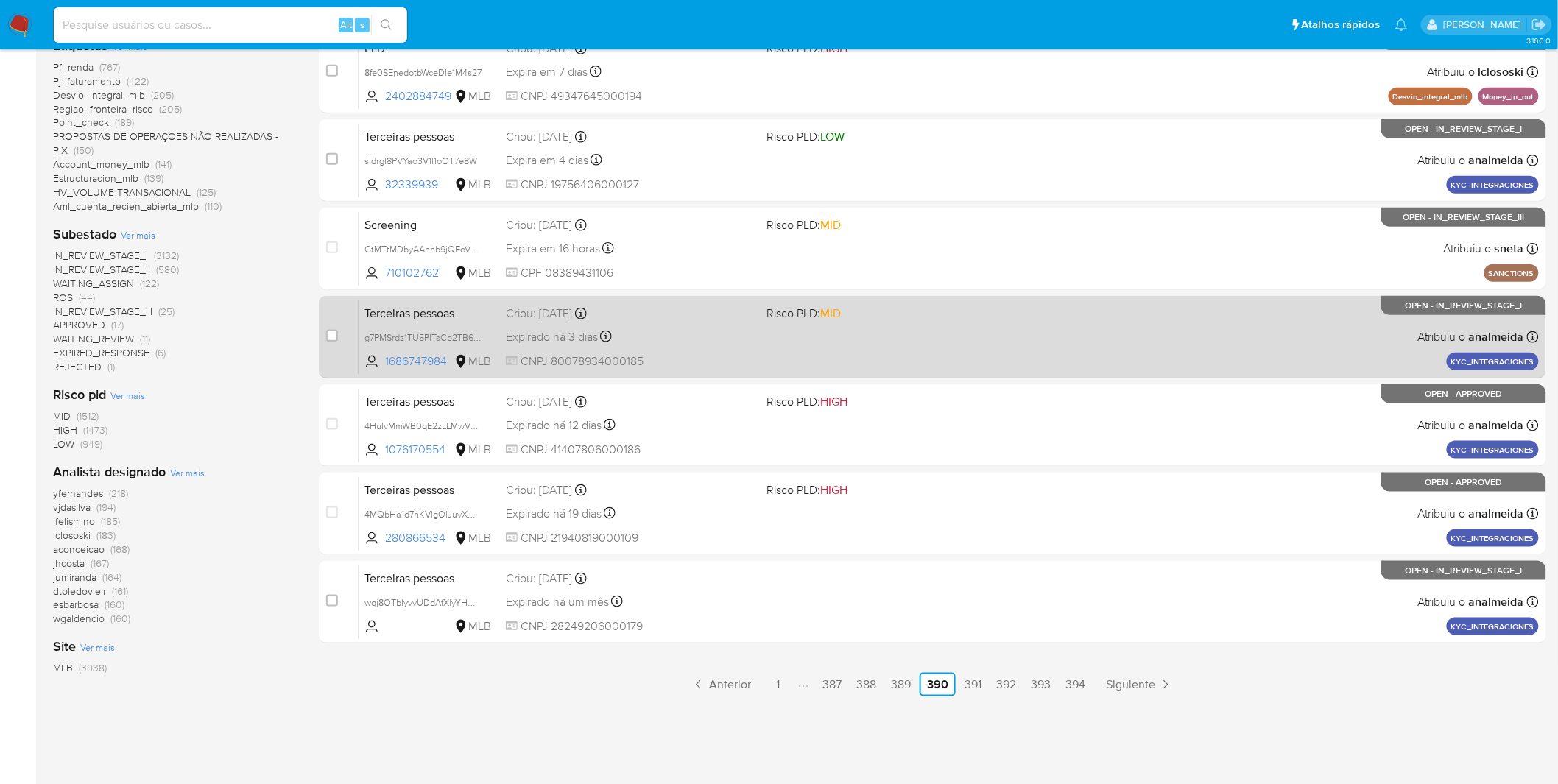
scroll to position [479, 0]
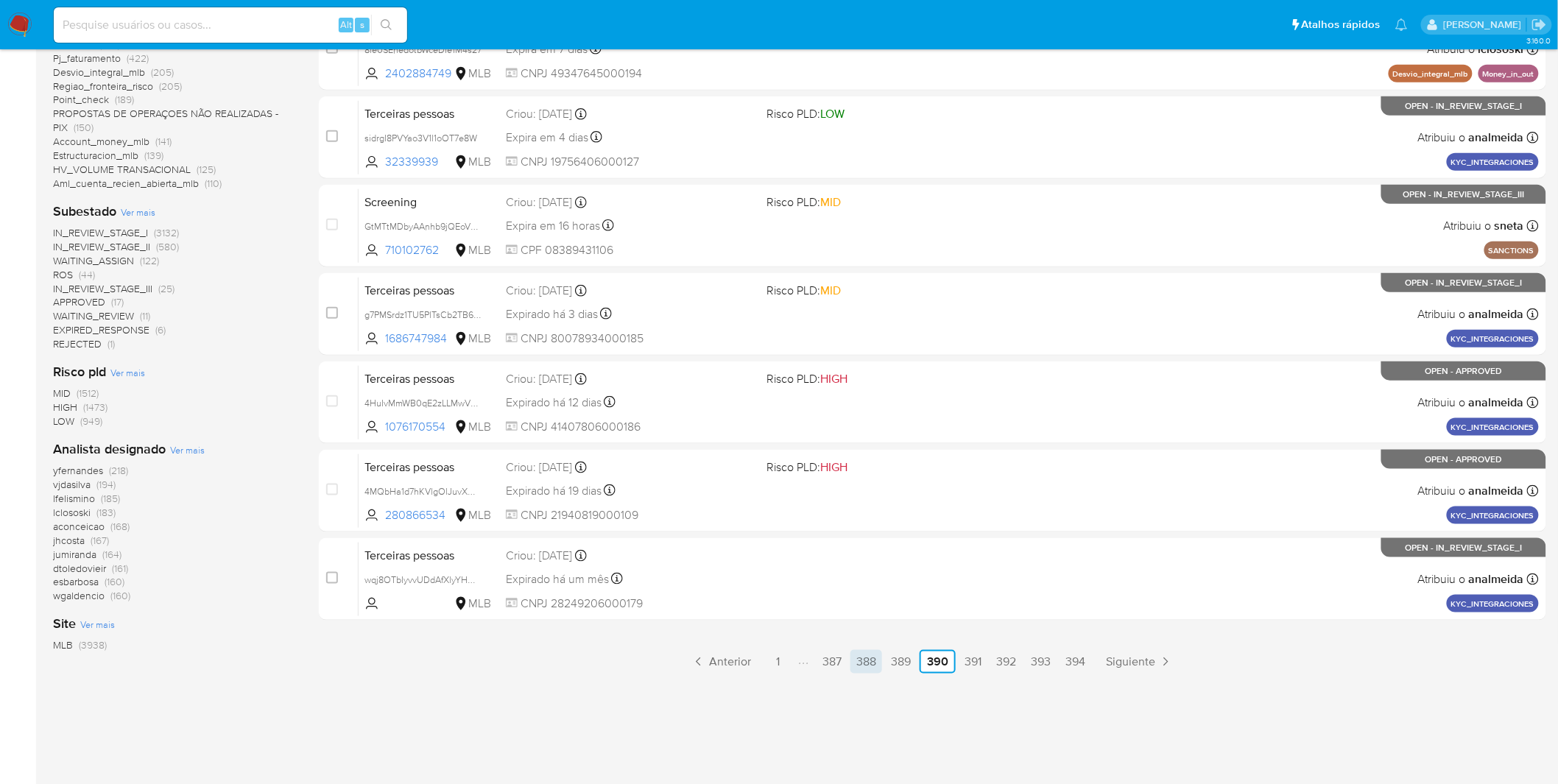
click at [877, 660] on link "388" at bounding box center [866, 661] width 32 height 23
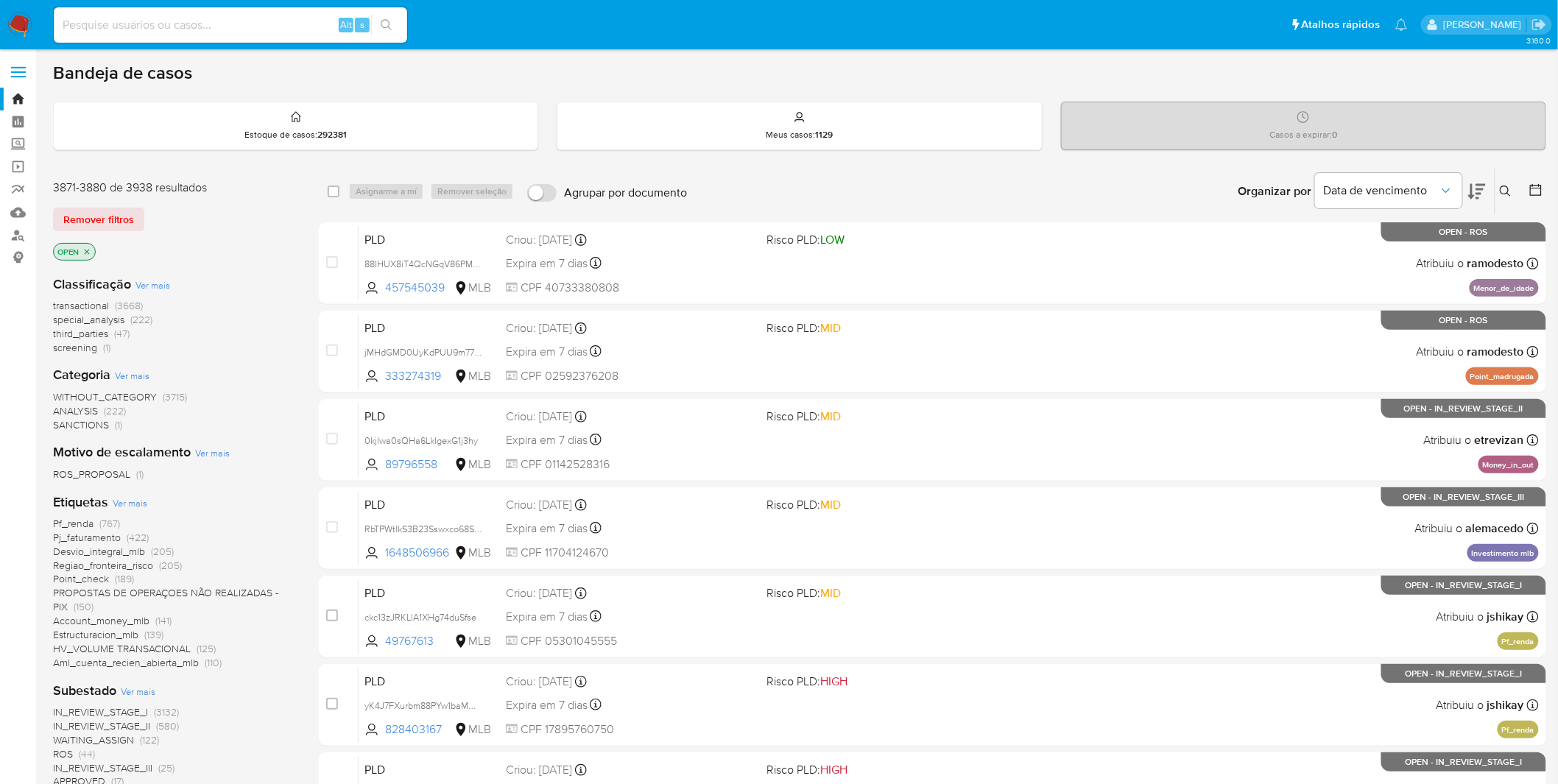
click at [30, 13] on img at bounding box center [20, 25] width 25 height 25
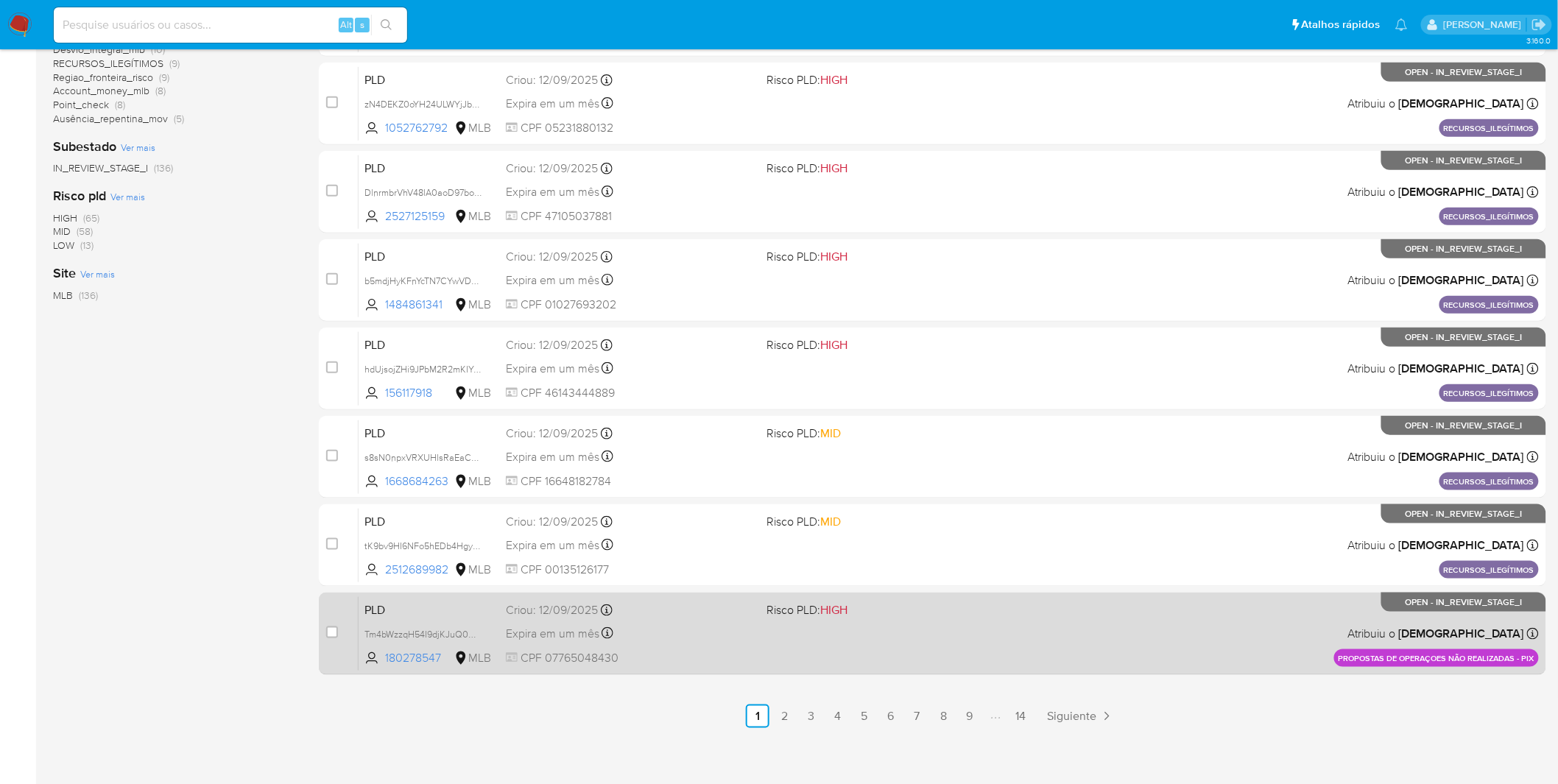
scroll to position [430, 0]
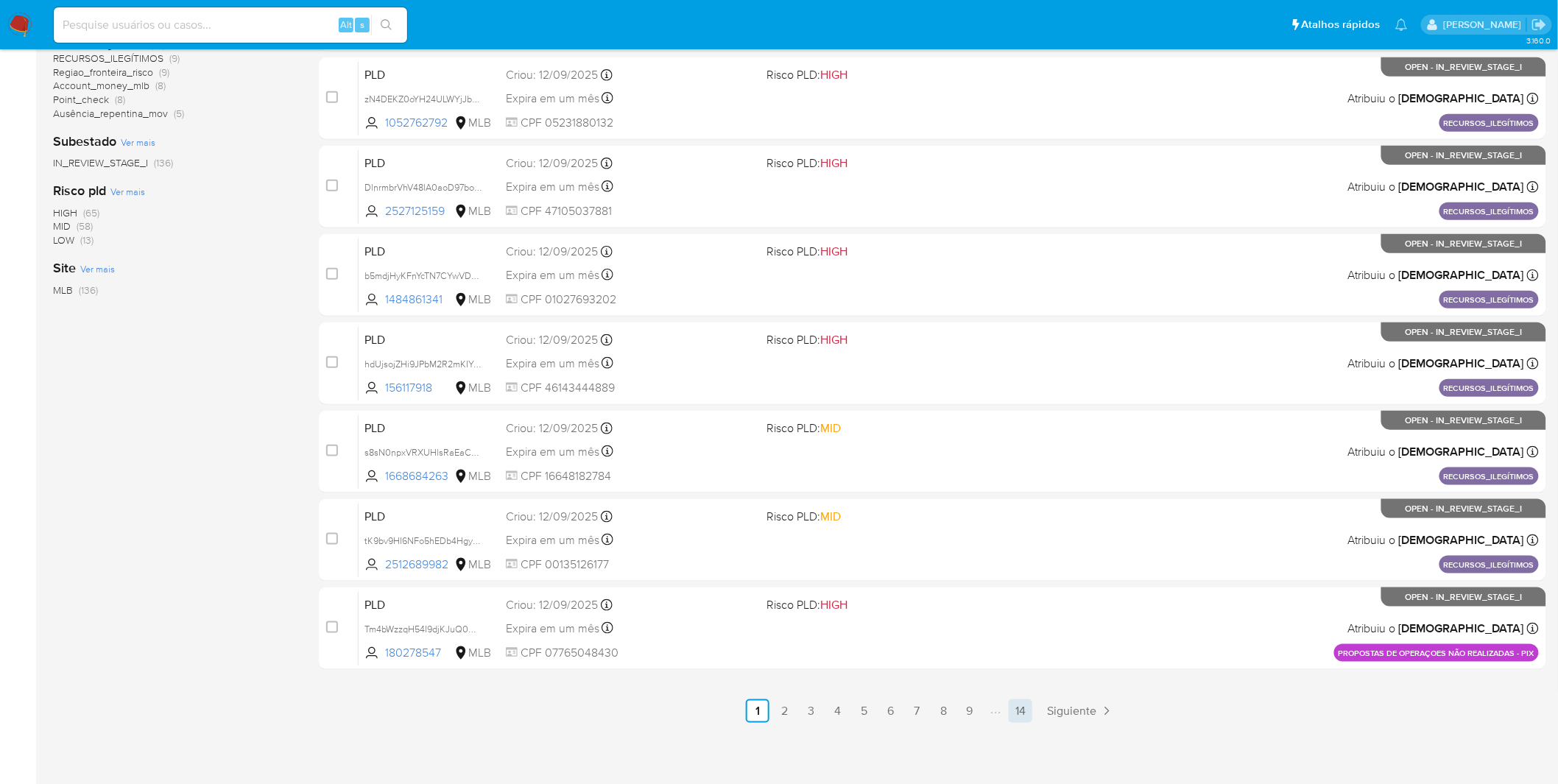
click at [1021, 710] on link "14" at bounding box center [1020, 710] width 23 height 23
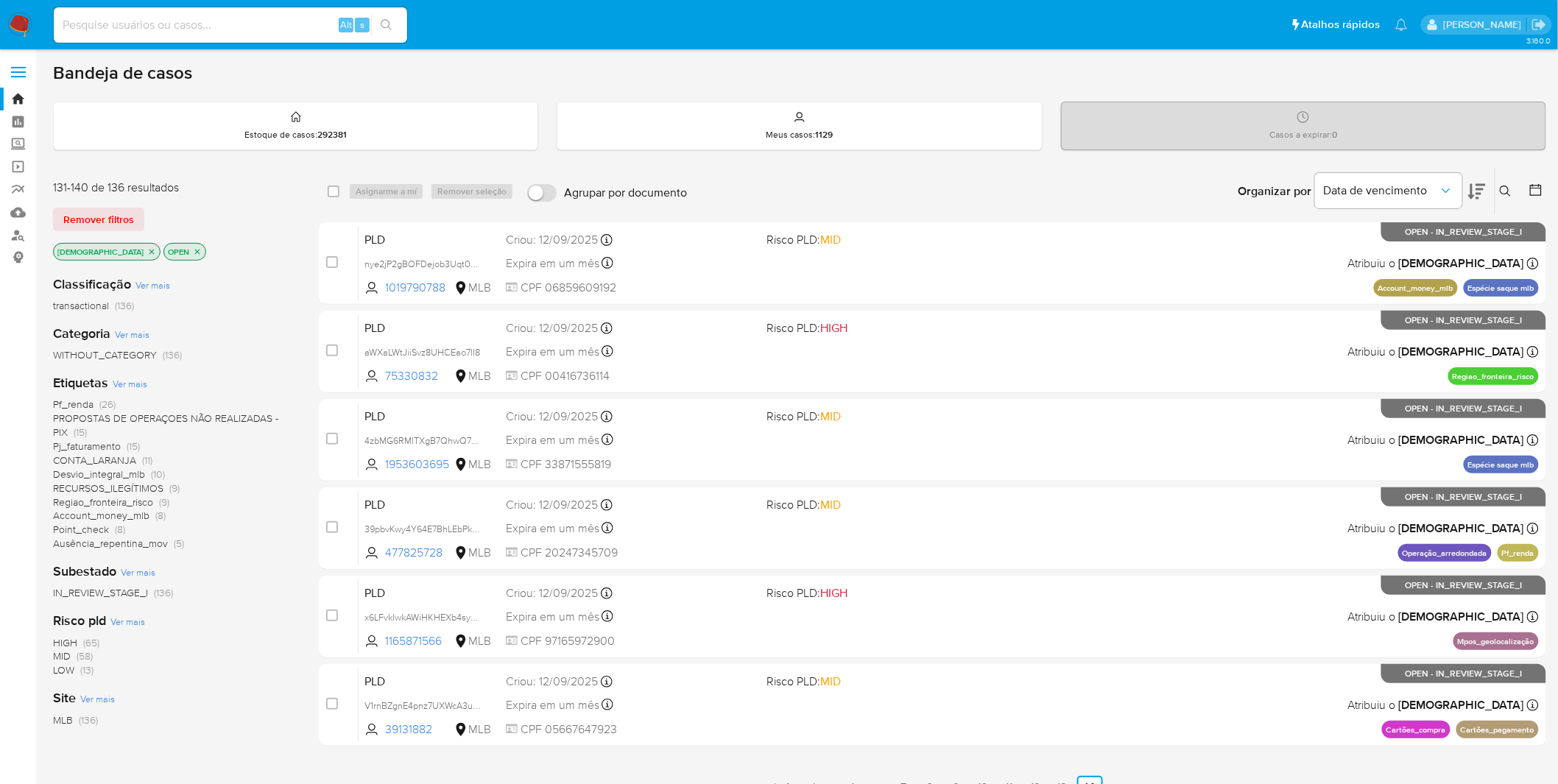
click at [19, 20] on img at bounding box center [20, 25] width 25 height 25
